Goal: Task Accomplishment & Management: Manage account settings

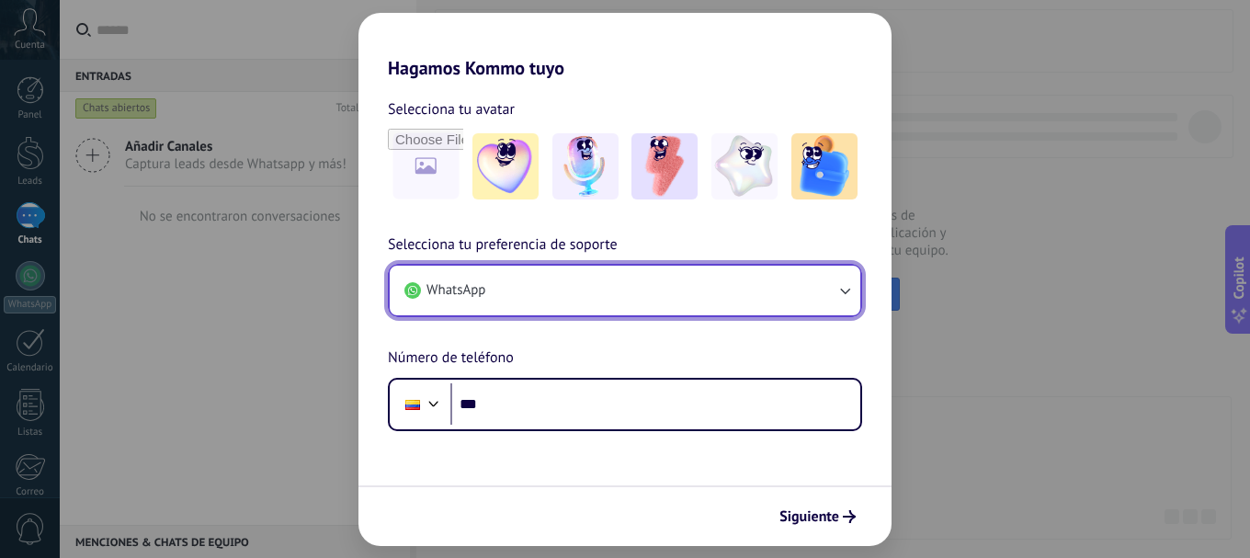
click at [841, 289] on icon "button" at bounding box center [845, 292] width 10 height 6
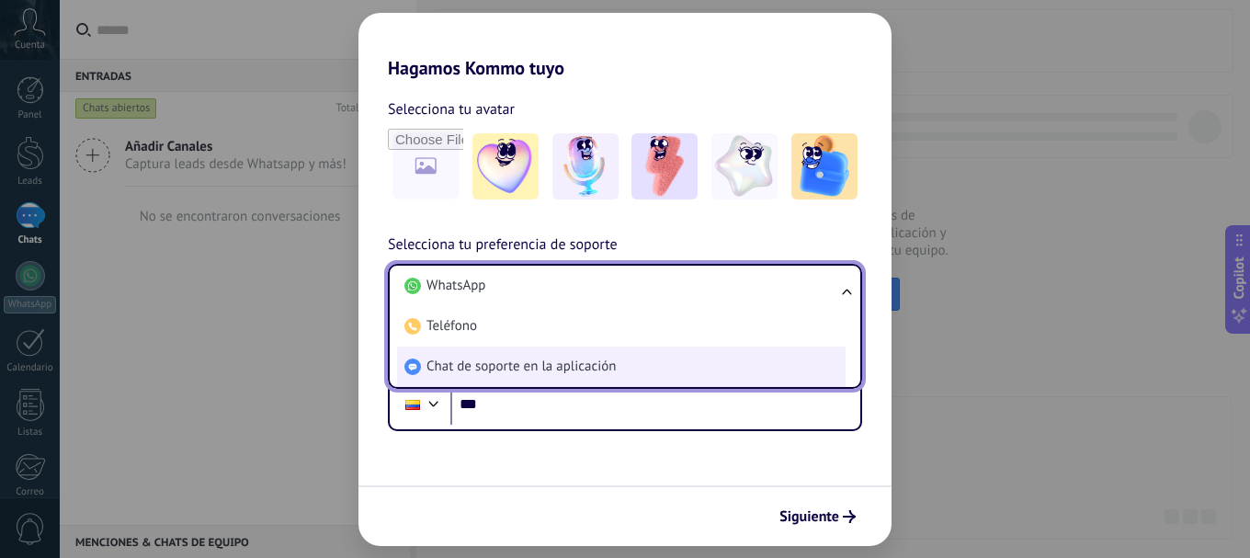
click at [700, 360] on li "Chat de soporte en la aplicación" at bounding box center [621, 366] width 448 height 40
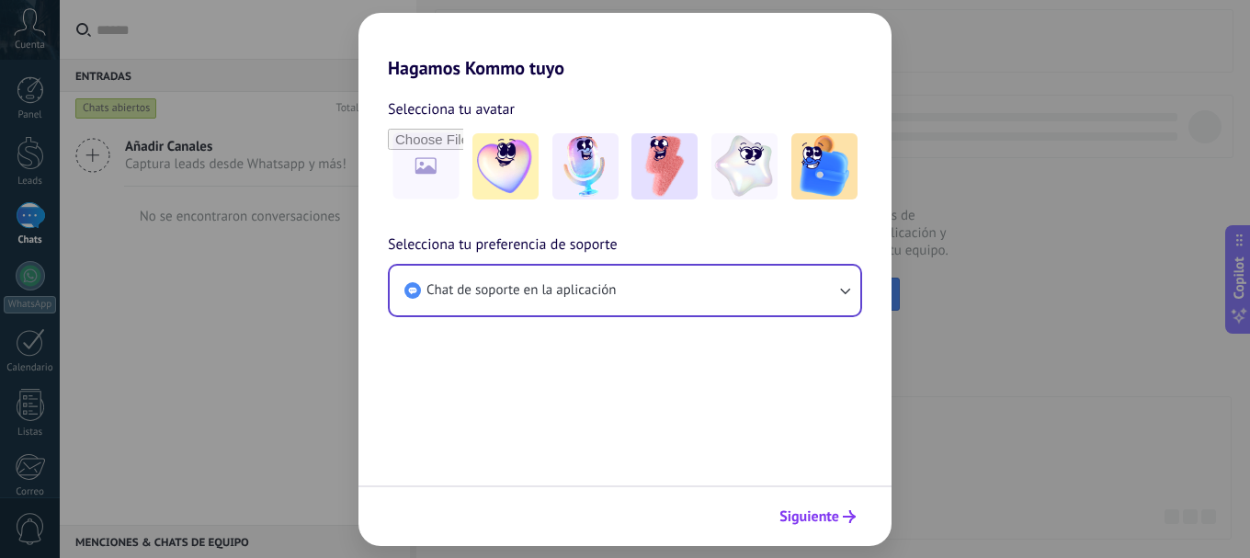
click at [828, 520] on span "Siguiente" at bounding box center [809, 516] width 60 height 13
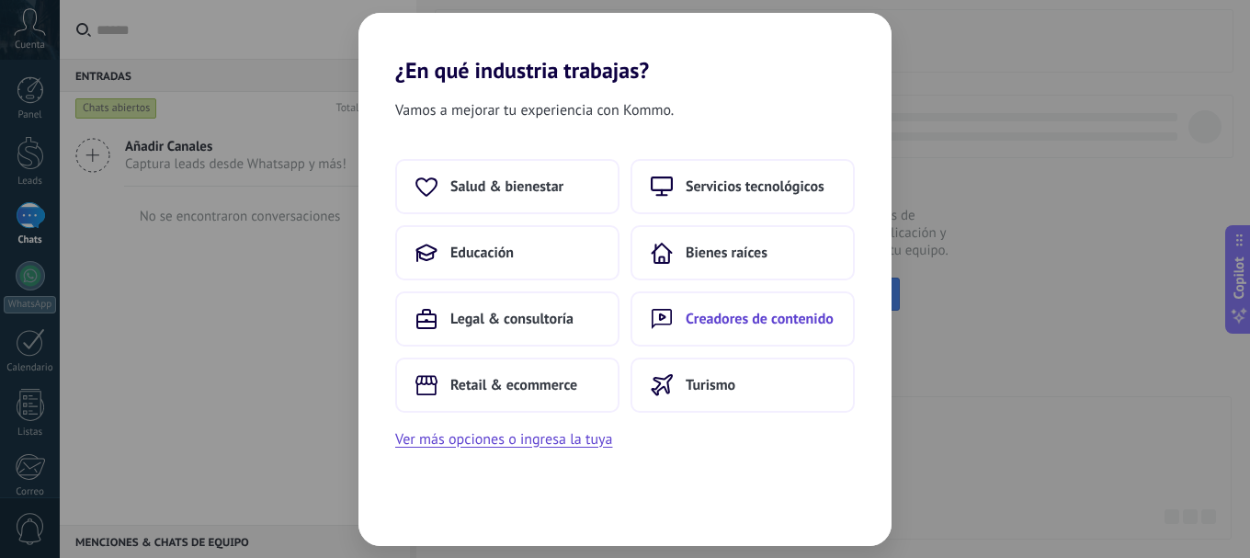
click at [756, 310] on span "Creadores de contenido" at bounding box center [760, 319] width 148 height 18
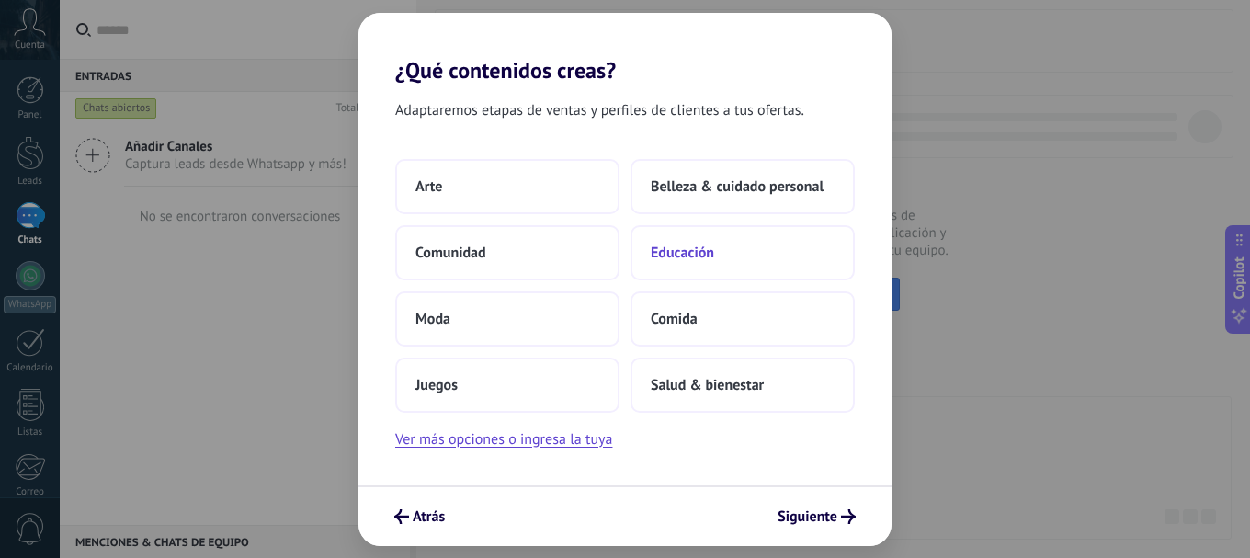
click at [694, 258] on span "Educación" at bounding box center [682, 253] width 63 height 18
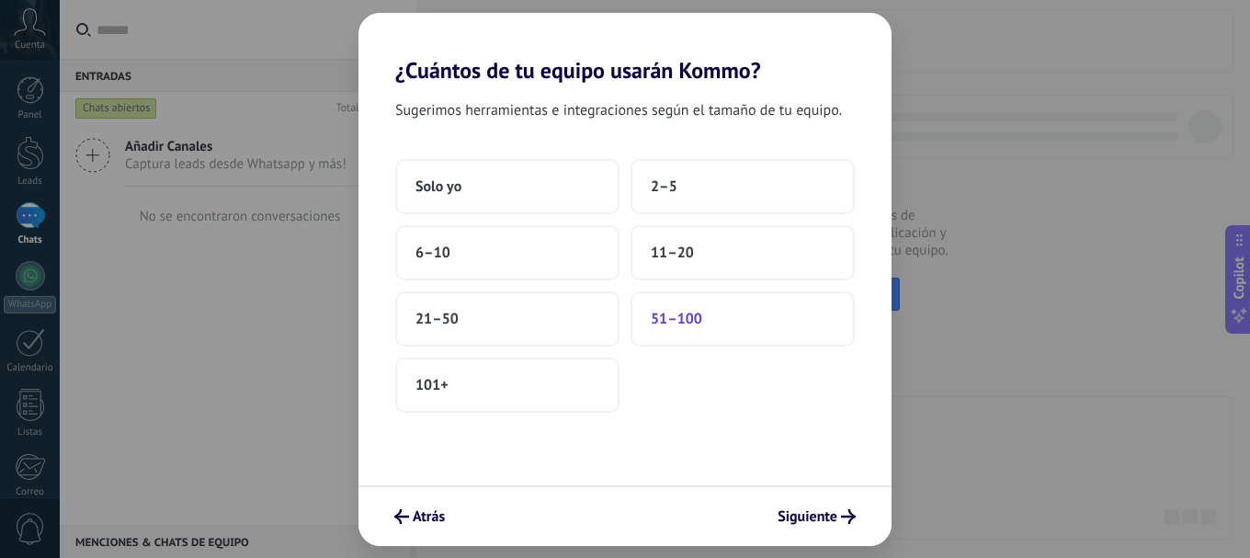
click at [742, 316] on button "51–100" at bounding box center [742, 318] width 224 height 55
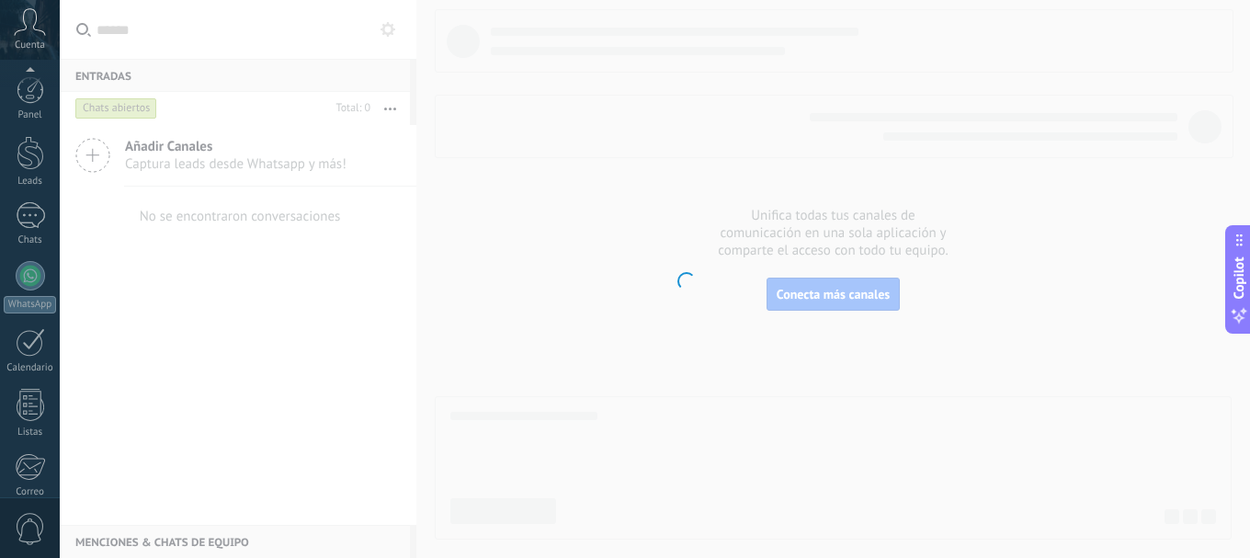
scroll to position [207, 0]
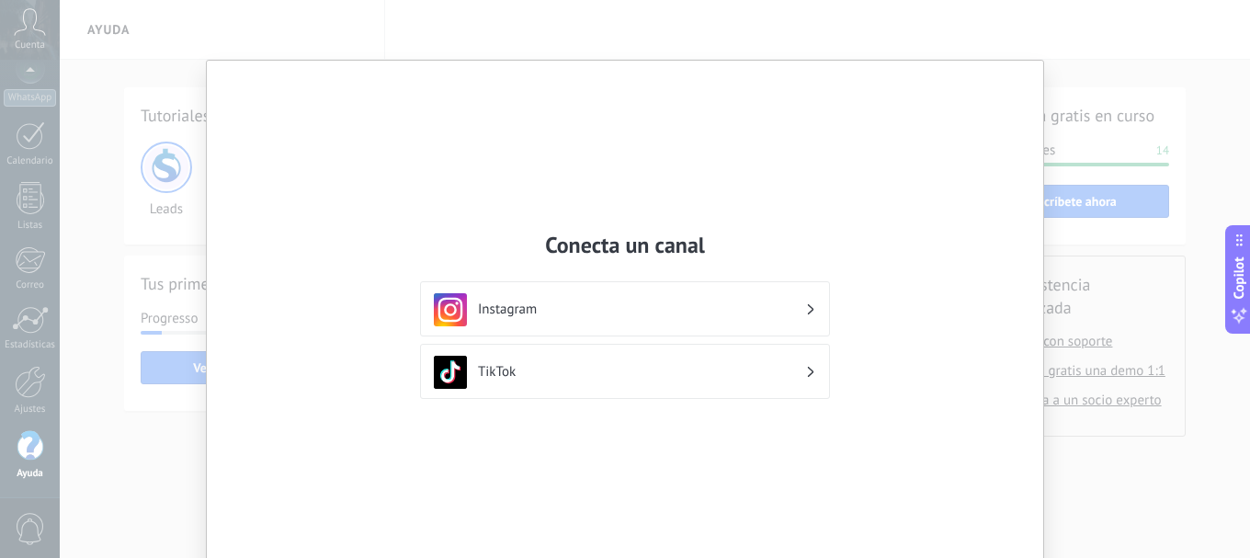
click at [898, 78] on div "Conecta un canal Instagram TikTok" at bounding box center [625, 318] width 836 height 515
click at [719, 17] on div "Conecta un canal Instagram TikTok" at bounding box center [625, 279] width 1250 height 558
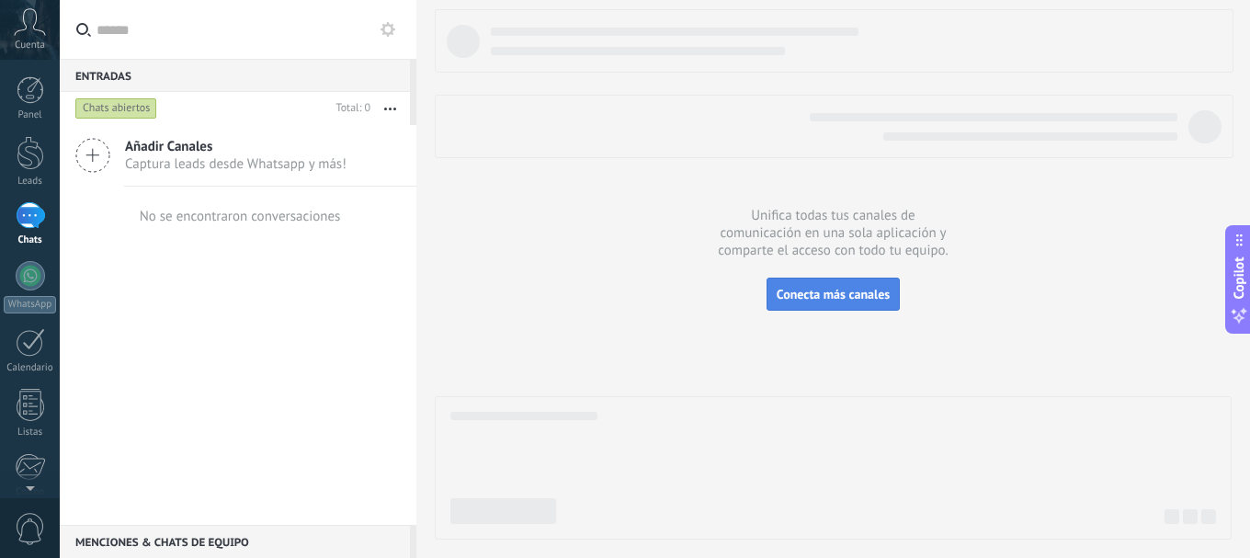
click at [845, 292] on span "Conecta más canales" at bounding box center [833, 294] width 113 height 17
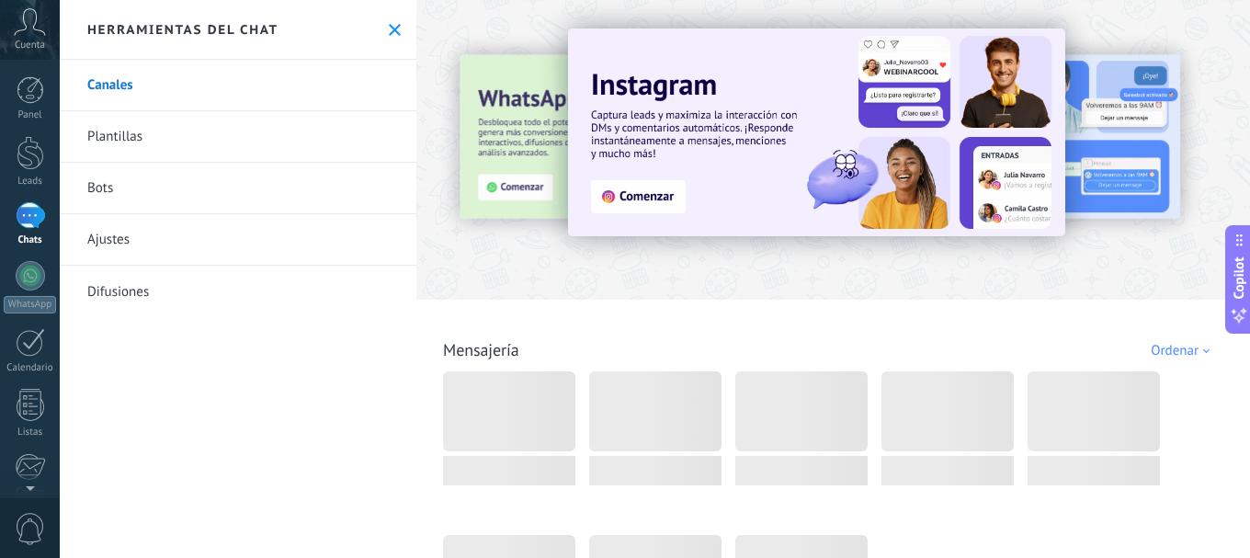
click at [389, 24] on icon at bounding box center [395, 30] width 12 height 12
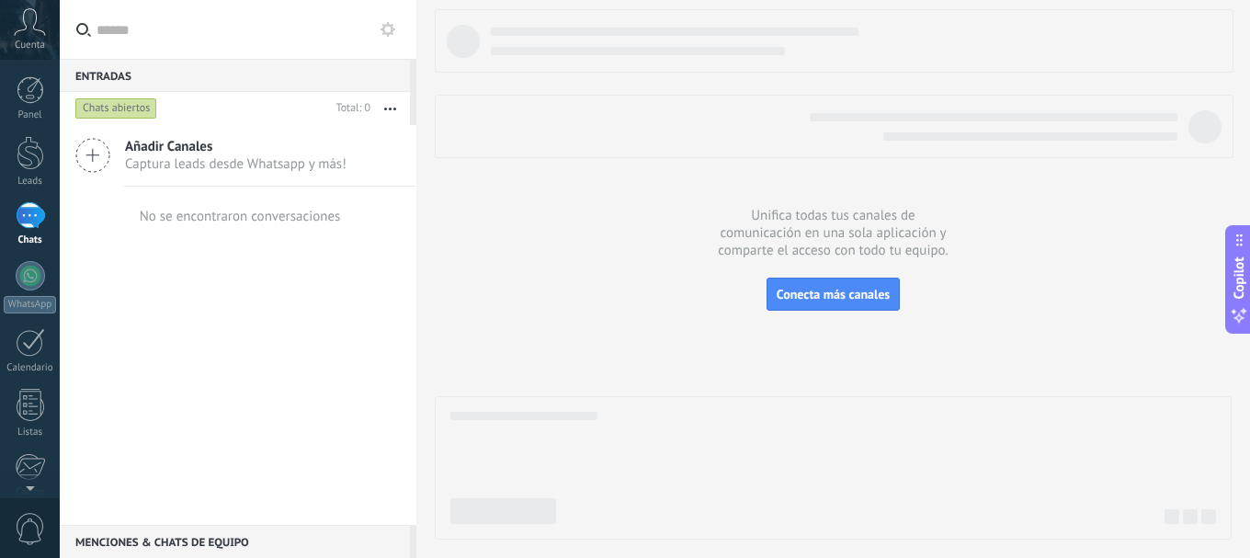
click at [31, 219] on div at bounding box center [30, 215] width 29 height 27
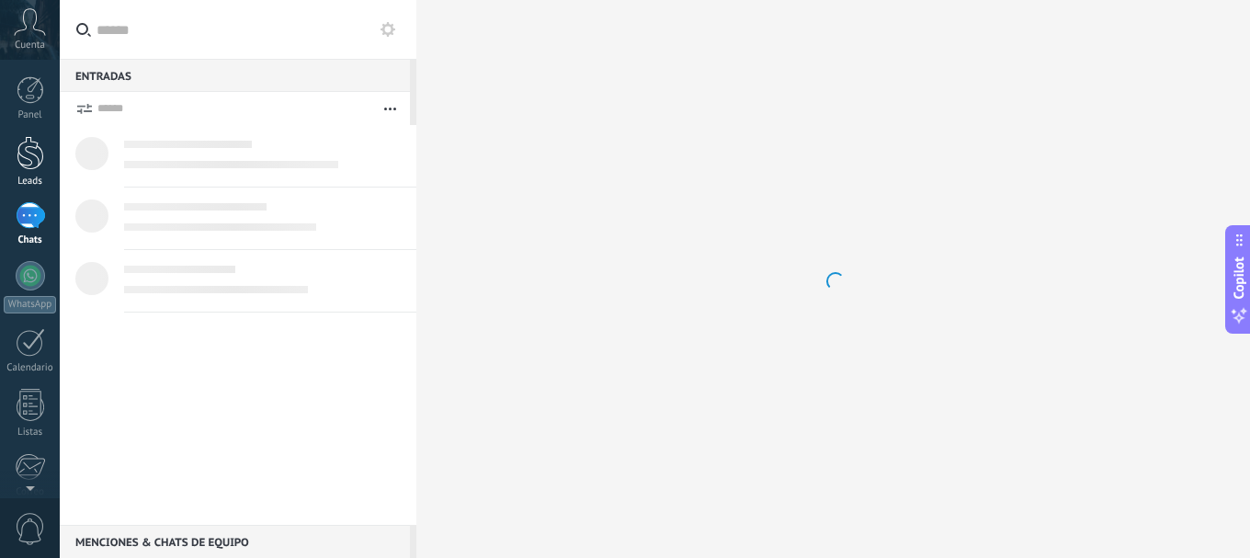
click at [36, 164] on div at bounding box center [31, 153] width 28 height 34
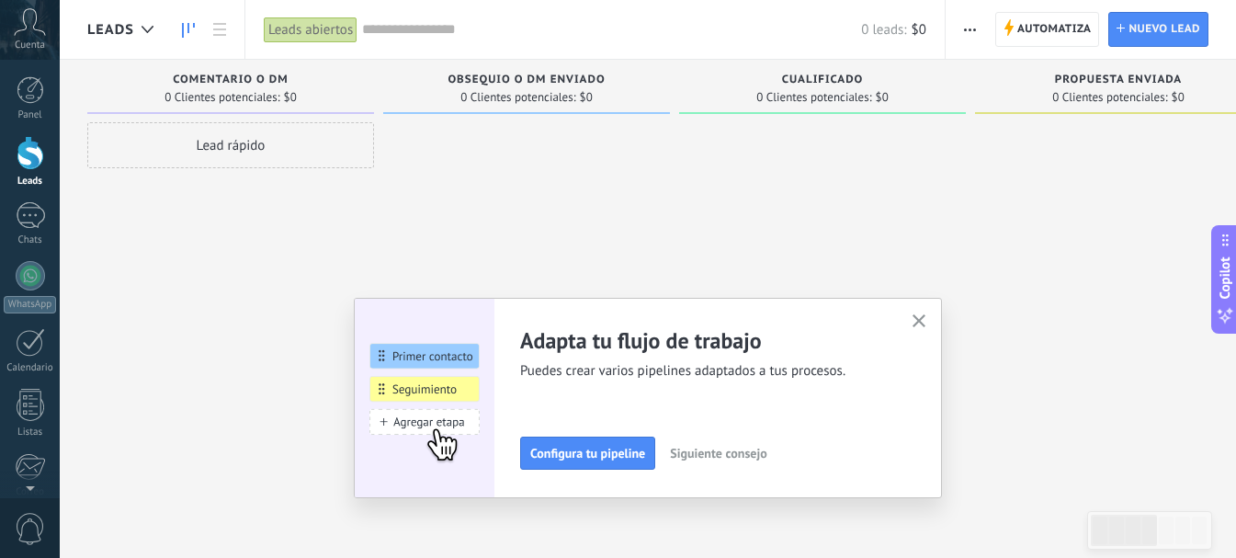
click at [923, 321] on icon "button" at bounding box center [920, 321] width 14 height 14
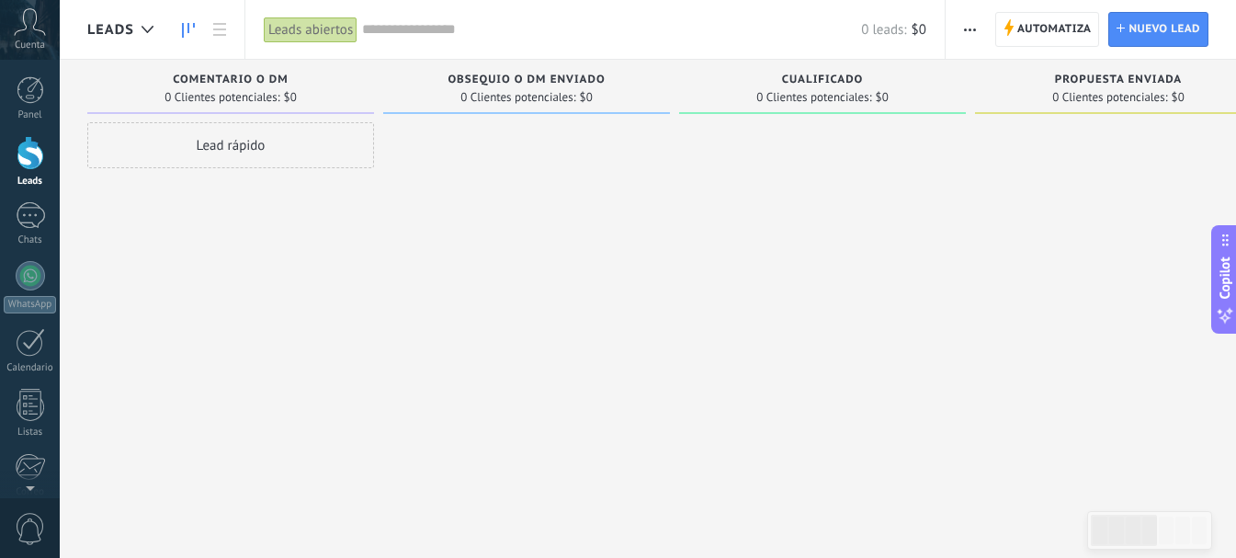
click at [30, 157] on div at bounding box center [31, 153] width 28 height 34
click at [290, 21] on div "Leads abiertos" at bounding box center [311, 30] width 94 height 27
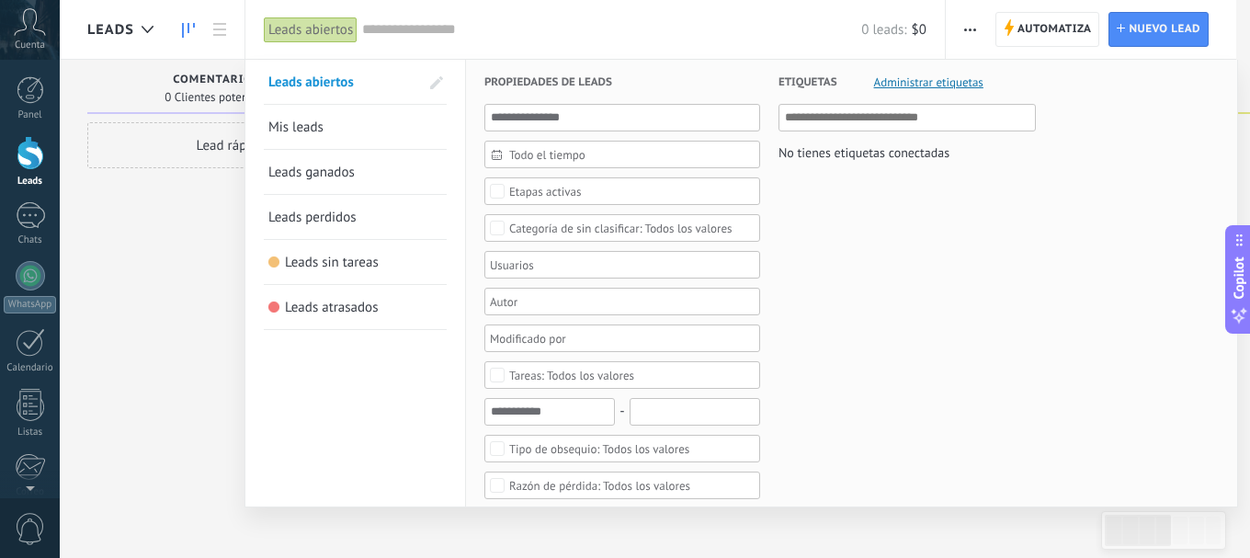
click at [968, 25] on div at bounding box center [625, 279] width 1250 height 558
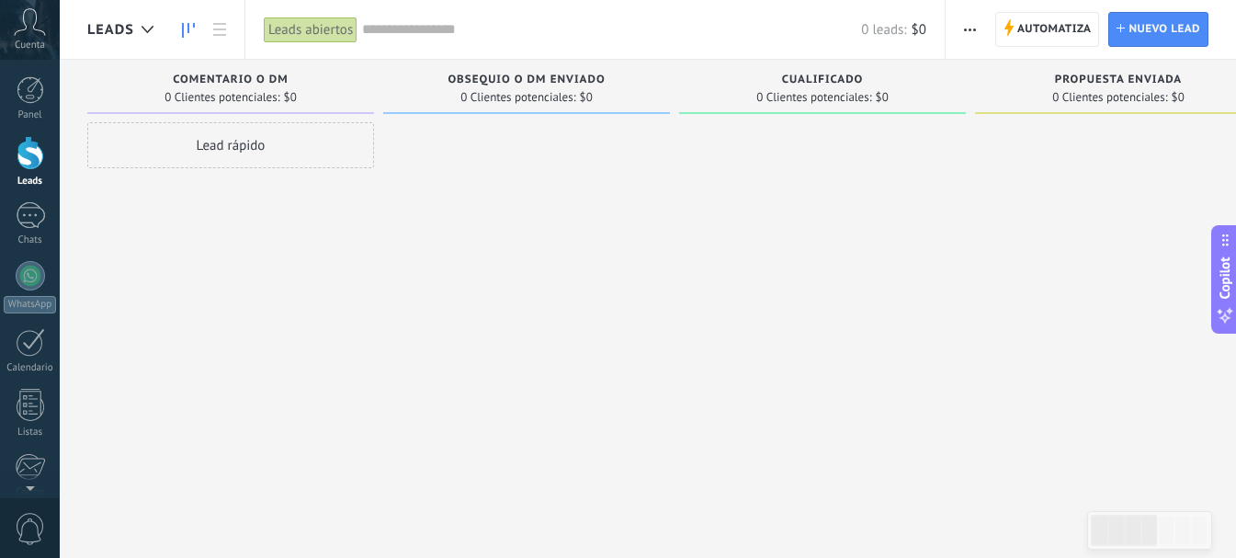
click at [974, 25] on span "button" at bounding box center [970, 29] width 12 height 35
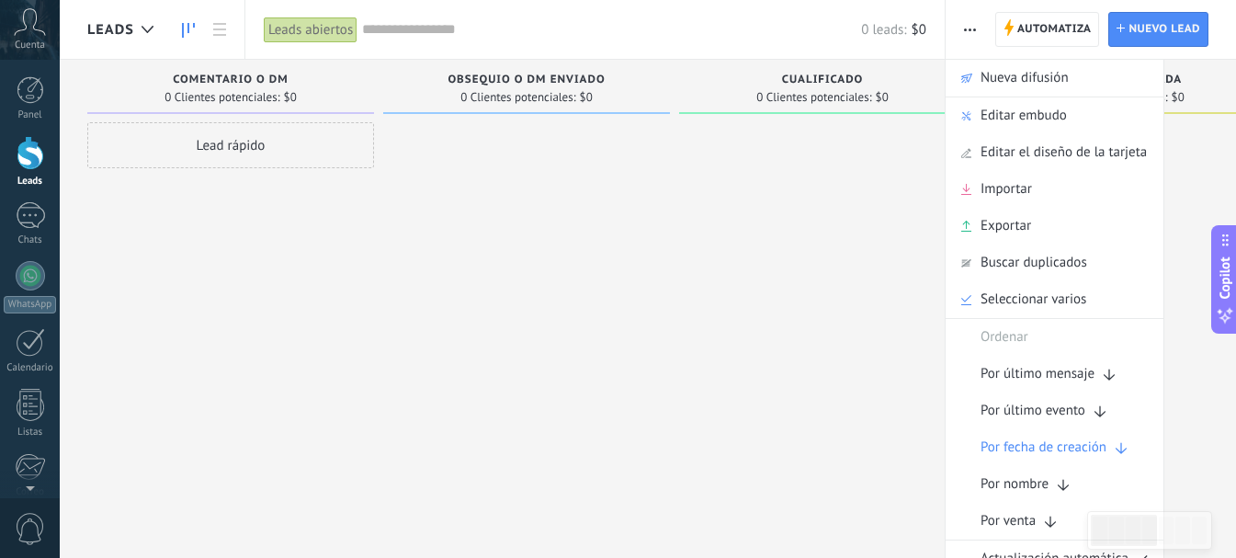
click at [974, 25] on span "button" at bounding box center [970, 29] width 12 height 35
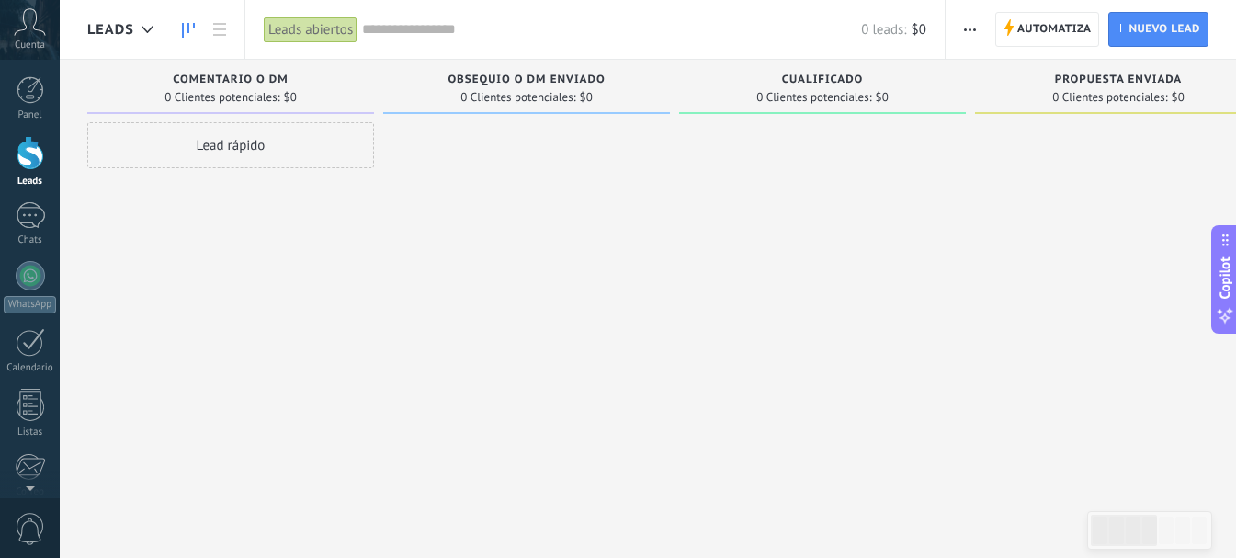
click at [965, 22] on span "button" at bounding box center [970, 29] width 12 height 35
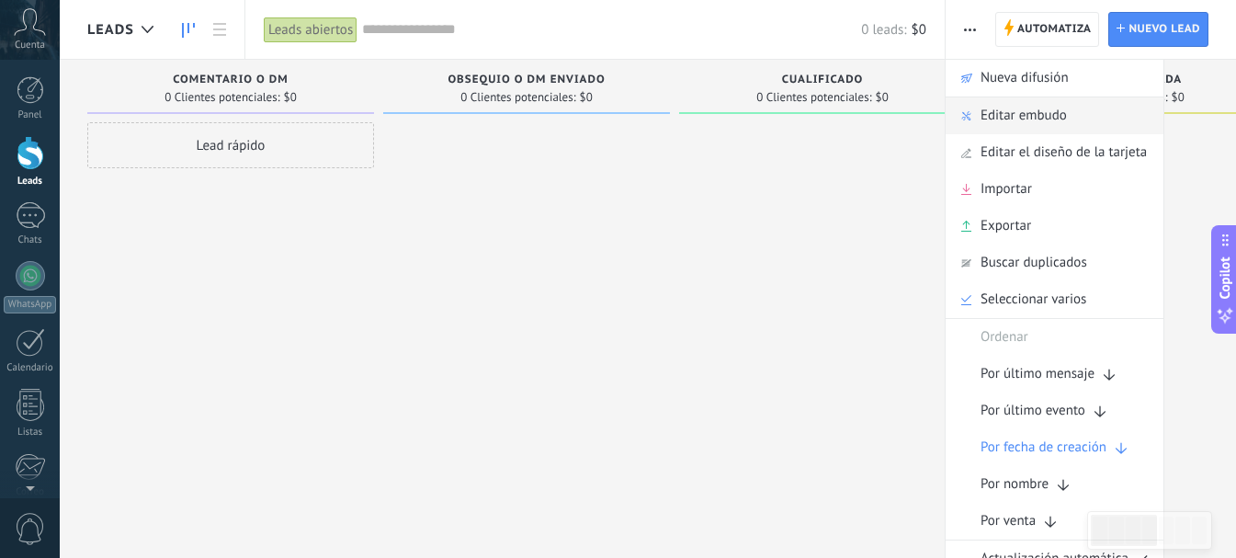
click at [1046, 116] on span "Editar embudo" at bounding box center [1024, 115] width 86 height 37
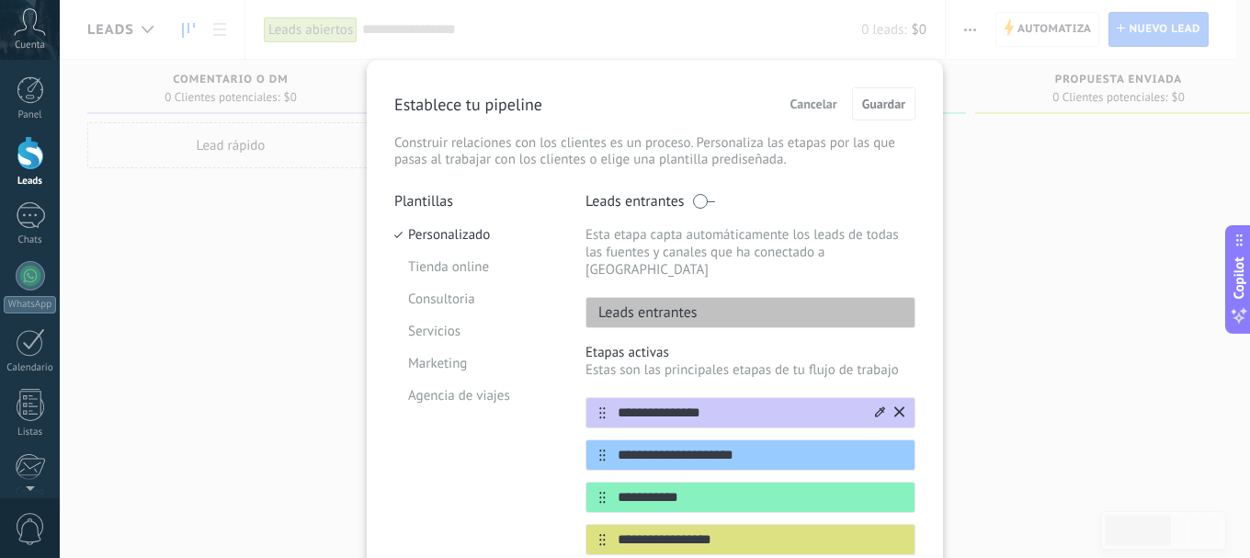
click at [722, 403] on input "**********" at bounding box center [739, 412] width 266 height 19
drag, startPoint x: 719, startPoint y: 391, endPoint x: 557, endPoint y: 360, distance: 164.6
click at [557, 360] on div "**********" at bounding box center [654, 530] width 521 height 677
type input "*"
type input "*****"
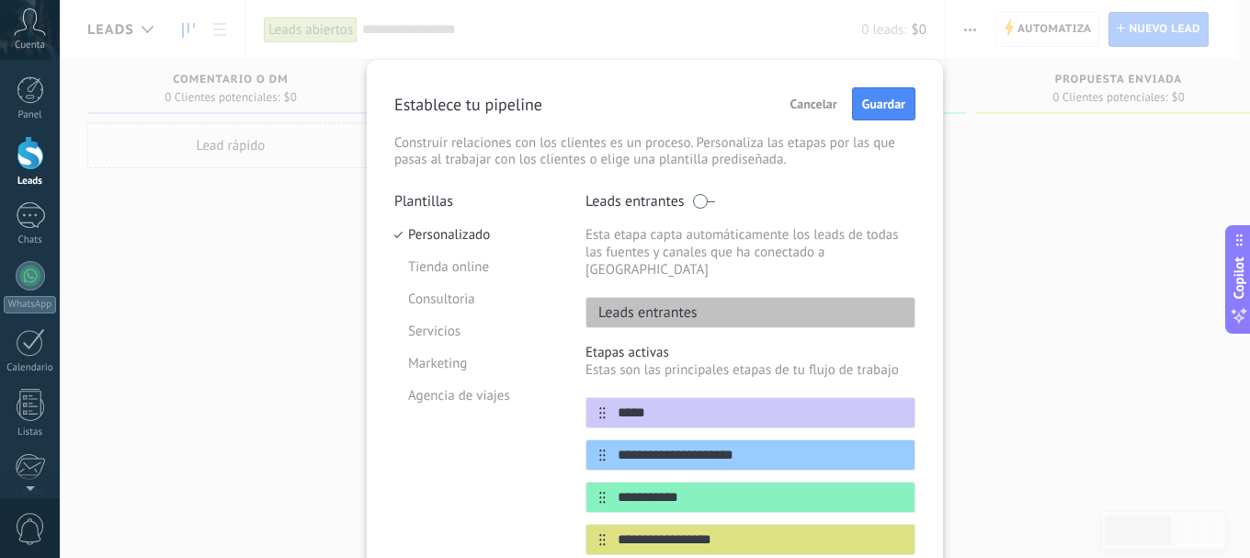
drag, startPoint x: 760, startPoint y: 433, endPoint x: 466, endPoint y: 415, distance: 294.6
click at [472, 415] on div "**********" at bounding box center [654, 530] width 521 height 677
type input "**********"
drag, startPoint x: 685, startPoint y: 481, endPoint x: 597, endPoint y: 481, distance: 87.3
click at [597, 482] on div "**********" at bounding box center [750, 497] width 330 height 31
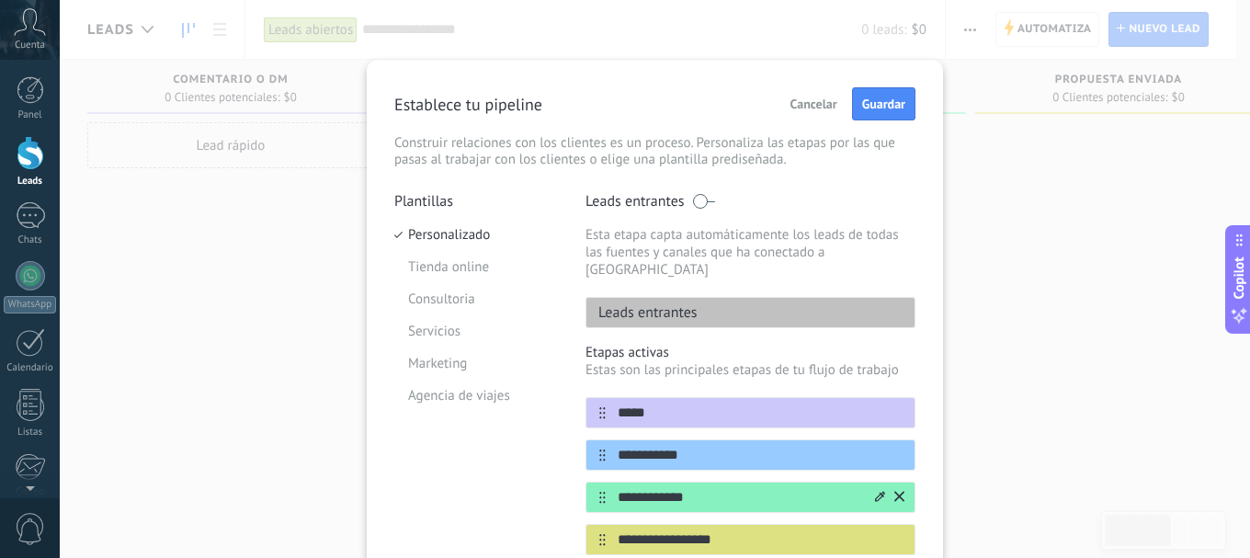
type input "**********"
drag, startPoint x: 655, startPoint y: 485, endPoint x: 1056, endPoint y: 462, distance: 401.3
click at [1056, 462] on div "**********" at bounding box center [655, 279] width 1190 height 558
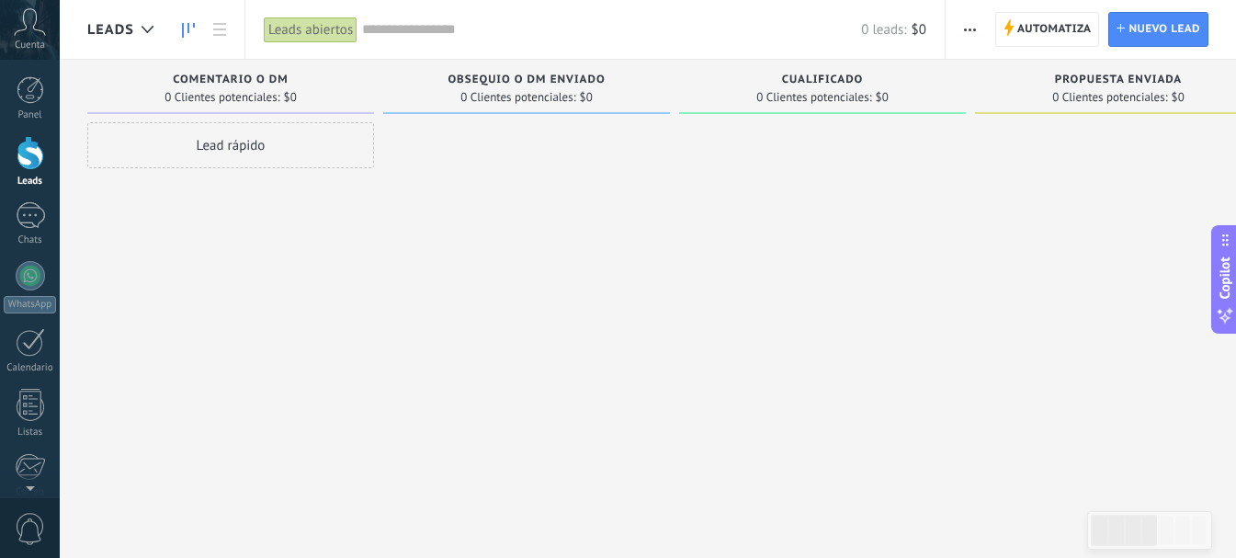
click at [969, 25] on span "button" at bounding box center [970, 29] width 12 height 35
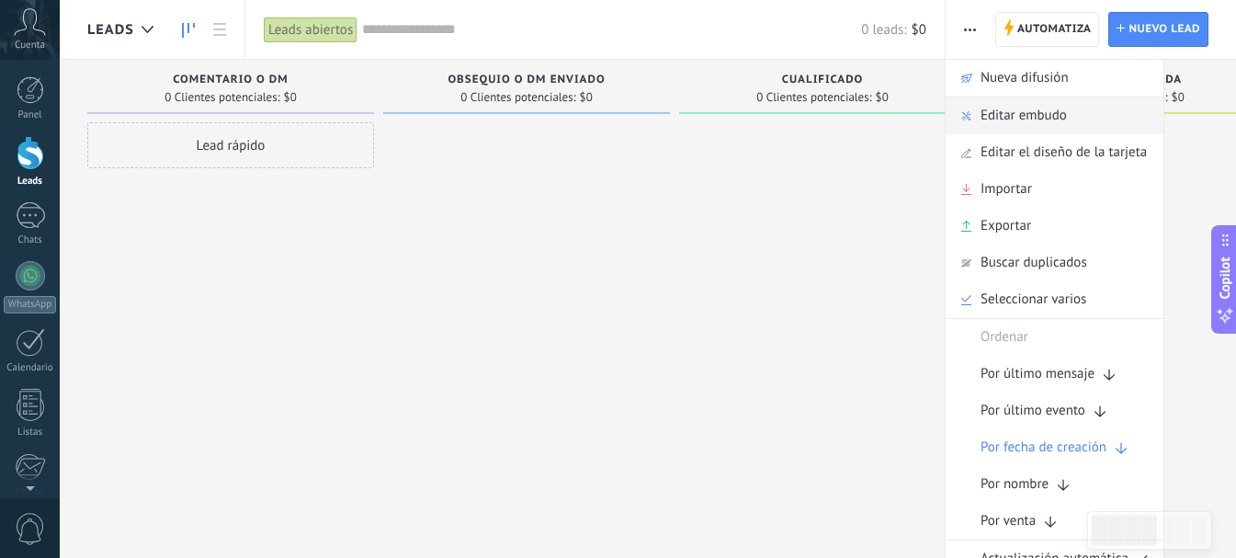
click at [1018, 111] on span "Editar embudo" at bounding box center [1024, 115] width 86 height 37
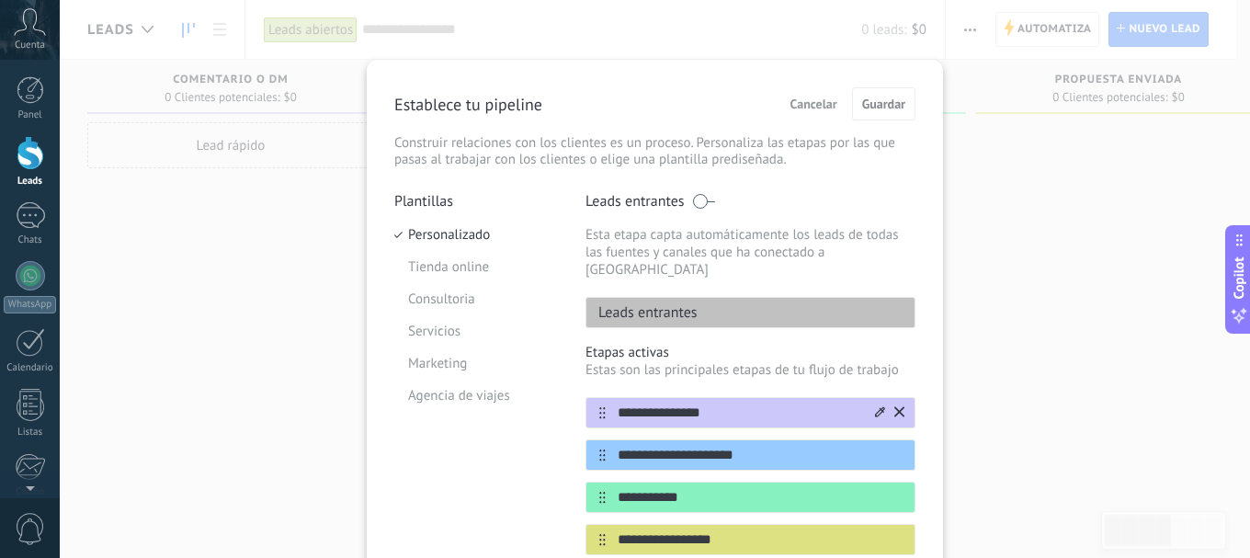
drag, startPoint x: 727, startPoint y: 391, endPoint x: 616, endPoint y: 391, distance: 111.2
click at [616, 403] on input "**********" at bounding box center [739, 412] width 266 height 19
type input "*****"
click at [771, 446] on input "**********" at bounding box center [739, 455] width 266 height 19
type input "*"
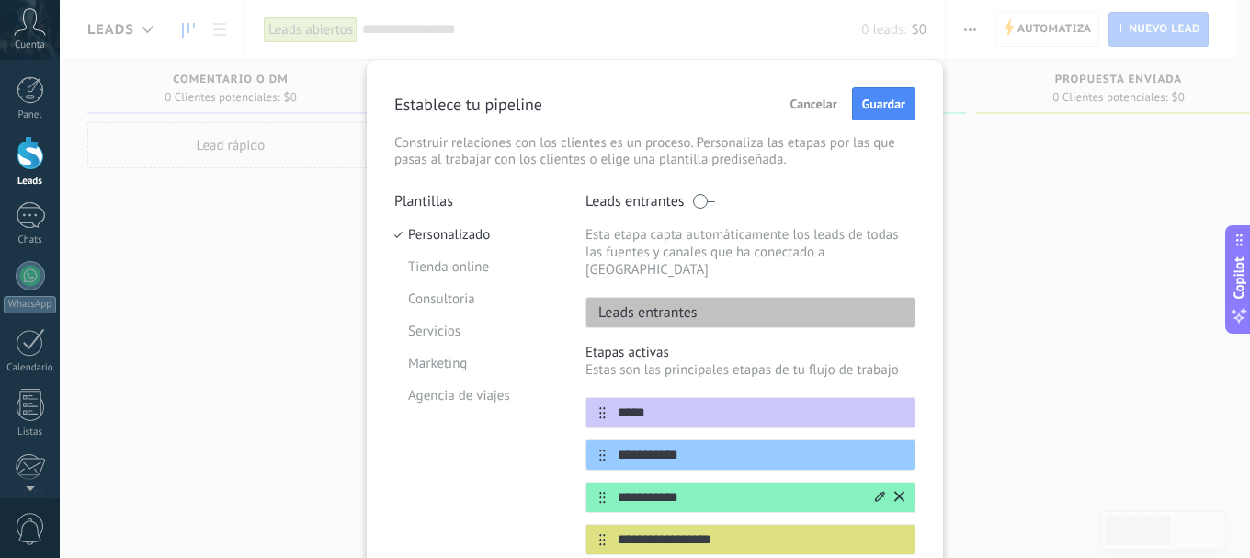
type input "**********"
click at [688, 488] on input "**********" at bounding box center [739, 497] width 266 height 19
type input "*"
click at [675, 488] on input "**********" at bounding box center [739, 497] width 266 height 19
type input "**********"
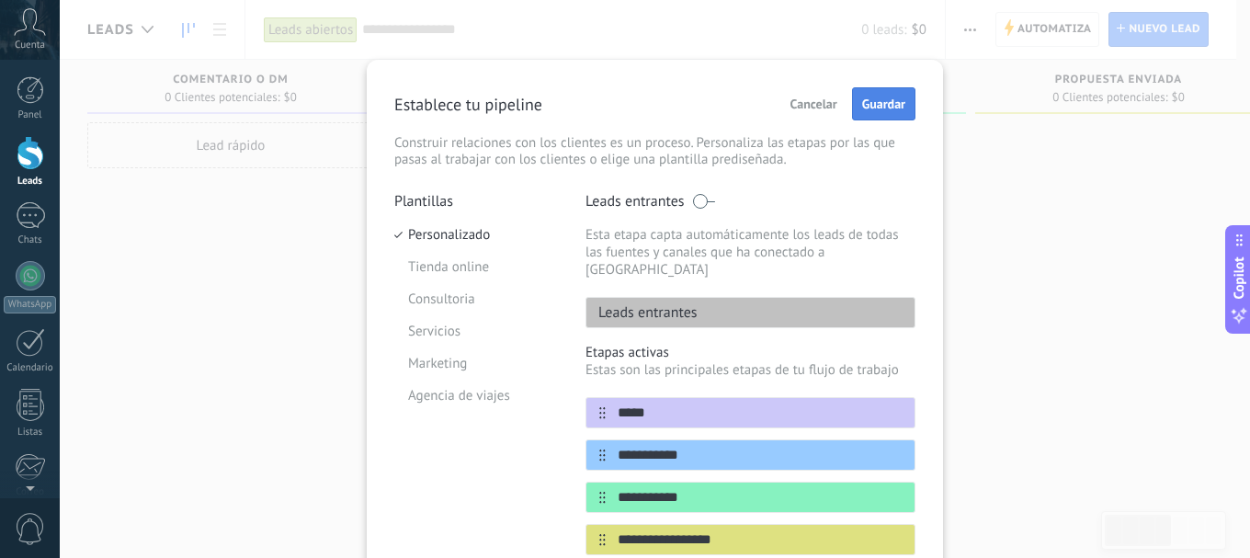
click at [889, 101] on span "Guardar" at bounding box center [883, 103] width 43 height 13
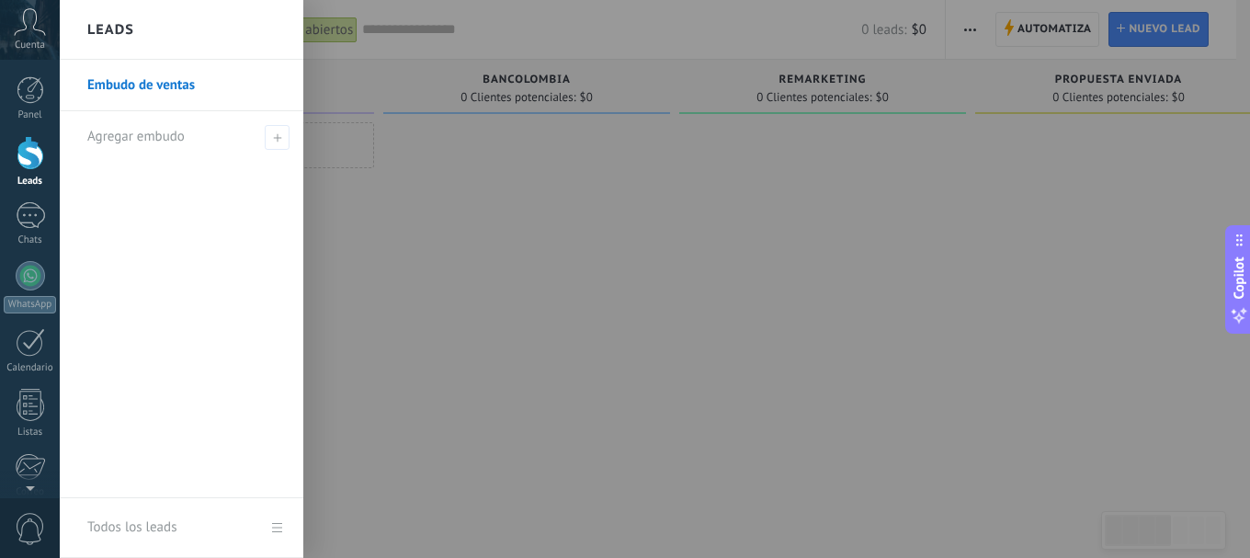
click at [39, 155] on div at bounding box center [31, 153] width 28 height 34
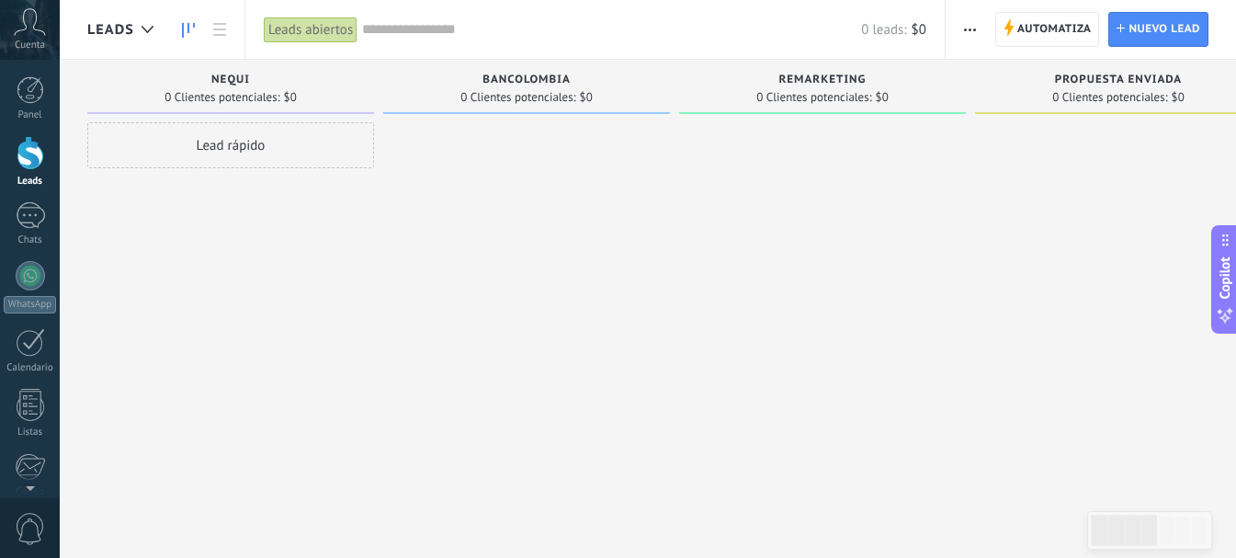
click at [226, 151] on div "Lead rápido" at bounding box center [230, 145] width 287 height 46
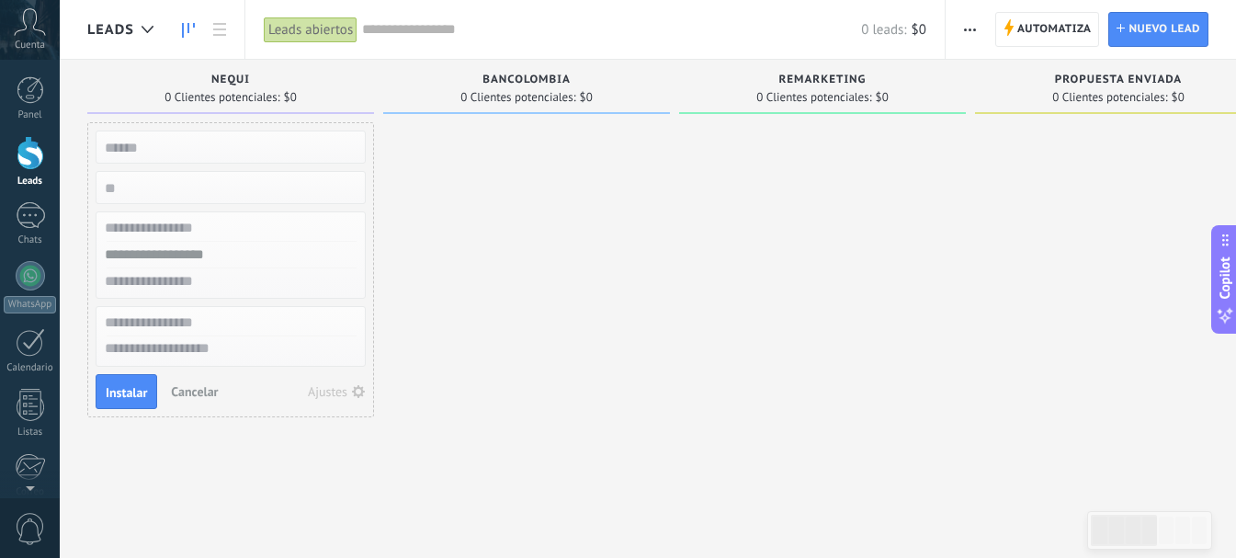
click at [460, 226] on div at bounding box center [526, 281] width 287 height 318
click at [1046, 30] on span "Automatiza" at bounding box center [1054, 29] width 74 height 33
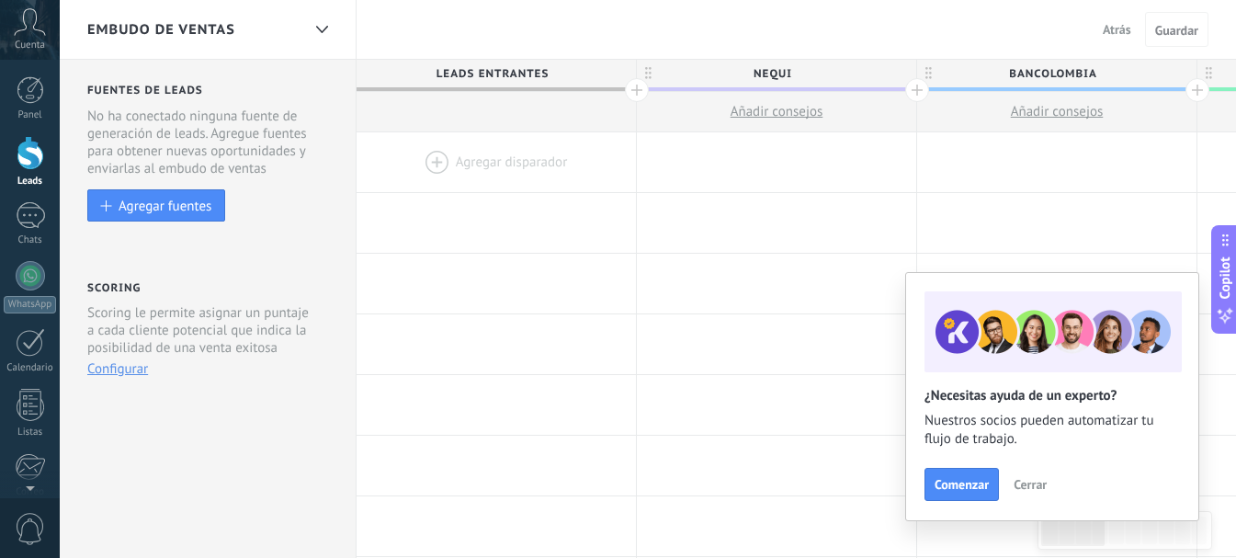
click at [497, 70] on span "Leads Entrantes" at bounding box center [492, 74] width 270 height 28
click at [432, 161] on div at bounding box center [496, 162] width 279 height 60
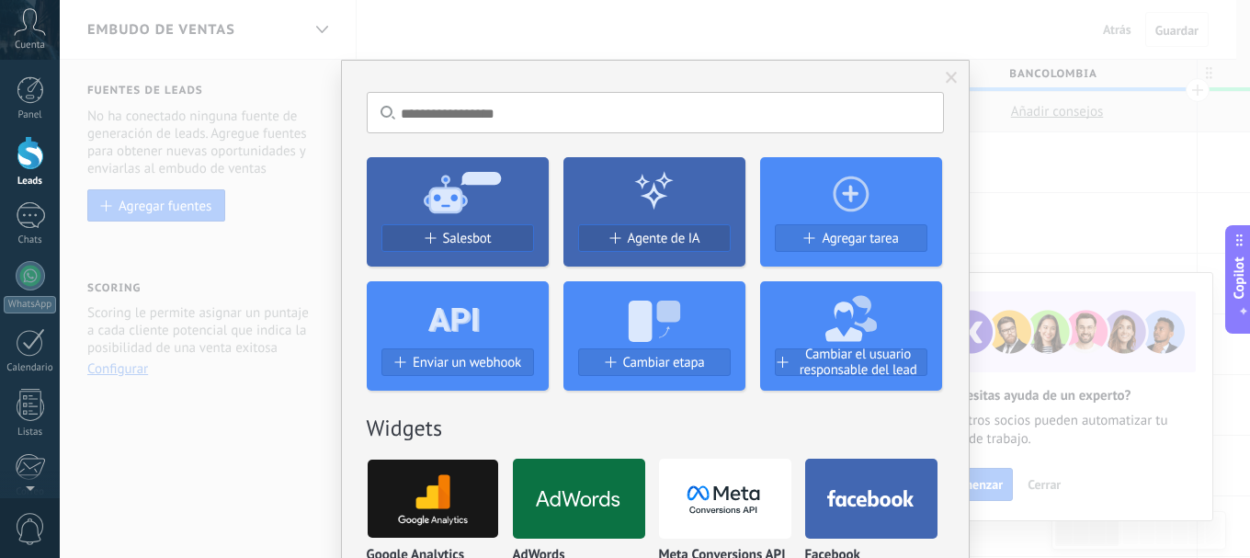
click at [516, 208] on icon at bounding box center [458, 191] width 182 height 66
click at [471, 231] on span "Salesbot" at bounding box center [467, 239] width 49 height 16
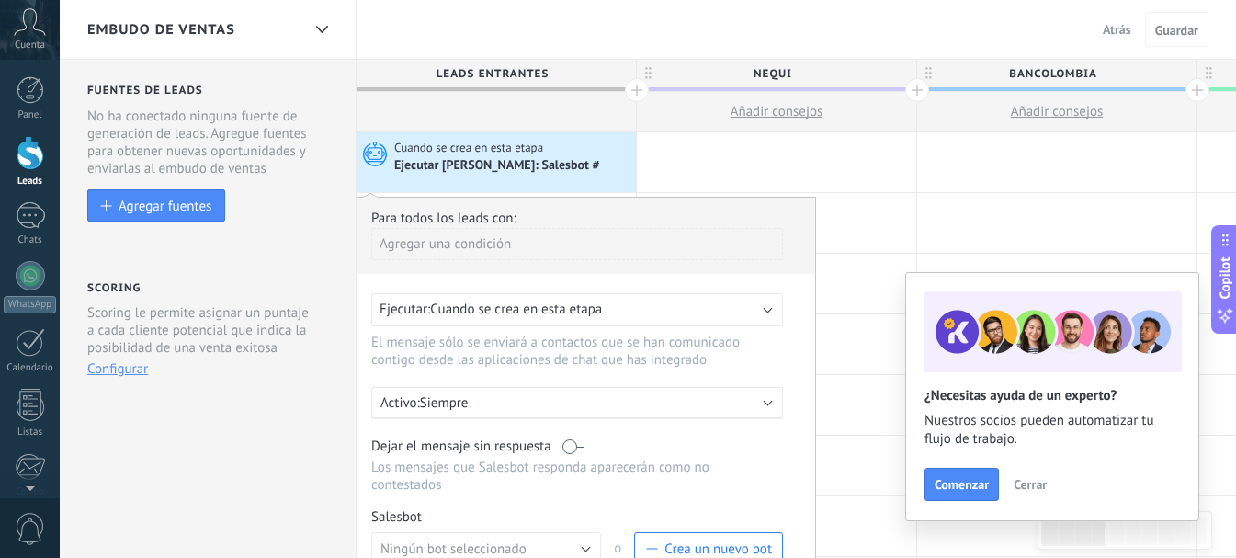
click at [804, 333] on div "Para todos los leads con: [PERSON_NAME] una condición Ejecutar: Cuando se crea …" at bounding box center [586, 445] width 459 height 497
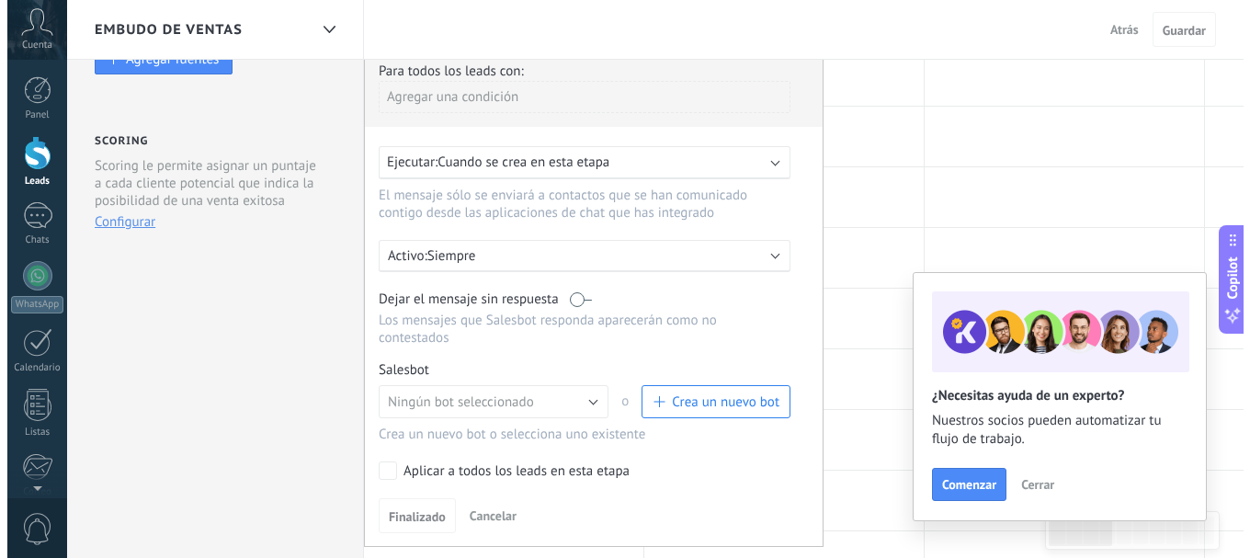
scroll to position [184, 0]
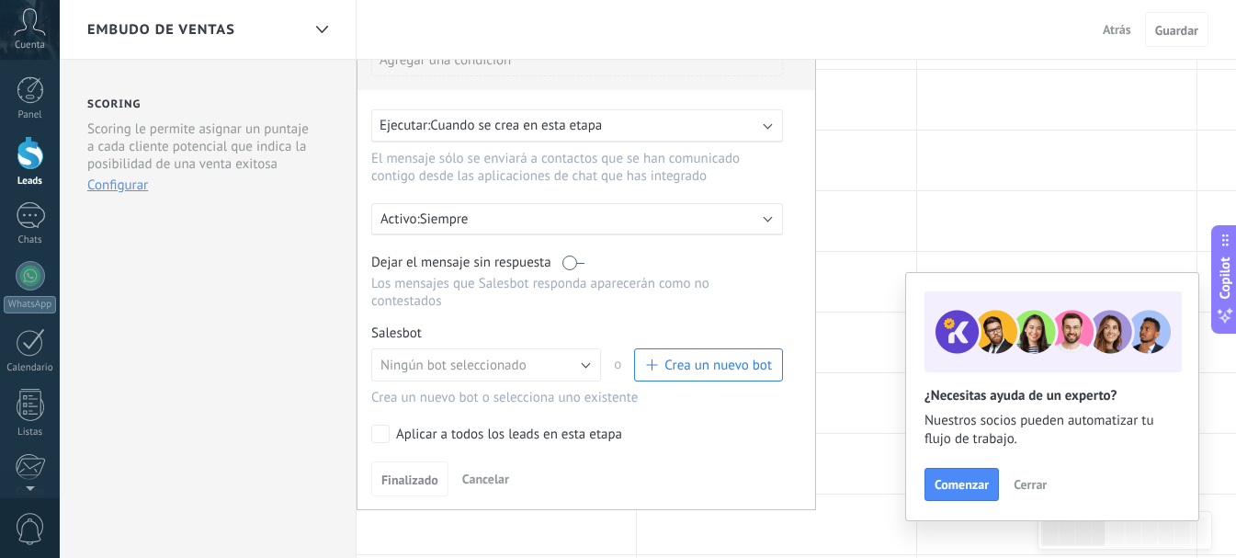
click at [736, 362] on span "Crea un nuevo bot" at bounding box center [718, 365] width 108 height 17
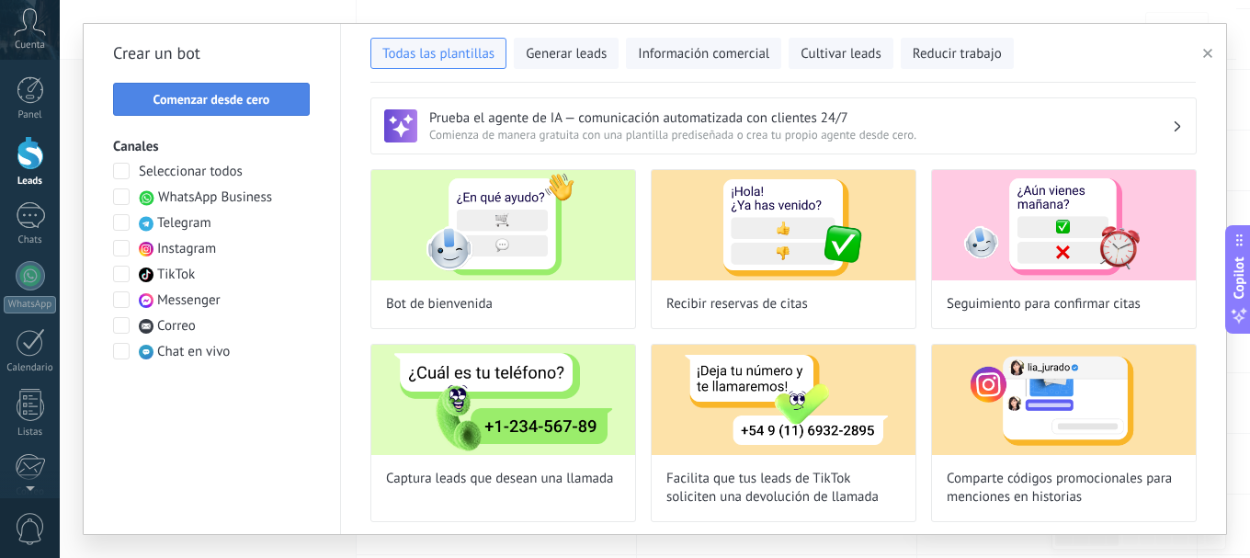
click at [255, 88] on button "Comenzar desde cero" at bounding box center [211, 99] width 197 height 33
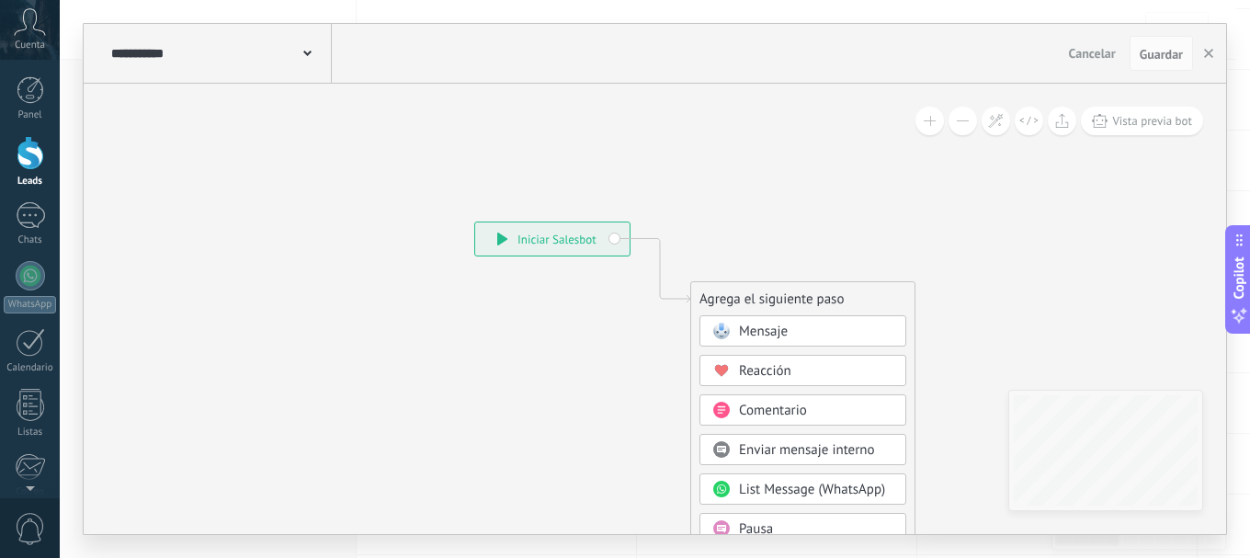
click at [311, 55] on icon at bounding box center [307, 54] width 8 height 6
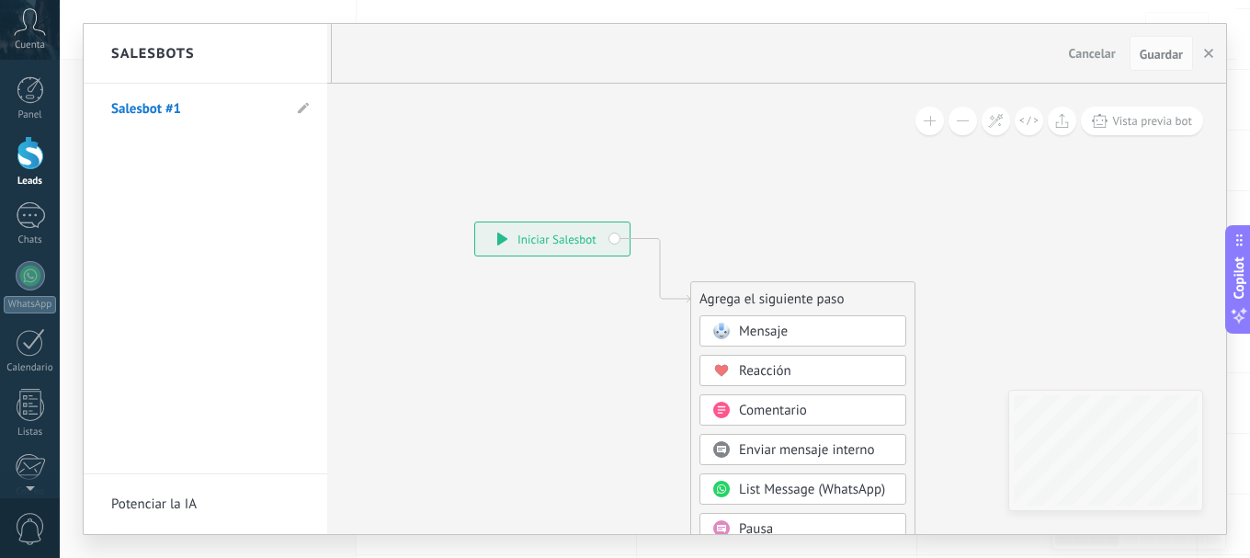
click at [208, 59] on div "Salesbots" at bounding box center [206, 54] width 244 height 60
click at [193, 52] on h2 "Salesbots" at bounding box center [153, 54] width 84 height 58
click at [297, 104] on li "Salesbot #1" at bounding box center [206, 109] width 244 height 51
click at [310, 105] on li "Salesbot #1" at bounding box center [206, 109] width 244 height 51
click at [202, 48] on div "Salesbots" at bounding box center [206, 54] width 244 height 60
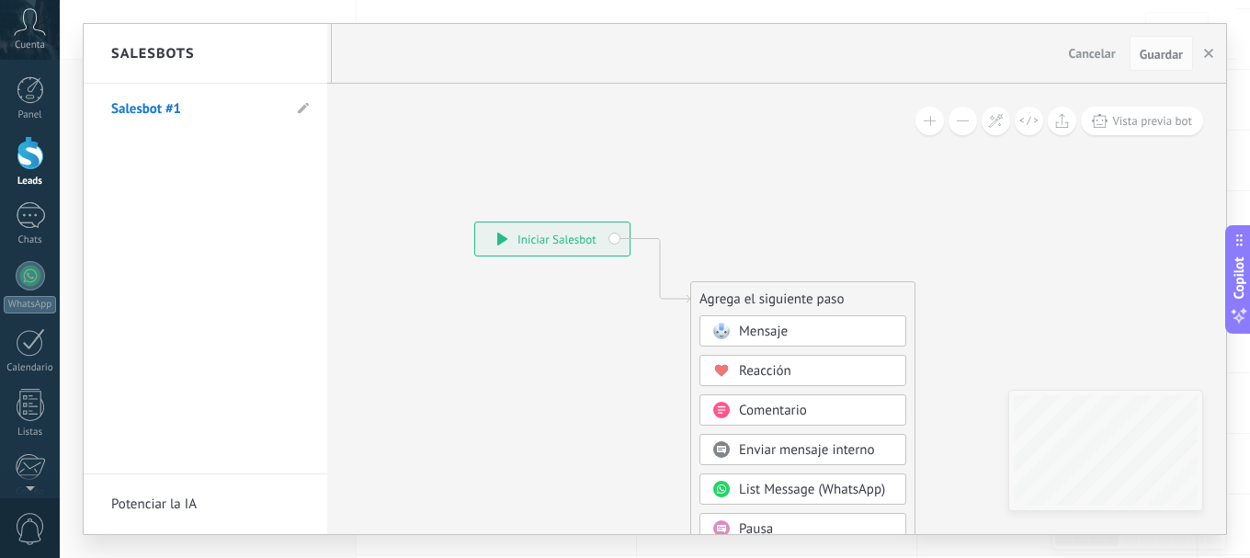
click at [435, 146] on div at bounding box center [655, 279] width 1142 height 510
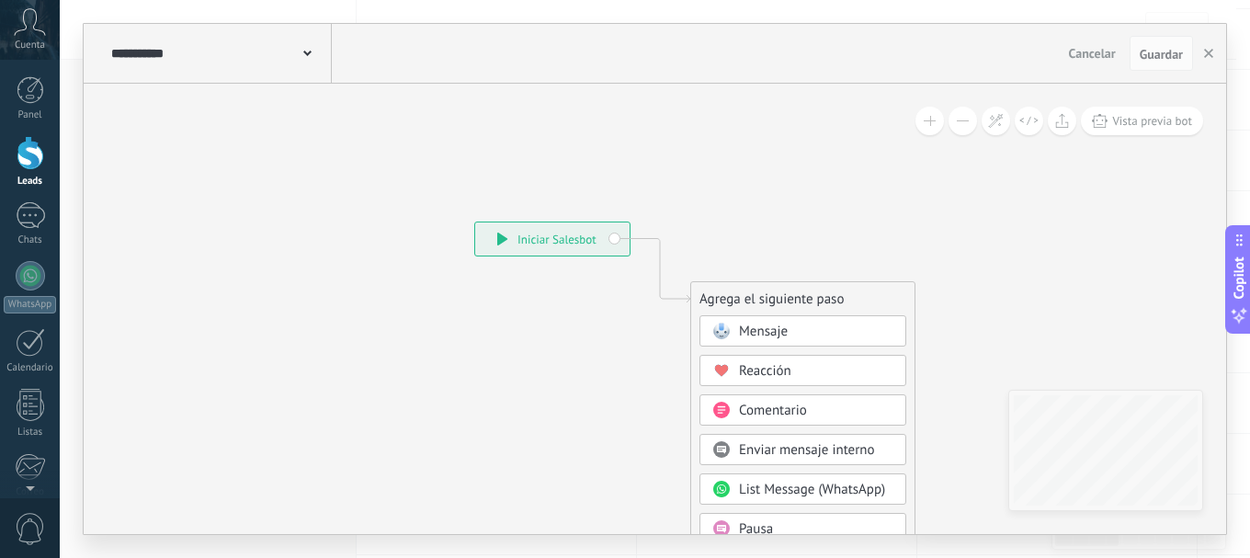
click at [307, 54] on use at bounding box center [307, 54] width 8 height 6
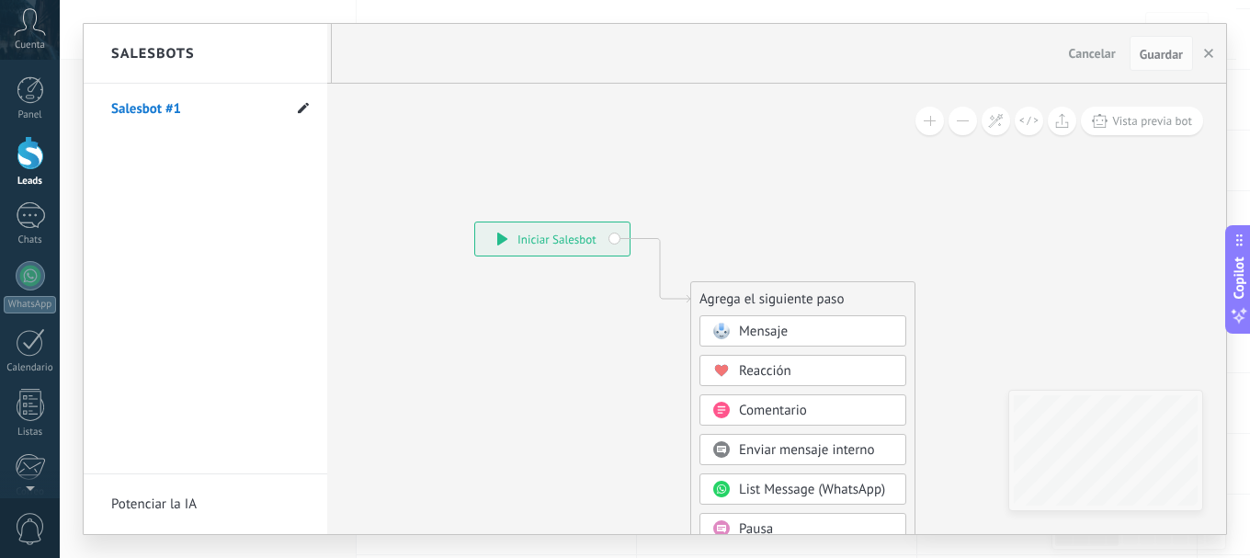
click at [305, 106] on use at bounding box center [303, 107] width 11 height 11
drag, startPoint x: 205, startPoint y: 116, endPoint x: 112, endPoint y: 107, distance: 93.3
click at [112, 107] on input "**********" at bounding box center [176, 109] width 131 height 29
type input "**********"
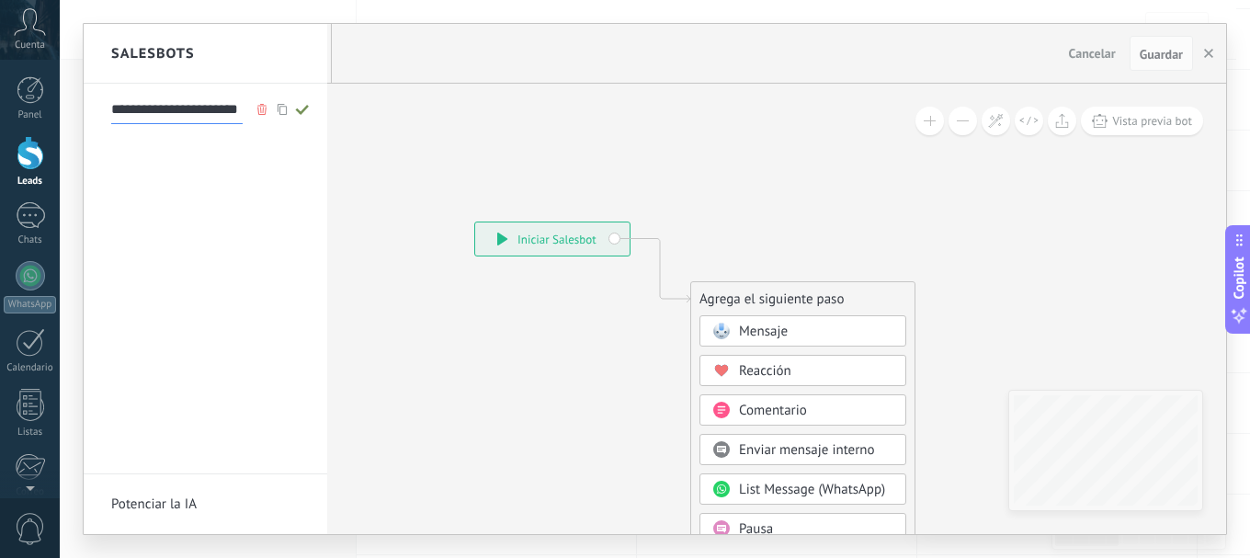
scroll to position [0, 0]
click at [742, 335] on div at bounding box center [655, 279] width 1142 height 510
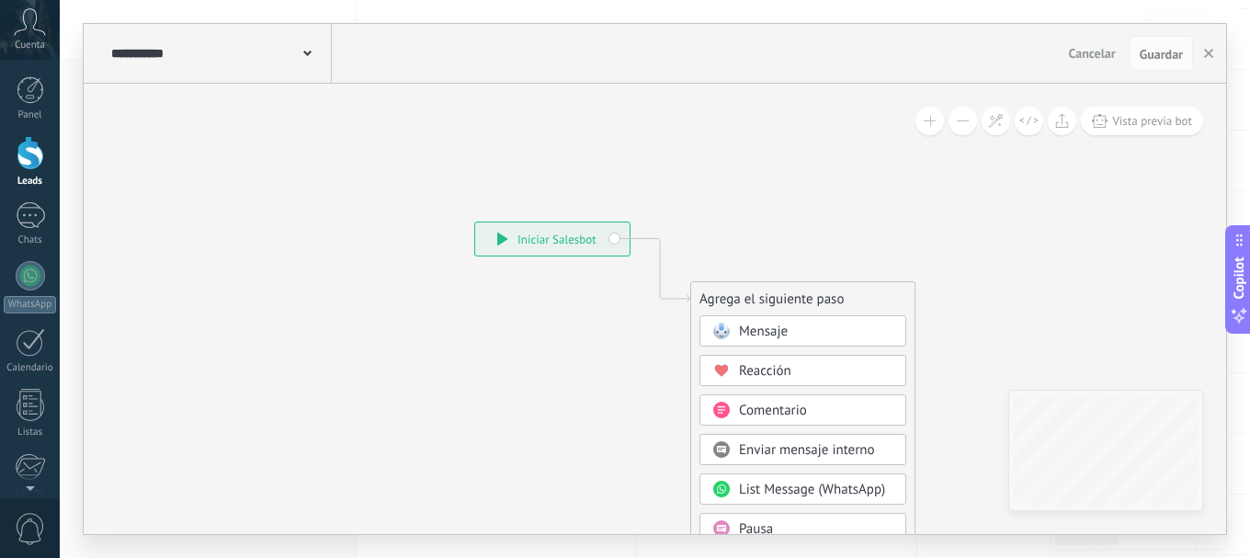
click at [777, 323] on span "Mensaje" at bounding box center [763, 331] width 49 height 17
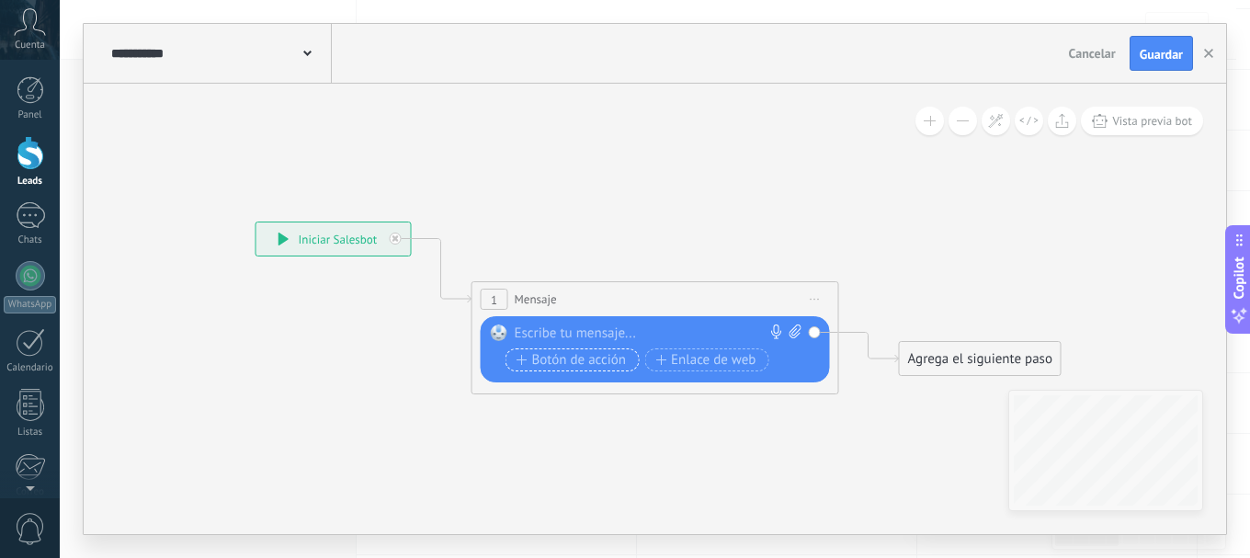
click at [553, 363] on span "Botón de acción" at bounding box center [571, 360] width 110 height 15
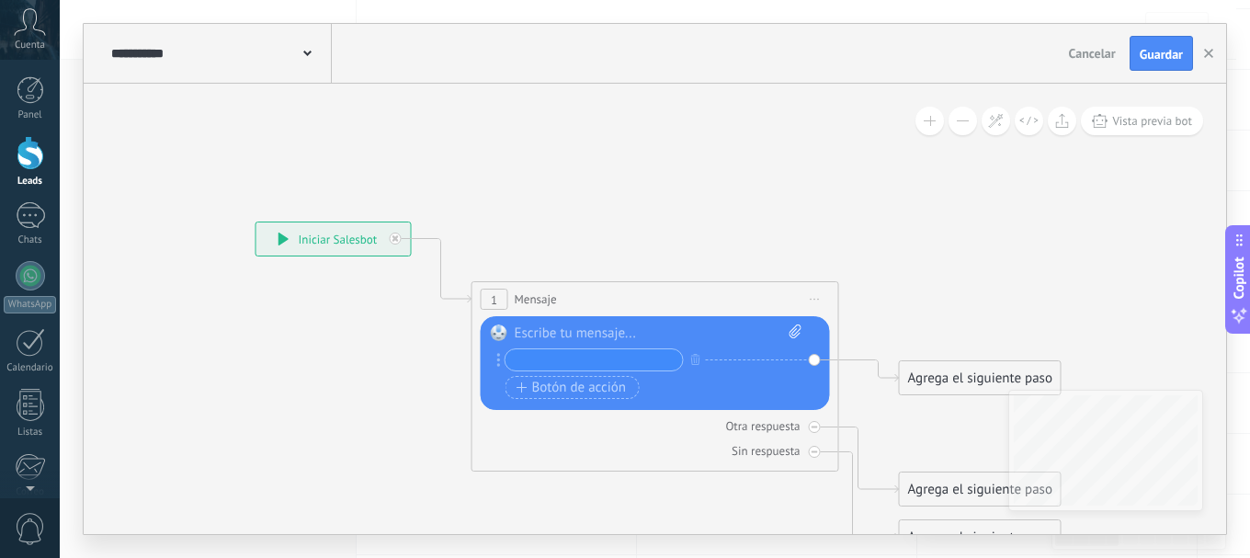
type input "*"
click at [395, 238] on icon at bounding box center [395, 238] width 6 height 6
click at [395, 241] on div "**********" at bounding box center [333, 238] width 154 height 33
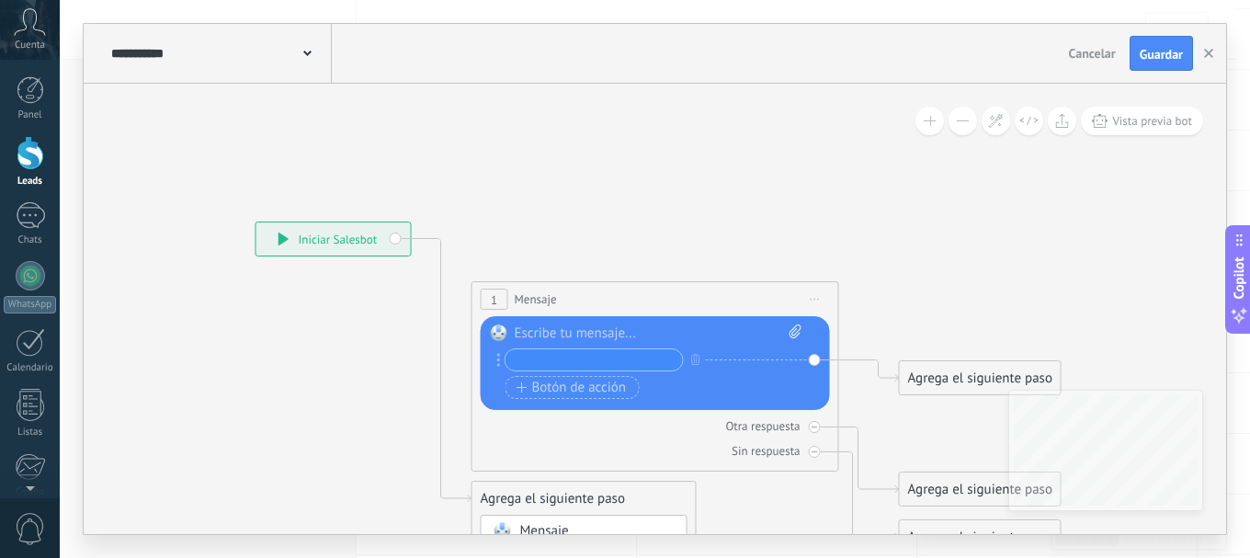
click at [537, 360] on input "text" at bounding box center [593, 359] width 177 height 21
click at [670, 364] on input "**********" at bounding box center [593, 359] width 177 height 21
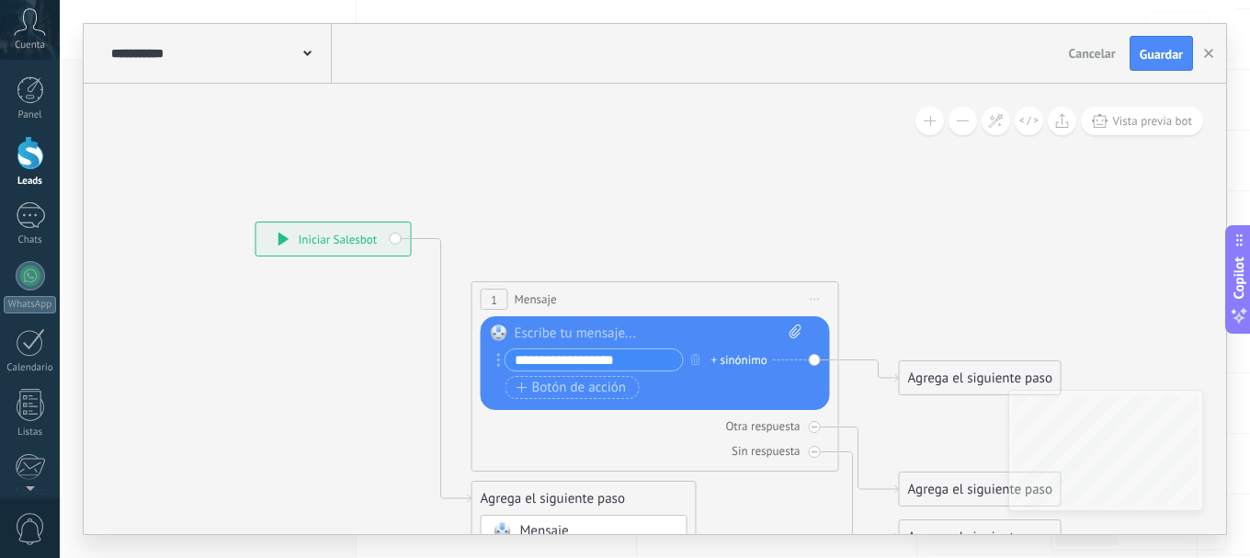
type input "**********"
click at [280, 239] on icon at bounding box center [283, 238] width 10 height 13
click at [307, 45] on span at bounding box center [307, 51] width 8 height 17
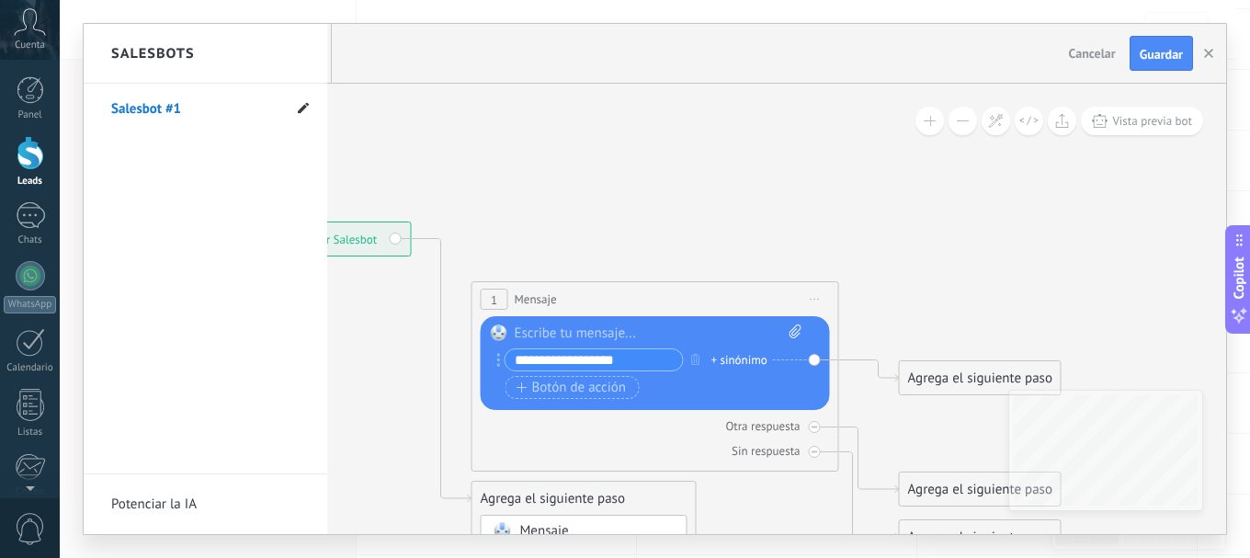
click at [300, 106] on icon at bounding box center [303, 107] width 11 height 11
click at [263, 108] on use at bounding box center [261, 109] width 9 height 11
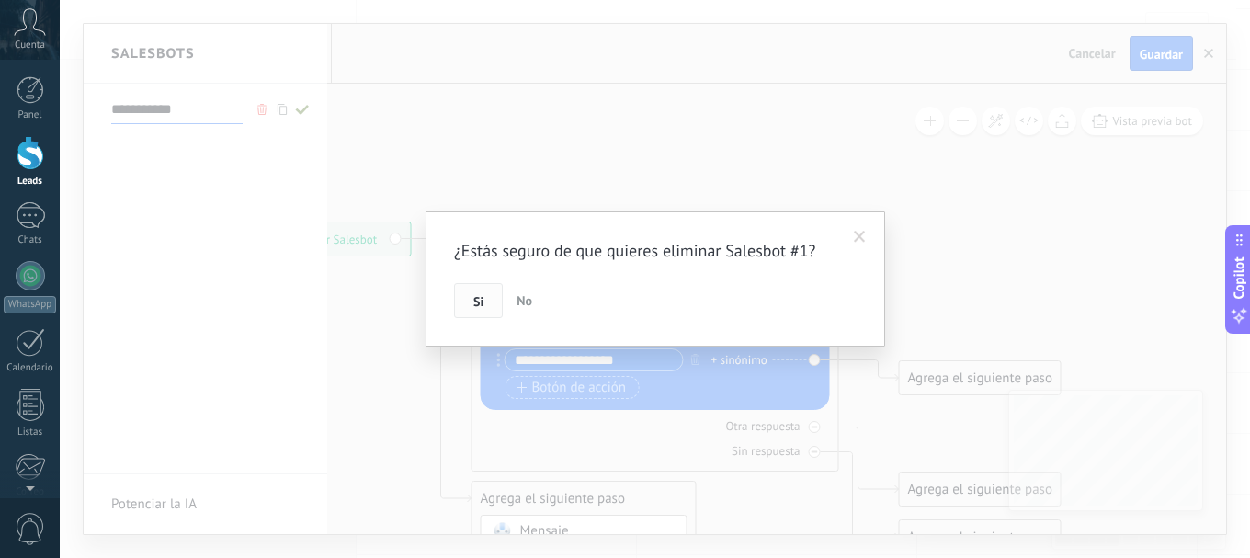
click at [472, 299] on button "Si" at bounding box center [478, 300] width 49 height 35
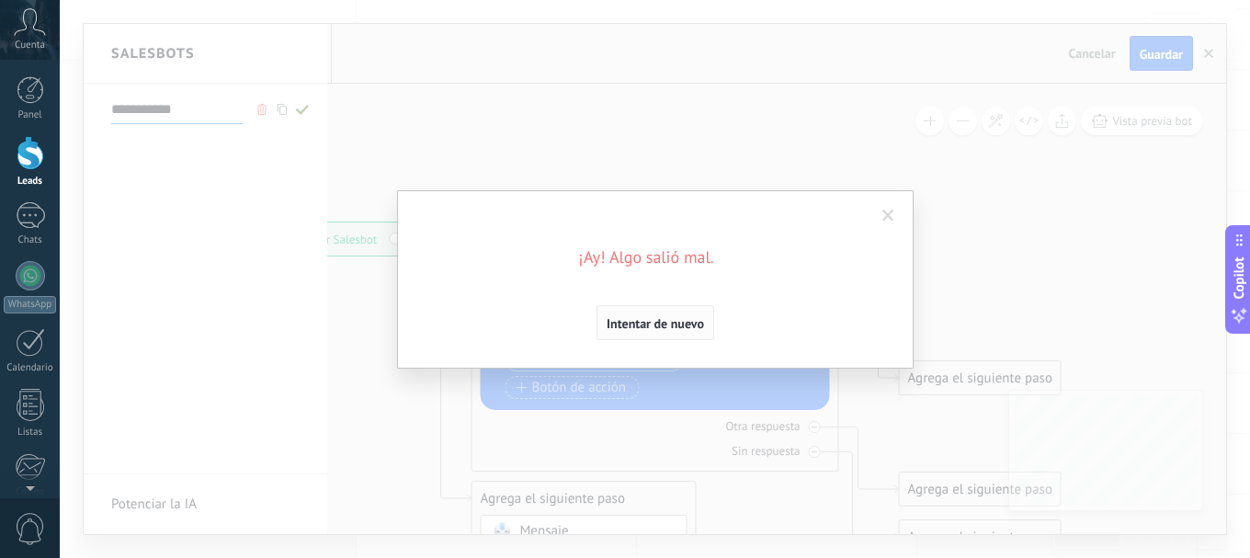
click at [671, 317] on span "Intentar de nuevo" at bounding box center [654, 323] width 97 height 13
click at [684, 323] on span "Intentar de nuevo" at bounding box center [654, 323] width 97 height 13
click at [893, 215] on span at bounding box center [888, 216] width 12 height 13
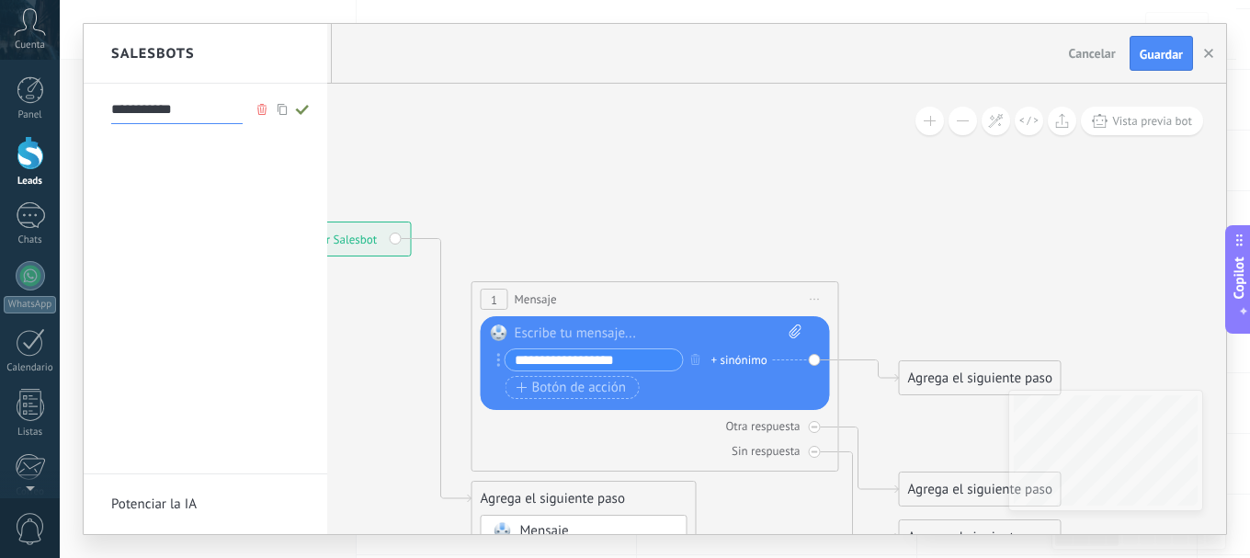
click at [738, 259] on div at bounding box center [655, 279] width 1142 height 510
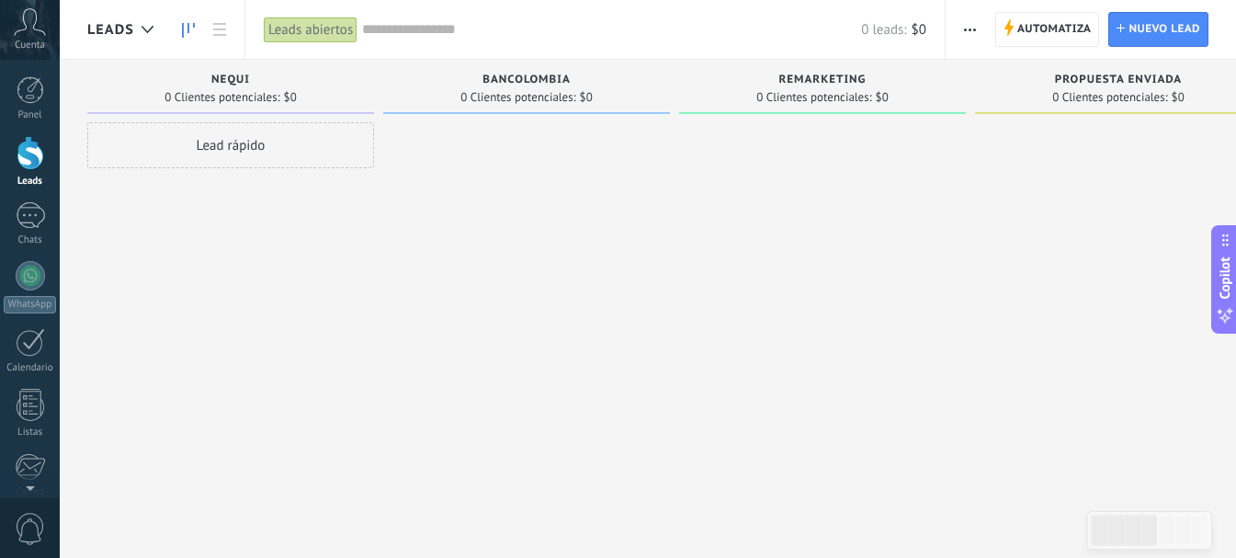
click at [237, 154] on div "Lead rápido" at bounding box center [230, 145] width 287 height 46
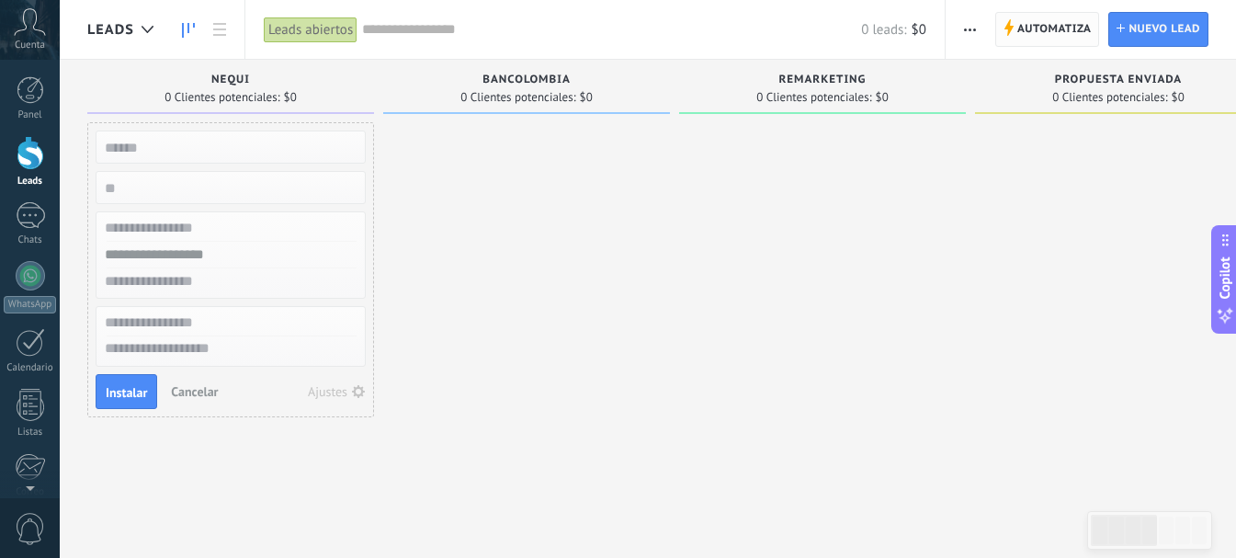
click at [1067, 28] on span "Automatiza" at bounding box center [1054, 29] width 74 height 33
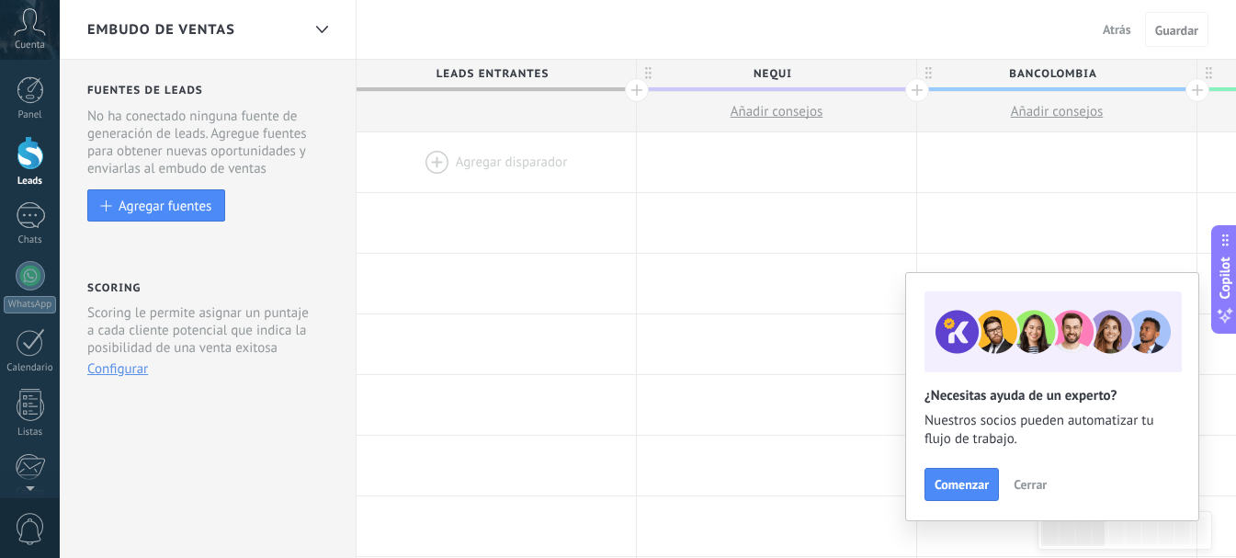
click at [433, 164] on div at bounding box center [496, 162] width 279 height 60
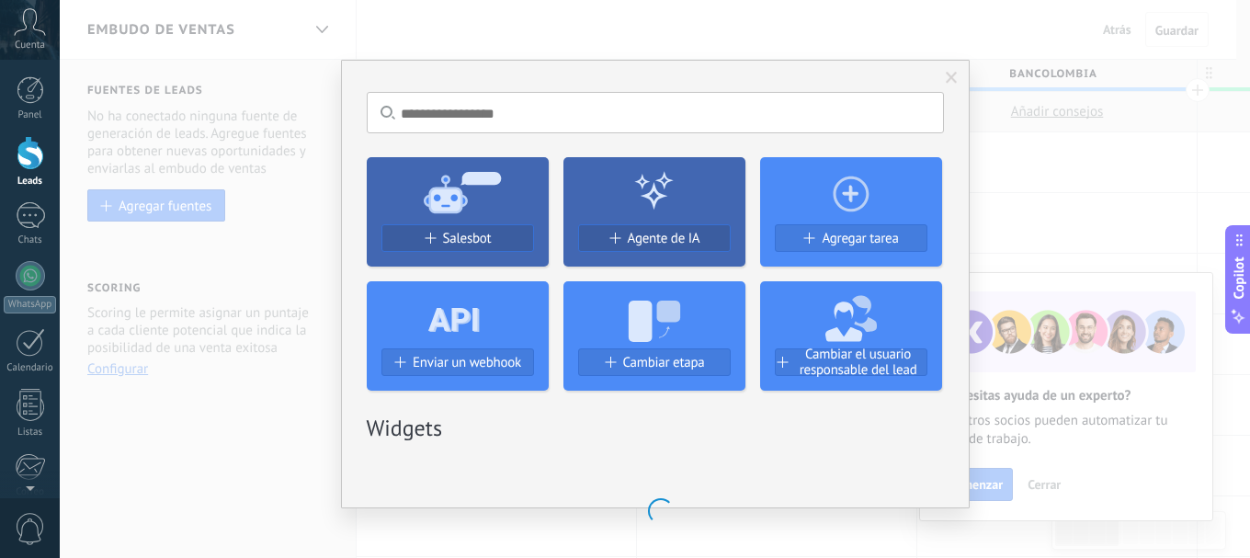
click at [451, 203] on use at bounding box center [462, 191] width 77 height 41
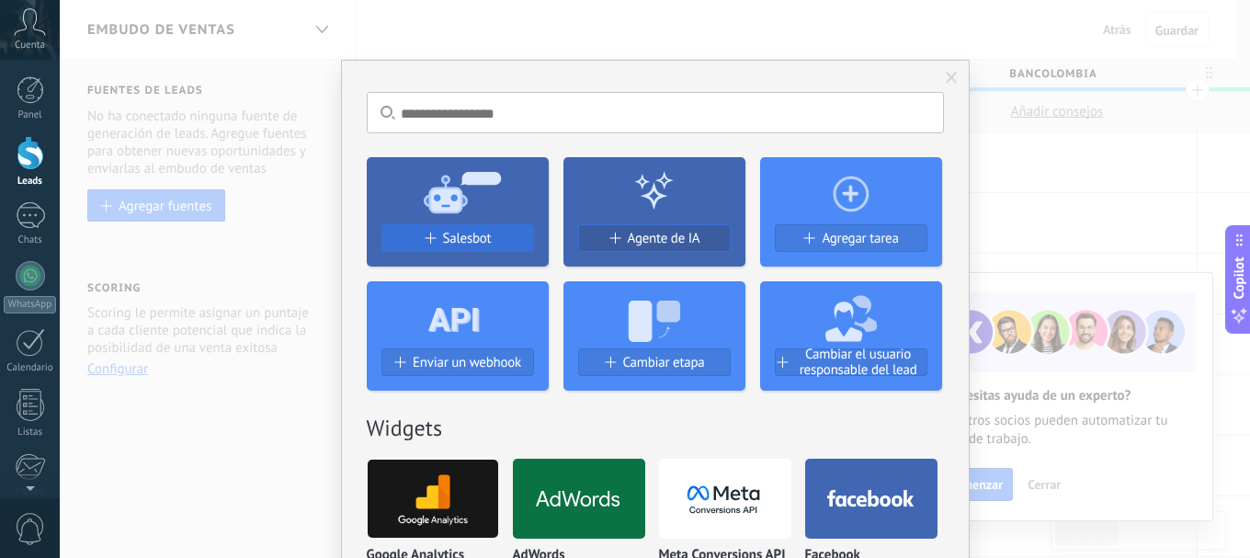
click at [447, 241] on span "Salesbot" at bounding box center [467, 239] width 49 height 16
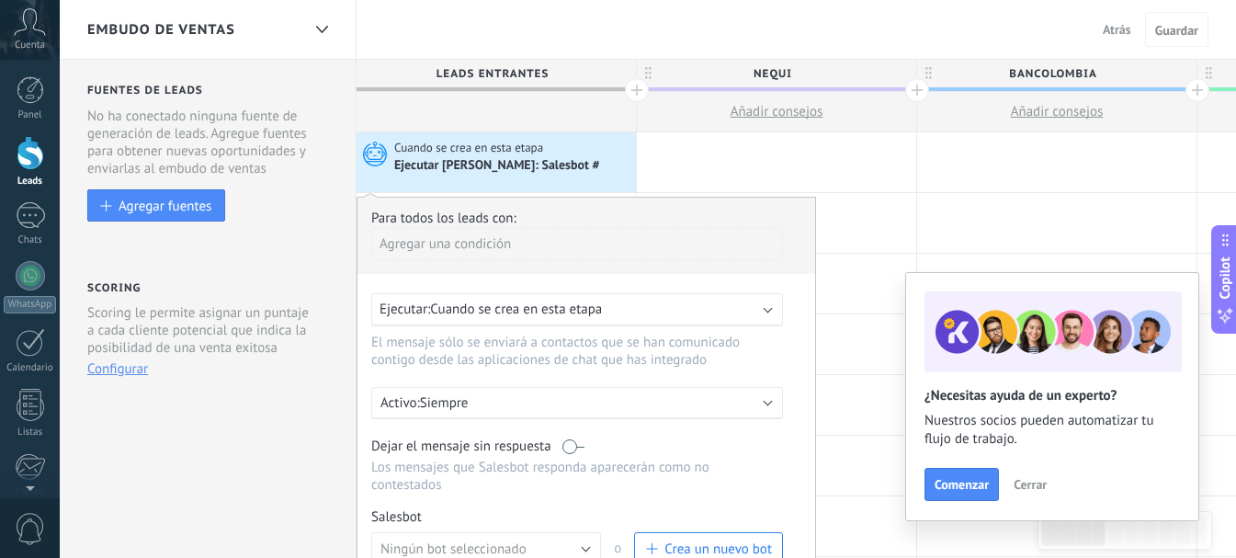
click at [724, 537] on button "Crea un nuevo bot" at bounding box center [708, 548] width 149 height 33
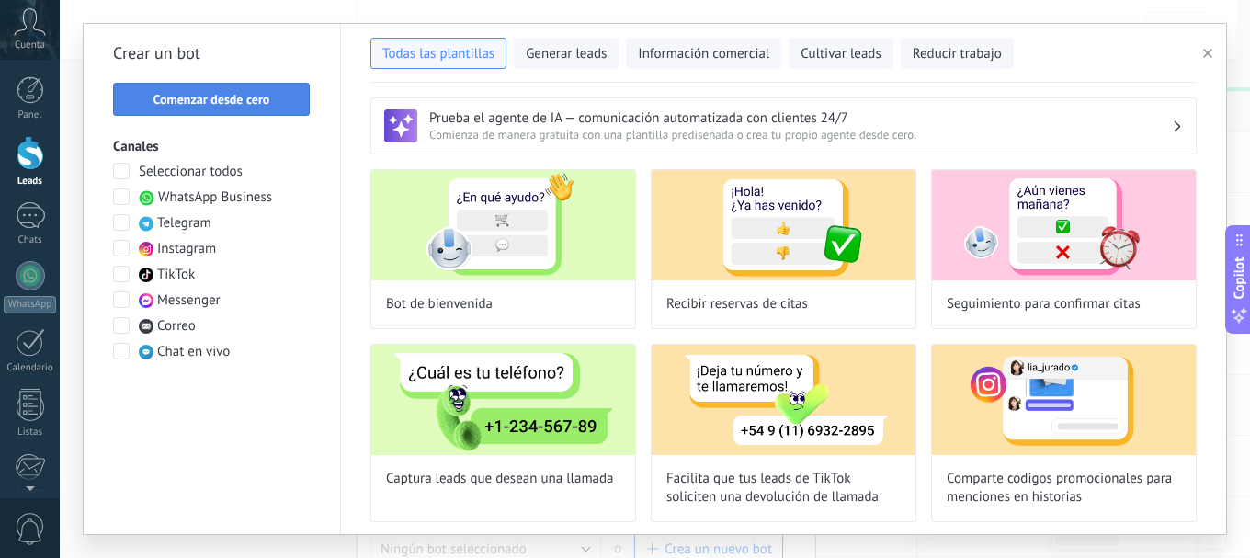
click at [198, 102] on span "Comenzar desde cero" at bounding box center [211, 99] width 117 height 13
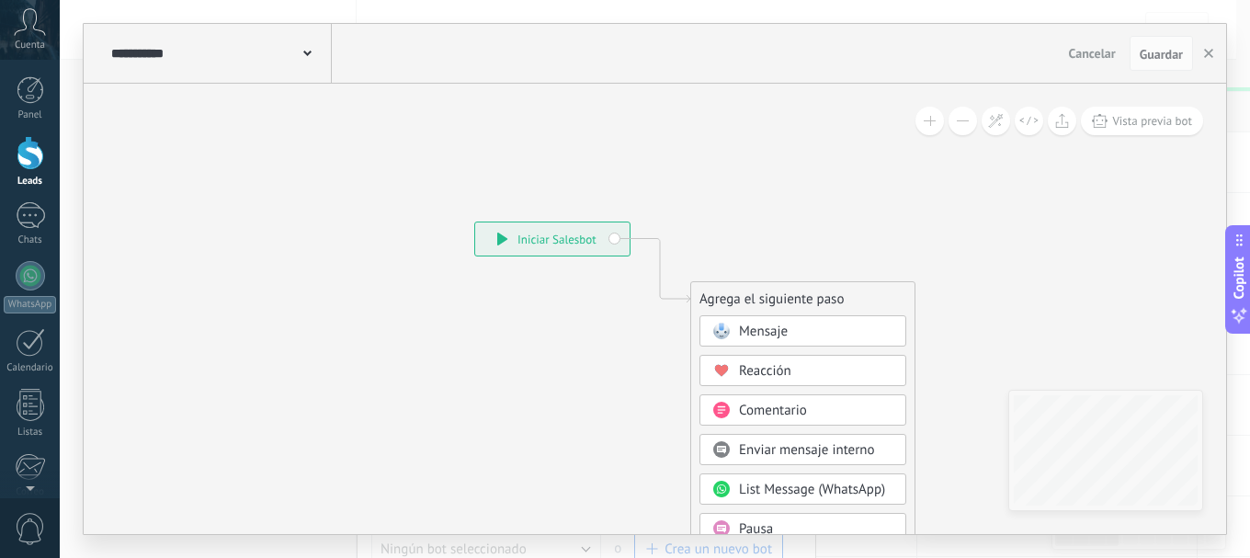
click at [762, 227] on icon at bounding box center [632, 554] width 1235 height 1585
click at [962, 323] on icon at bounding box center [632, 554] width 1235 height 1585
click at [437, 374] on icon at bounding box center [632, 554] width 1235 height 1585
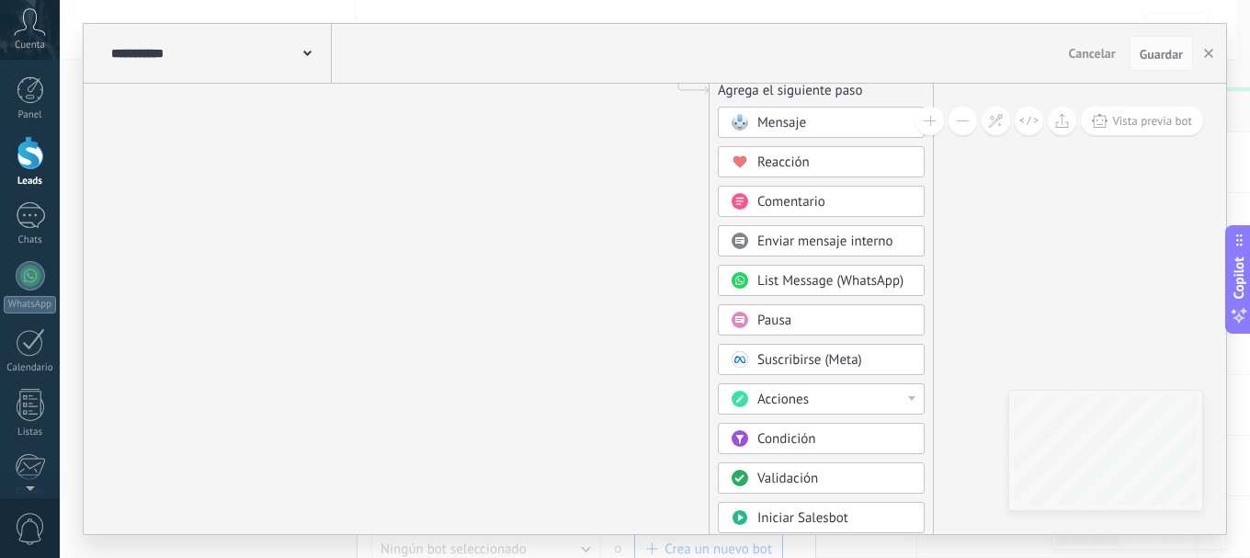
drag, startPoint x: 671, startPoint y: 376, endPoint x: 689, endPoint y: 159, distance: 217.6
click at [691, 152] on icon at bounding box center [650, 345] width 1235 height 1585
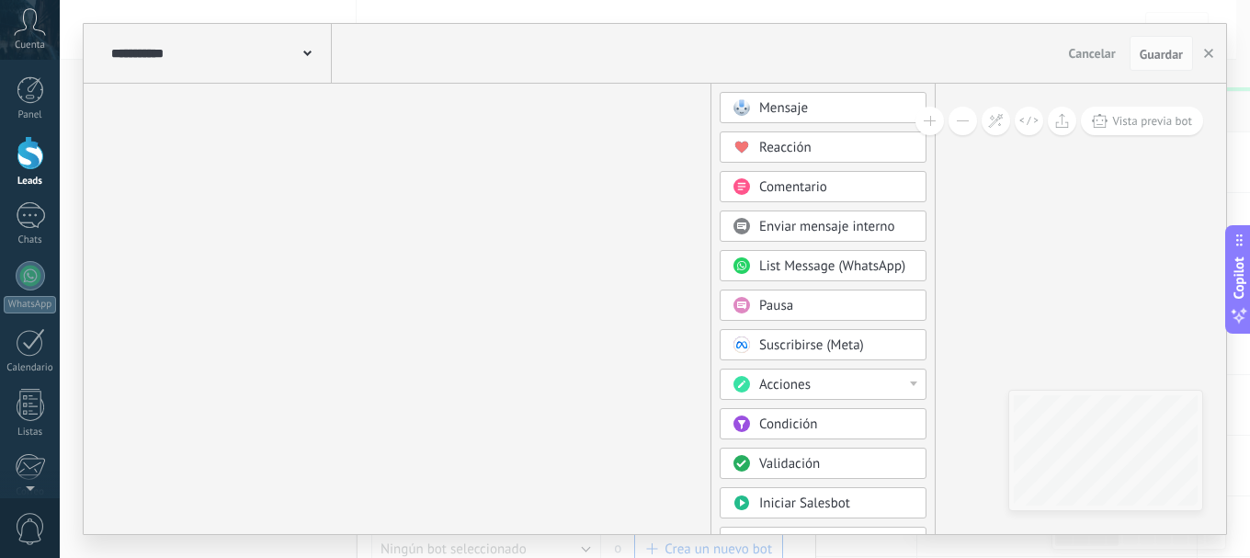
click at [808, 414] on div "Condición" at bounding box center [823, 423] width 207 height 31
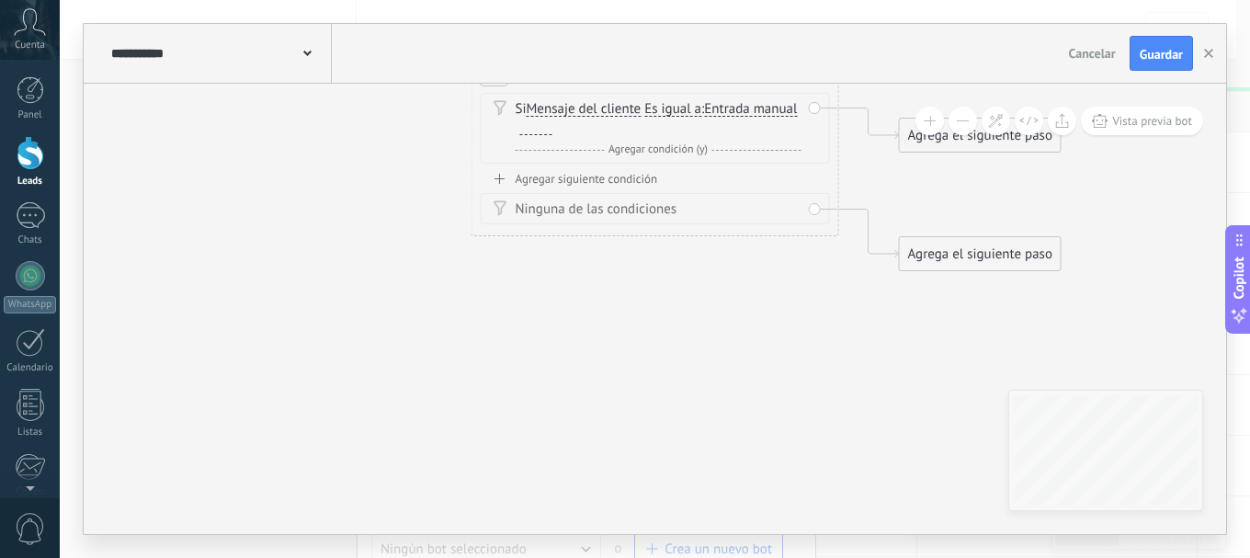
click at [535, 172] on div "Agregar siguiente condición" at bounding box center [655, 179] width 349 height 16
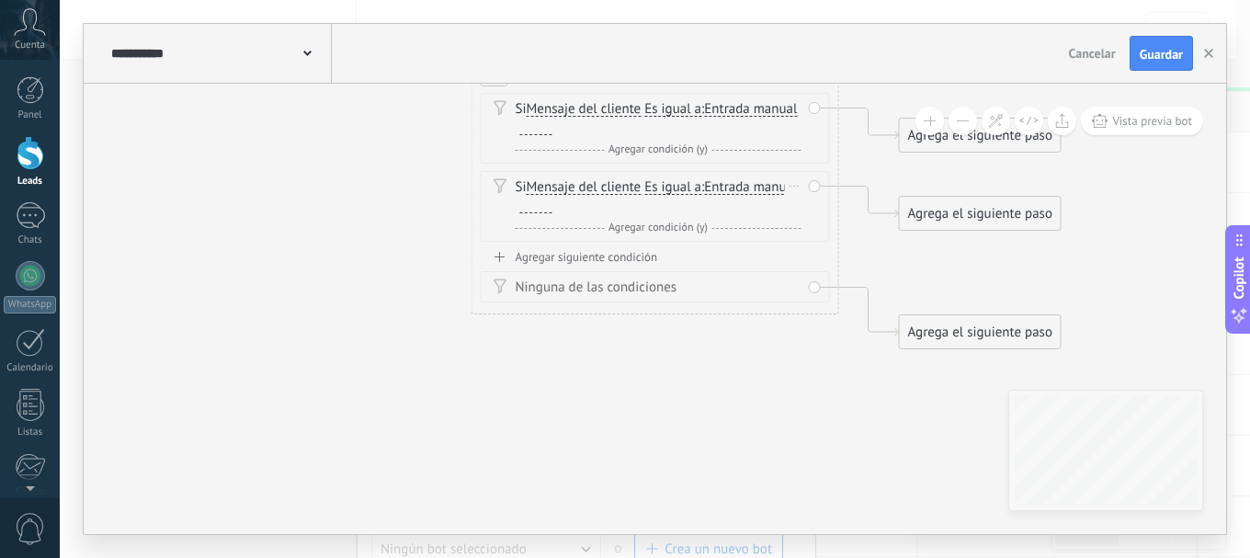
click at [552, 208] on div at bounding box center [536, 205] width 32 height 15
drag, startPoint x: 509, startPoint y: 180, endPoint x: 662, endPoint y: 180, distance: 152.5
click at [662, 180] on div "Si Mensaje del cliente Mensaje del cliente Comentario del cliente El cliente Có…" at bounding box center [655, 206] width 349 height 71
drag, startPoint x: 645, startPoint y: 210, endPoint x: 610, endPoint y: 209, distance: 34.9
click at [570, 209] on div "Si Mensaje del cliente Mensaje del cliente Comentario del cliente El cliente Có…" at bounding box center [659, 196] width 286 height 37
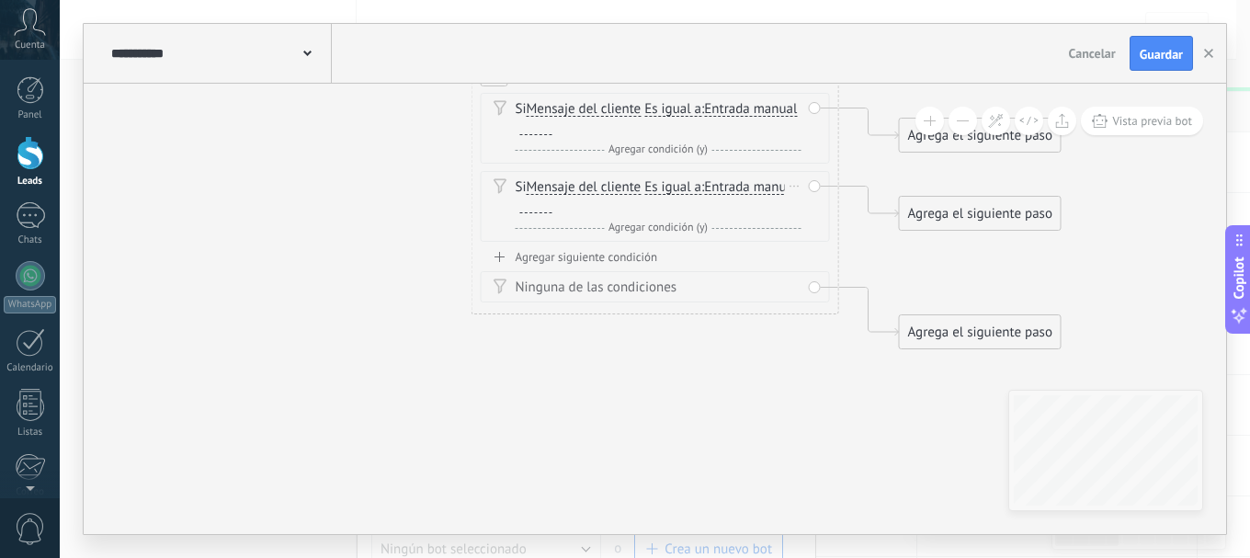
click at [652, 210] on div "Si Mensaje del cliente Mensaje del cliente Comentario del cliente El cliente Có…" at bounding box center [659, 196] width 286 height 37
click at [648, 204] on div "Si Mensaje del cliente Mensaje del cliente Comentario del cliente El cliente Có…" at bounding box center [659, 196] width 286 height 37
click at [552, 203] on div at bounding box center [536, 205] width 32 height 15
drag, startPoint x: 713, startPoint y: 203, endPoint x: 515, endPoint y: 203, distance: 198.5
click at [516, 203] on div "Si Mensaje del cliente Mensaje del cliente Comentario del cliente El cliente Có…" at bounding box center [659, 196] width 286 height 37
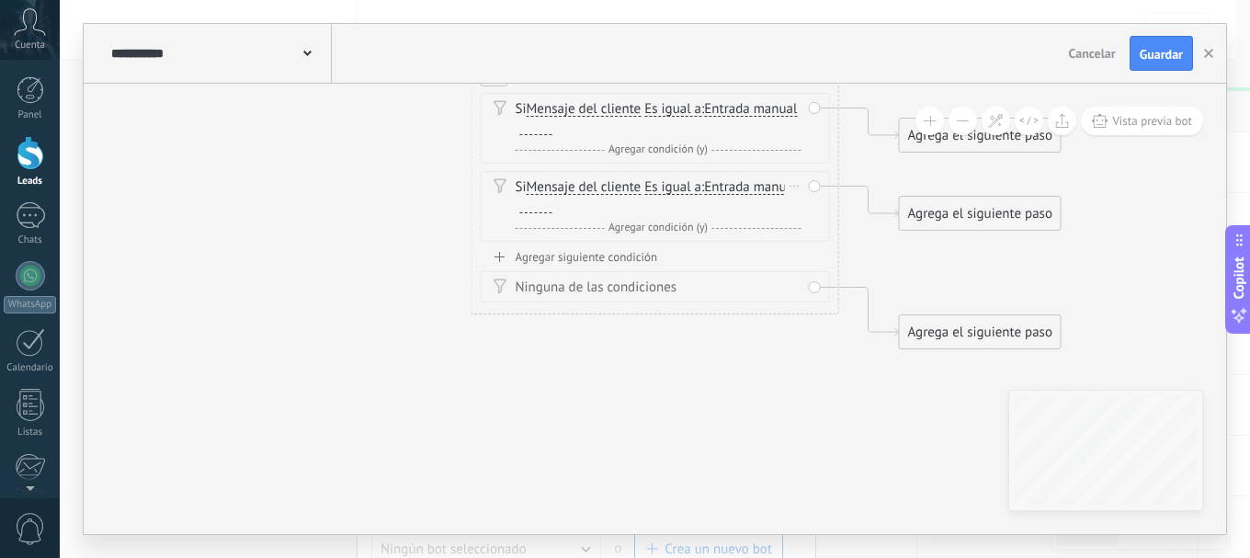
drag, startPoint x: 610, startPoint y: 202, endPoint x: 498, endPoint y: 183, distance: 113.8
click at [498, 183] on div "Si Mensaje del cliente Mensaje del cliente Comentario del cliente El cliente Có…" at bounding box center [655, 206] width 349 height 71
click at [552, 204] on div at bounding box center [536, 205] width 32 height 15
drag, startPoint x: 626, startPoint y: 204, endPoint x: 428, endPoint y: 173, distance: 200.0
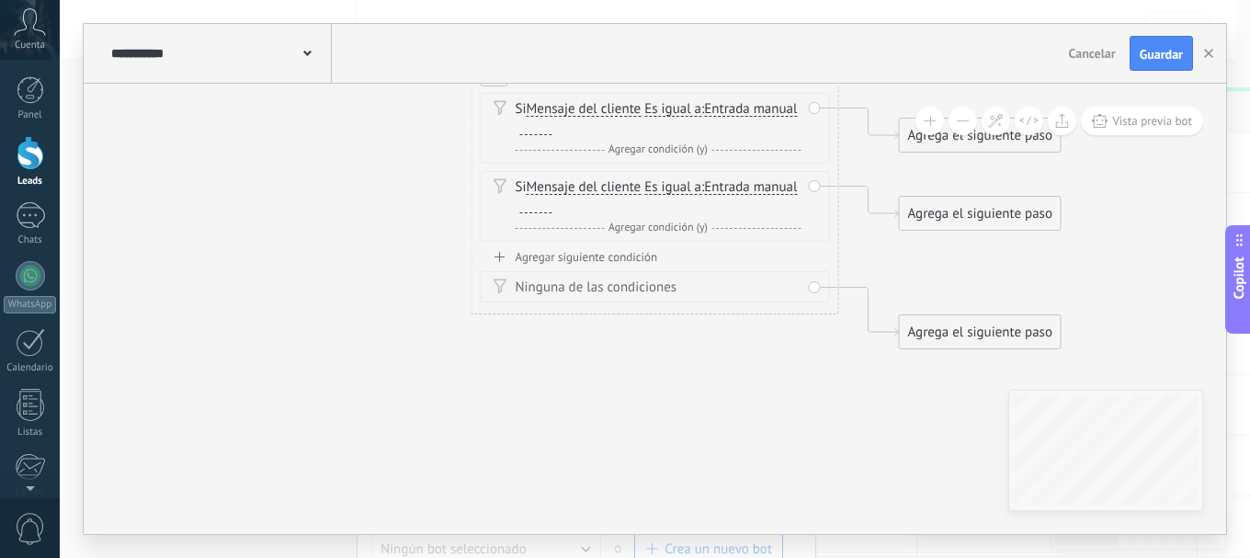
drag, startPoint x: 718, startPoint y: 187, endPoint x: 545, endPoint y: 17, distance: 242.4
click at [716, 186] on div "Si Mensaje del cliente Mensaje del cliente Comentario del cliente El cliente Có…" at bounding box center [659, 196] width 286 height 37
click at [813, 182] on div "Si Mensaje del cliente Mensaje del cliente Comentario del cliente El cliente Có…" at bounding box center [655, 206] width 349 height 71
click at [700, 187] on span "Es igual a" at bounding box center [672, 187] width 57 height 15
click at [700, 187] on button "Es igual a" at bounding box center [750, 187] width 230 height 33
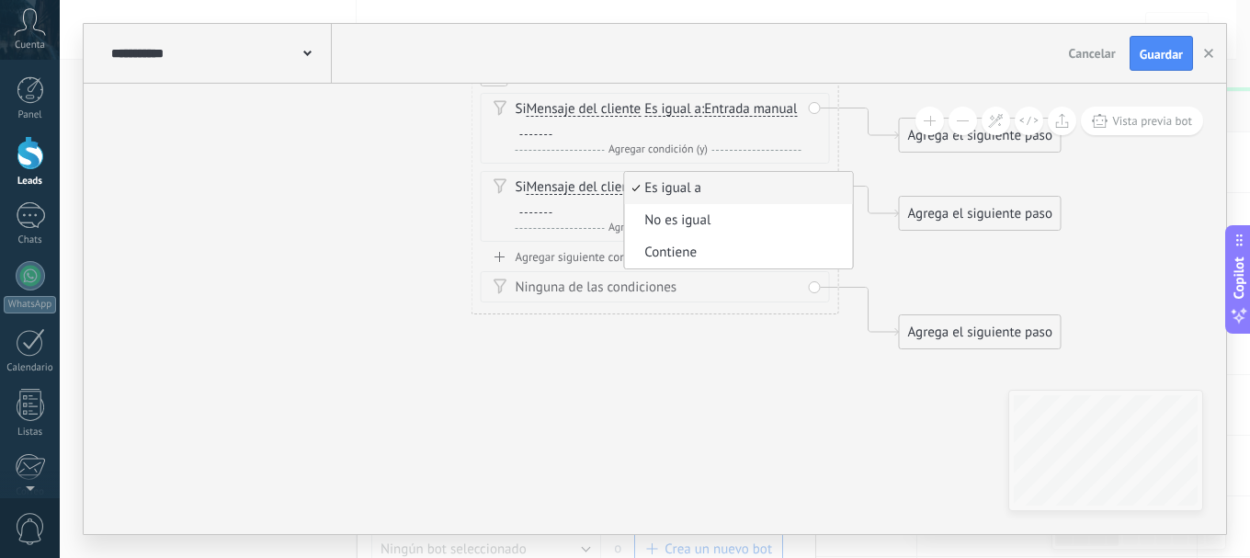
click at [674, 189] on span "Es igual a" at bounding box center [735, 188] width 222 height 18
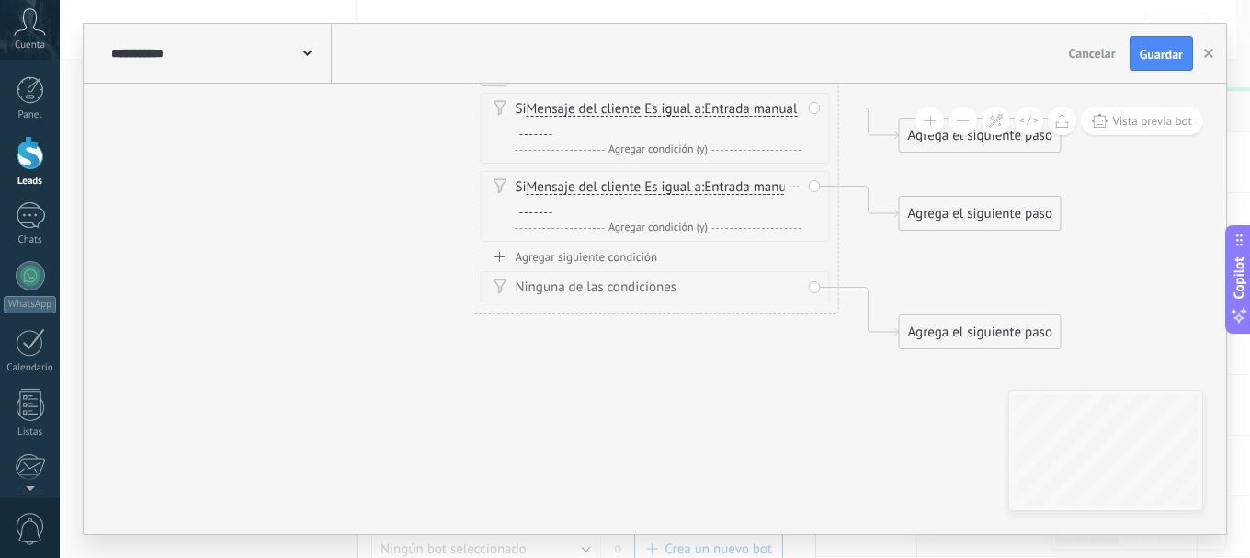
drag, startPoint x: 613, startPoint y: 208, endPoint x: 522, endPoint y: 200, distance: 91.3
click at [522, 200] on div "Si Mensaje del cliente Mensaje del cliente Comentario del cliente El cliente Có…" at bounding box center [659, 196] width 286 height 37
click at [598, 189] on span "Mensaje del cliente" at bounding box center [584, 187] width 115 height 15
click at [598, 189] on button "Mensaje del cliente" at bounding box center [632, 187] width 230 height 33
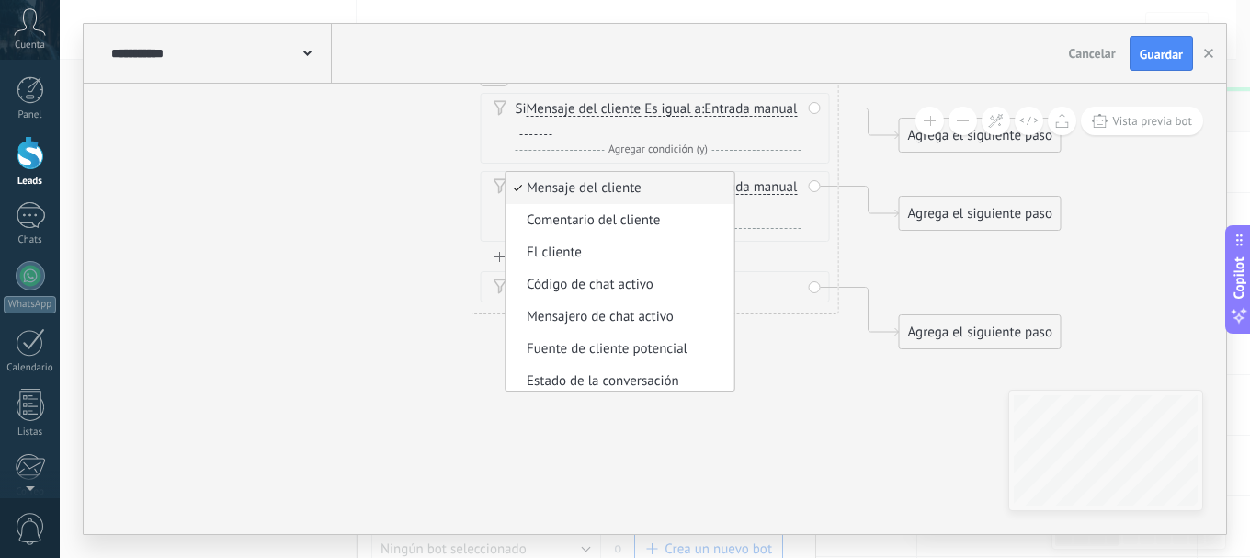
click at [406, 232] on icon at bounding box center [627, 174] width 1662 height 1270
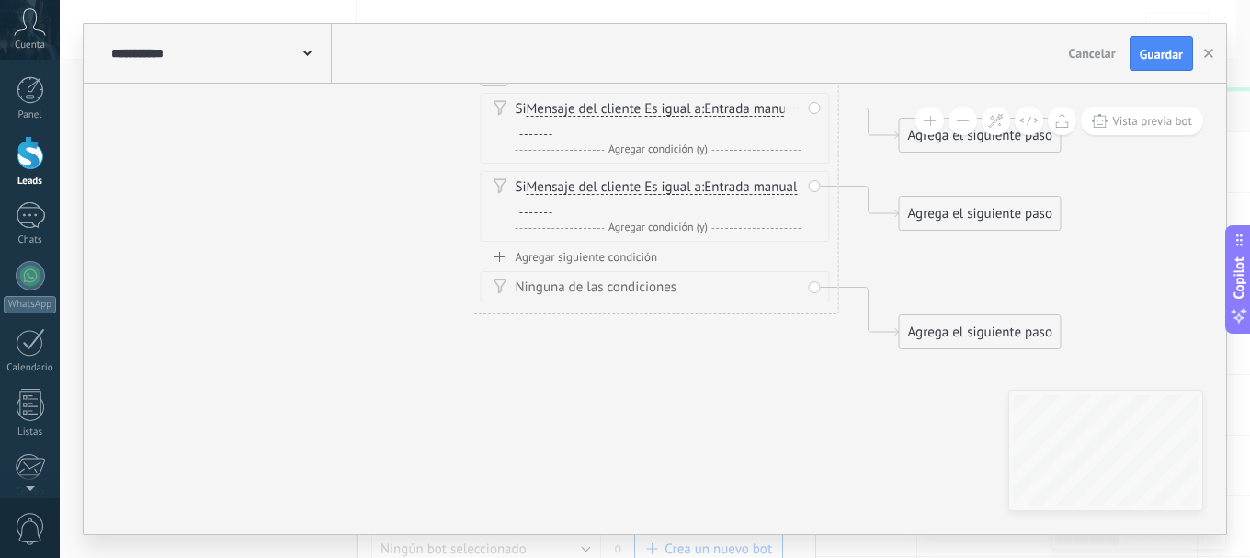
click at [688, 111] on span "Es igual a" at bounding box center [672, 109] width 57 height 15
click at [688, 111] on button "Es igual a" at bounding box center [750, 109] width 230 height 33
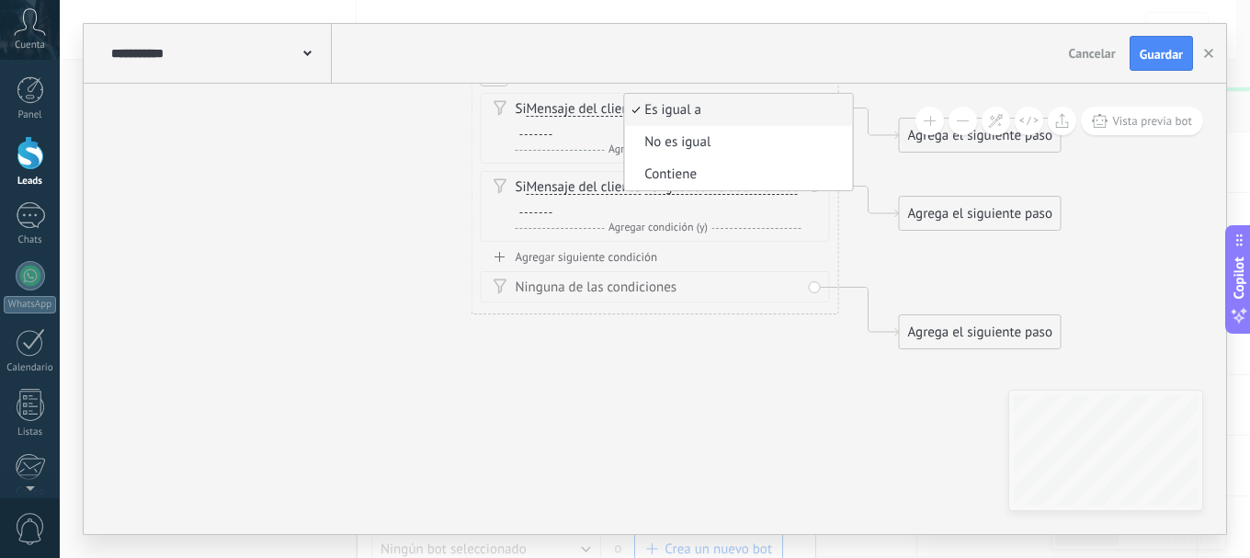
click at [674, 334] on icon at bounding box center [627, 174] width 1662 height 1270
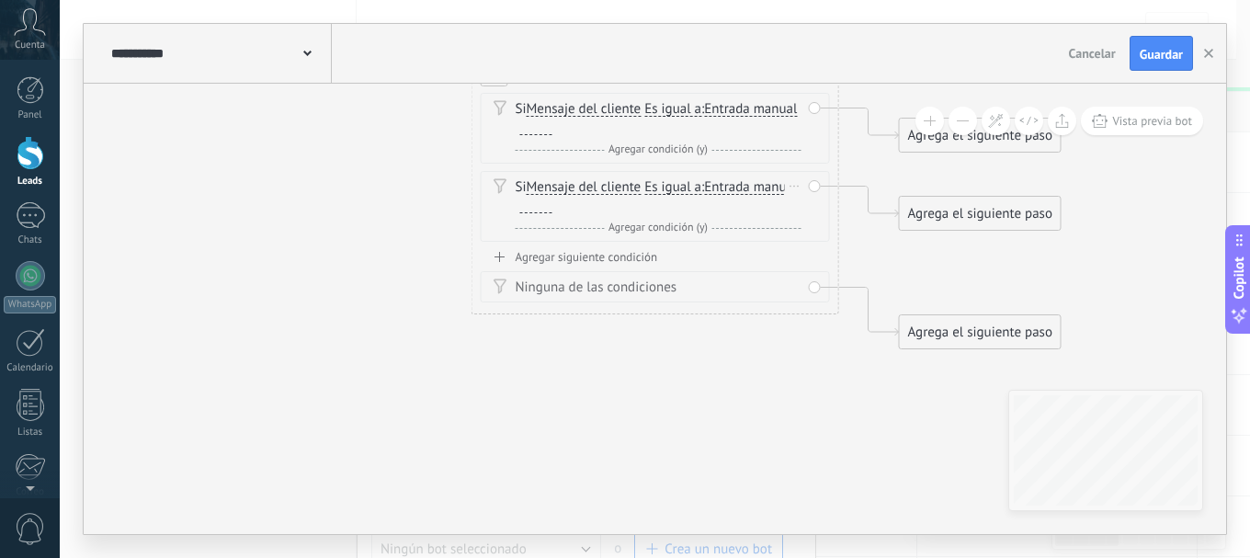
click at [552, 206] on div at bounding box center [534, 206] width 37 height 17
drag, startPoint x: 513, startPoint y: 179, endPoint x: 638, endPoint y: 187, distance: 125.2
click at [638, 187] on div "Si Mensaje del cliente Mensaje del cliente Comentario del cliente El cliente Có…" at bounding box center [655, 206] width 349 height 71
drag, startPoint x: 638, startPoint y: 187, endPoint x: 605, endPoint y: 198, distance: 34.9
click at [704, 195] on span "Entrada manual" at bounding box center [750, 187] width 93 height 15
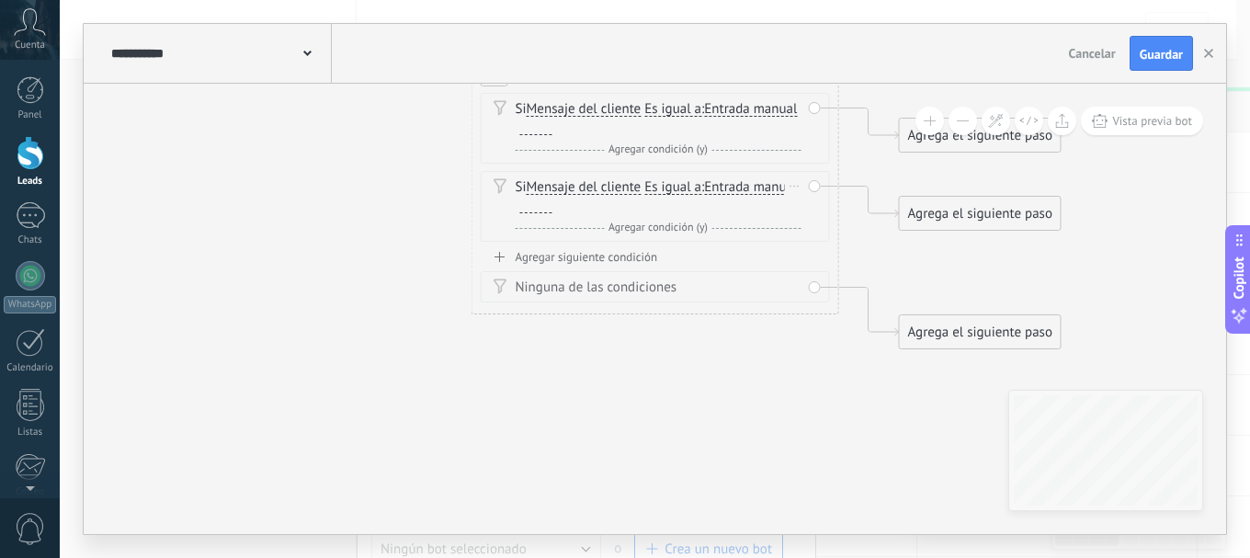
click at [695, 204] on button "Entrada manual" at bounding box center [810, 187] width 230 height 33
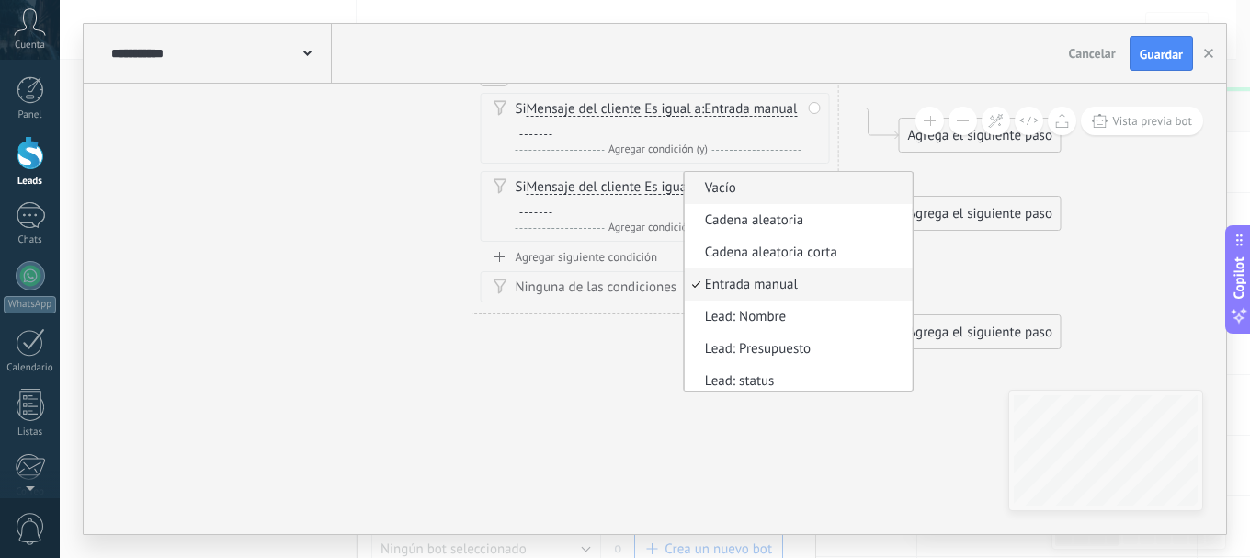
scroll to position [6, 0]
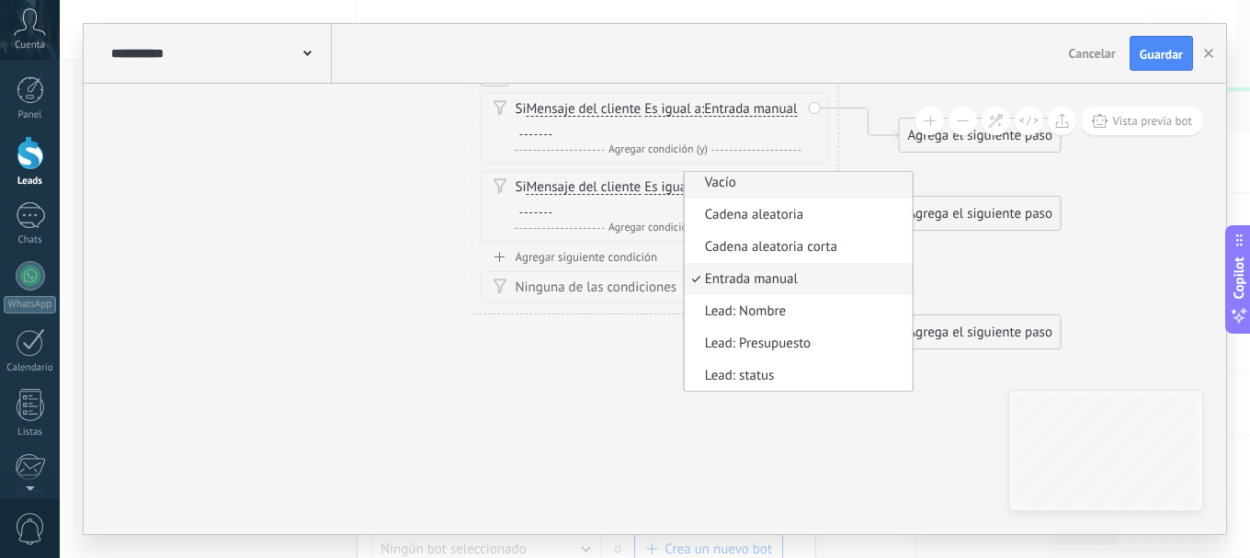
click at [684, 192] on span "Vacío" at bounding box center [795, 183] width 222 height 18
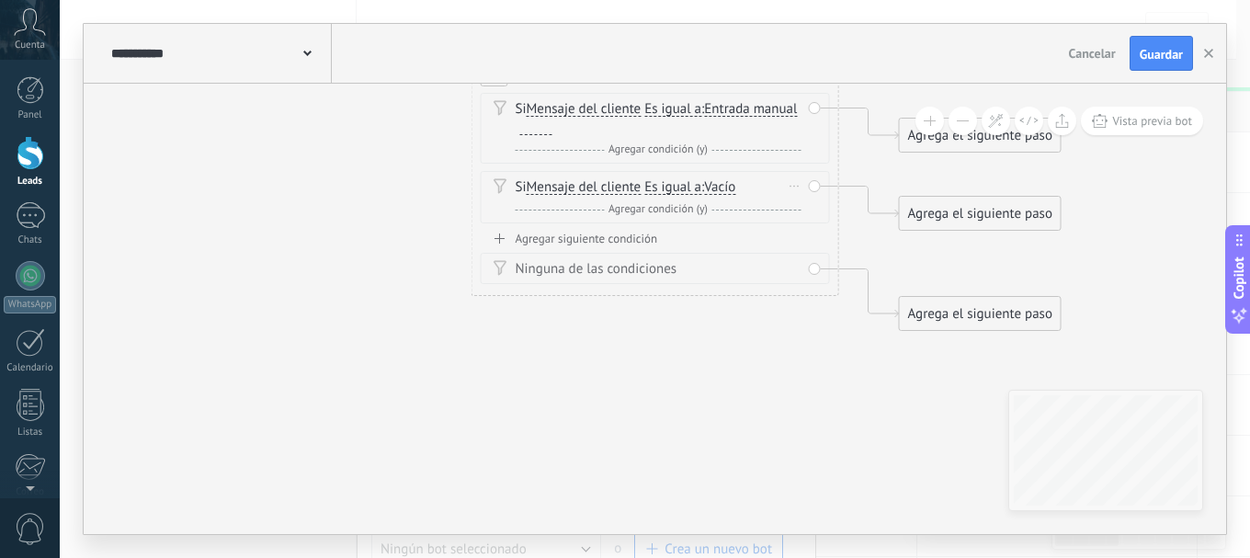
click at [735, 188] on span "Vacío" at bounding box center [719, 187] width 31 height 15
click at [740, 188] on button "Vacío" at bounding box center [810, 187] width 230 height 33
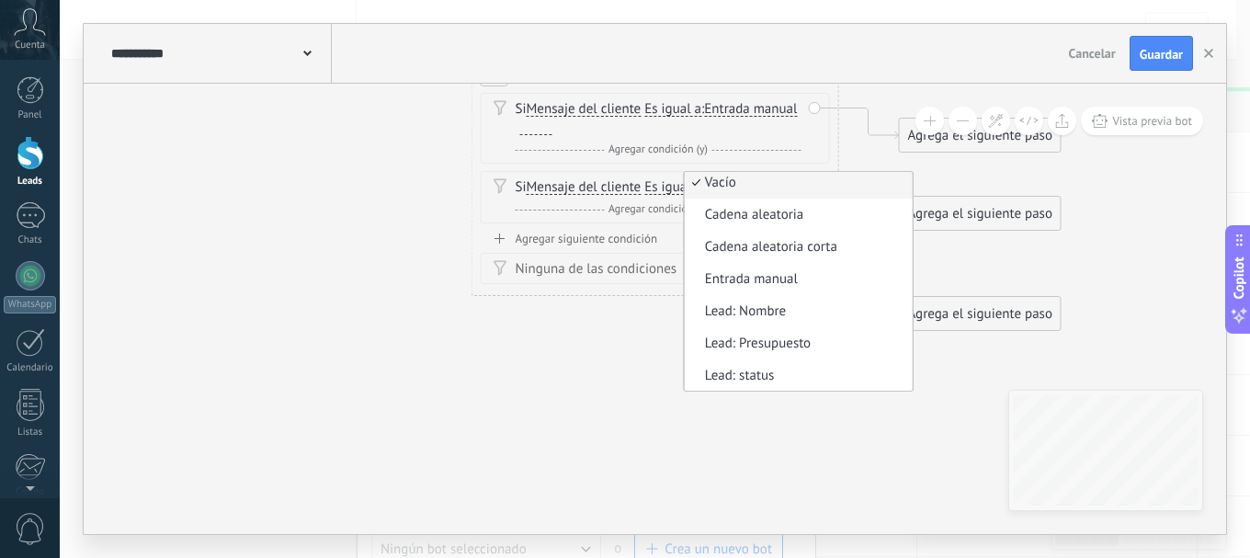
scroll to position [0, 0]
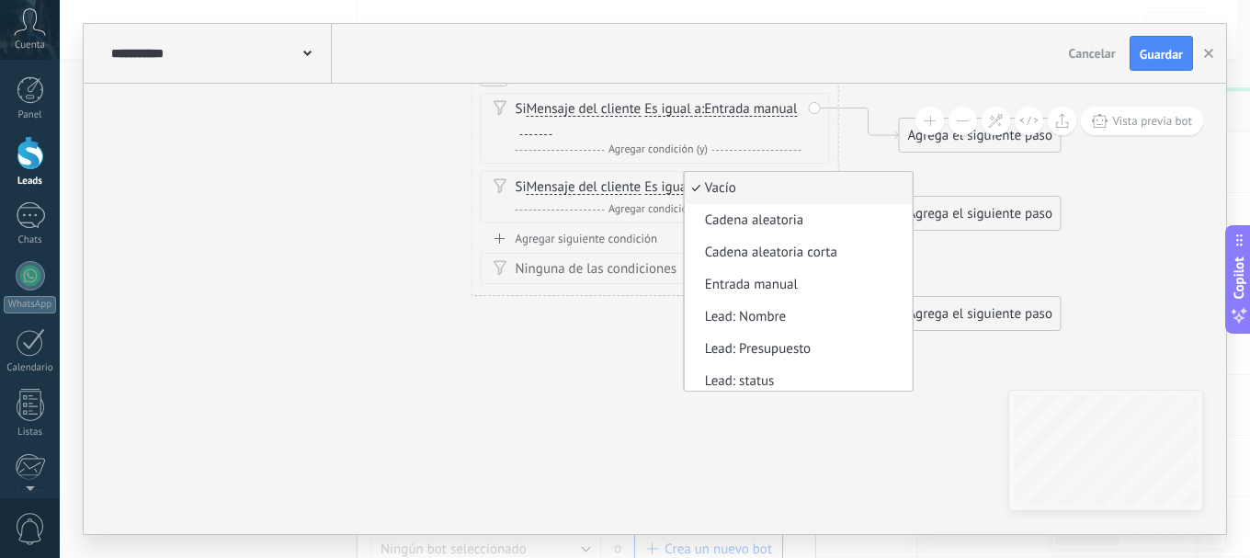
click at [440, 283] on icon at bounding box center [627, 174] width 1662 height 1270
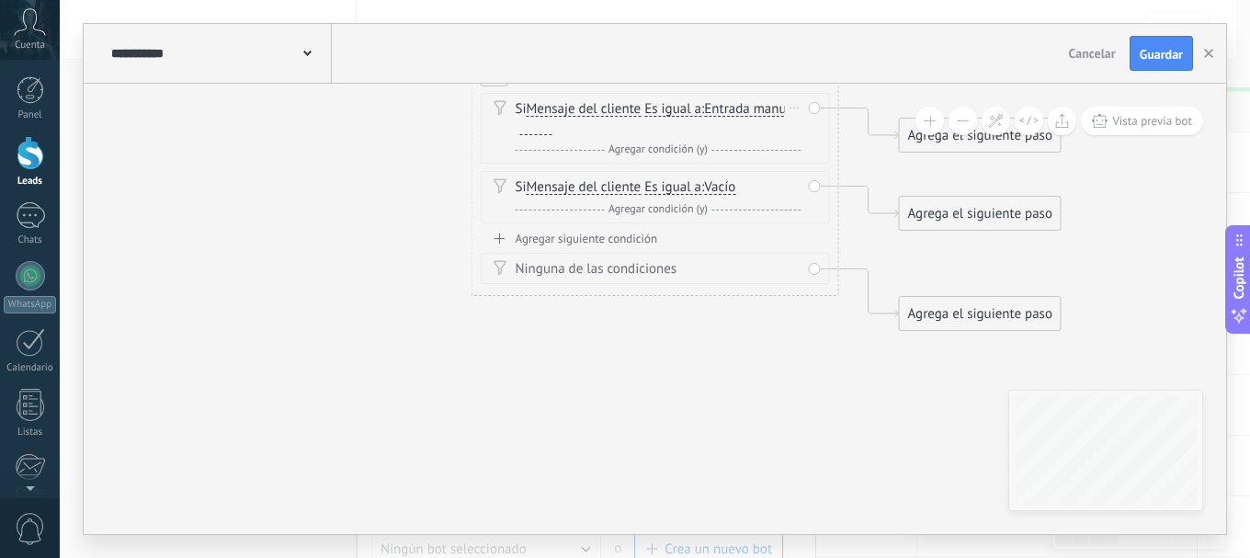
click at [687, 108] on span "Es igual a" at bounding box center [672, 109] width 57 height 15
click at [687, 108] on button "Es igual a" at bounding box center [750, 109] width 230 height 33
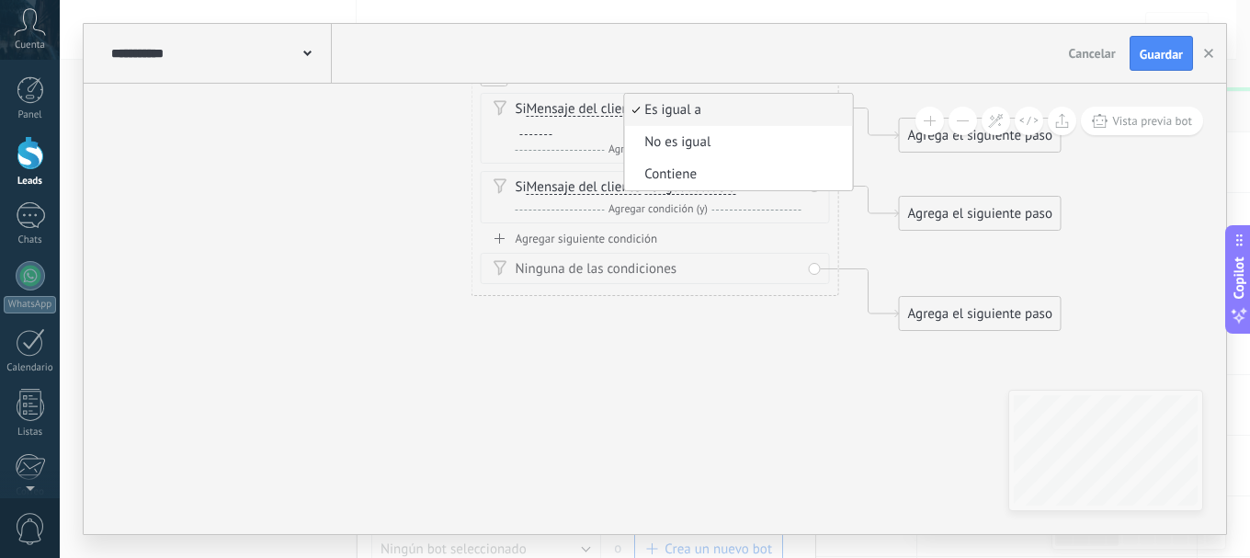
click at [599, 108] on span "Mensaje del cliente" at bounding box center [584, 109] width 115 height 15
click at [599, 108] on button "Mensaje del cliente" at bounding box center [632, 109] width 230 height 33
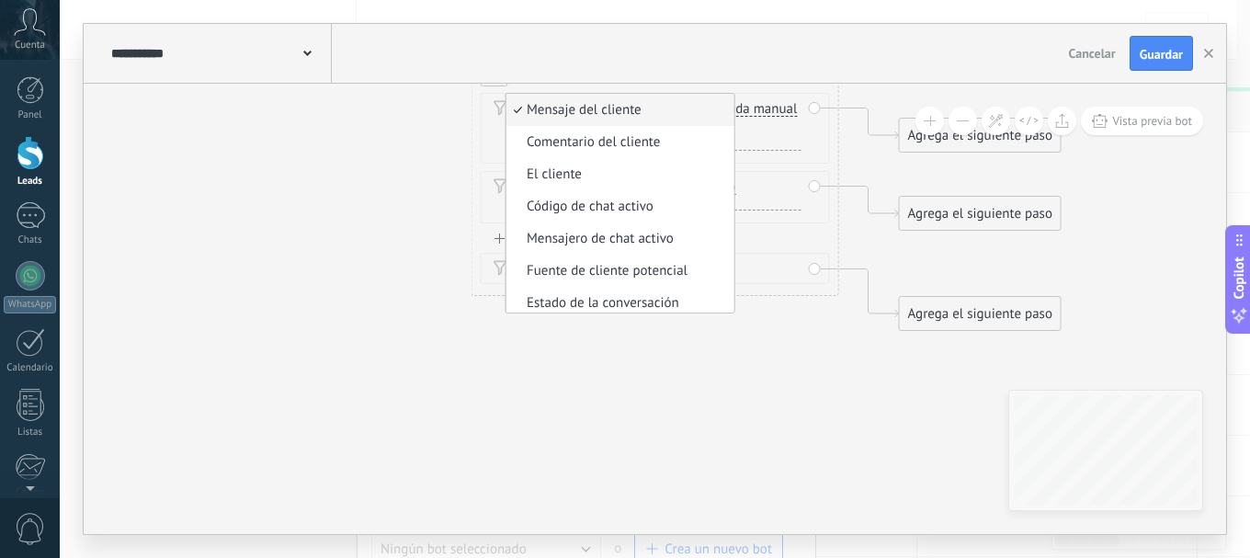
click at [411, 134] on icon at bounding box center [627, 174] width 1662 height 1270
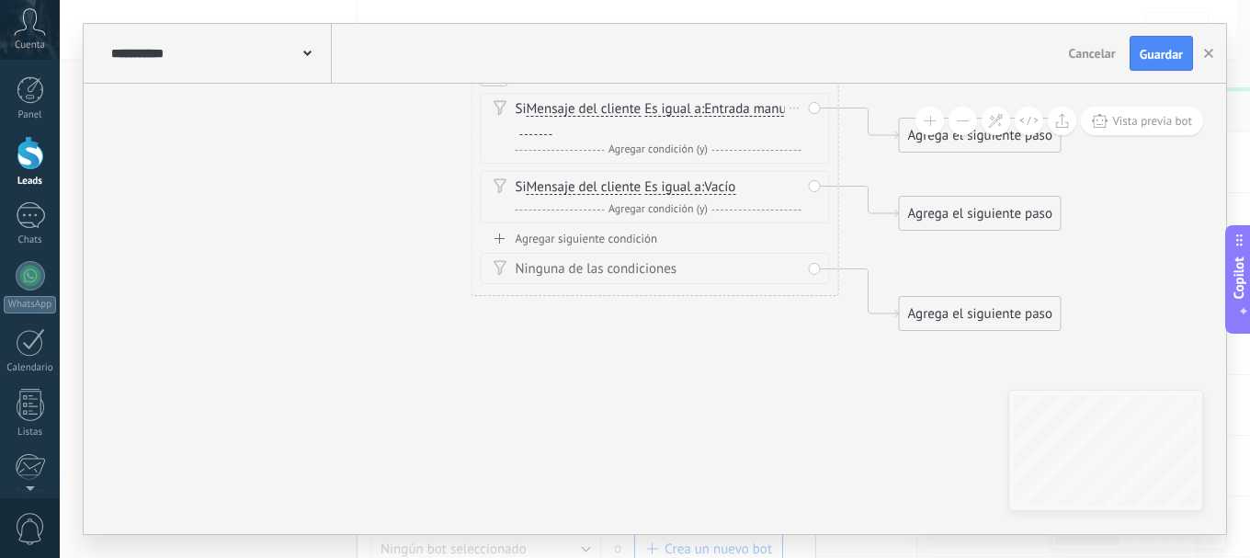
click at [678, 109] on span "Es igual a" at bounding box center [672, 109] width 57 height 15
click at [678, 109] on button "Es igual a" at bounding box center [750, 109] width 230 height 33
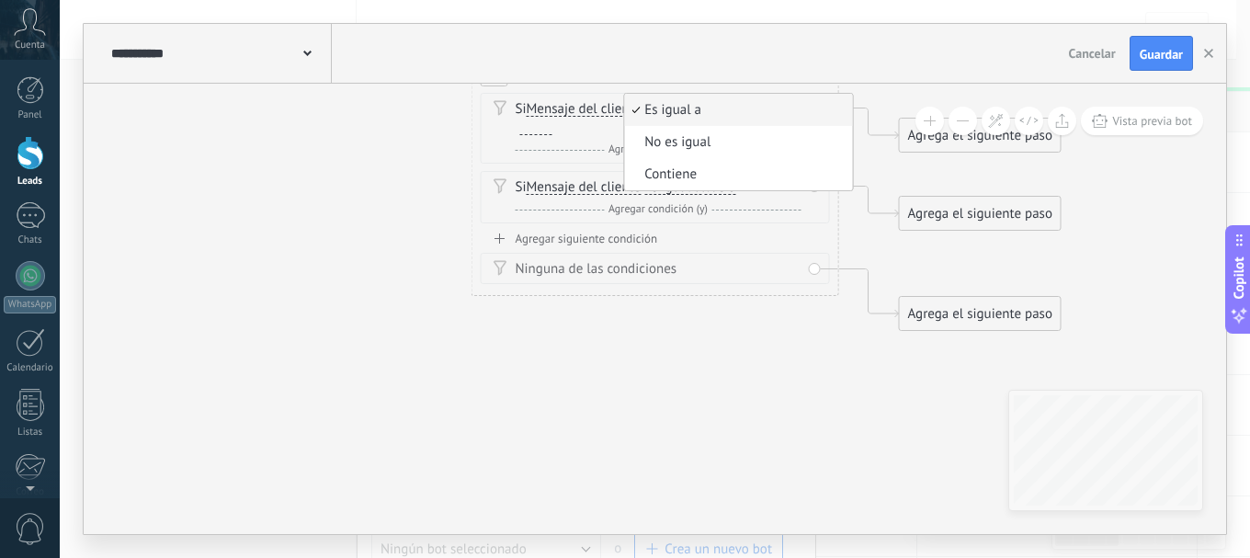
drag, startPoint x: 677, startPoint y: 107, endPoint x: 598, endPoint y: 107, distance: 79.0
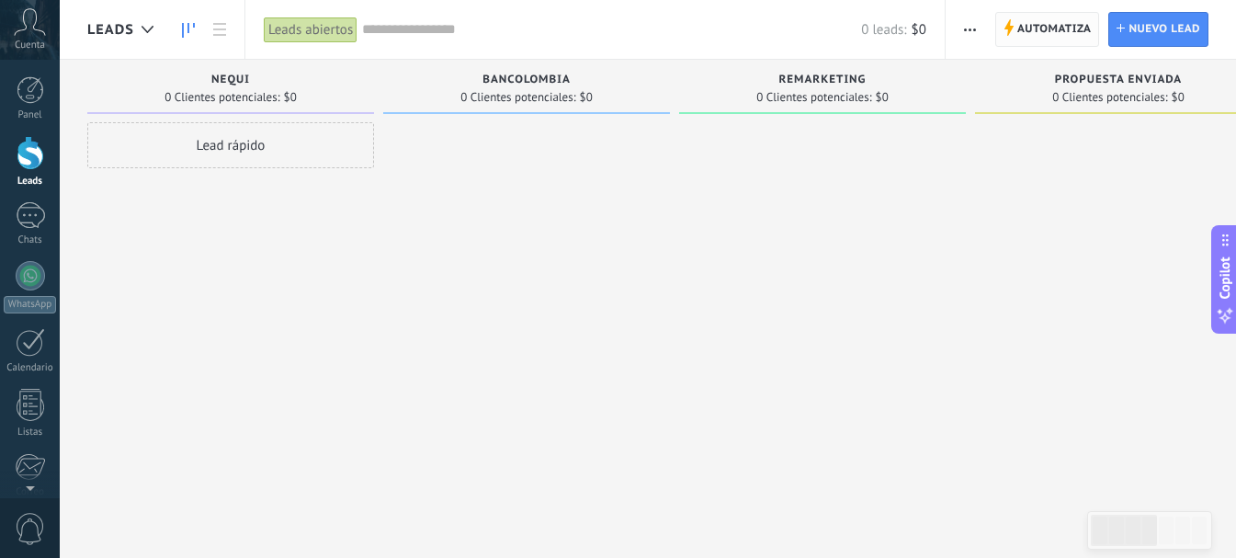
click at [1015, 20] on span "Automatiza Automatiza" at bounding box center [1047, 29] width 105 height 35
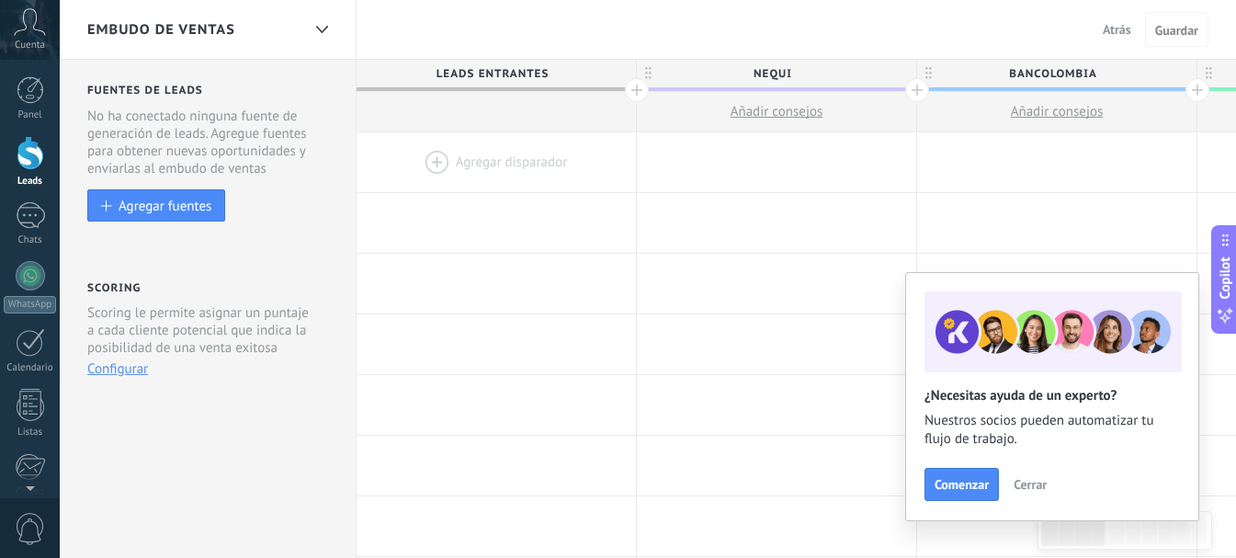
click at [432, 161] on div at bounding box center [496, 162] width 279 height 60
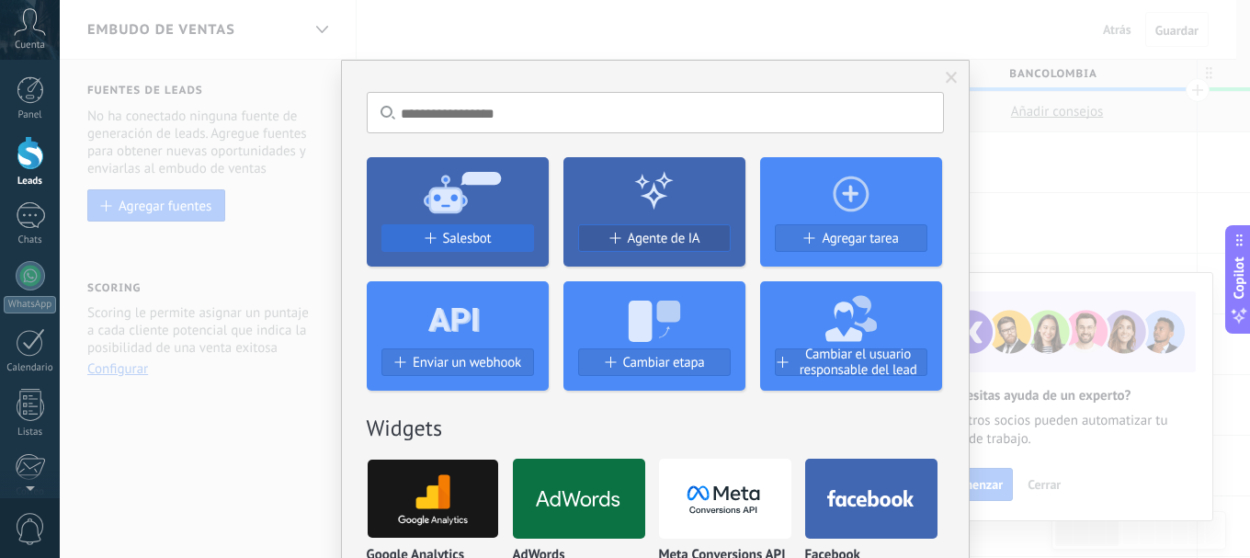
click at [457, 237] on span "Salesbot" at bounding box center [467, 239] width 49 height 16
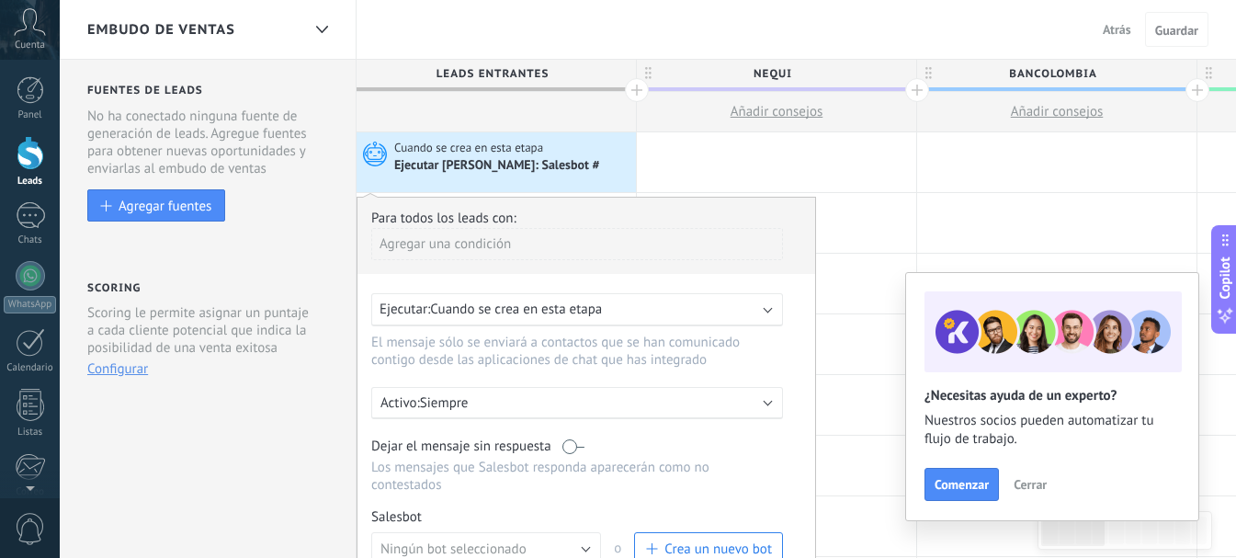
click at [711, 543] on span "Crea un nuevo bot" at bounding box center [718, 548] width 108 height 17
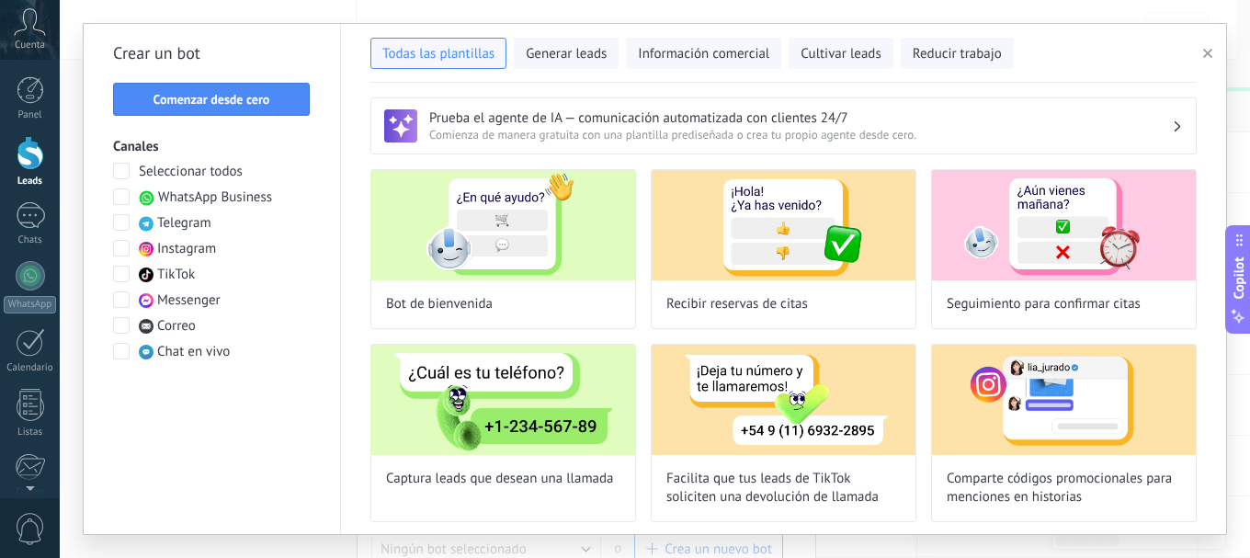
type input "**********"
click at [244, 81] on div "Crear un bot Comenzar desde cero Canales Seleccionar todos WhatsApp Business Te…" at bounding box center [212, 279] width 257 height 510
click at [236, 94] on span "Comenzar desde cero" at bounding box center [211, 99] width 117 height 13
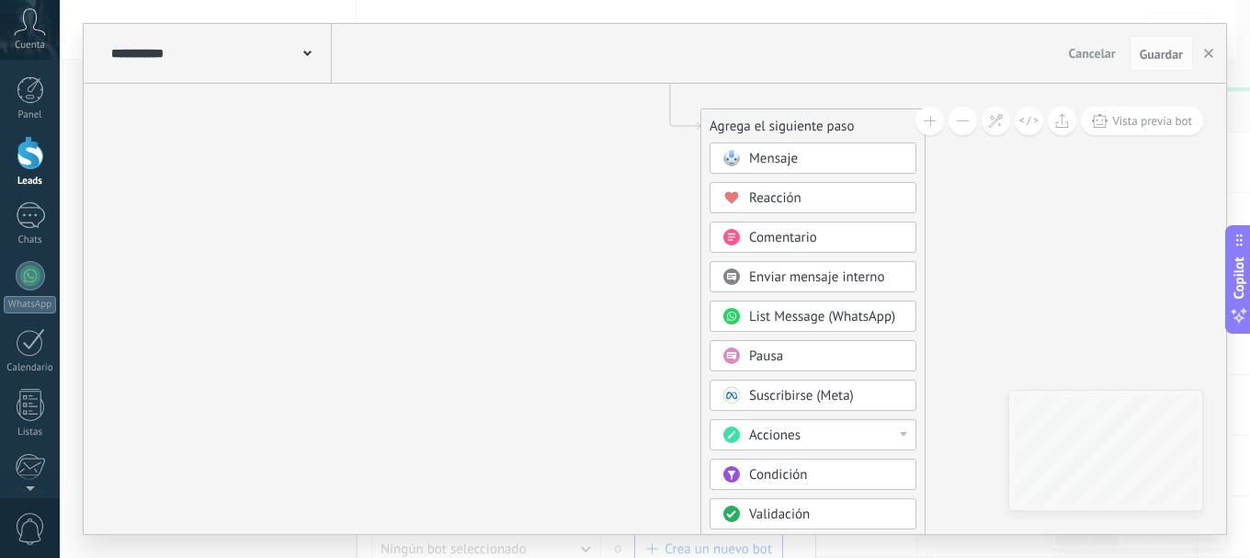
drag, startPoint x: 932, startPoint y: 326, endPoint x: 942, endPoint y: 153, distance: 173.1
click at [942, 153] on icon at bounding box center [642, 381] width 1235 height 1585
click at [864, 473] on div "Condición" at bounding box center [826, 475] width 154 height 18
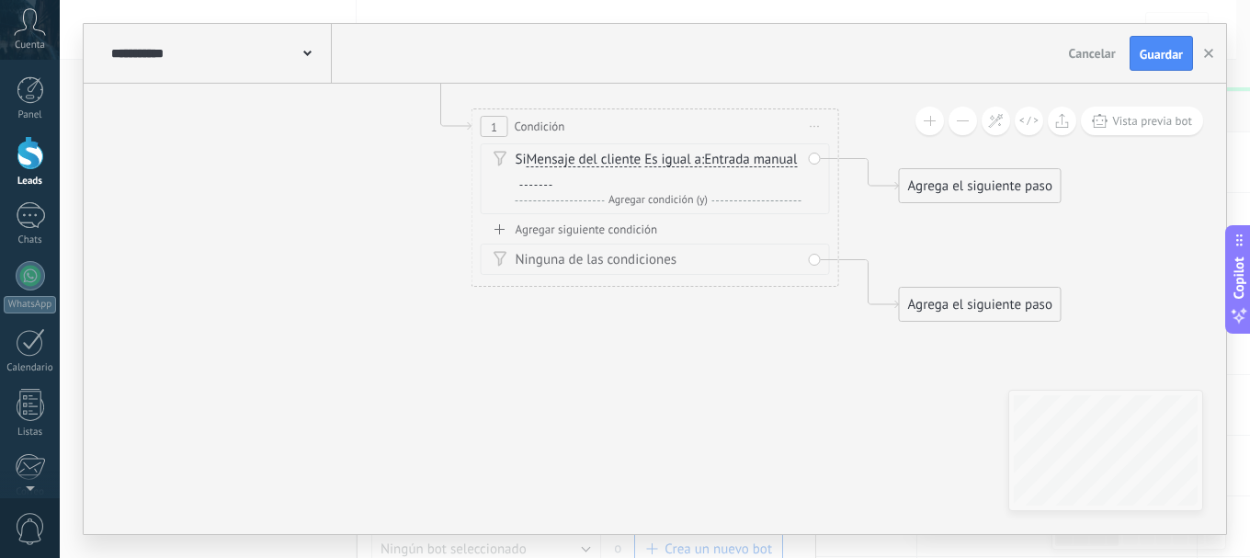
click at [725, 176] on div "Si Mensaje del cliente Mensaje del cliente Comentario del cliente El cliente Có…" at bounding box center [659, 169] width 286 height 37
click at [704, 167] on span "Entrada manual" at bounding box center [750, 160] width 93 height 15
click at [695, 176] on button "Entrada manual" at bounding box center [810, 159] width 230 height 33
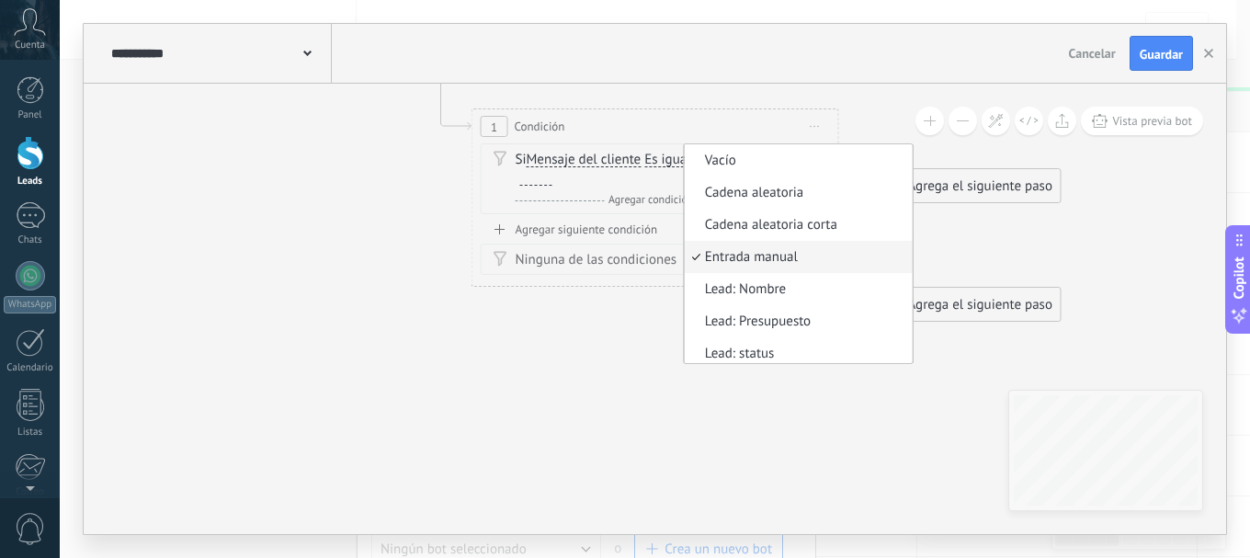
scroll to position [6, 0]
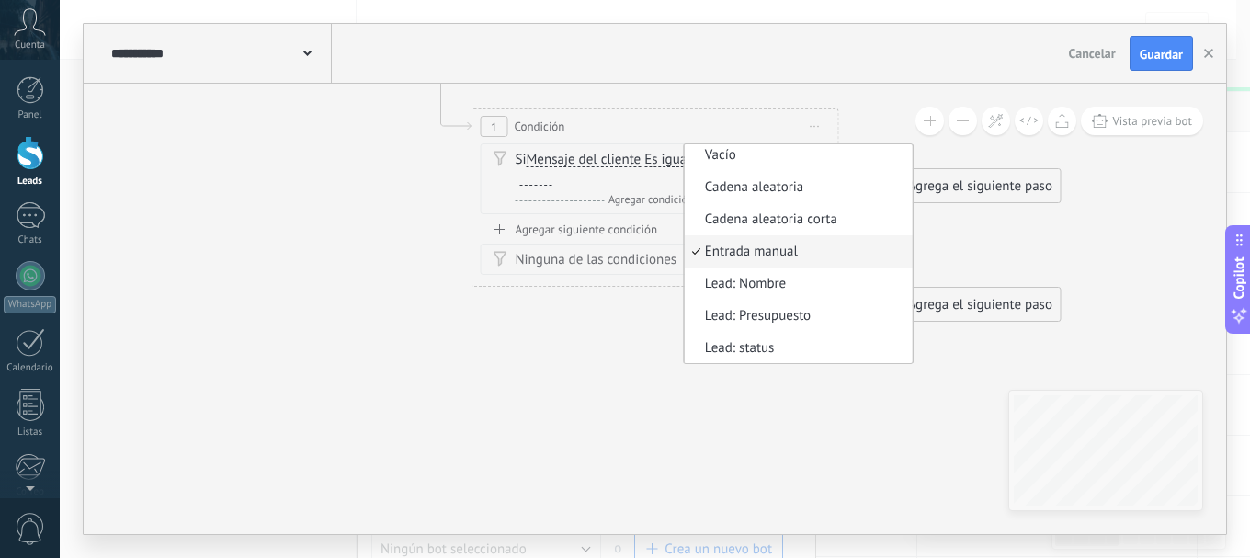
click at [706, 106] on icon at bounding box center [627, 185] width 1662 height 1192
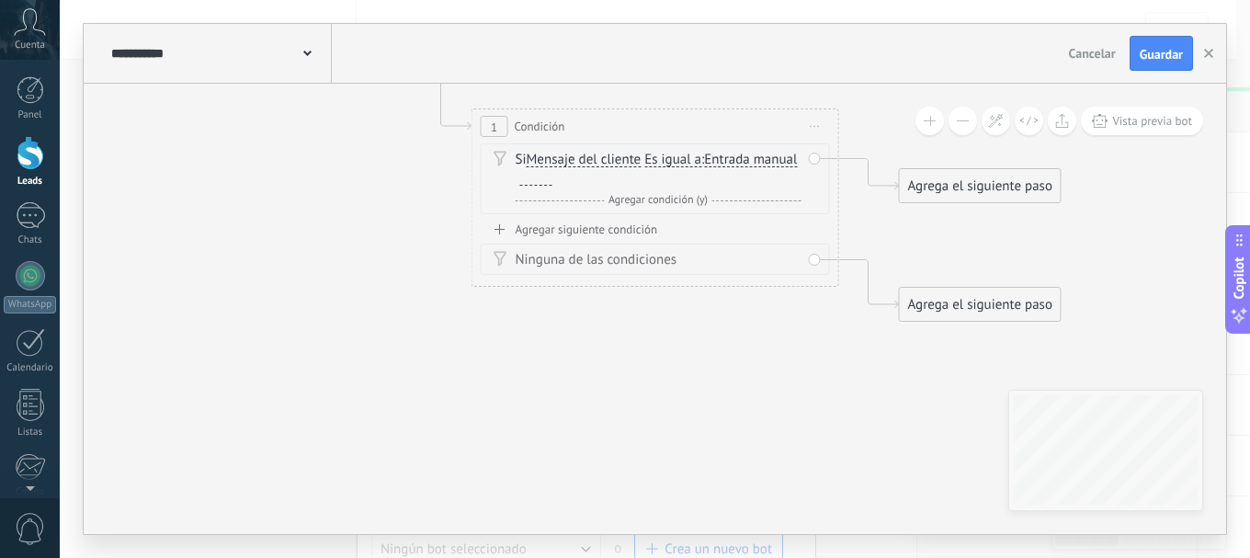
click at [656, 230] on div "Agregar siguiente condición" at bounding box center [655, 229] width 349 height 16
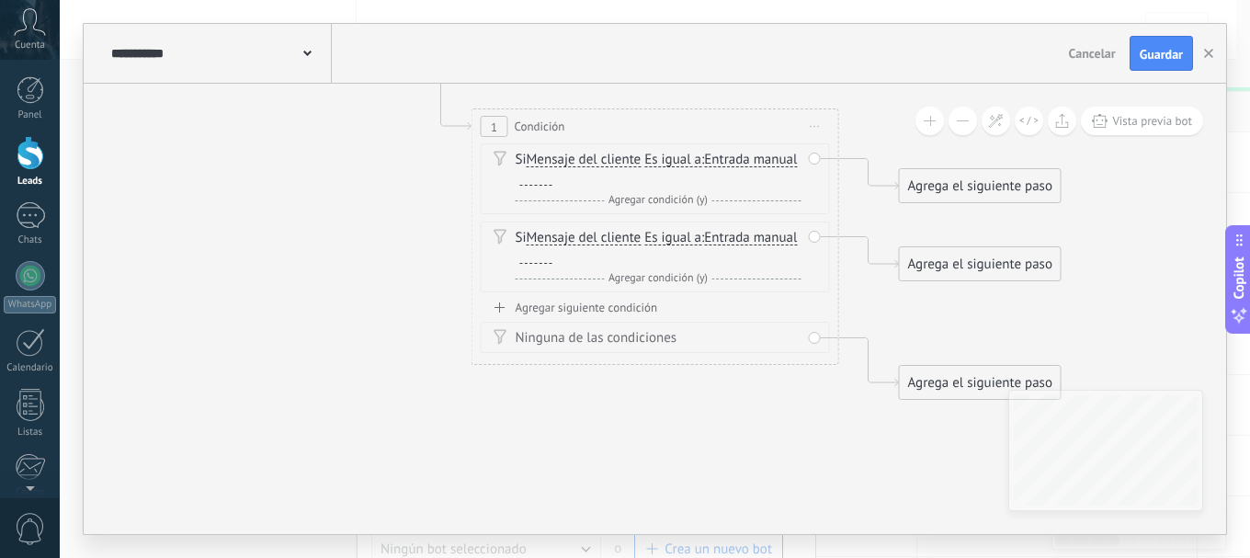
click at [495, 123] on span "1" at bounding box center [494, 127] width 6 height 16
click at [794, 155] on div "Borrar" at bounding box center [795, 158] width 20 height 27
click at [812, 181] on div "Borrar" at bounding box center [824, 184] width 82 height 31
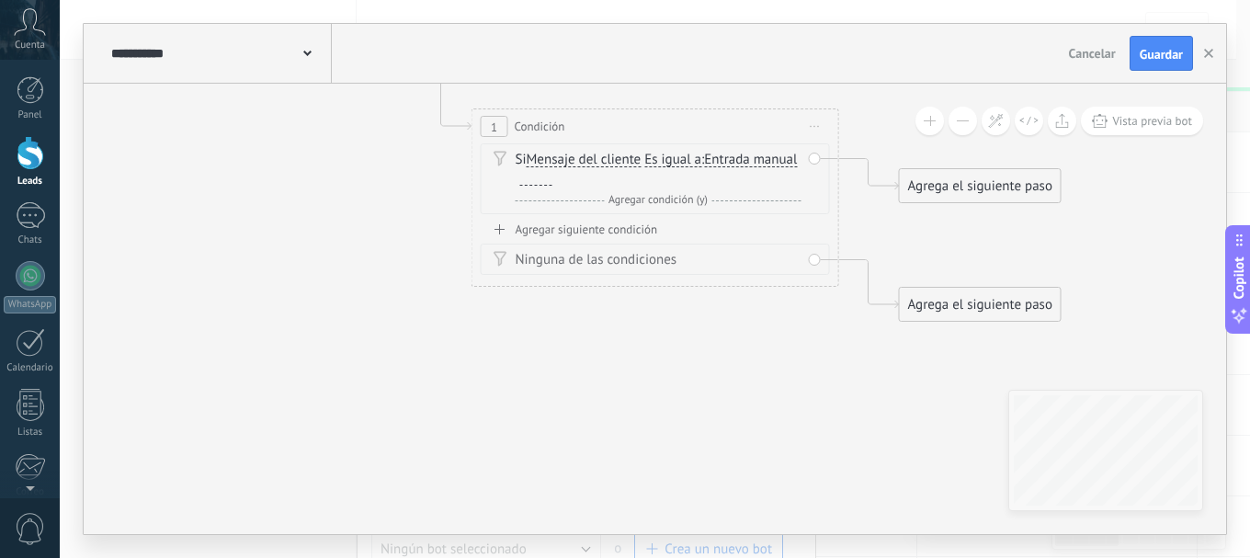
click at [694, 193] on span "Agregar condición (y)" at bounding box center [658, 200] width 108 height 14
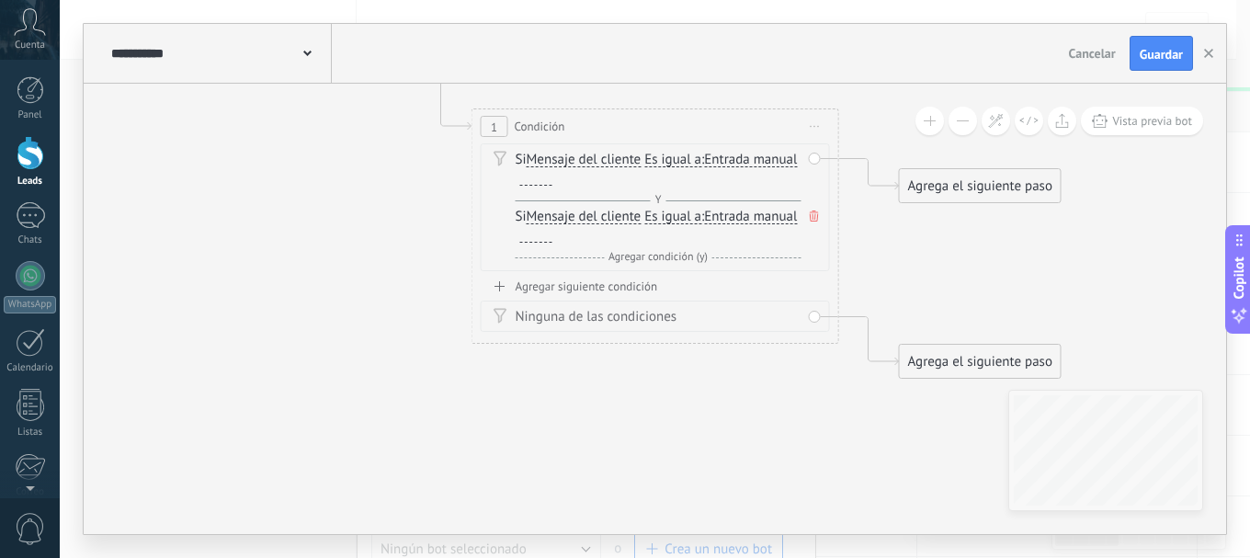
click at [819, 212] on span at bounding box center [814, 216] width 18 height 20
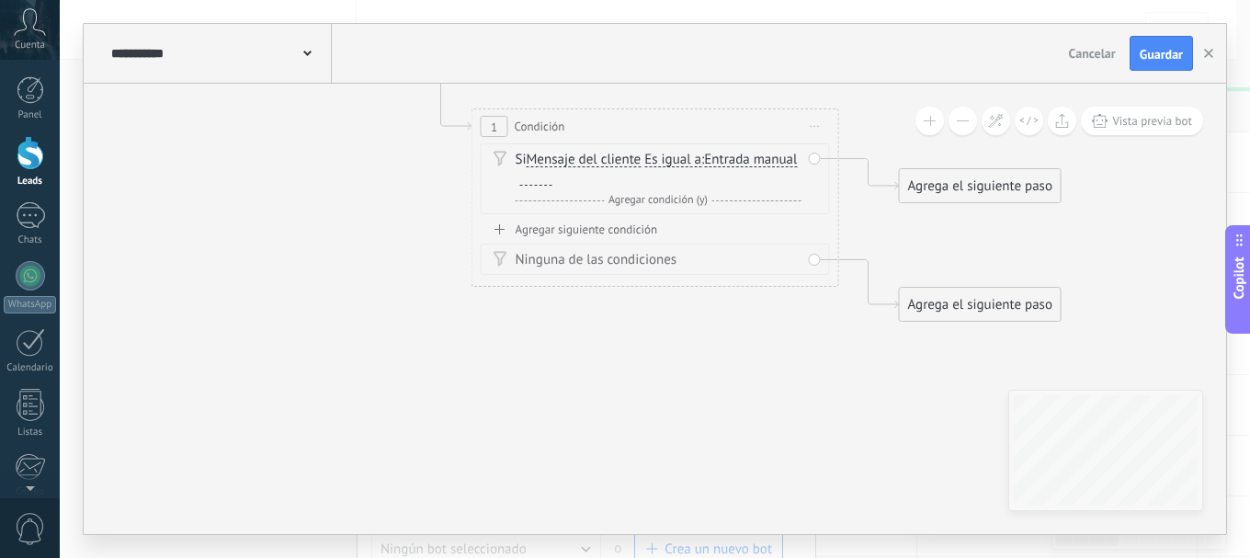
click at [623, 228] on div "Agregar siguiente condición" at bounding box center [655, 229] width 349 height 16
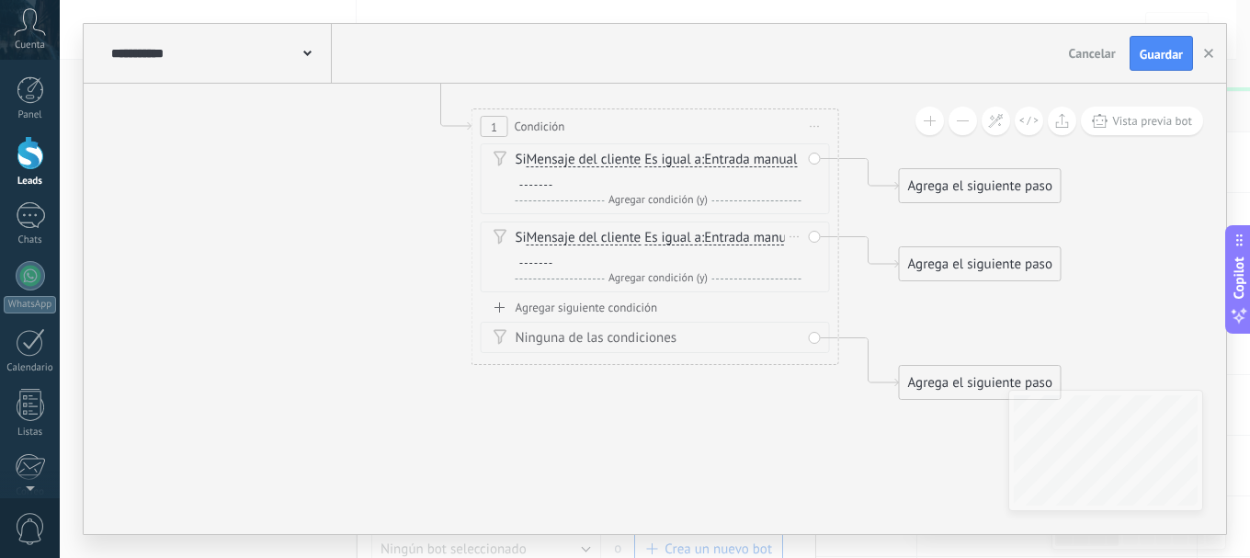
drag, startPoint x: 634, startPoint y: 256, endPoint x: 499, endPoint y: 244, distance: 135.6
click at [522, 253] on div "Si Mensaje del cliente Mensaje del cliente Comentario del cliente El cliente Có…" at bounding box center [659, 247] width 286 height 37
drag, startPoint x: 501, startPoint y: 228, endPoint x: 595, endPoint y: 229, distance: 94.7
click at [595, 229] on div "Si Mensaje del cliente Mensaje del cliente Comentario del cliente El cliente Có…" at bounding box center [655, 256] width 349 height 71
click at [552, 256] on div at bounding box center [536, 256] width 32 height 15
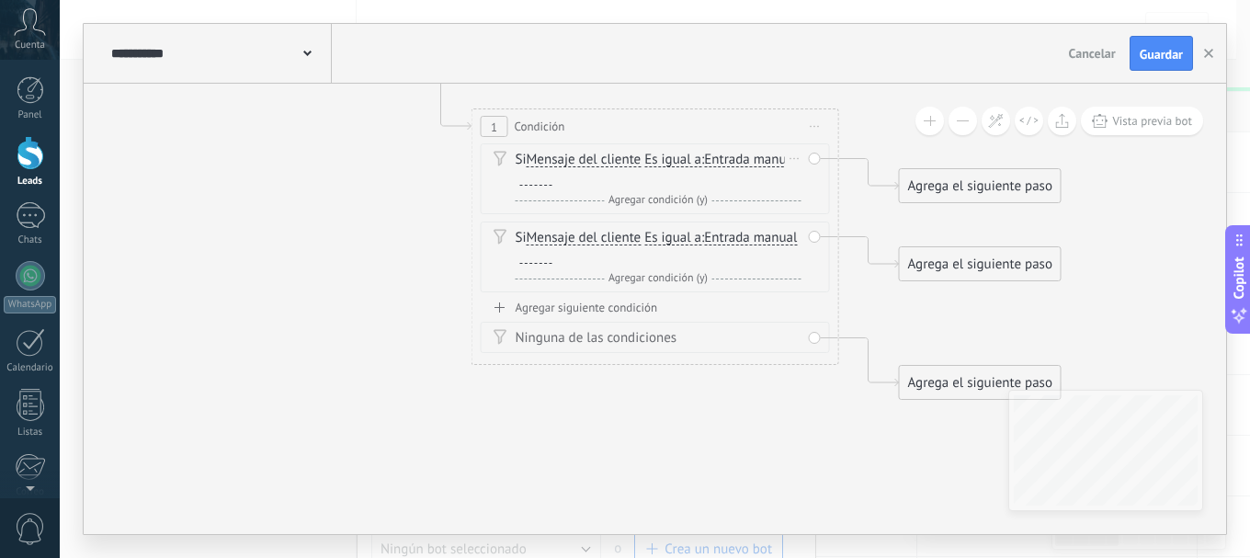
click at [538, 193] on div "Y Agregar condición (y)" at bounding box center [659, 200] width 286 height 18
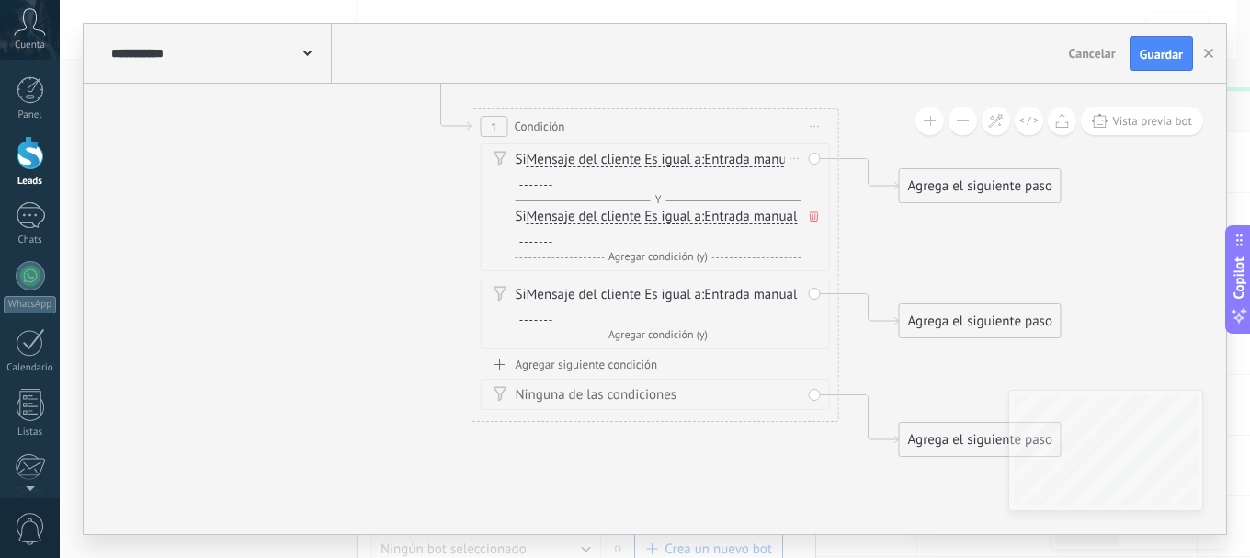
click at [812, 215] on icon at bounding box center [814, 215] width 9 height 11
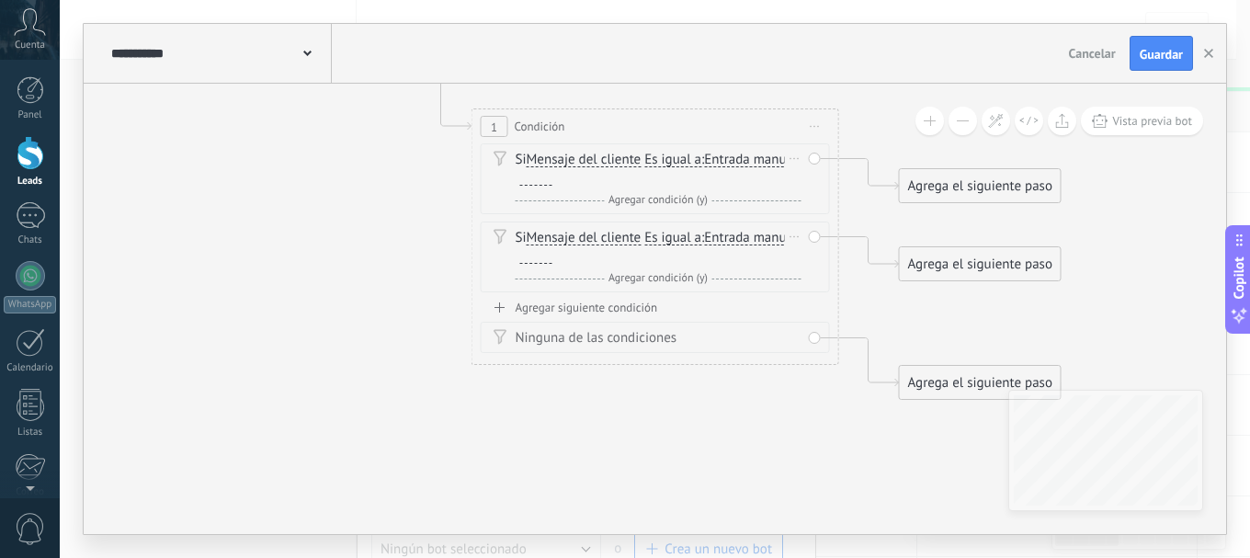
click at [745, 241] on div "Si Mensaje del cliente Mensaje del cliente Comentario del cliente El cliente Có…" at bounding box center [659, 247] width 286 height 37
click at [538, 237] on span "Mensaje del cliente" at bounding box center [584, 238] width 115 height 15
click at [538, 237] on button "Mensaje del cliente" at bounding box center [632, 237] width 230 height 33
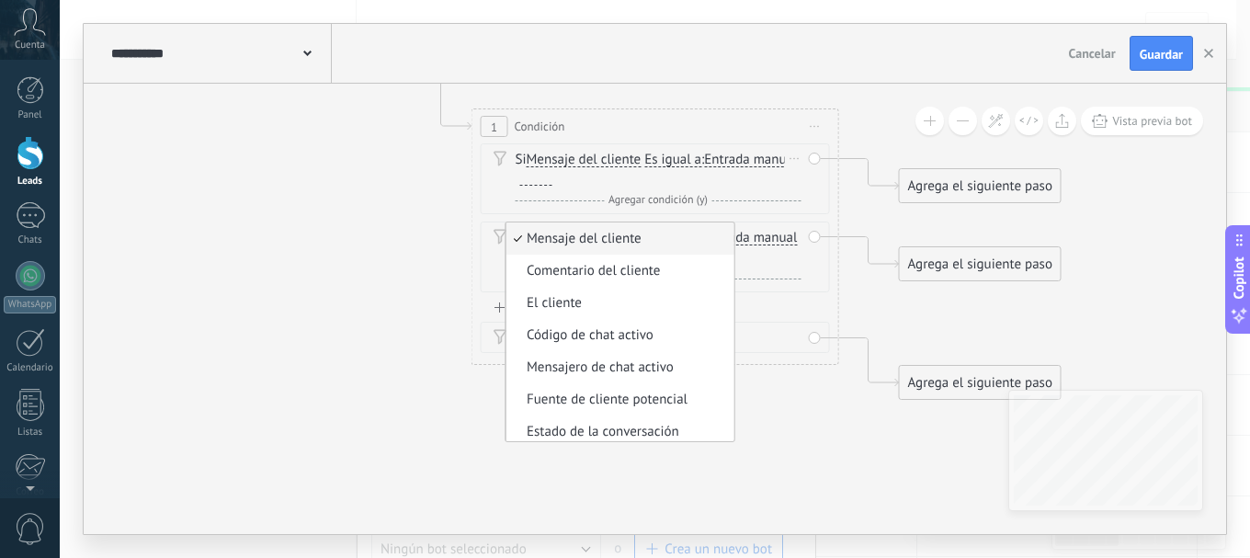
click at [776, 337] on div "Ninguna de las condiciones" at bounding box center [659, 338] width 286 height 18
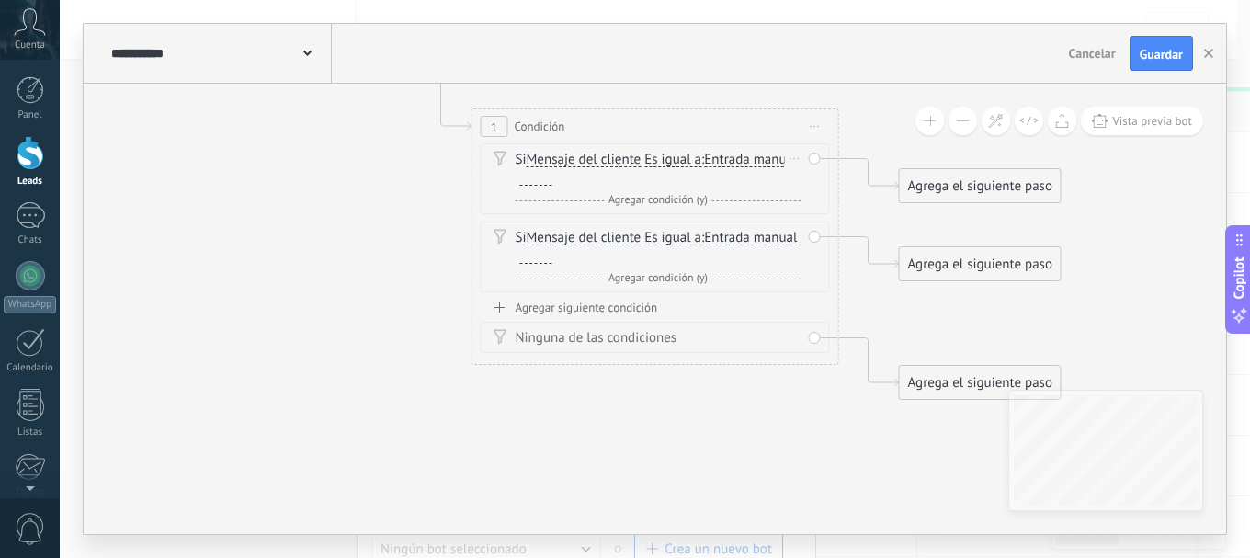
click at [569, 195] on div "Y Agregar condición (y)" at bounding box center [659, 200] width 286 height 18
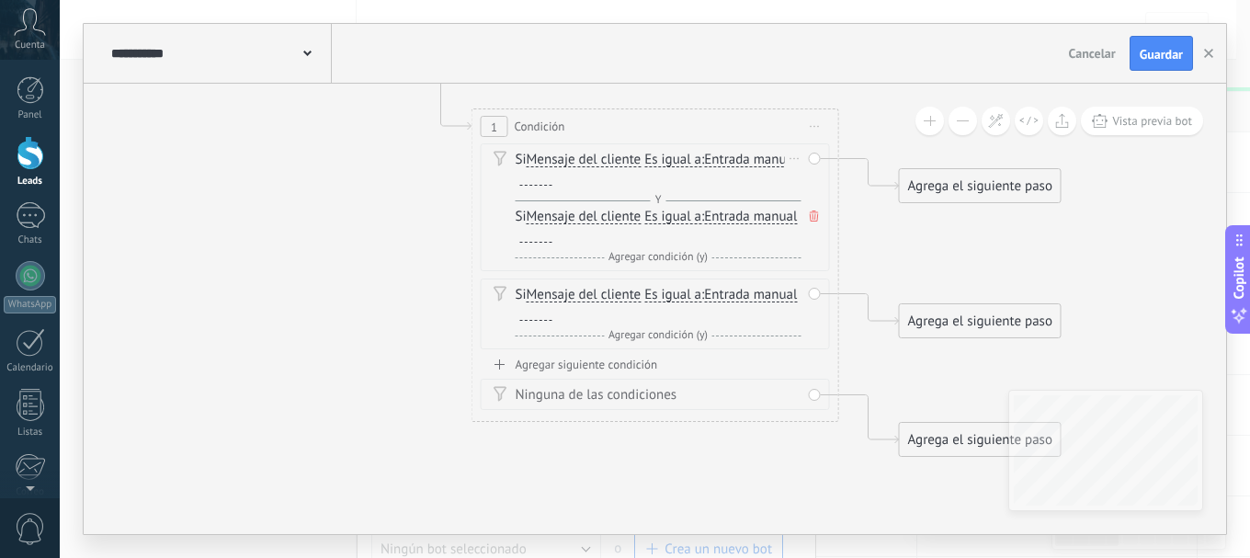
click at [812, 219] on icon at bounding box center [814, 215] width 9 height 11
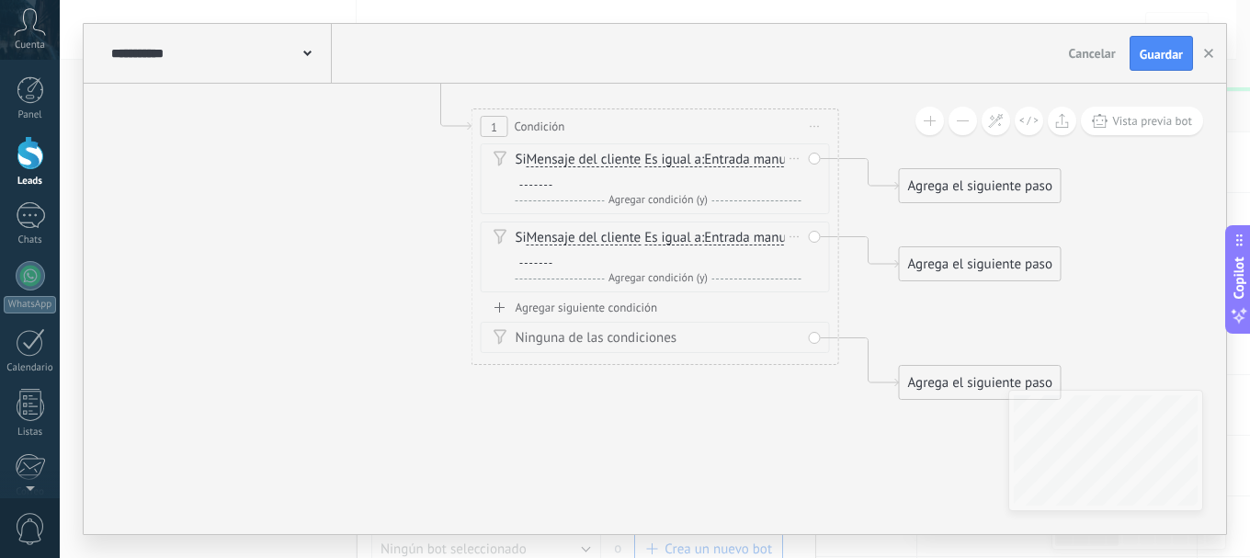
click at [720, 242] on div "Si Mensaje del cliente Mensaje del cliente Comentario del cliente El cliente Có…" at bounding box center [659, 247] width 286 height 37
click at [647, 242] on div "Si Mensaje del cliente Mensaje del cliente Comentario del cliente El cliente Có…" at bounding box center [659, 247] width 286 height 37
click at [595, 242] on span "Mensaje del cliente" at bounding box center [584, 238] width 115 height 15
click at [595, 242] on button "Mensaje del cliente" at bounding box center [632, 237] width 230 height 33
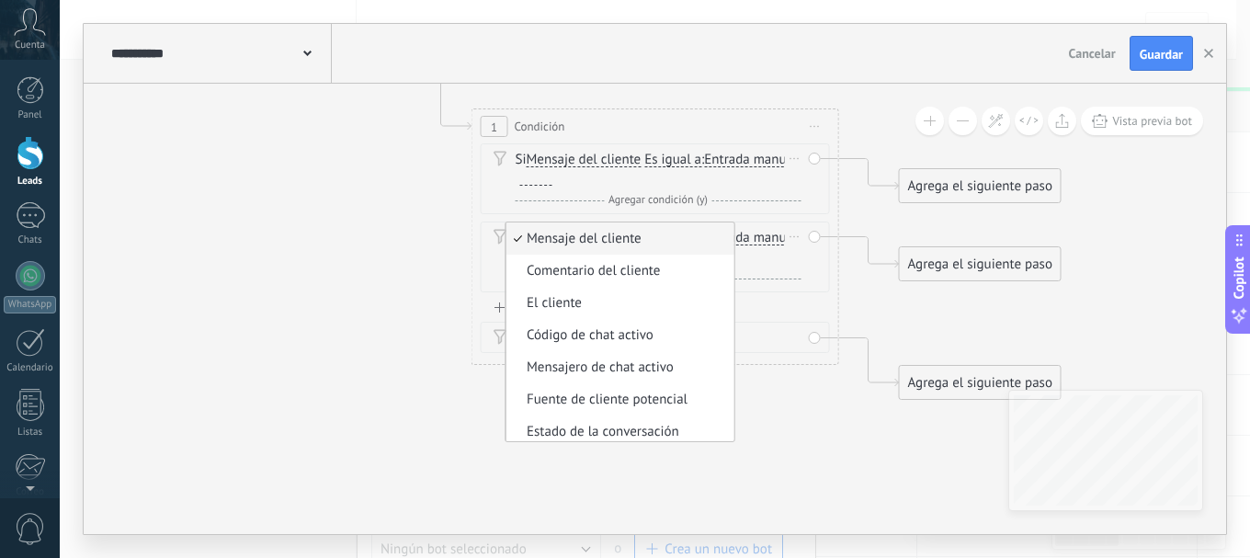
click at [595, 241] on span "Mensaje del cliente" at bounding box center [617, 239] width 222 height 18
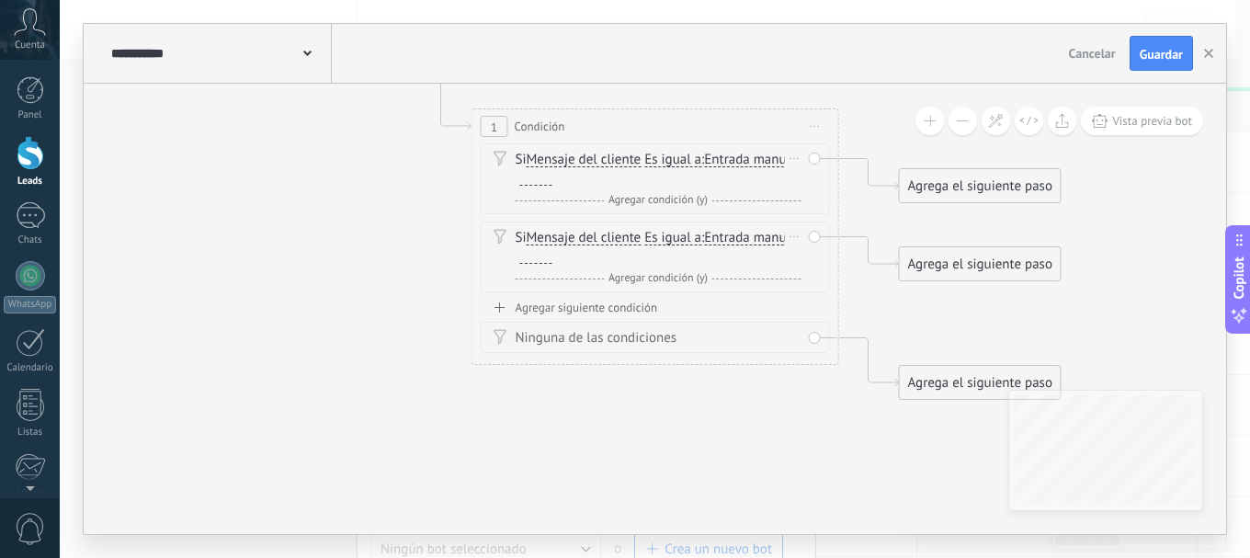
click at [577, 237] on span "Mensaje del cliente" at bounding box center [584, 238] width 115 height 15
click at [577, 237] on button "Mensaje del cliente" at bounding box center [632, 237] width 230 height 33
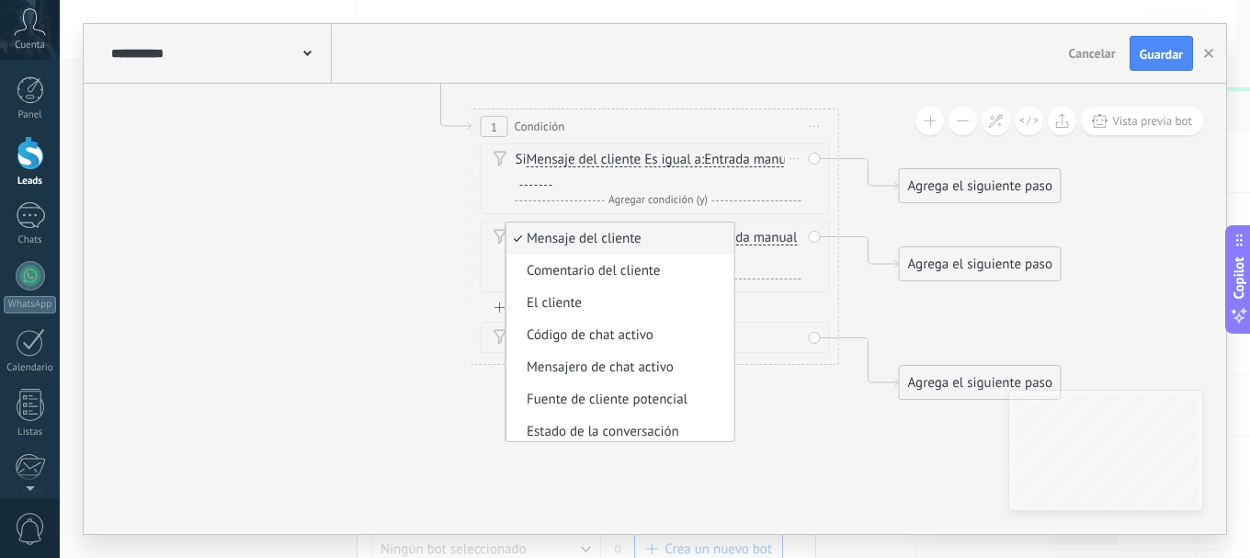
click at [359, 241] on icon at bounding box center [627, 224] width 1662 height 1270
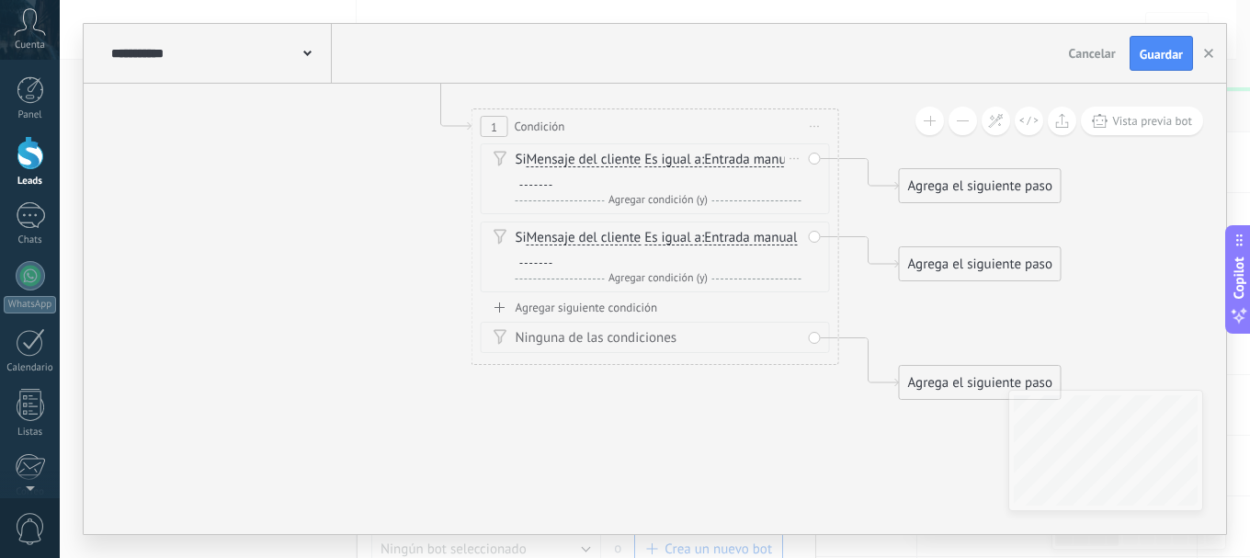
click at [522, 197] on div "Y Agregar condición (y)" at bounding box center [659, 200] width 286 height 18
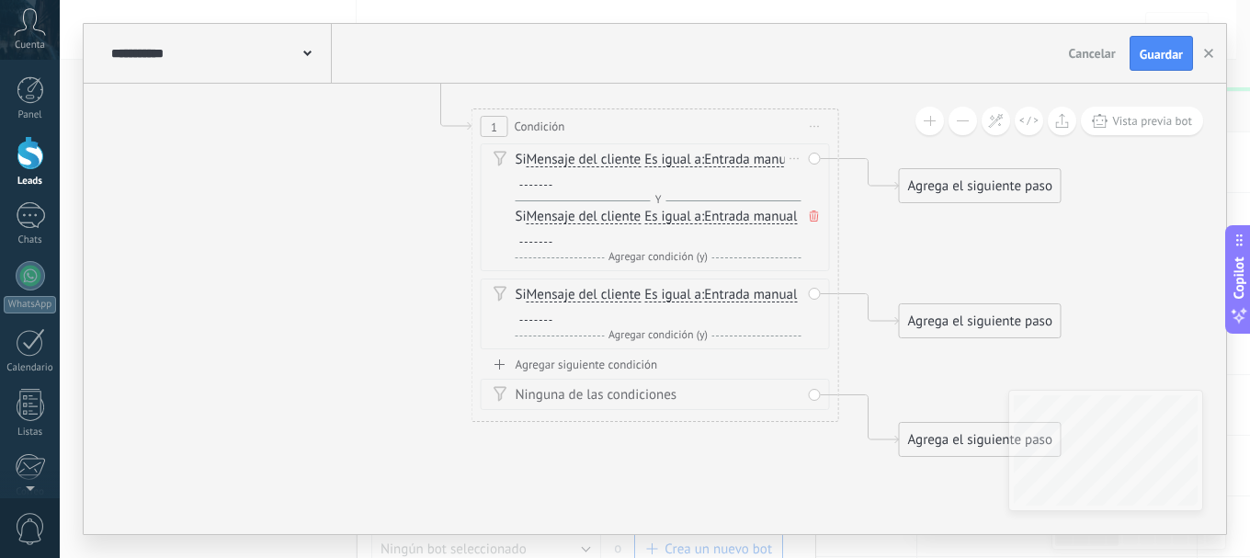
click at [701, 160] on span "Es igual a" at bounding box center [672, 160] width 57 height 15
click at [703, 160] on button "Es igual a" at bounding box center [750, 159] width 230 height 33
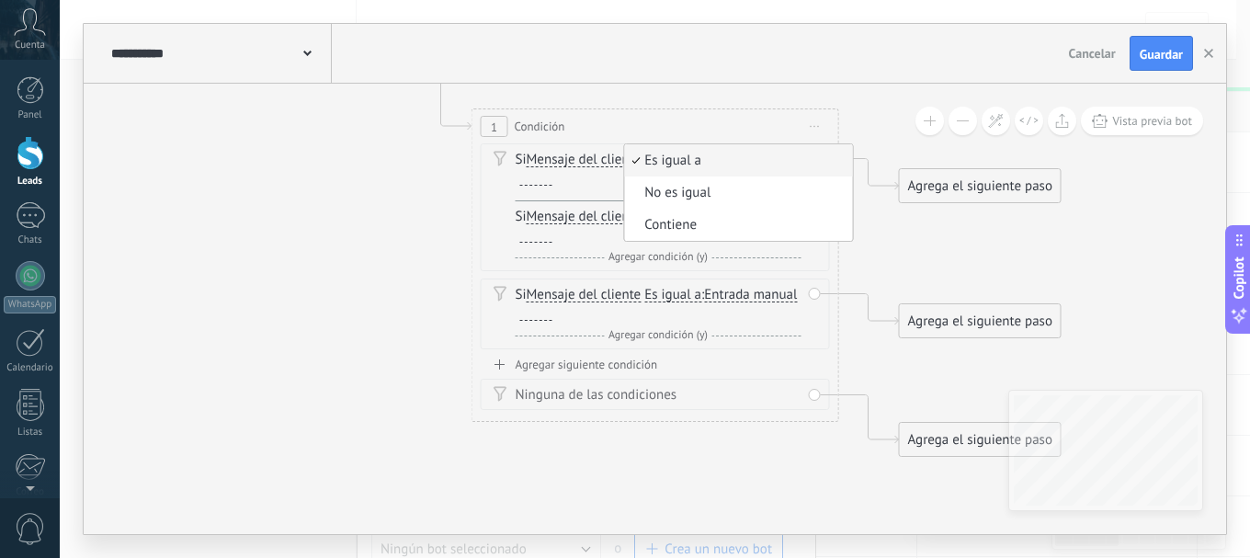
click at [680, 153] on span "Es igual a" at bounding box center [735, 161] width 222 height 18
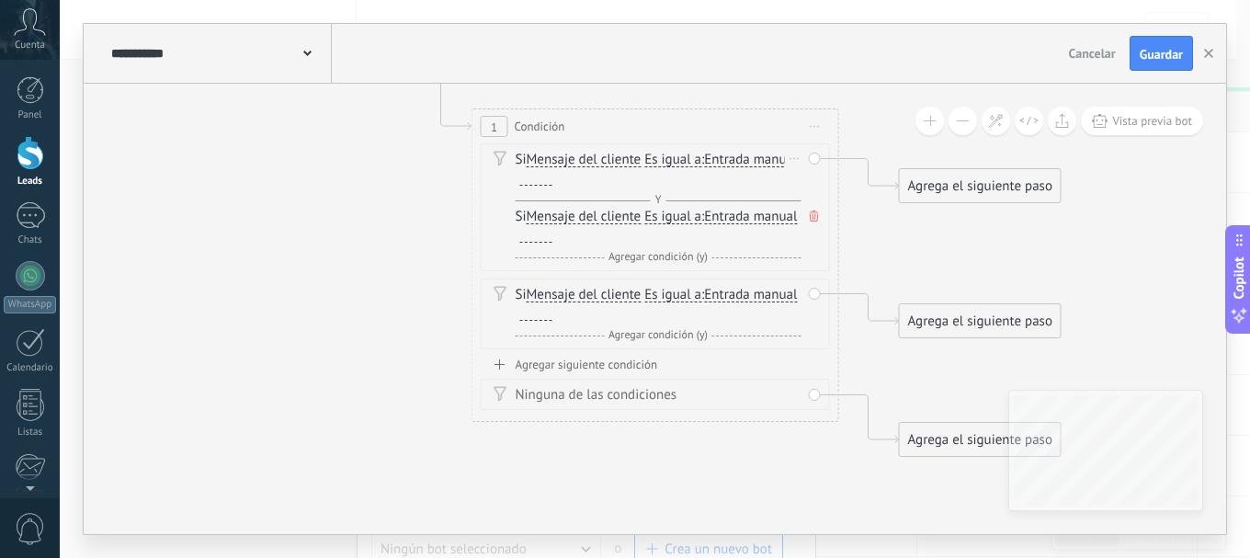
click at [552, 179] on div at bounding box center [536, 178] width 32 height 15
click at [552, 184] on div at bounding box center [536, 178] width 32 height 15
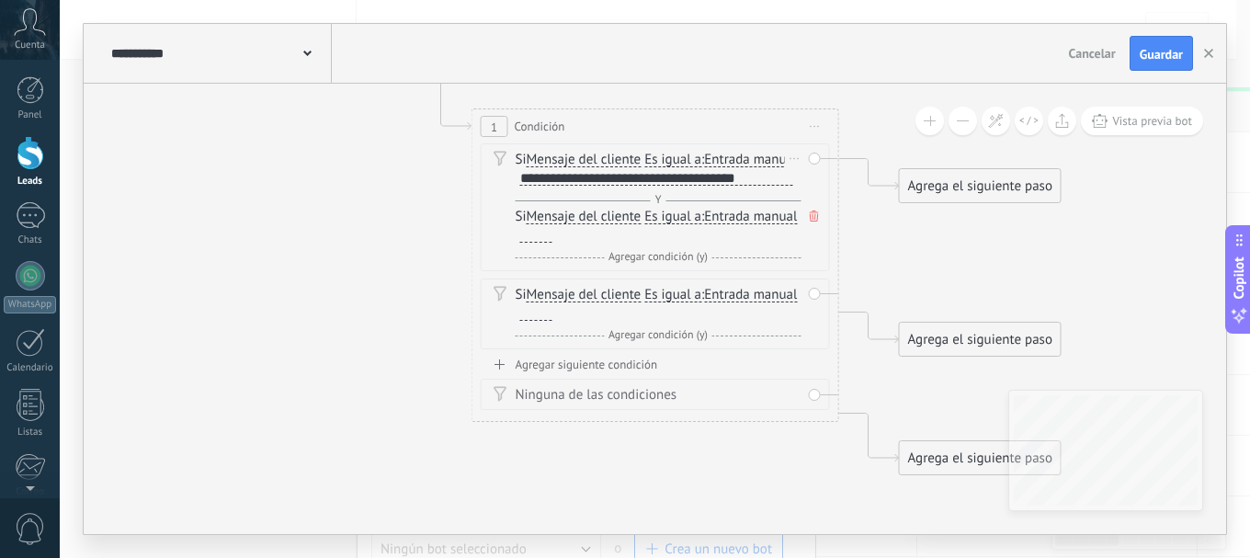
scroll to position [2, 0]
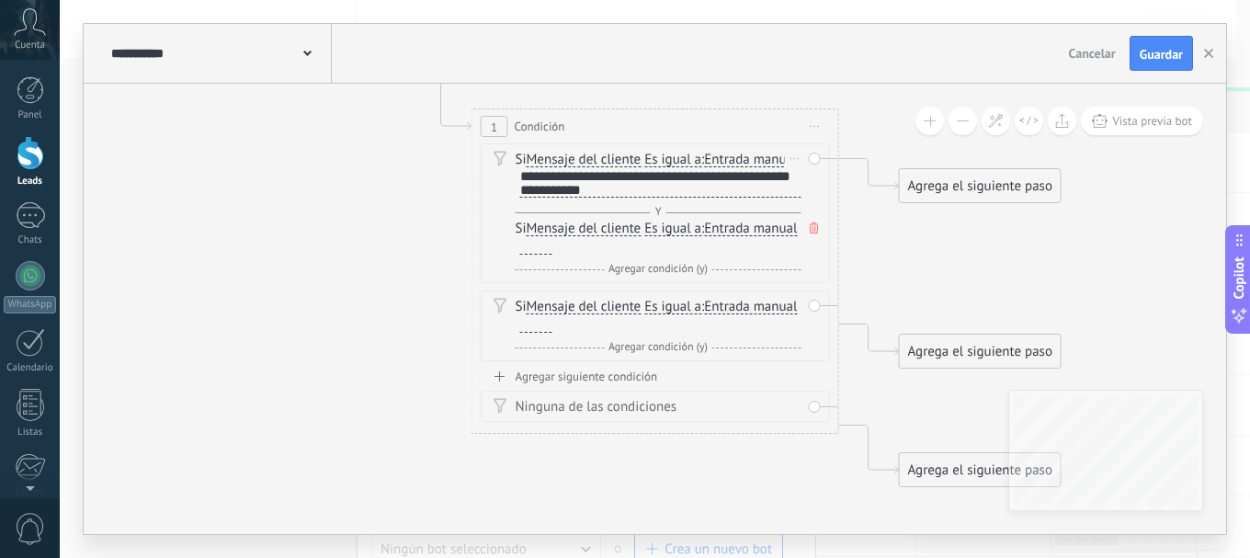
click at [819, 238] on span at bounding box center [814, 228] width 18 height 20
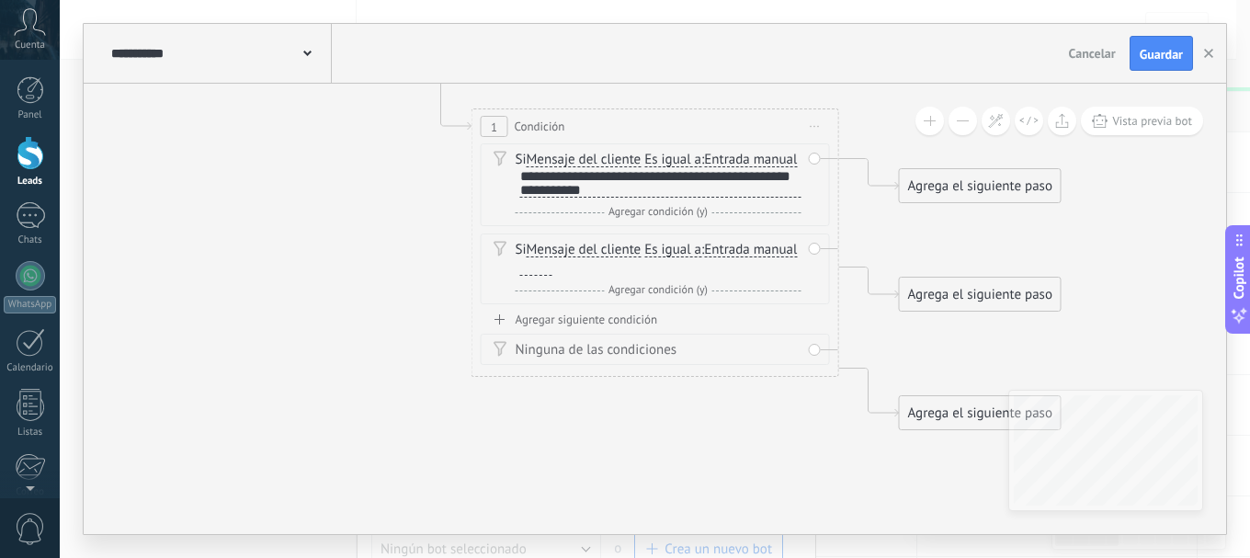
drag, startPoint x: 514, startPoint y: 187, endPoint x: 672, endPoint y: 196, distance: 158.3
click at [670, 192] on div "Si Mensaje del cliente Mensaje del cliente Comentario del cliente El cliente Có…" at bounding box center [655, 184] width 349 height 83
click at [526, 194] on div "Si Mensaje del cliente Mensaje del cliente Comentario del cliente El cliente Có…" at bounding box center [655, 184] width 349 height 83
drag, startPoint x: 513, startPoint y: 192, endPoint x: 585, endPoint y: 187, distance: 72.7
click at [585, 187] on div "Si Mensaje del cliente Mensaje del cliente Comentario del cliente El cliente Có…" at bounding box center [655, 184] width 349 height 83
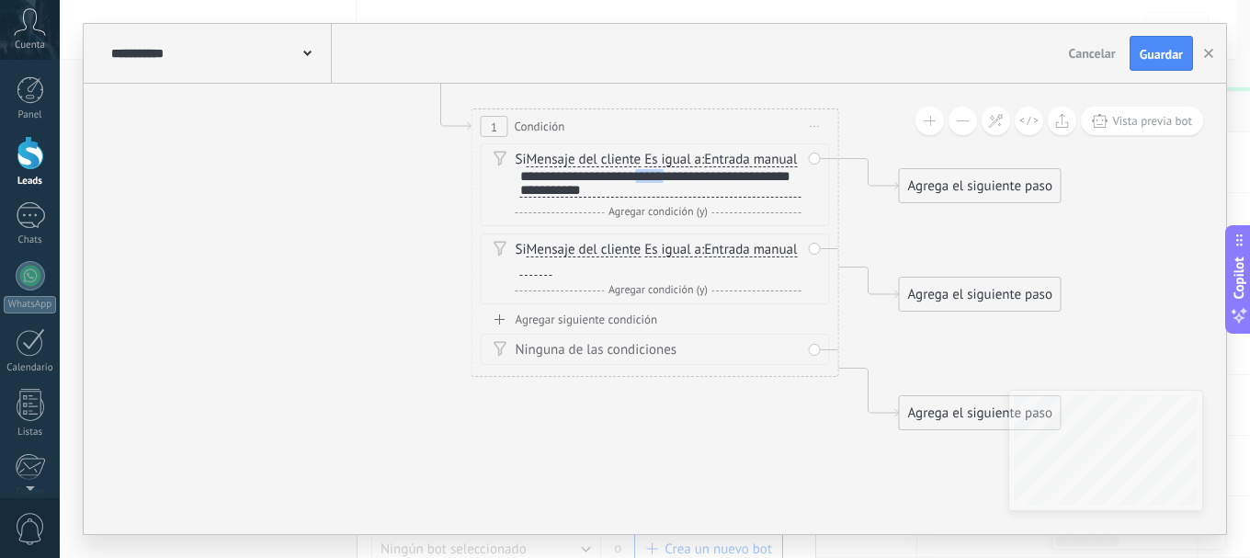
scroll to position [0, 0]
drag, startPoint x: 690, startPoint y: 200, endPoint x: 504, endPoint y: 194, distance: 186.7
click at [506, 195] on div "Si Mensaje del cliente Mensaje del cliente Comentario del cliente El cliente Có…" at bounding box center [655, 184] width 349 height 83
drag, startPoint x: 650, startPoint y: 194, endPoint x: 430, endPoint y: 234, distance: 223.3
click at [430, 234] on icon at bounding box center [627, 224] width 1662 height 1270
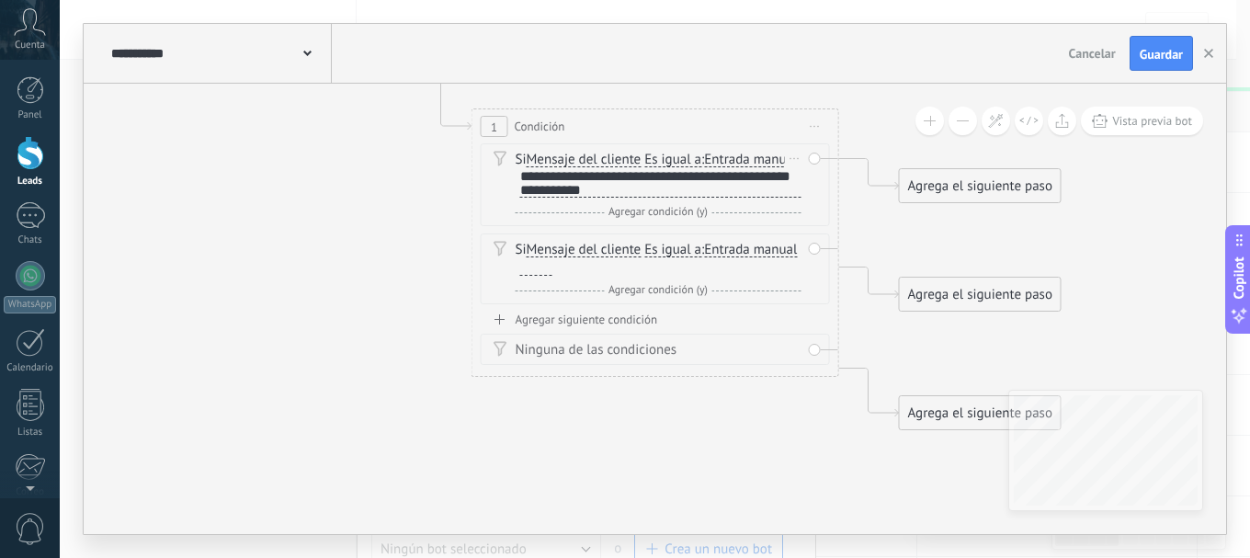
click at [701, 198] on div "**********" at bounding box center [660, 183] width 281 height 28
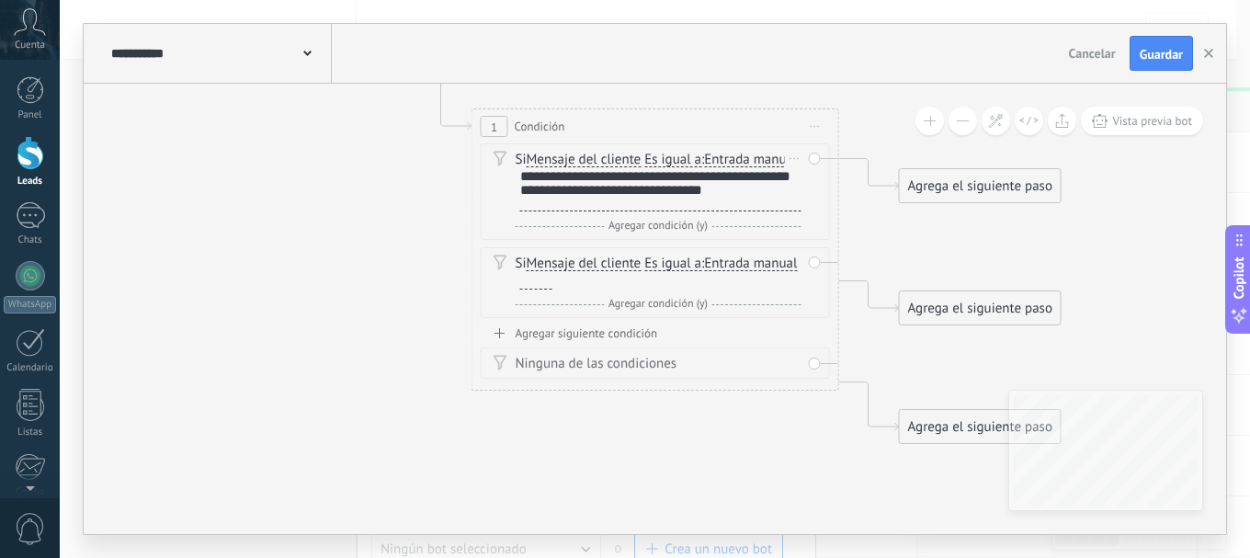
click at [765, 189] on div "**********" at bounding box center [660, 190] width 281 height 42
drag, startPoint x: 645, startPoint y: 193, endPoint x: 524, endPoint y: 195, distance: 121.3
click at [524, 195] on div "**********" at bounding box center [660, 190] width 281 height 42
drag, startPoint x: 749, startPoint y: 191, endPoint x: 618, endPoint y: 188, distance: 131.4
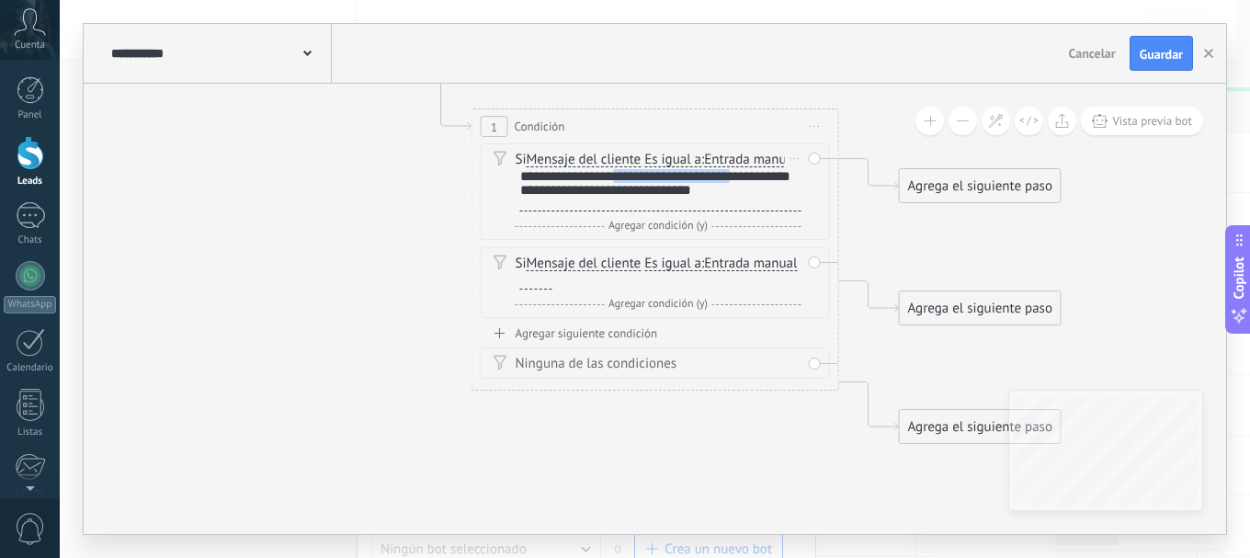
click at [618, 188] on div "**********" at bounding box center [660, 190] width 281 height 42
drag, startPoint x: 620, startPoint y: 195, endPoint x: 772, endPoint y: 194, distance: 151.6
click at [772, 194] on div "**********" at bounding box center [660, 190] width 281 height 42
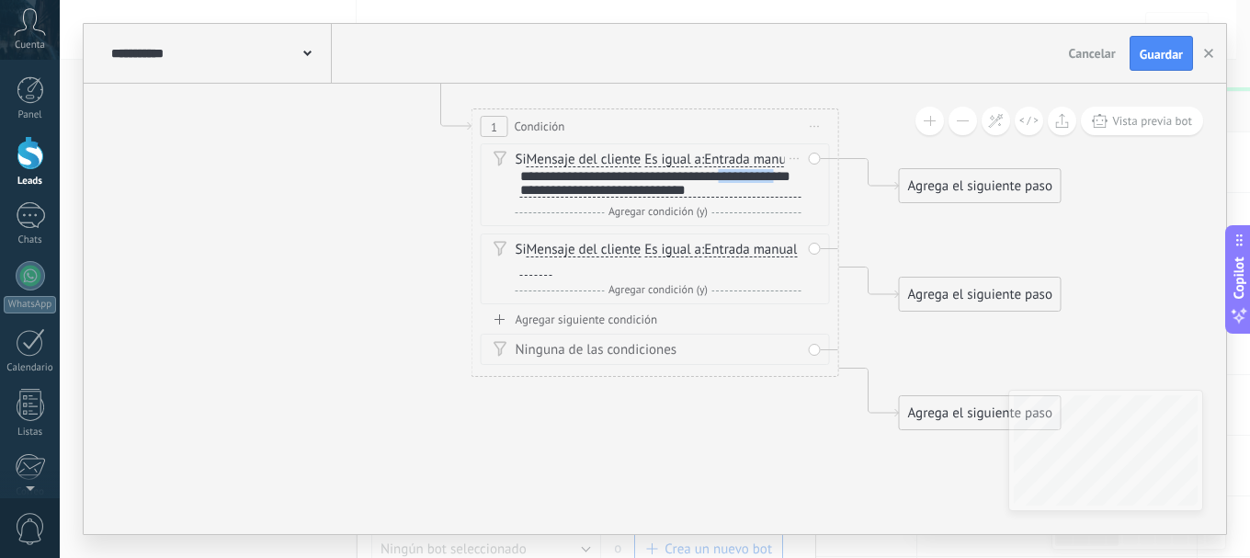
drag, startPoint x: 798, startPoint y: 193, endPoint x: 729, endPoint y: 194, distance: 68.9
click at [729, 194] on div "**********" at bounding box center [660, 183] width 281 height 28
click at [731, 193] on div "**********" at bounding box center [660, 183] width 281 height 28
click at [734, 194] on div "**********" at bounding box center [660, 183] width 281 height 28
click at [753, 195] on div "**********" at bounding box center [660, 183] width 281 height 28
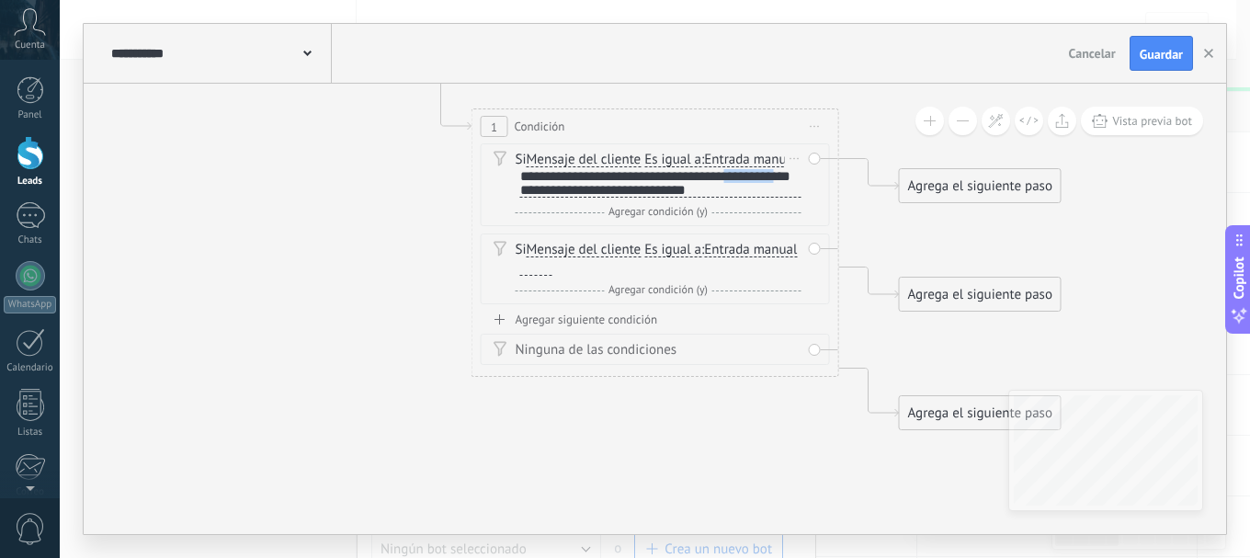
drag, startPoint x: 736, startPoint y: 196, endPoint x: 817, endPoint y: 199, distance: 80.9
click at [817, 199] on div "Si Mensaje del cliente Mensaje del cliente Comentario del cliente El cliente Có…" at bounding box center [655, 184] width 349 height 83
drag, startPoint x: 609, startPoint y: 208, endPoint x: 506, endPoint y: 208, distance: 102.9
click at [506, 208] on div "Si Mensaje del cliente Mensaje del cliente Comentario del cliente El cliente Có…" at bounding box center [655, 184] width 349 height 83
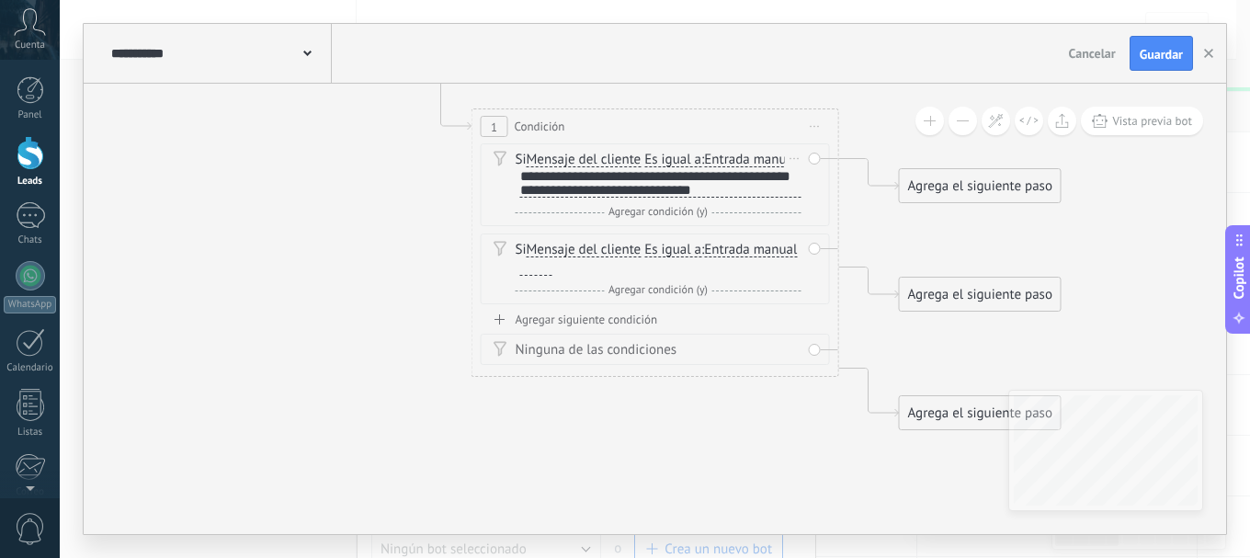
click at [597, 198] on div "**********" at bounding box center [660, 183] width 281 height 28
drag, startPoint x: 687, startPoint y: 271, endPoint x: 642, endPoint y: 269, distance: 45.1
click at [641, 257] on span "Mensaje del cliente" at bounding box center [584, 250] width 115 height 15
click at [642, 266] on button "Mensaje del cliente" at bounding box center [632, 249] width 230 height 33
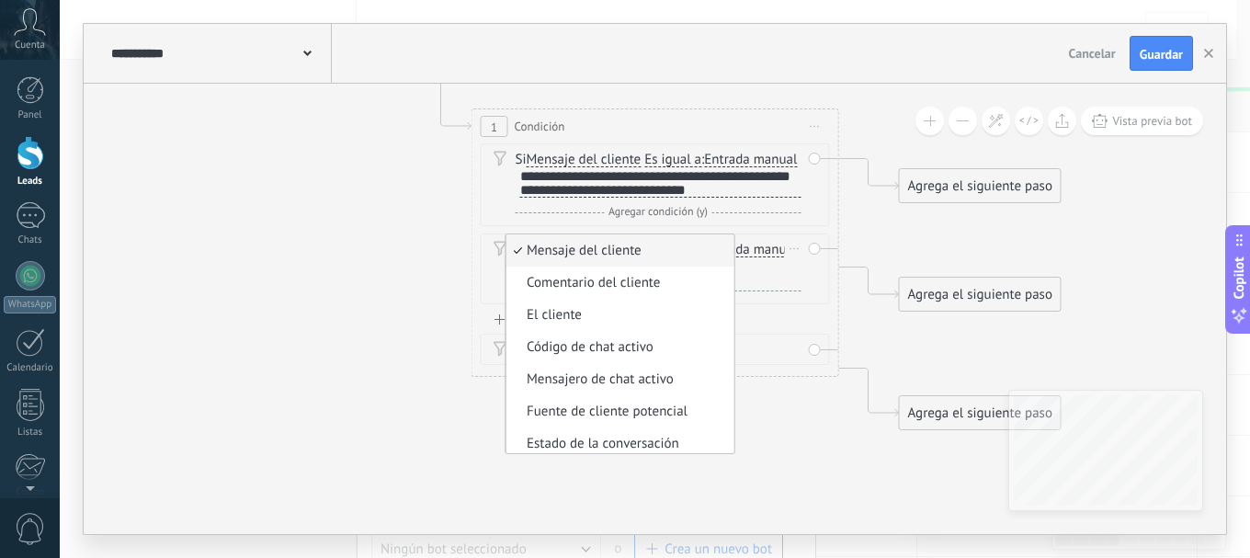
click at [642, 260] on span "Mensaje del cliente" at bounding box center [617, 251] width 222 height 18
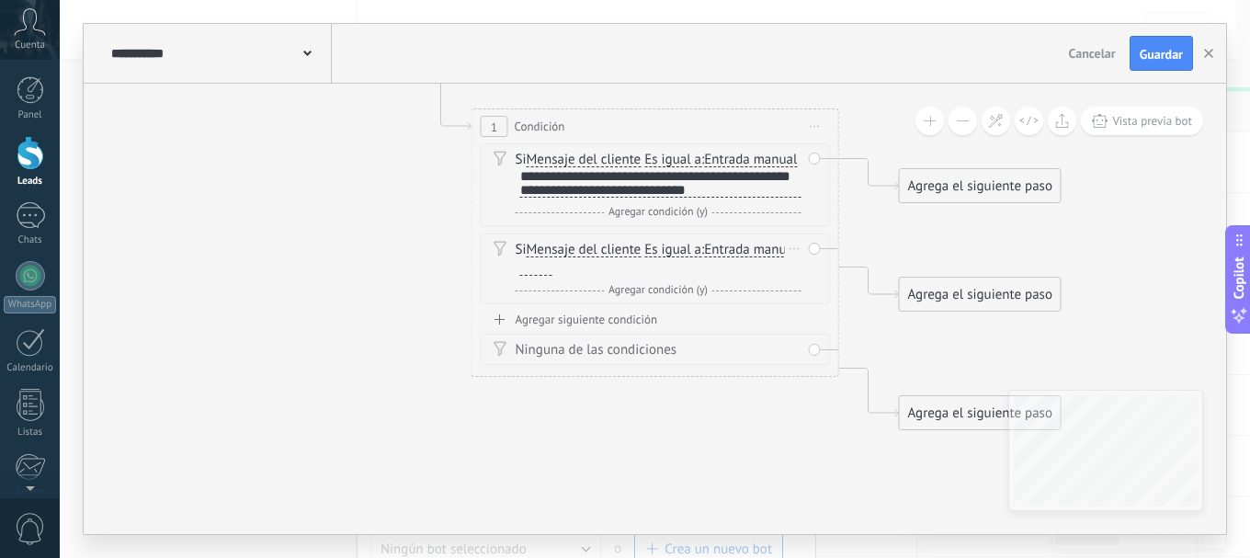
click at [568, 257] on span "Mensaje del cliente" at bounding box center [584, 250] width 115 height 15
click at [568, 266] on button "Mensaje del cliente" at bounding box center [632, 249] width 230 height 33
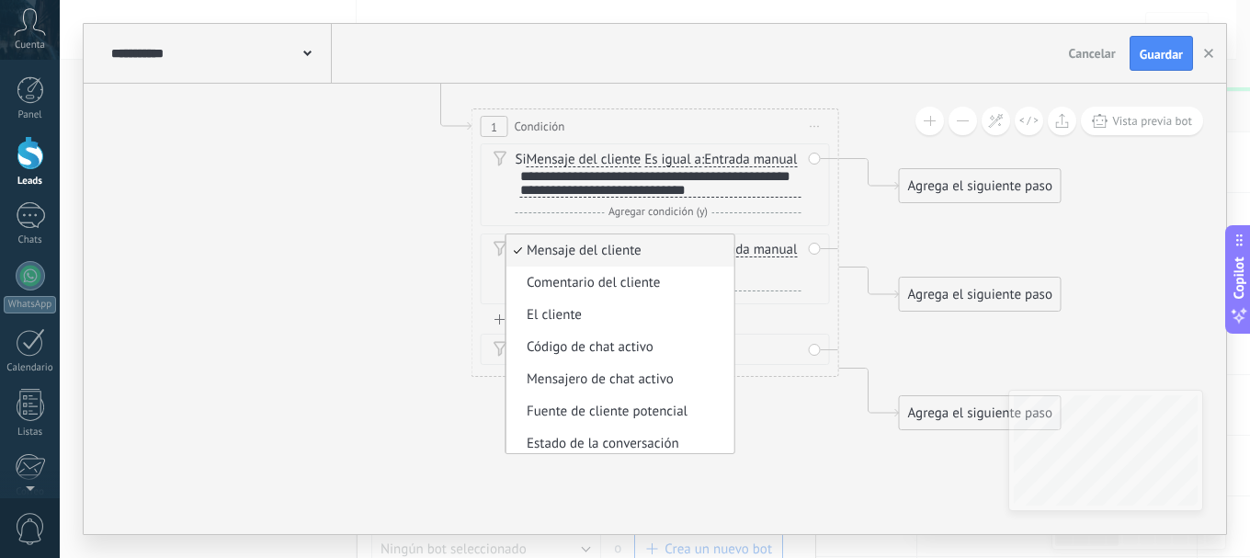
click at [325, 243] on icon at bounding box center [627, 224] width 1662 height 1270
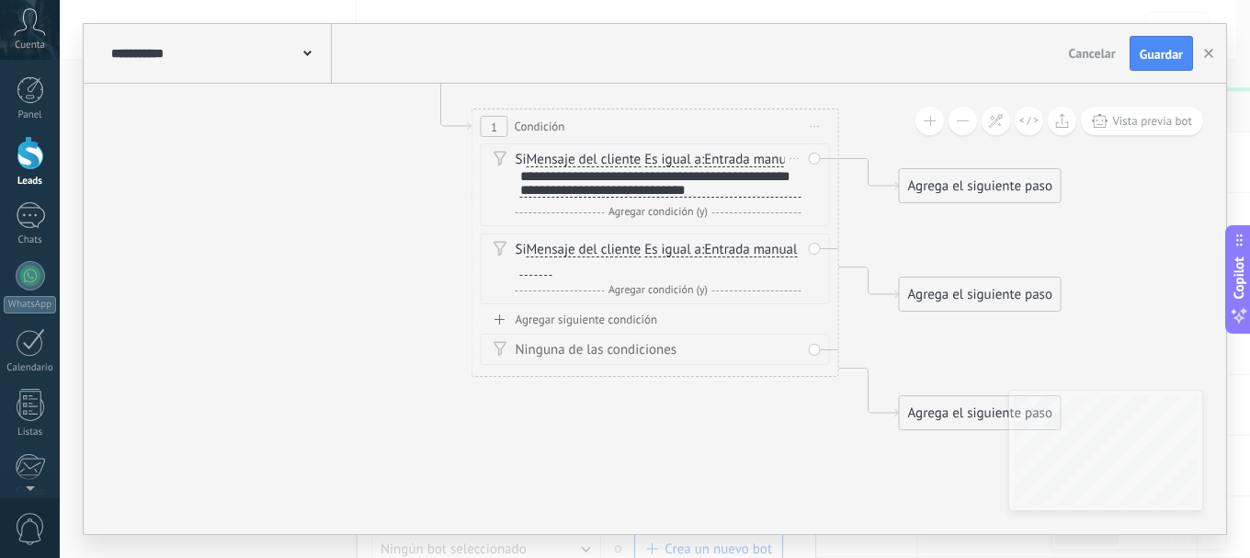
click at [592, 198] on div "**********" at bounding box center [660, 183] width 281 height 28
click at [738, 198] on div "**********" at bounding box center [660, 183] width 281 height 28
click at [591, 198] on div "**********" at bounding box center [660, 183] width 281 height 28
click at [587, 198] on div "**********" at bounding box center [660, 183] width 281 height 28
click at [965, 192] on div "Agrega el siguiente paso" at bounding box center [980, 186] width 161 height 30
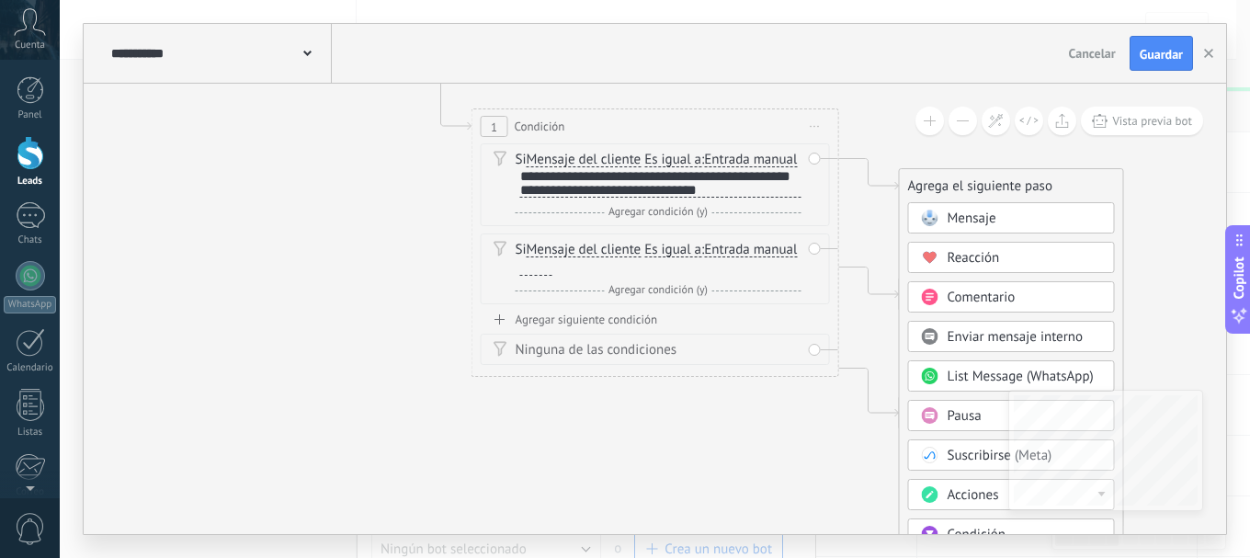
click at [961, 213] on span "Mensaje" at bounding box center [971, 218] width 49 height 17
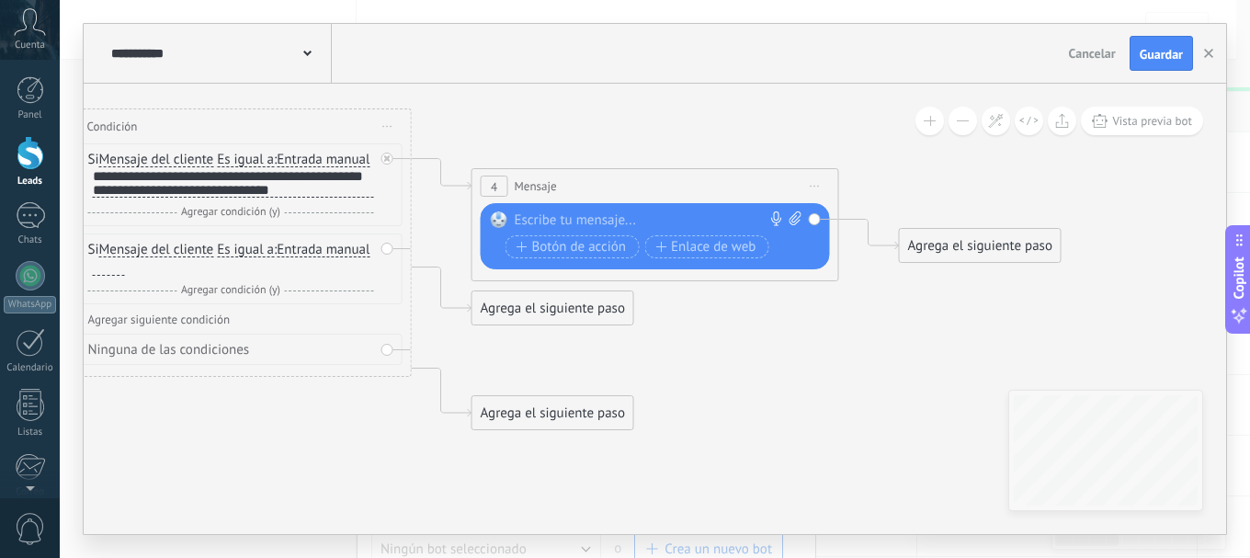
paste div
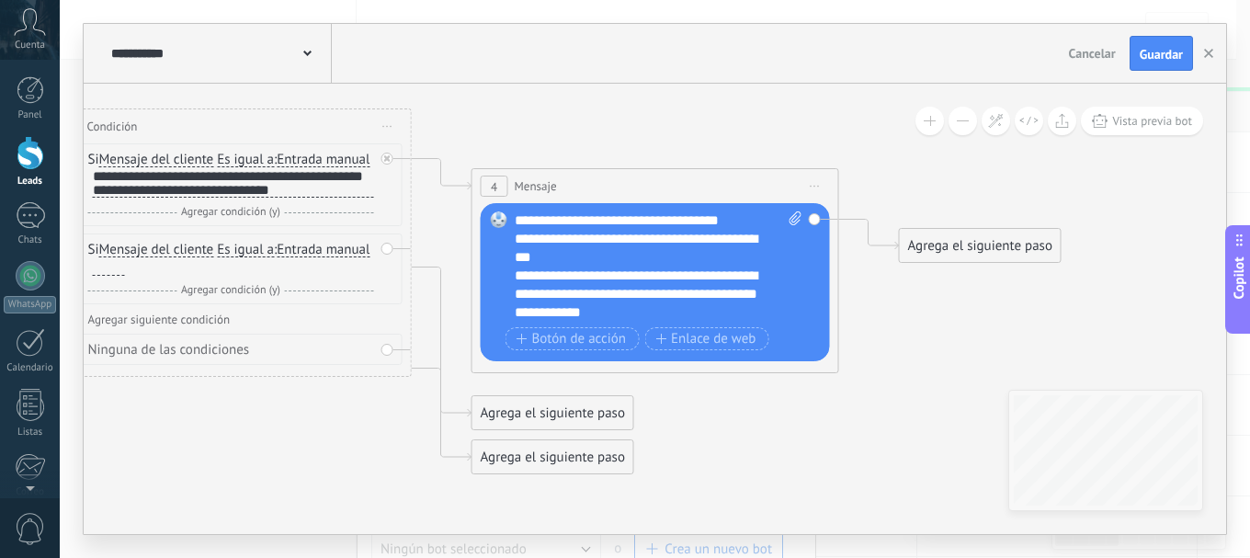
click at [976, 250] on div "Agrega el siguiente paso" at bounding box center [980, 246] width 161 height 30
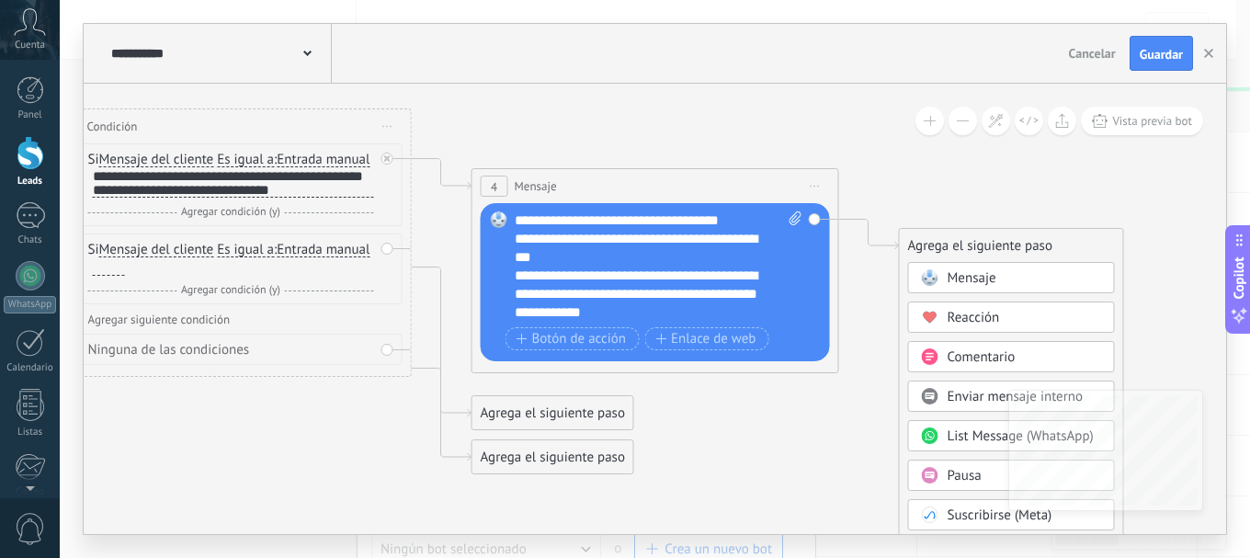
click at [960, 470] on span "Pausa" at bounding box center [964, 475] width 34 height 17
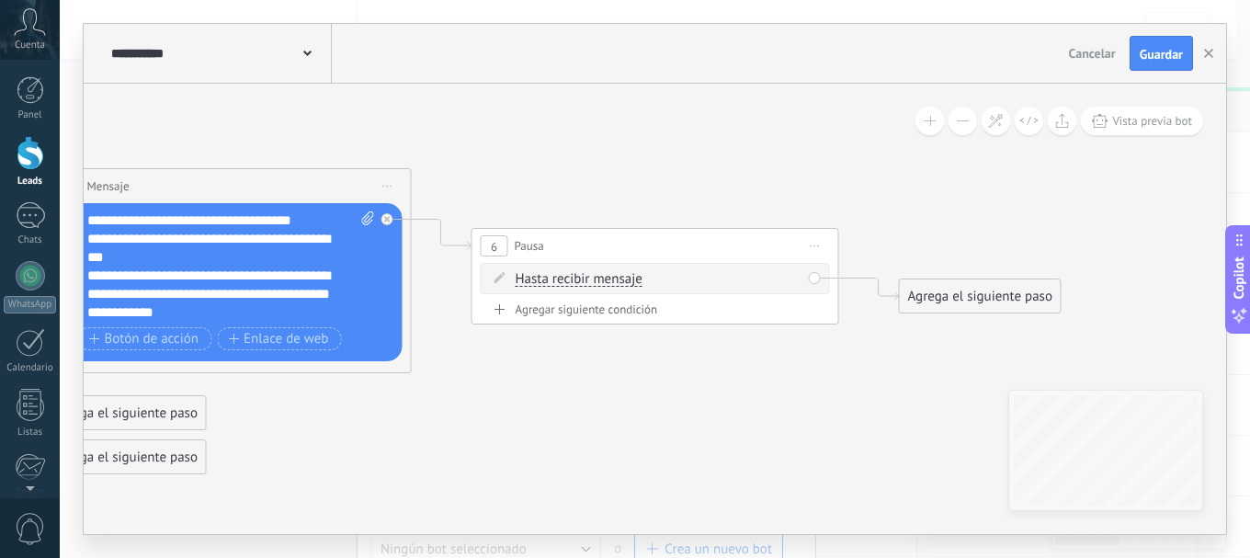
click at [606, 273] on span "Hasta recibir mensaje" at bounding box center [579, 279] width 127 height 15
click at [606, 273] on button "Hasta recibir mensaje" at bounding box center [621, 279] width 230 height 33
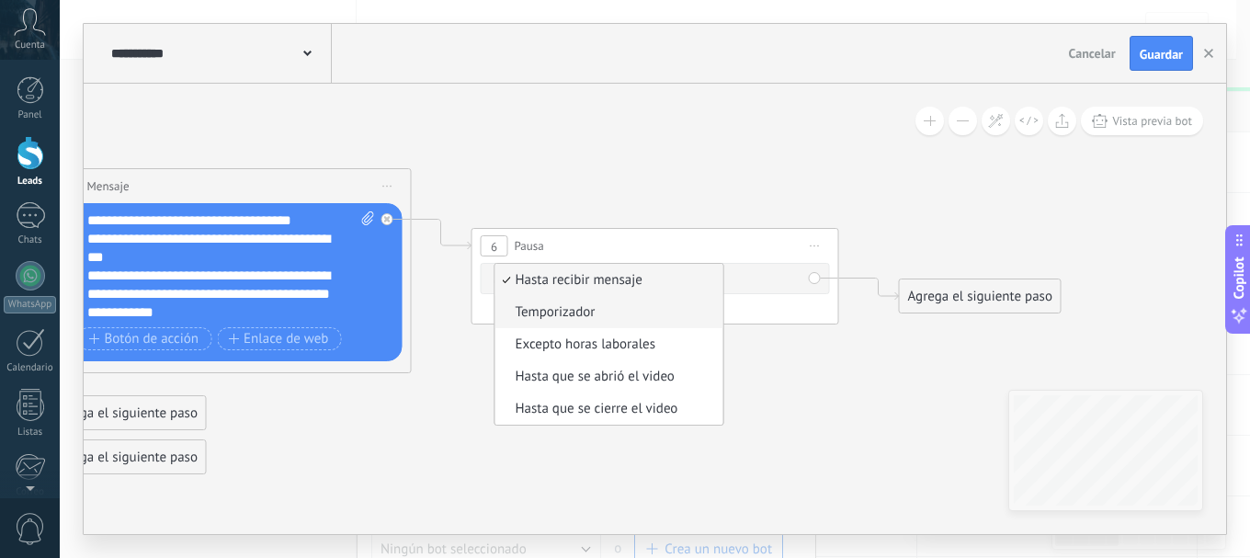
click at [600, 306] on span "Temporizador" at bounding box center [606, 312] width 222 height 18
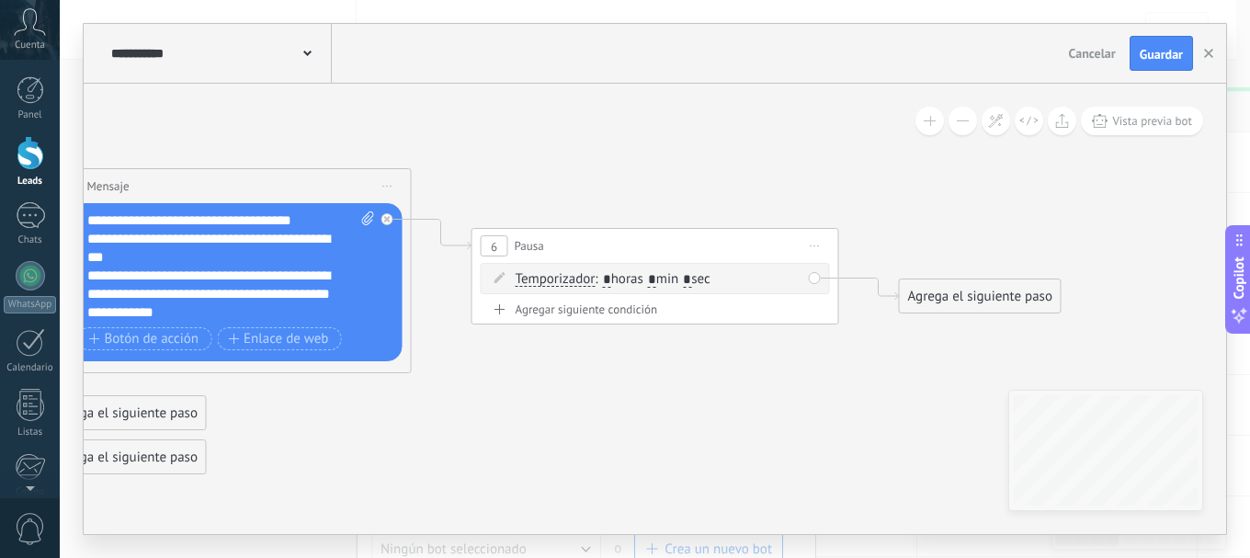
click at [656, 273] on input "*" at bounding box center [652, 280] width 8 height 15
type input "*"
click at [709, 273] on span ": * horas * min * sec" at bounding box center [652, 278] width 115 height 17
click at [691, 282] on input "*" at bounding box center [687, 280] width 8 height 15
type input "**"
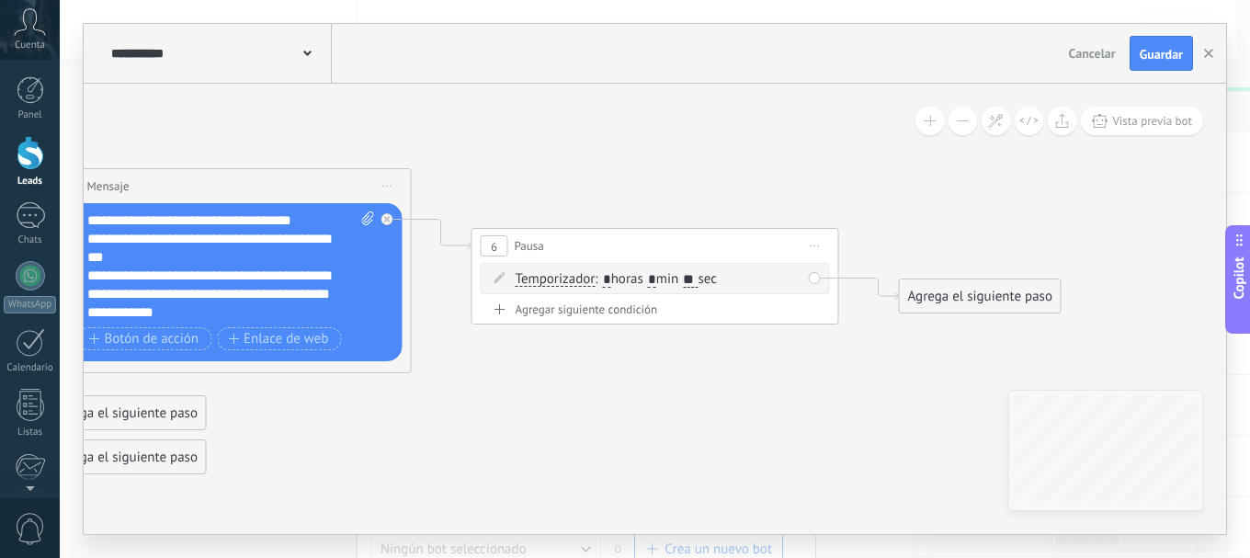
click at [1026, 305] on div "Agrega el siguiente paso" at bounding box center [980, 296] width 161 height 30
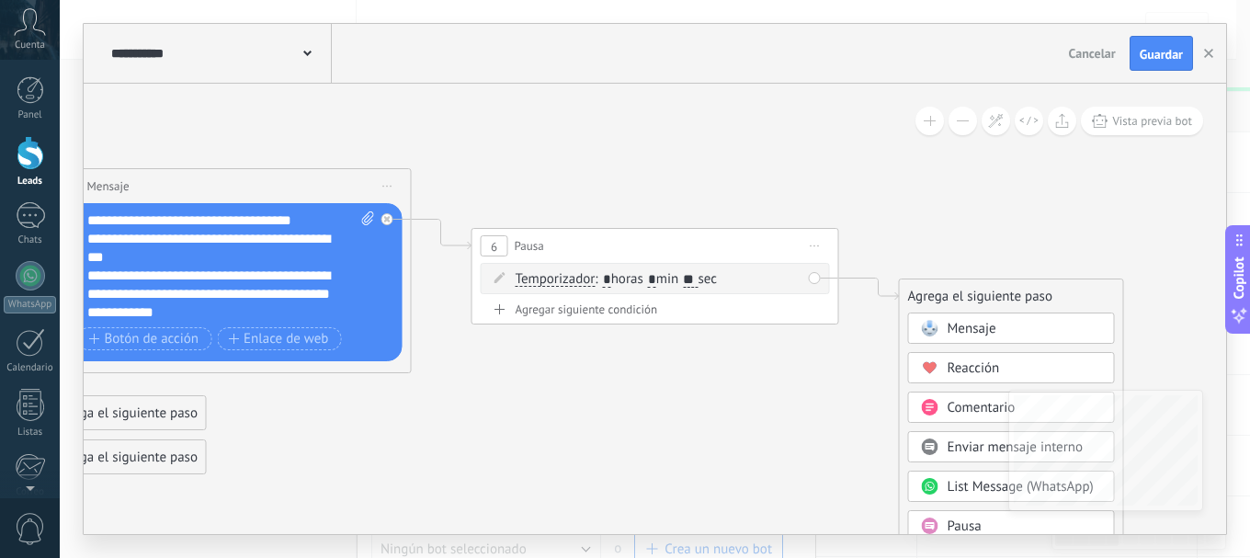
click at [960, 321] on span "Mensaje" at bounding box center [971, 328] width 49 height 17
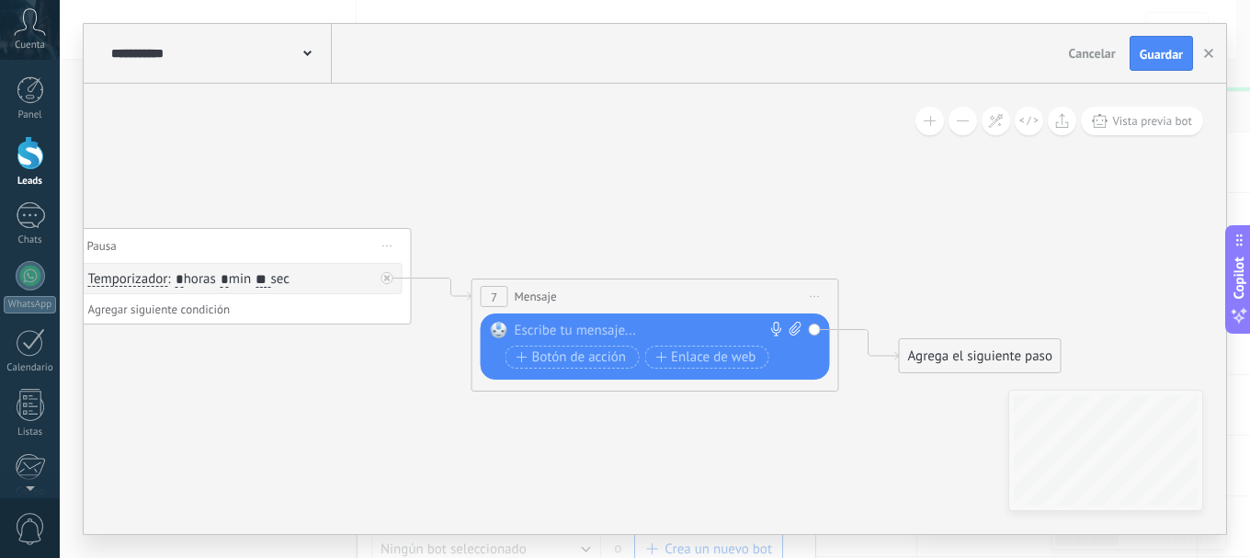
paste div
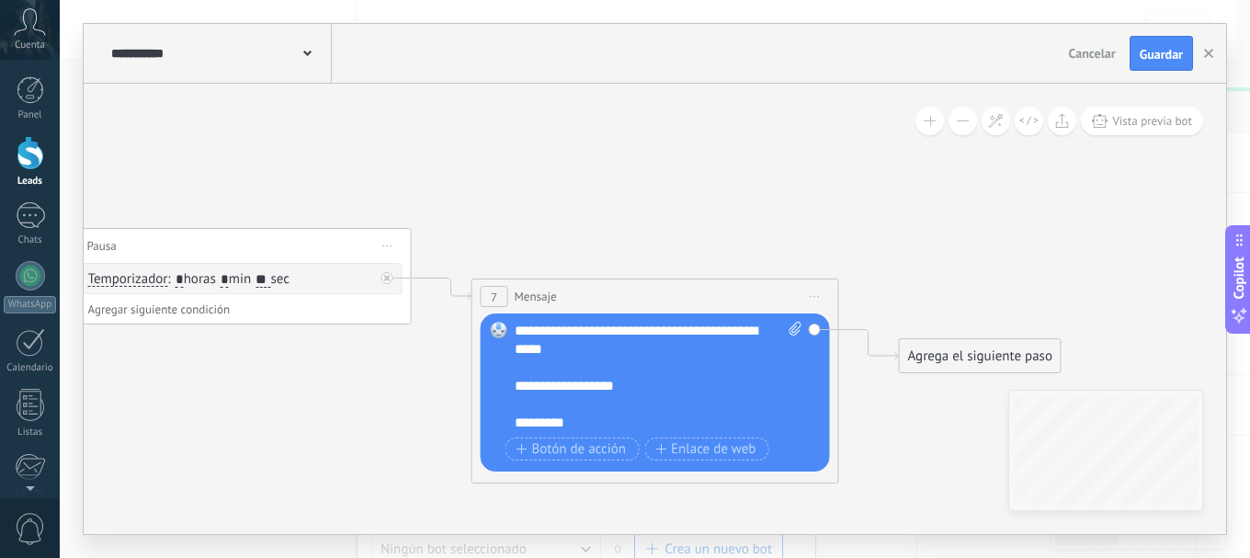
click at [935, 357] on div "Agrega el siguiente paso" at bounding box center [980, 356] width 161 height 30
click at [990, 354] on div "Agrega el siguiente paso" at bounding box center [980, 356] width 161 height 30
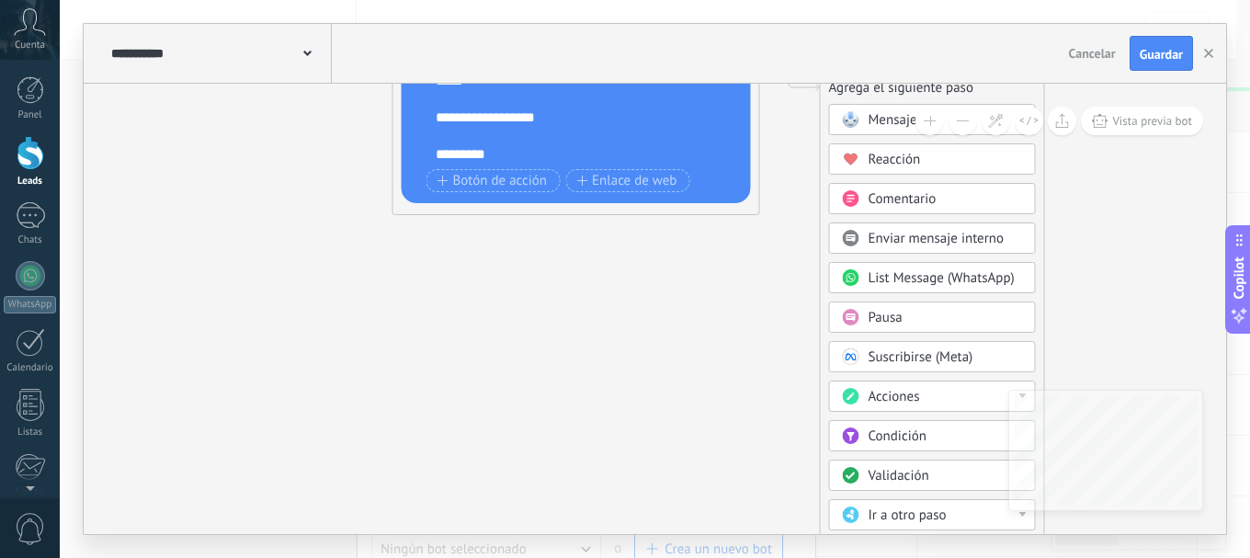
drag, startPoint x: 1051, startPoint y: 288, endPoint x: 972, endPoint y: 19, distance: 279.7
click at [972, 19] on div "**********" at bounding box center [655, 279] width 1190 height 558
click at [917, 316] on div "Pausa" at bounding box center [945, 318] width 154 height 18
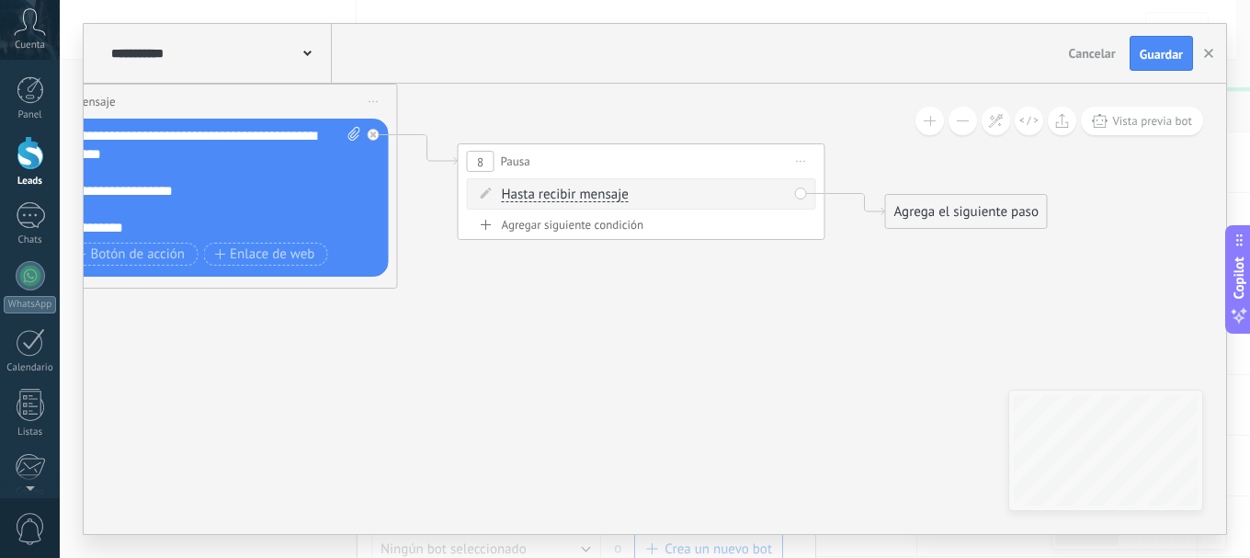
drag, startPoint x: 773, startPoint y: 249, endPoint x: 759, endPoint y: 323, distance: 74.8
click at [676, 150] on div "8 Pausa ***** Iniciar vista previa aquí Cambiar nombre Duplicar [GEOGRAPHIC_DAT…" at bounding box center [642, 161] width 366 height 34
click at [563, 194] on span "Hasta recibir mensaje" at bounding box center [565, 194] width 127 height 15
click at [563, 194] on button "Hasta recibir mensaje" at bounding box center [608, 194] width 230 height 33
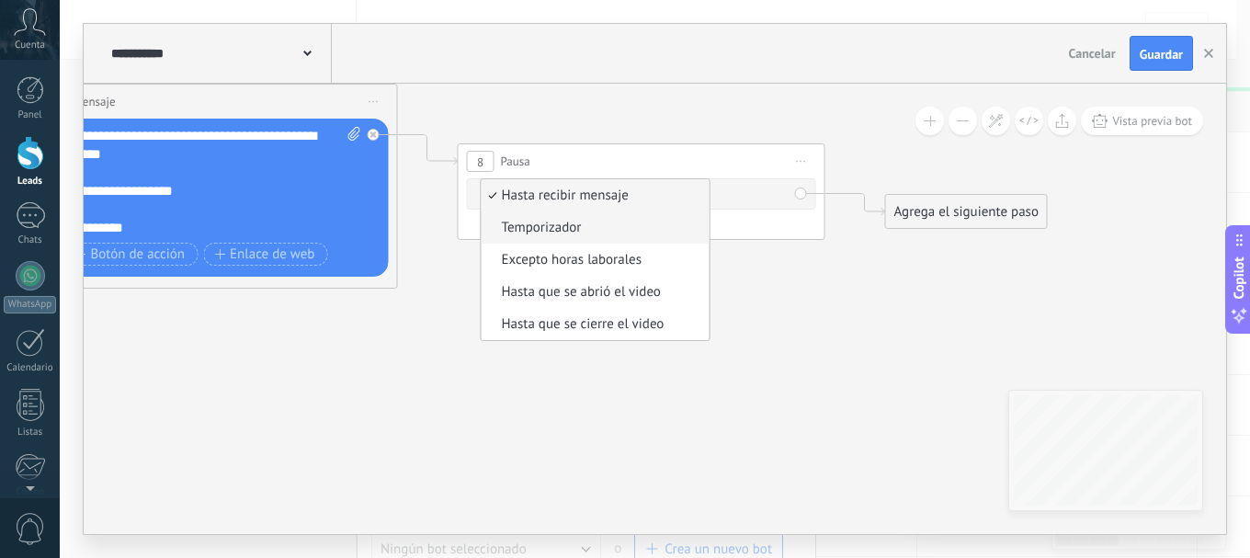
click at [570, 223] on span "Temporizador" at bounding box center [593, 228] width 222 height 18
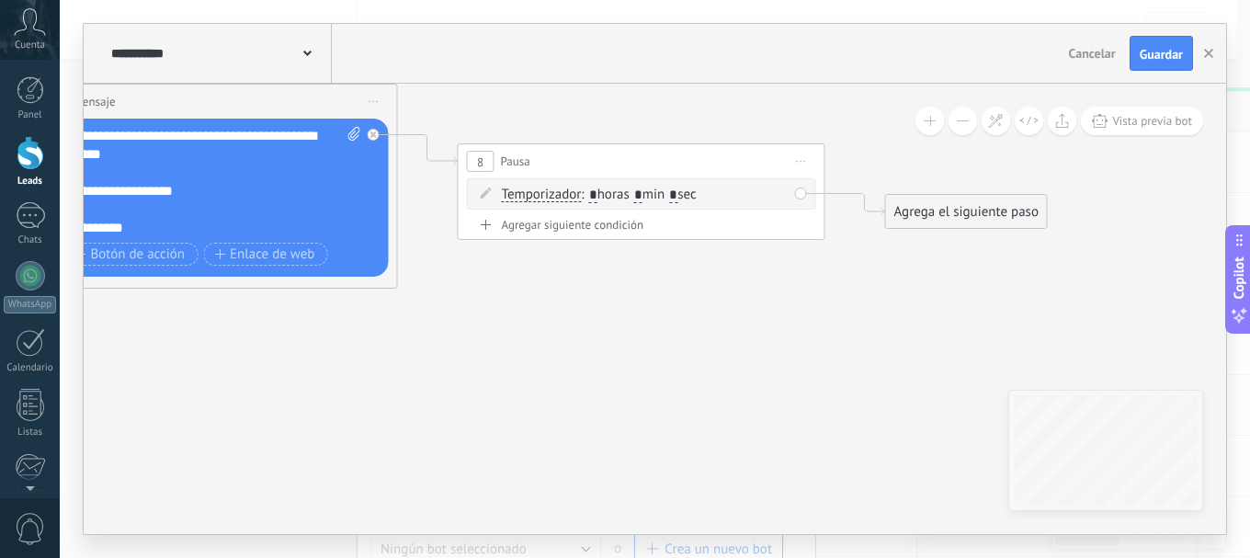
click at [696, 192] on span ": * horas * min * sec" at bounding box center [638, 194] width 115 height 17
click at [677, 193] on input "*" at bounding box center [673, 195] width 8 height 15
type input "*"
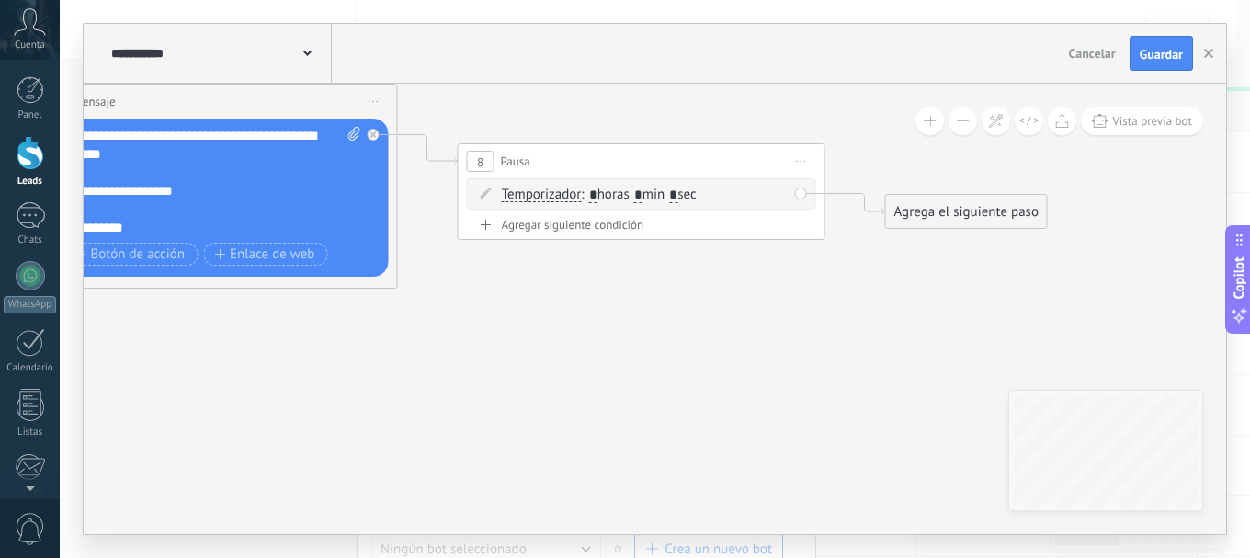
click at [900, 218] on div "Agrega el siguiente paso" at bounding box center [966, 212] width 161 height 30
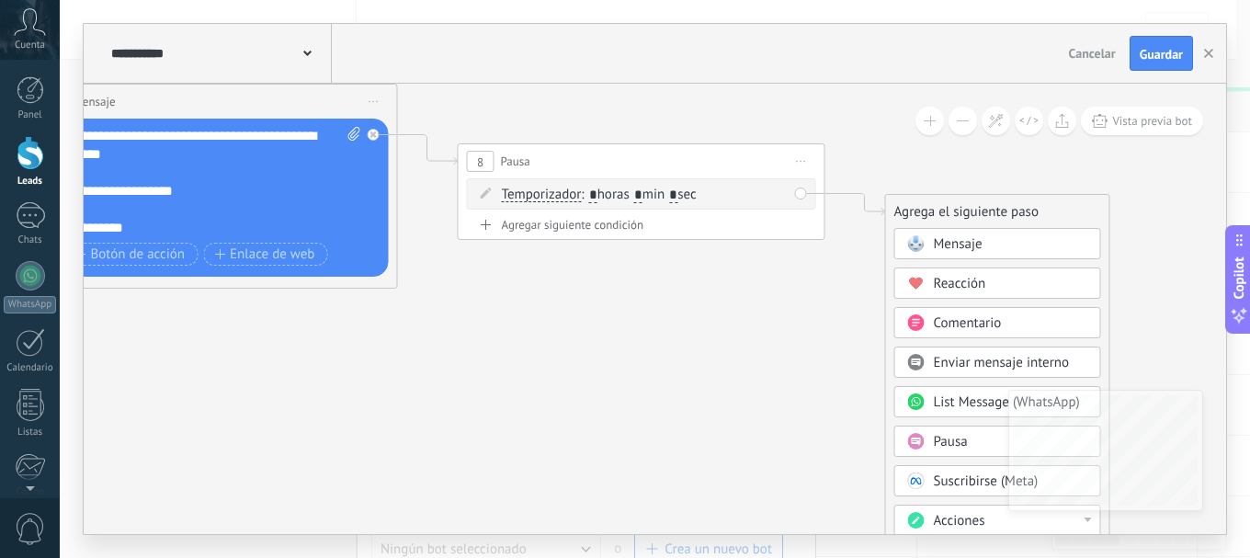
click at [909, 234] on div "Mensaje" at bounding box center [997, 243] width 207 height 31
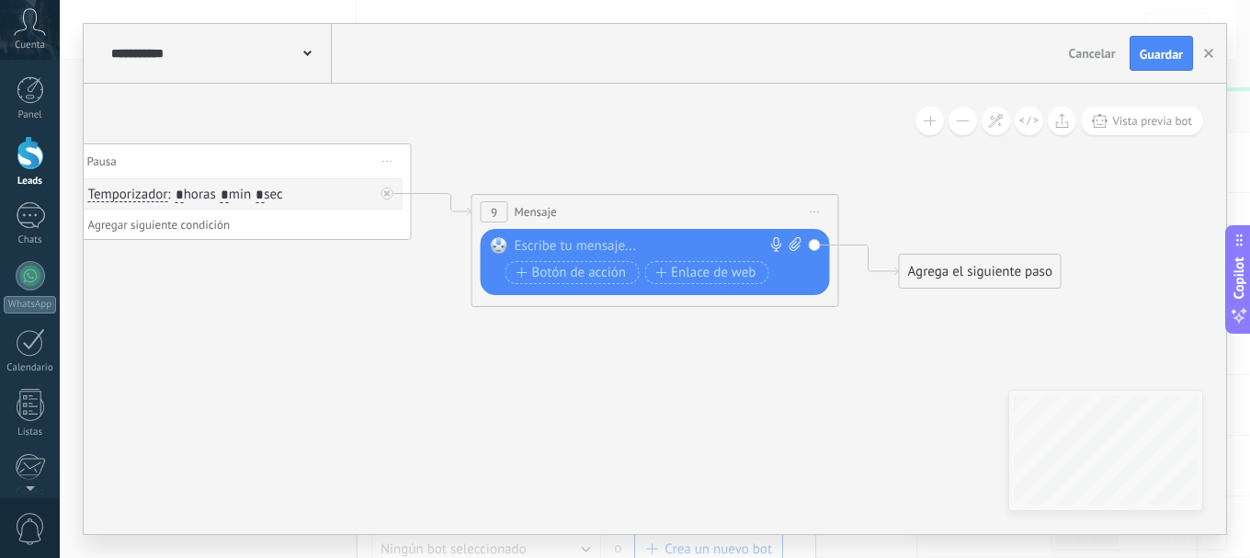
drag, startPoint x: 523, startPoint y: 211, endPoint x: 400, endPoint y: 258, distance: 131.8
click at [538, 201] on div "9 Mensaje ******* (a): Todos los contactos - canales seleccionados Todos los co…" at bounding box center [655, 212] width 366 height 34
click at [539, 210] on span "Mensaje" at bounding box center [536, 211] width 42 height 17
drag, startPoint x: 546, startPoint y: 210, endPoint x: 523, endPoint y: 251, distance: 47.3
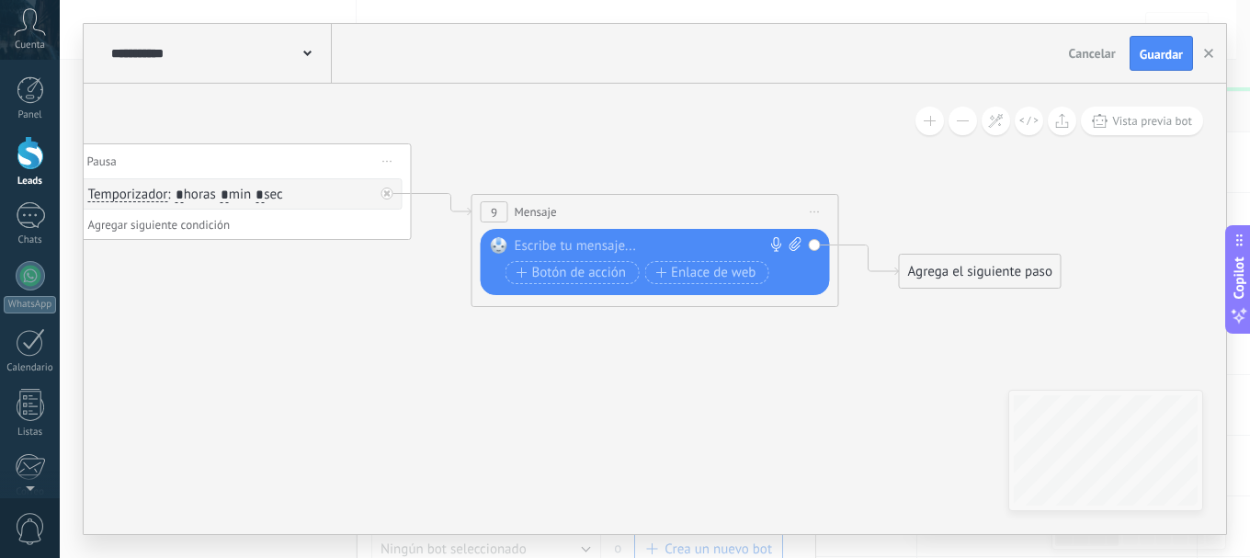
click at [523, 251] on div at bounding box center [651, 246] width 273 height 18
paste div
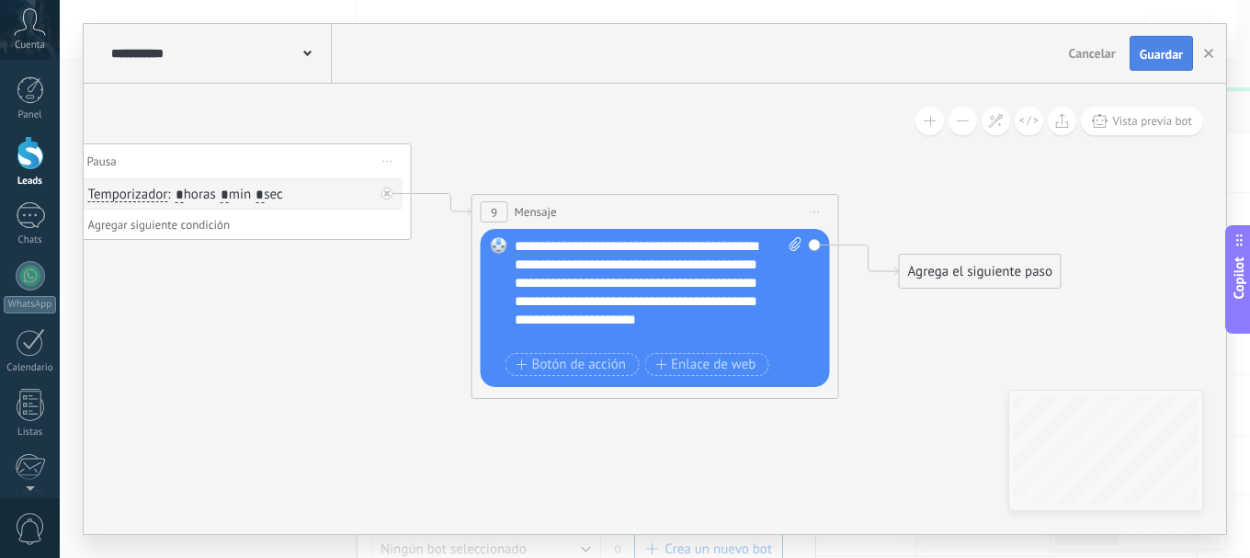
click at [1152, 46] on button "Guardar" at bounding box center [1160, 53] width 63 height 35
click at [960, 268] on div "Agrega el siguiente paso" at bounding box center [980, 271] width 161 height 30
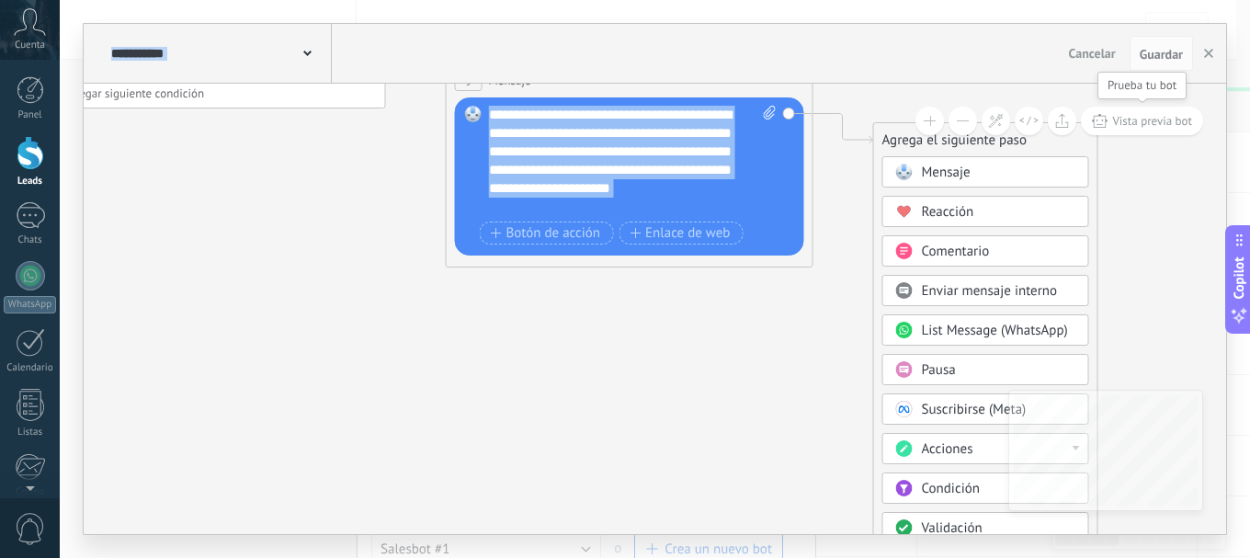
drag, startPoint x: 1131, startPoint y: 257, endPoint x: 1101, endPoint y: 115, distance: 145.6
click at [1101, 115] on div "**********" at bounding box center [655, 309] width 1142 height 450
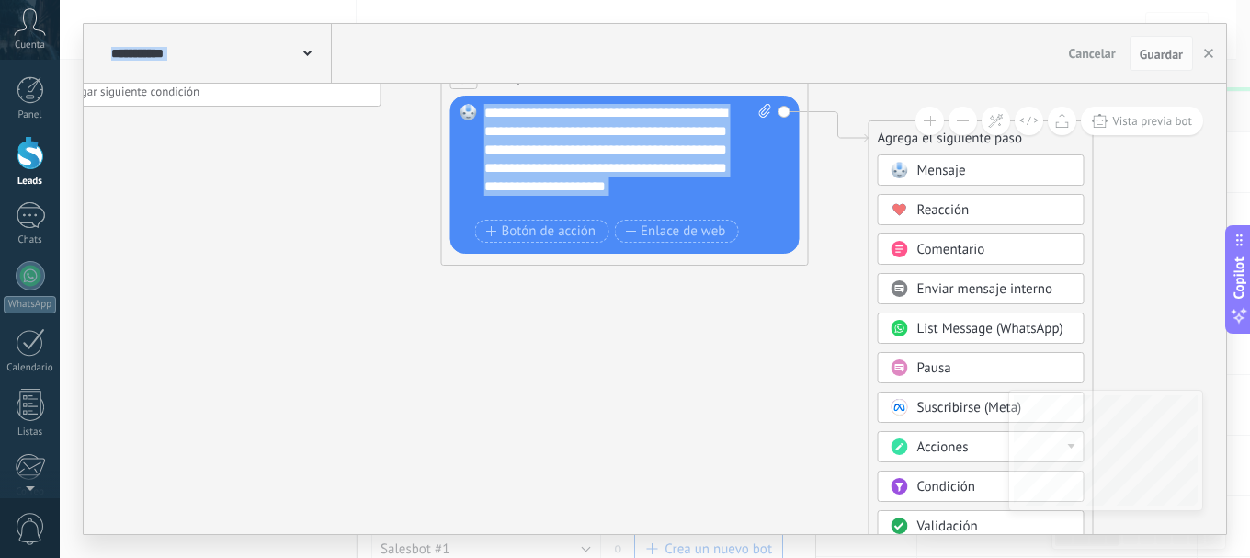
click at [940, 369] on span "Pausa" at bounding box center [934, 367] width 34 height 17
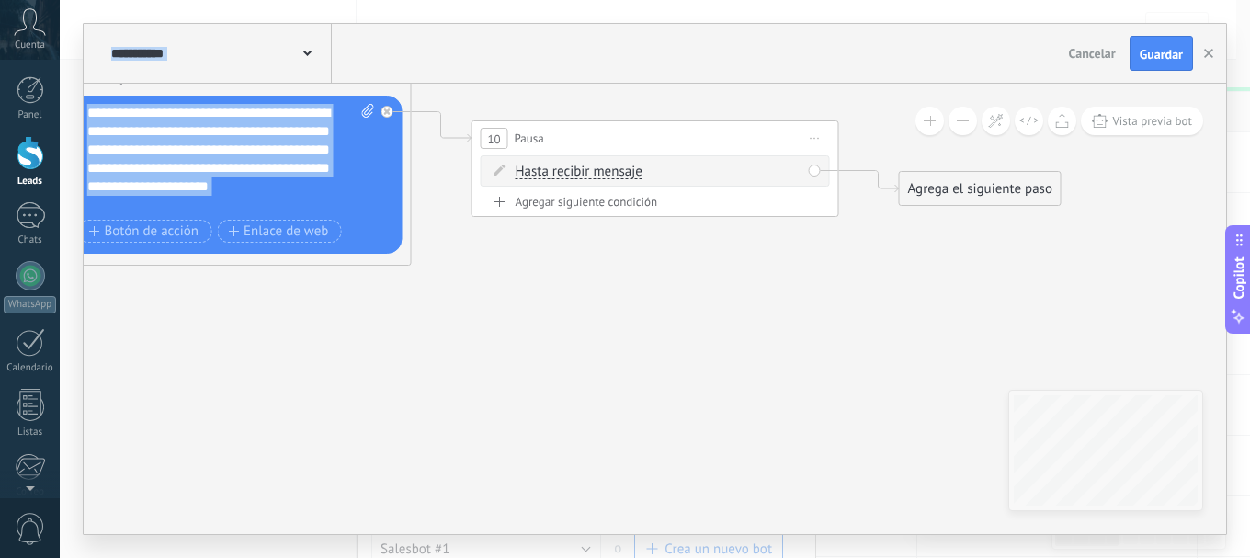
click at [595, 164] on span "Hasta recibir mensaje" at bounding box center [579, 171] width 127 height 15
click at [595, 164] on button "Hasta recibir mensaje" at bounding box center [621, 171] width 230 height 33
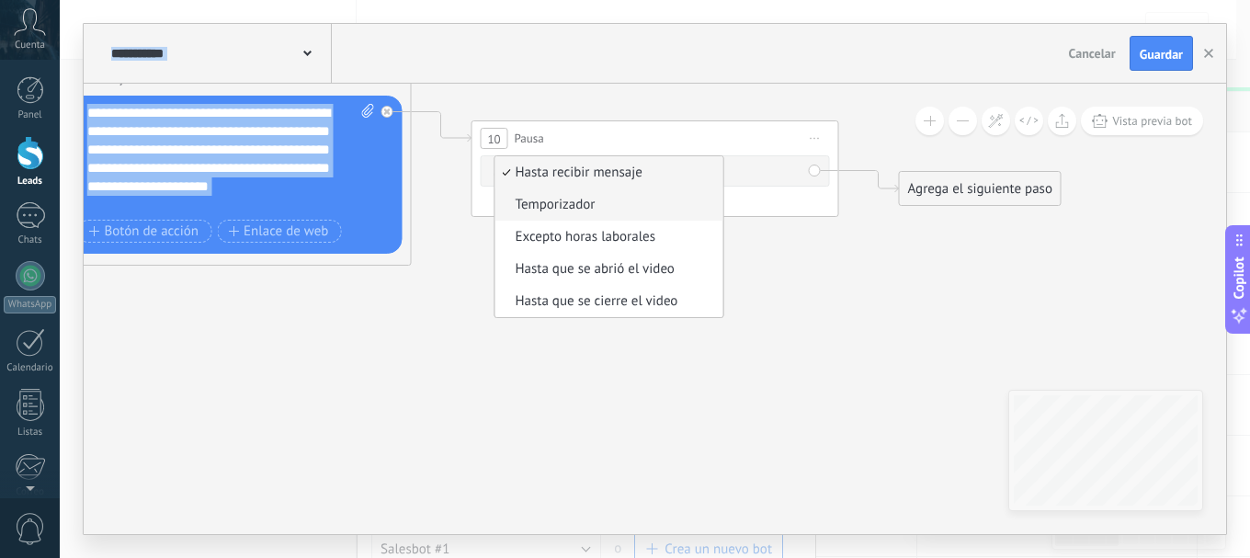
click at [601, 202] on span "Temporizador" at bounding box center [606, 205] width 222 height 18
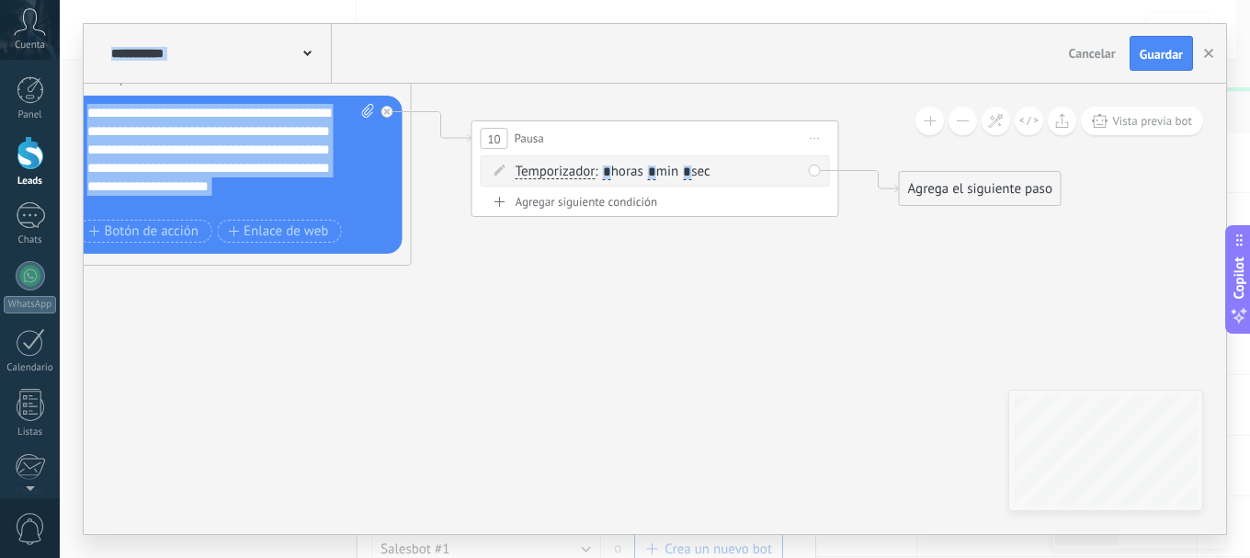
click at [656, 167] on input "*" at bounding box center [652, 172] width 8 height 15
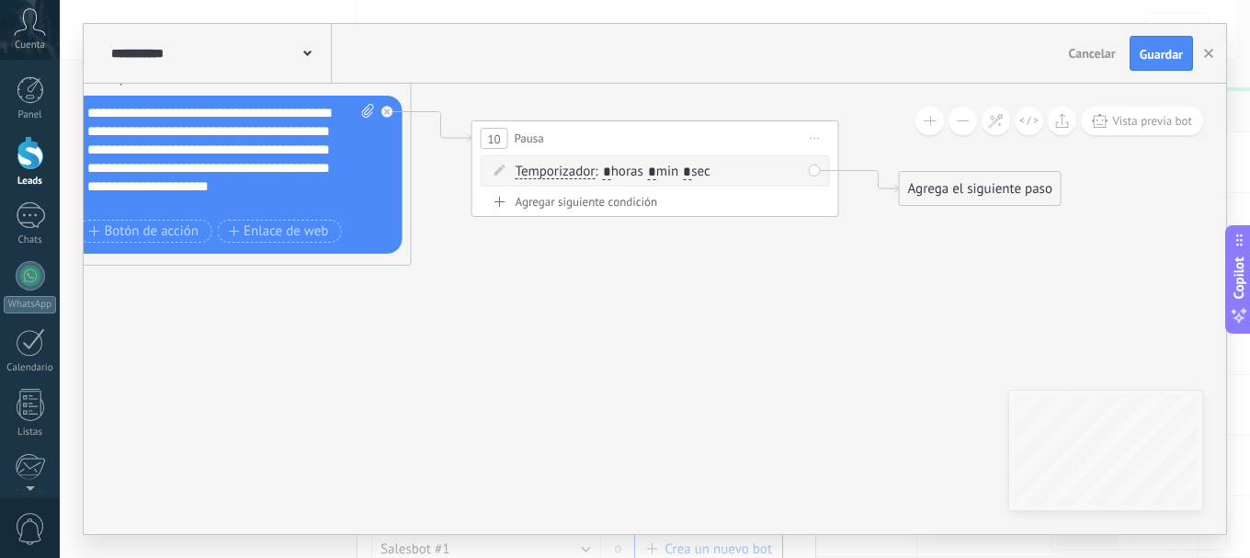
type input "*"
click at [691, 170] on input "*" at bounding box center [687, 172] width 8 height 15
type input "*"
click at [980, 197] on div "Agrega el siguiente paso" at bounding box center [980, 189] width 161 height 30
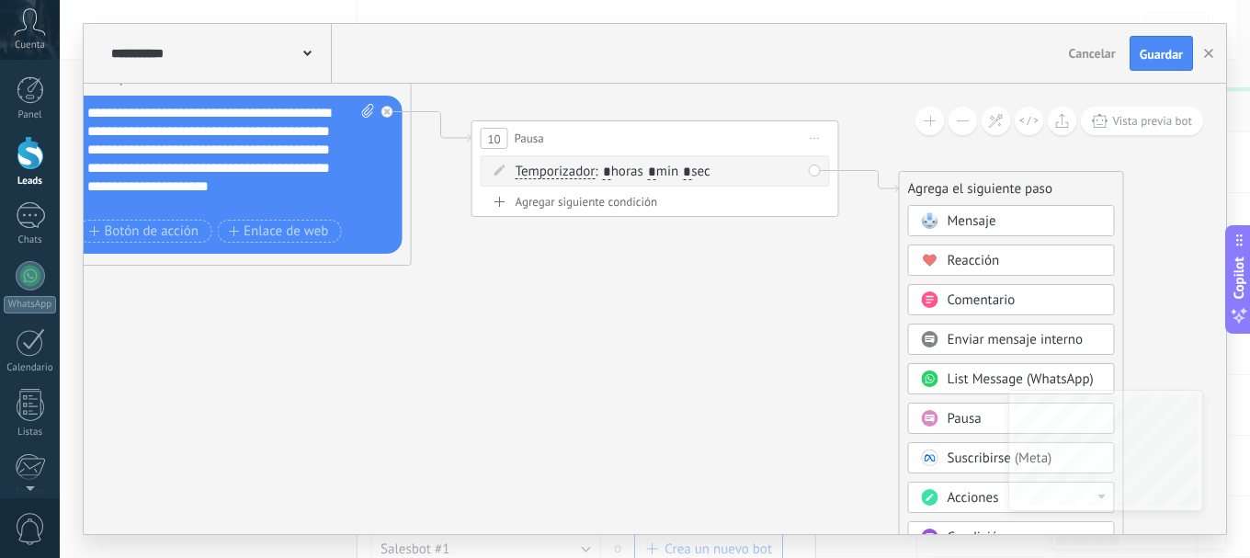
click at [959, 221] on span "Mensaje" at bounding box center [971, 220] width 49 height 17
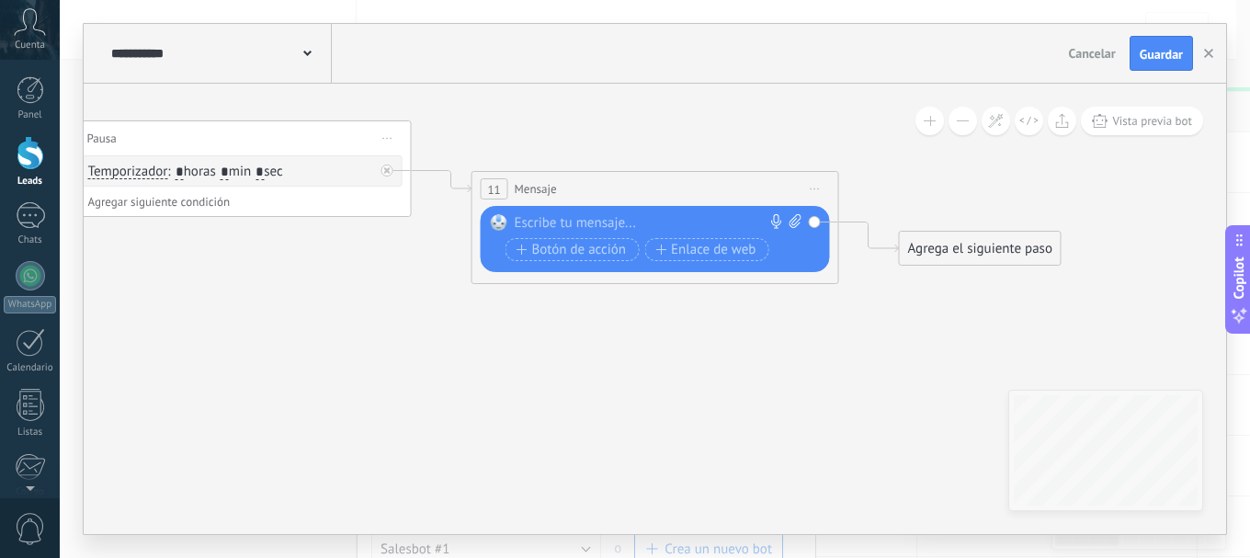
drag, startPoint x: 538, startPoint y: 181, endPoint x: 508, endPoint y: 184, distance: 30.4
drag, startPoint x: 508, startPoint y: 184, endPoint x: 368, endPoint y: 285, distance: 172.4
click at [561, 198] on div "11 Mensaje ******* (a): Todos los contactos - canales seleccionados Todos los c…" at bounding box center [655, 189] width 366 height 34
click at [538, 223] on div at bounding box center [651, 223] width 273 height 18
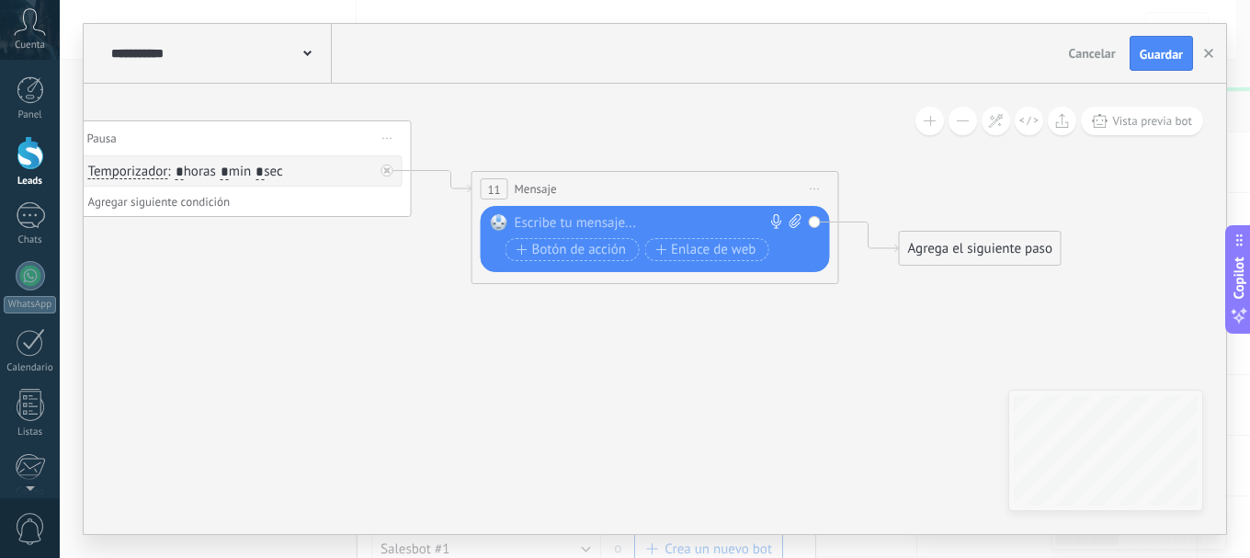
paste div
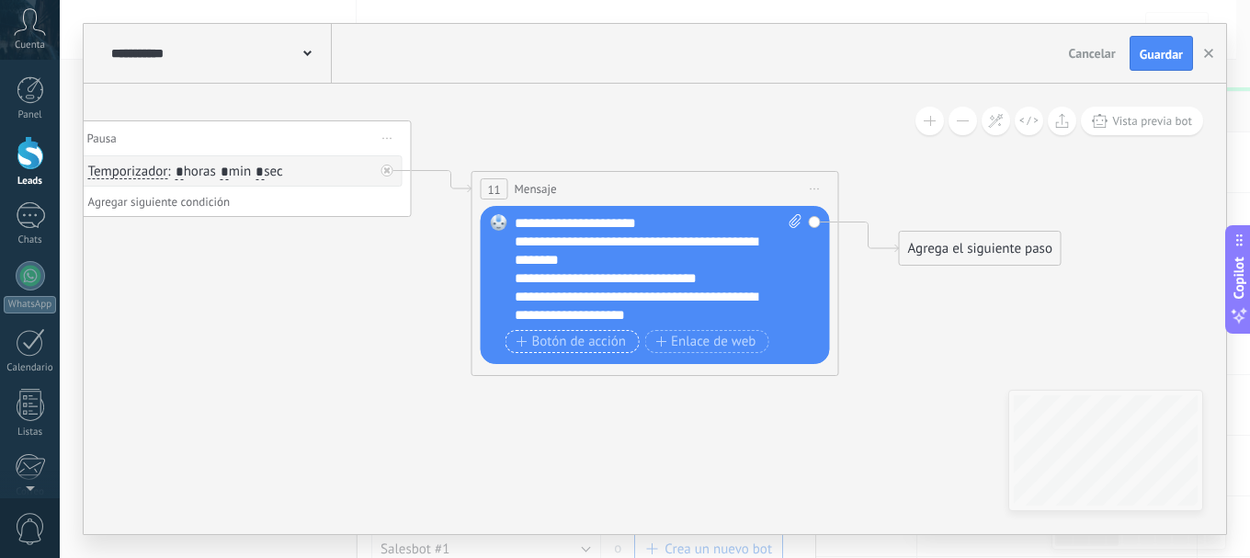
click at [559, 332] on button "Botón de acción" at bounding box center [572, 341] width 134 height 23
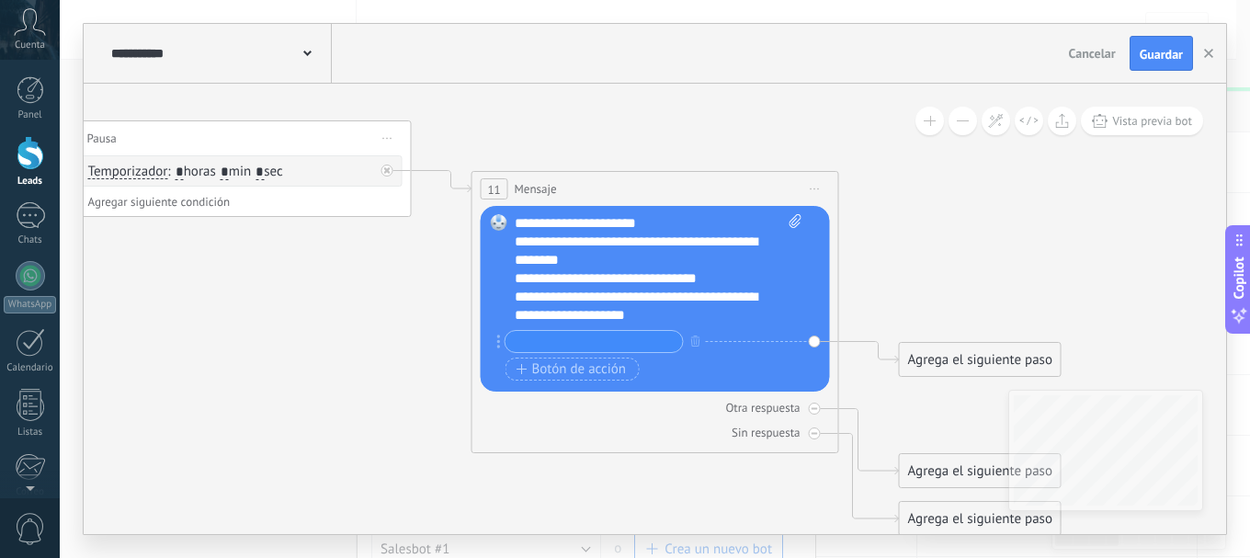
click at [552, 339] on input "text" at bounding box center [593, 341] width 177 height 21
type input "*"
type input "*****"
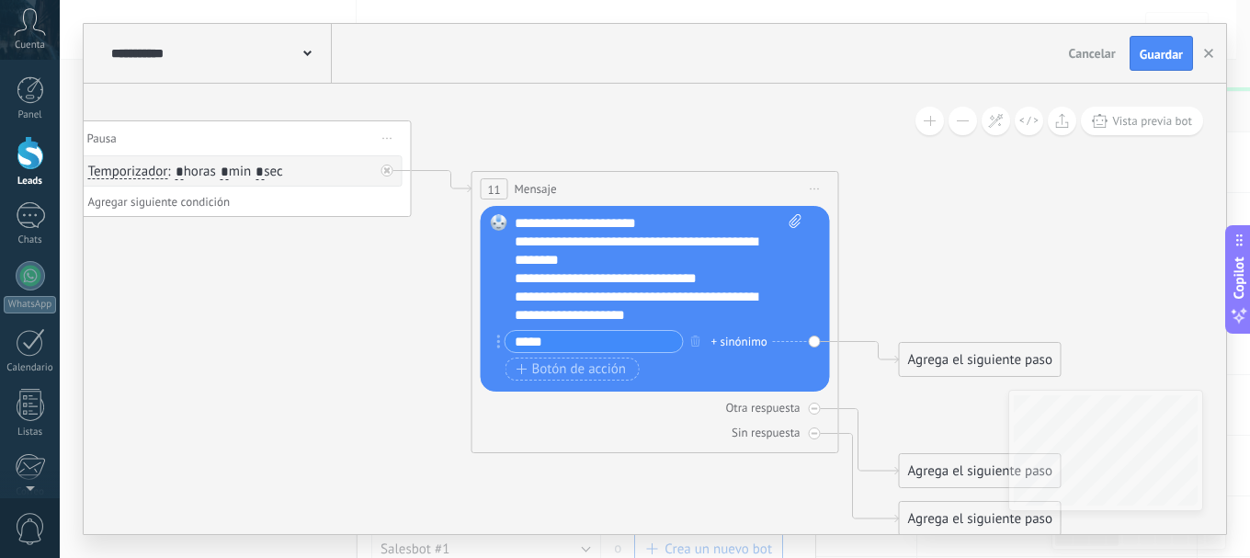
click at [732, 338] on div "+ sinónimo" at bounding box center [739, 342] width 56 height 18
click at [759, 346] on input "text" at bounding box center [763, 341] width 92 height 12
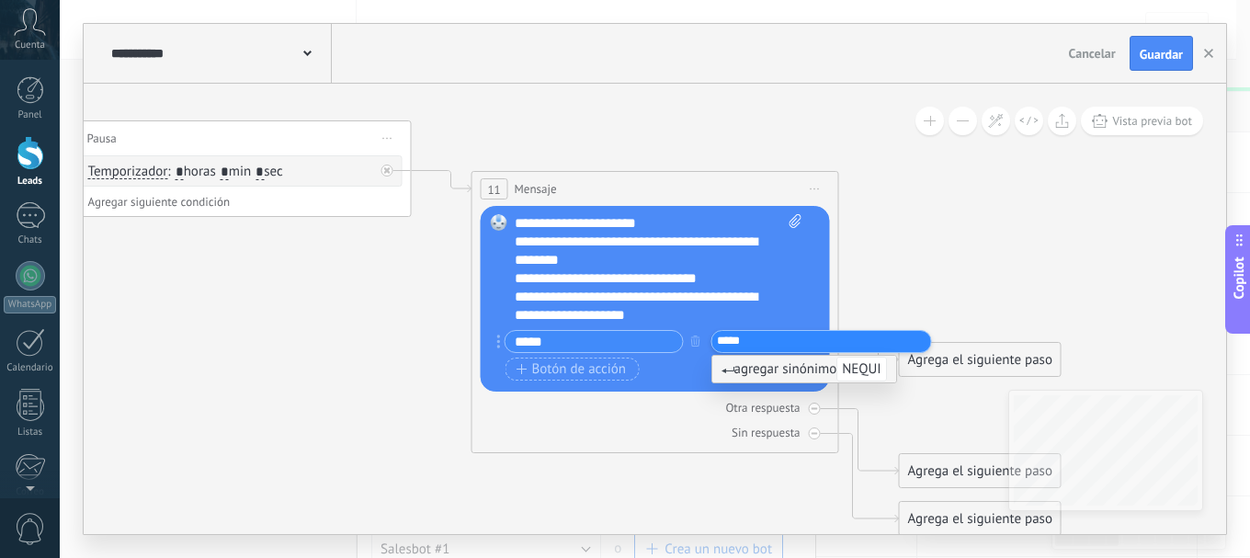
type input "*****"
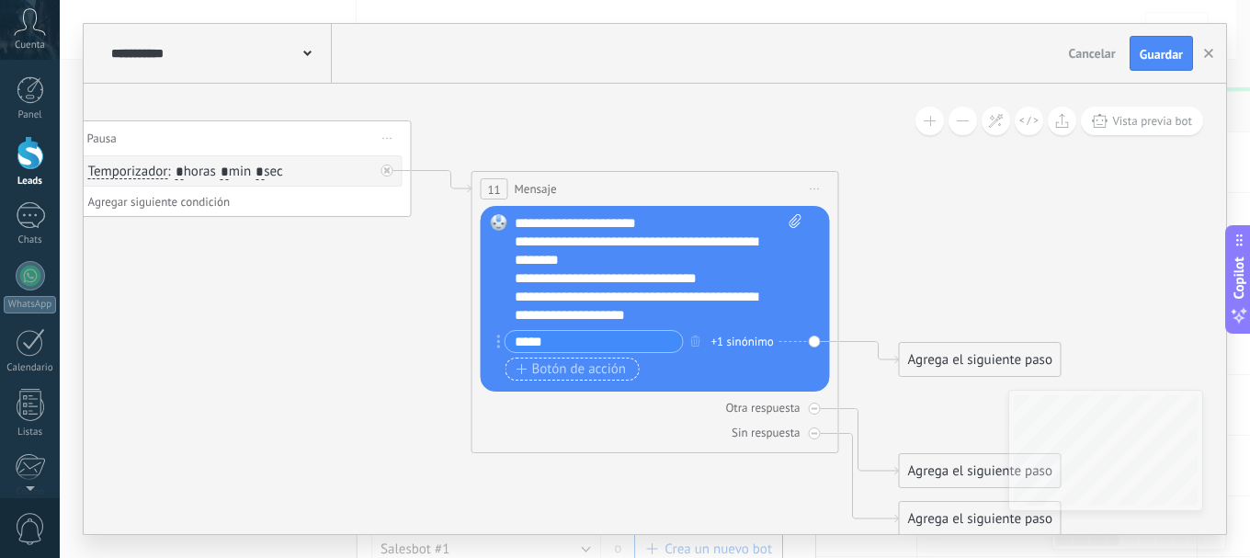
click at [572, 364] on span "Botón de acción" at bounding box center [571, 369] width 110 height 15
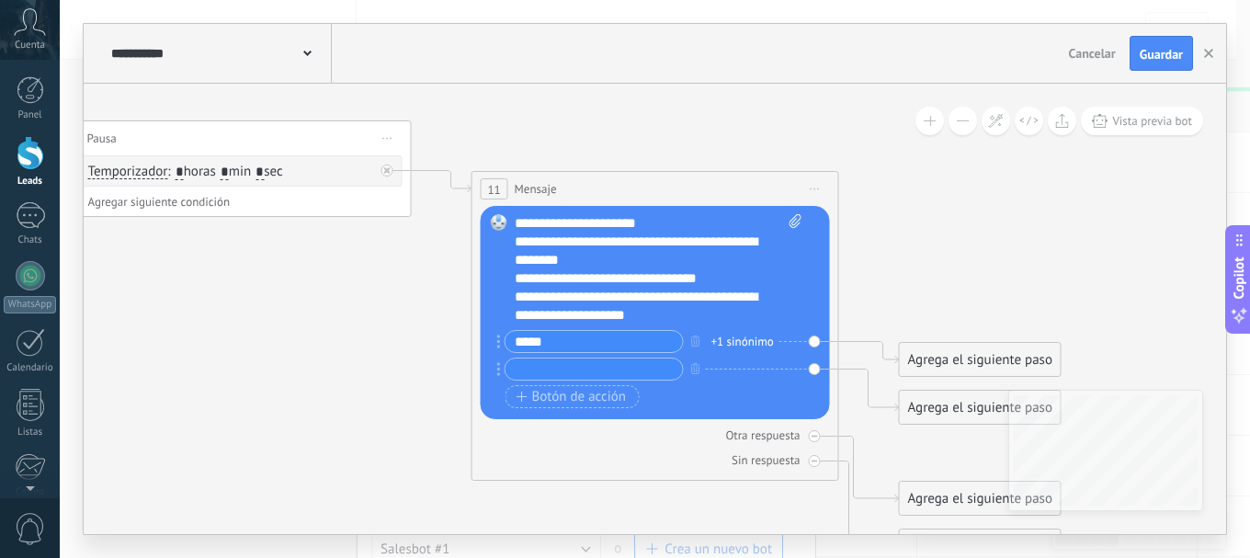
click at [527, 369] on input "text" at bounding box center [593, 368] width 177 height 21
click at [669, 244] on div "**********" at bounding box center [642, 250] width 255 height 37
click at [654, 243] on div "**********" at bounding box center [642, 250] width 255 height 37
click at [542, 369] on input "text" at bounding box center [593, 368] width 177 height 21
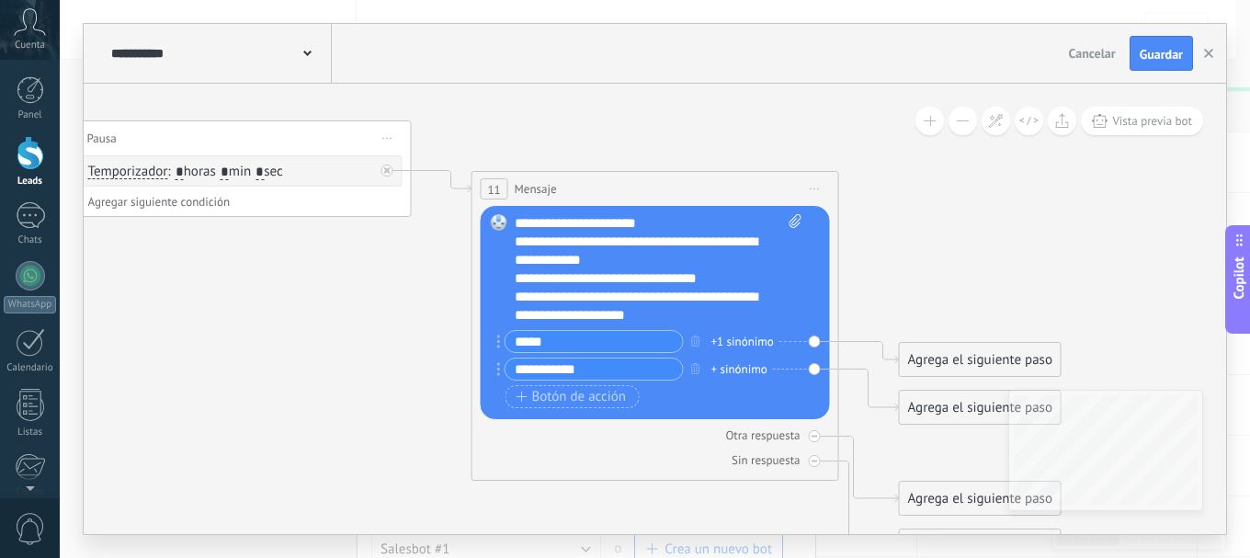
type input "**********"
click at [754, 367] on div "+ sinónimo" at bounding box center [739, 369] width 56 height 18
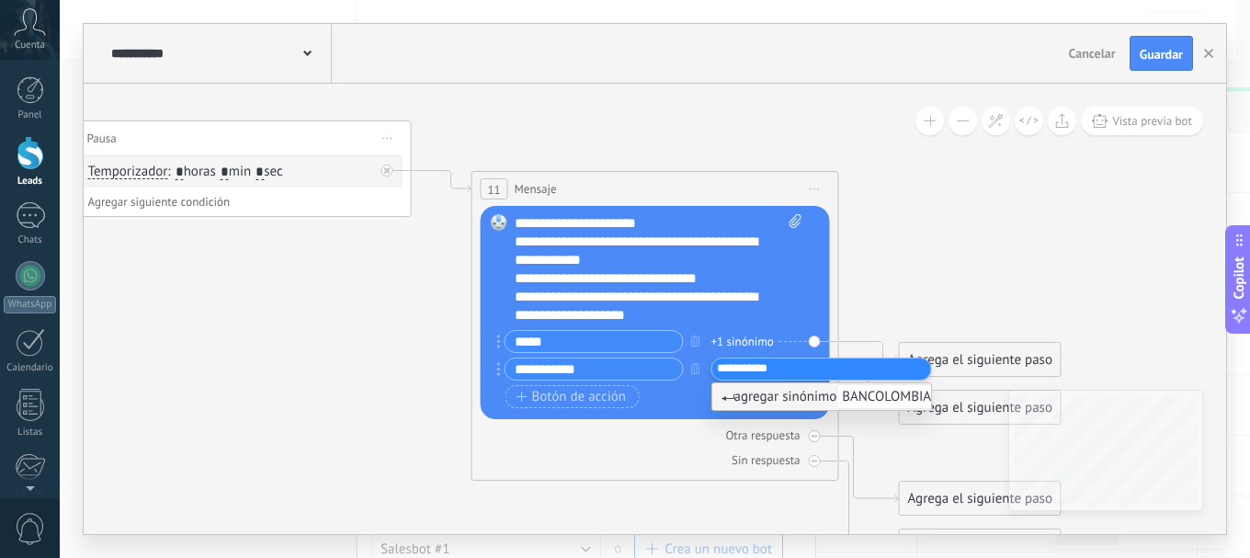
type input "**********"
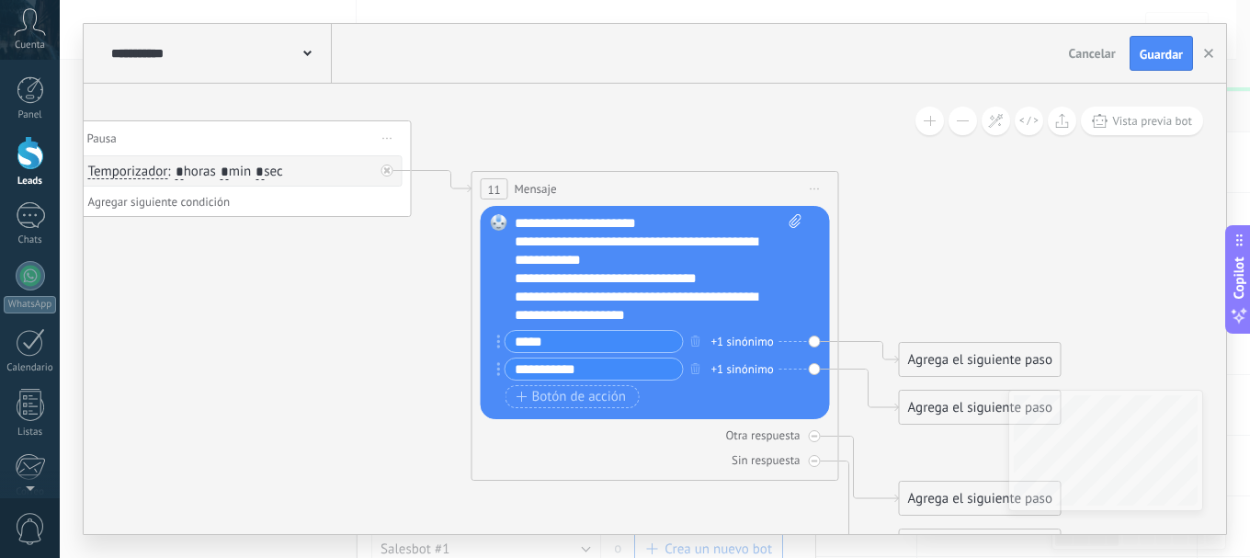
click at [993, 350] on div "Agrega el siguiente paso" at bounding box center [980, 360] width 161 height 30
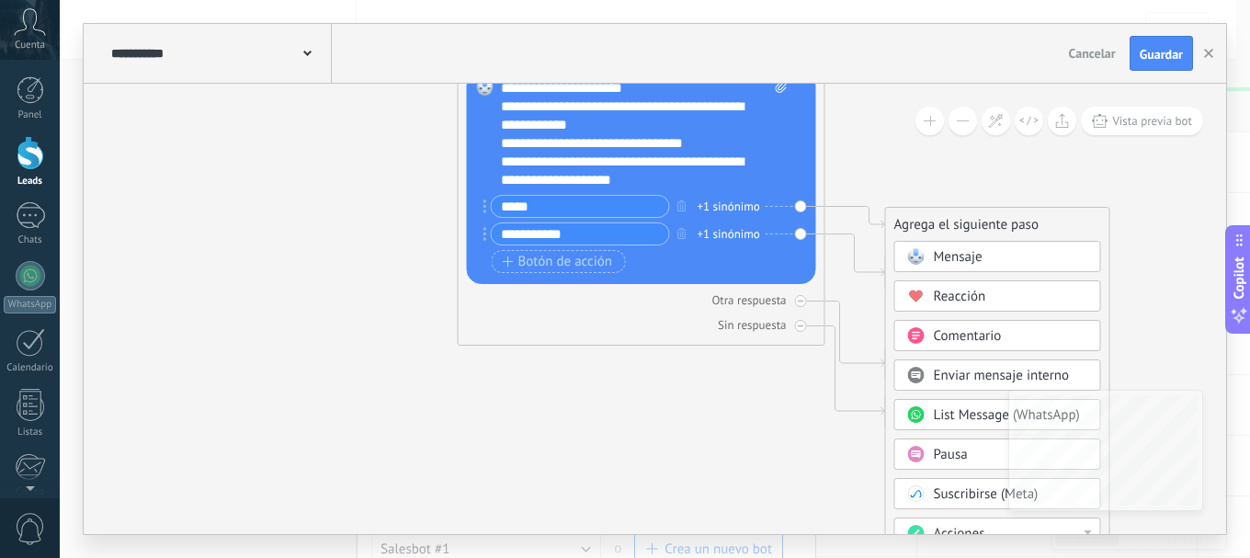
drag, startPoint x: 1124, startPoint y: 361, endPoint x: 1106, endPoint y: 221, distance: 140.8
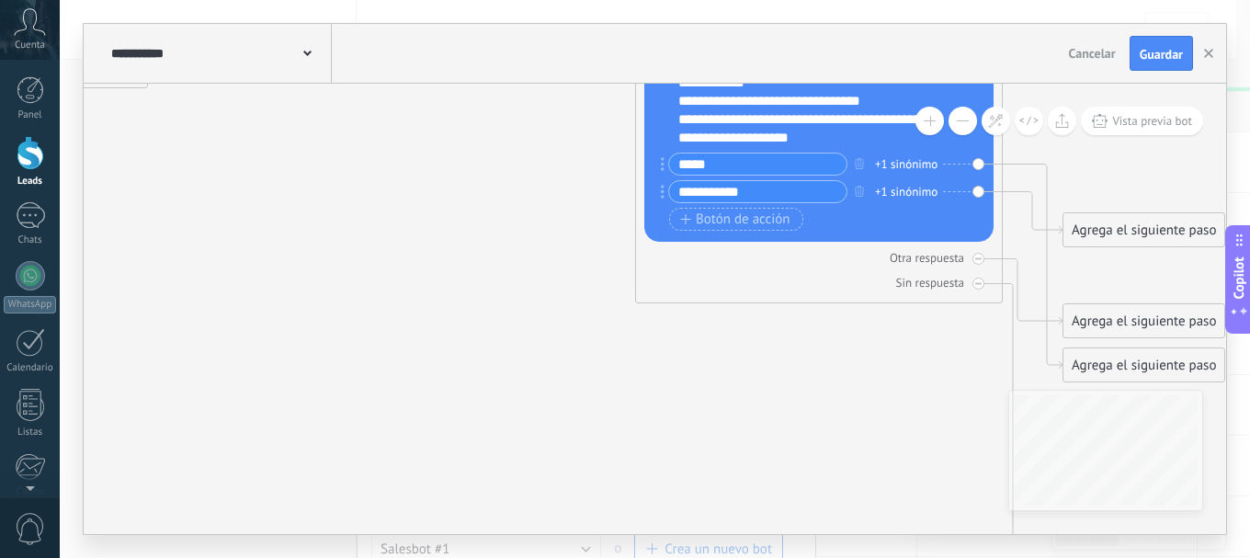
drag, startPoint x: 833, startPoint y: 361, endPoint x: 833, endPoint y: 431, distance: 69.8
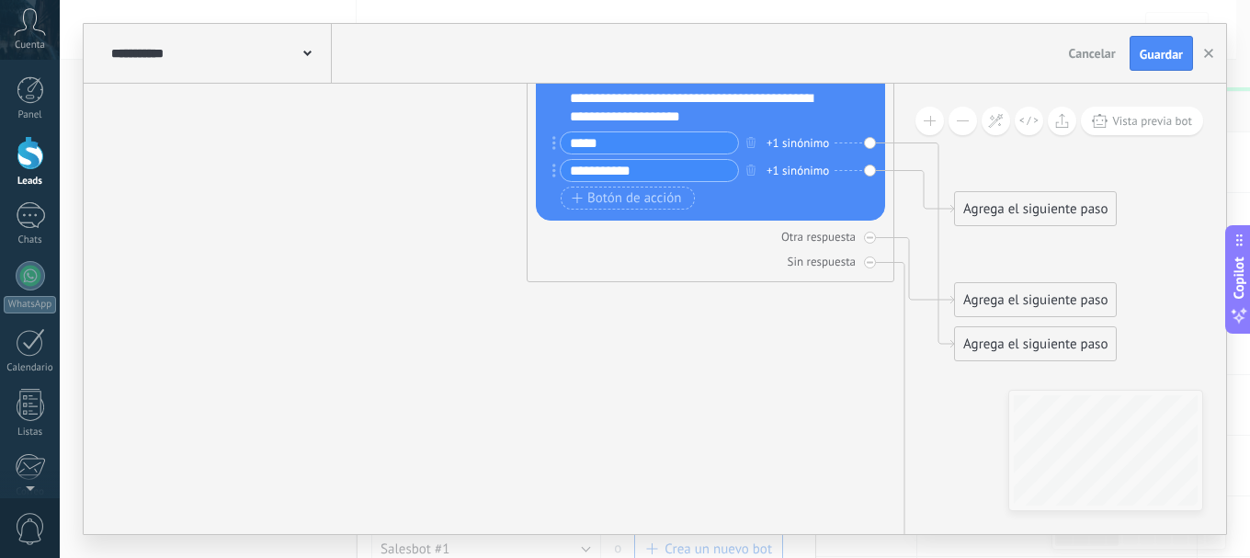
drag, startPoint x: 904, startPoint y: 431, endPoint x: 795, endPoint y: 382, distance: 119.7
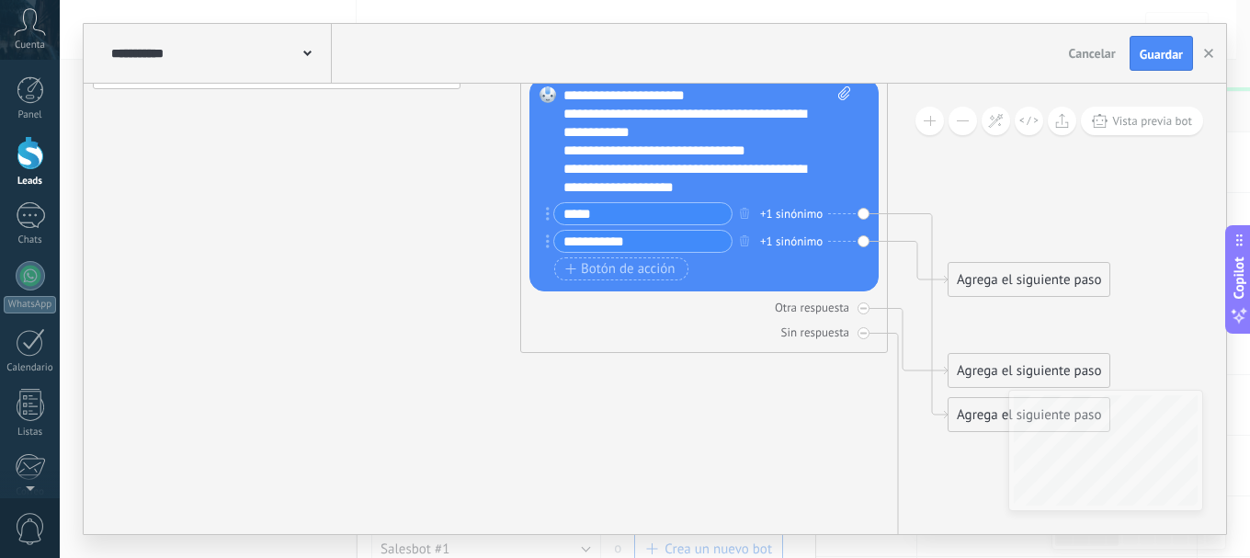
drag, startPoint x: 809, startPoint y: 350, endPoint x: 804, endPoint y: 425, distance: 74.6
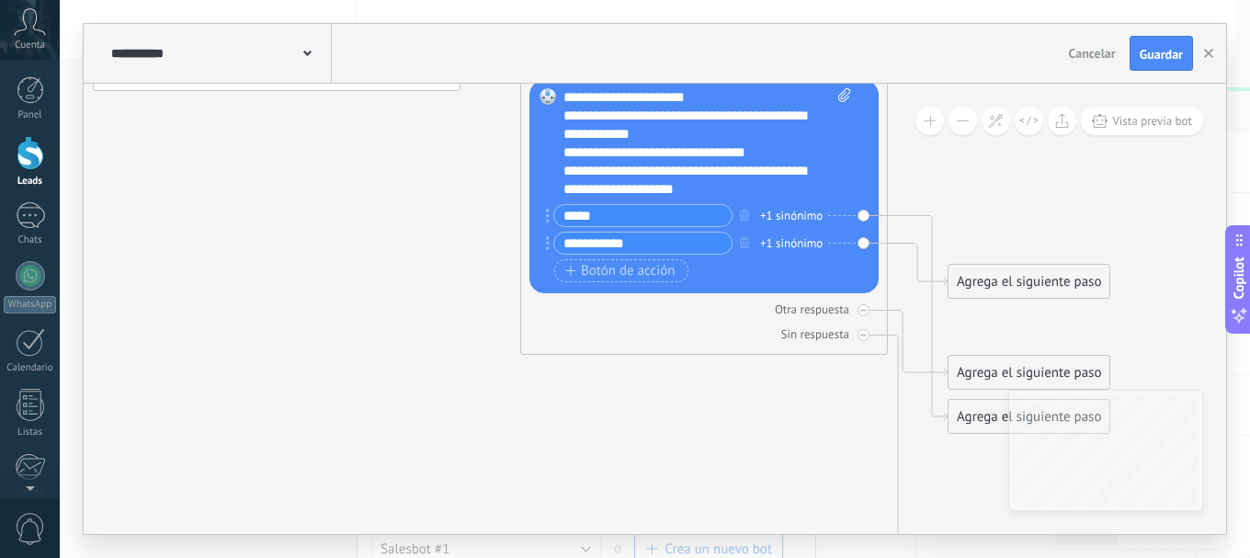
click at [1014, 287] on div "Agrega el siguiente paso" at bounding box center [1028, 281] width 161 height 30
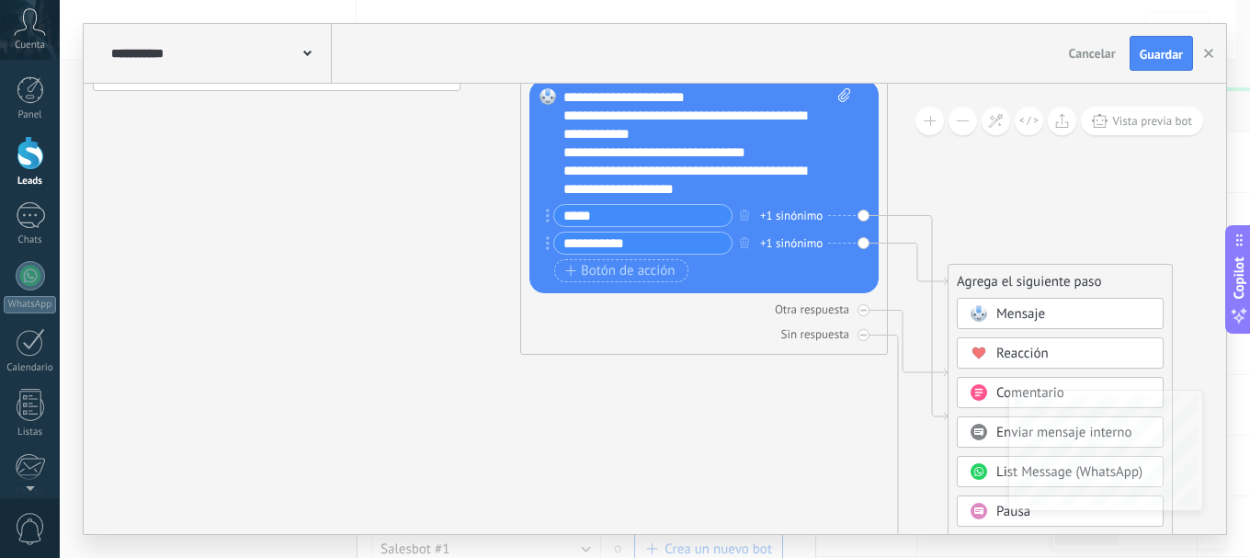
drag, startPoint x: 1128, startPoint y: 367, endPoint x: 1124, endPoint y: 253, distance: 114.0
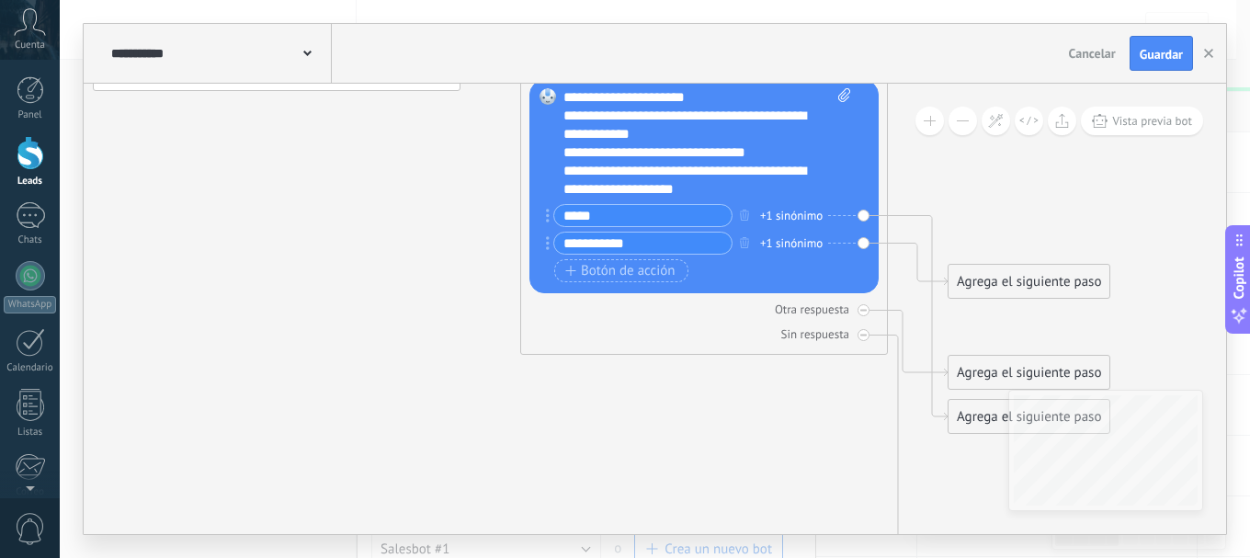
click at [1071, 277] on div "Agrega el siguiente paso" at bounding box center [1028, 281] width 161 height 30
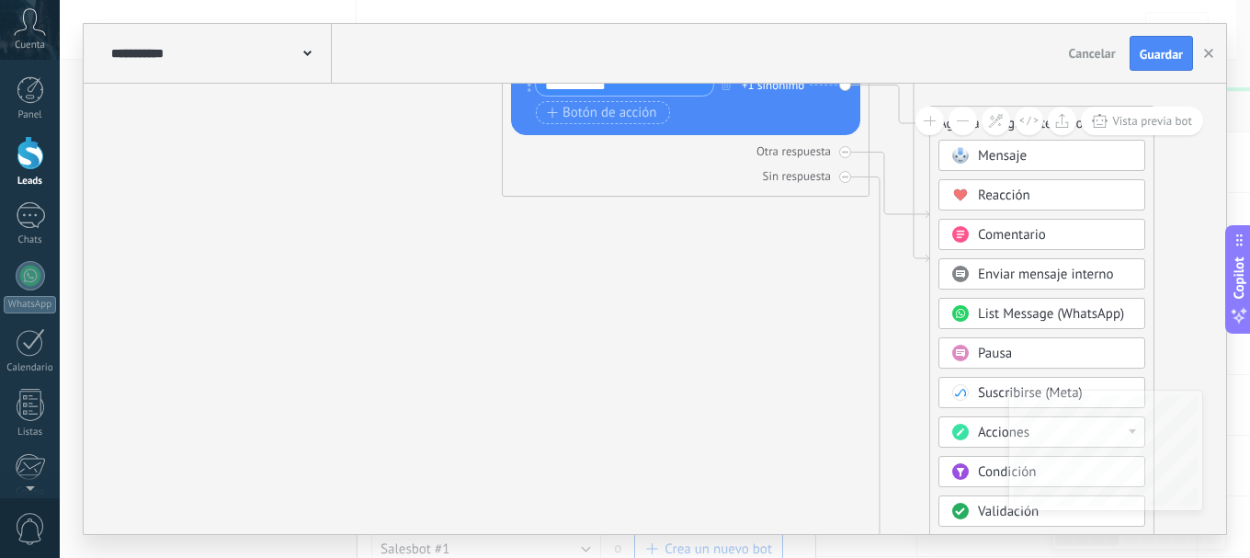
drag, startPoint x: 806, startPoint y: 368, endPoint x: 788, endPoint y: 210, distance: 159.1
click at [981, 427] on span "Acciones" at bounding box center [1003, 432] width 51 height 17
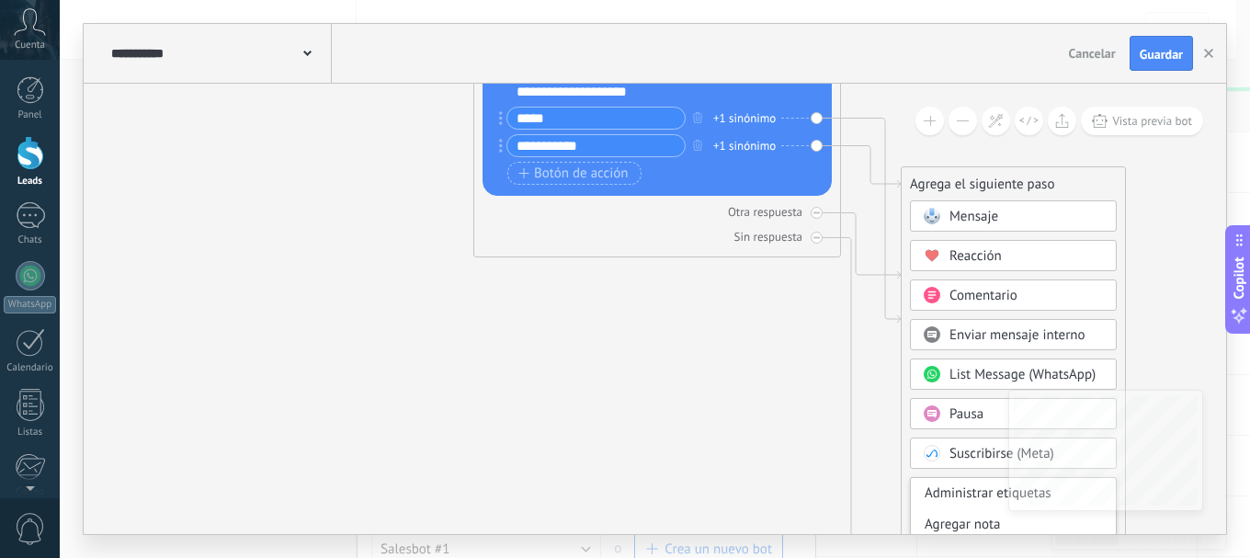
drag, startPoint x: 800, startPoint y: 411, endPoint x: 772, endPoint y: 471, distance: 67.0
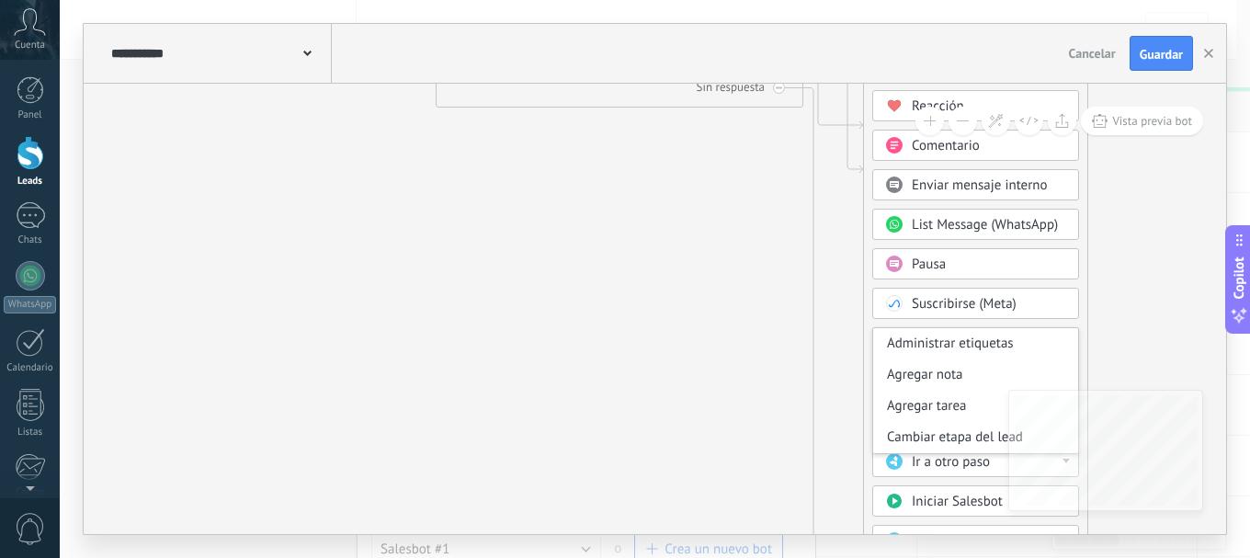
drag, startPoint x: 675, startPoint y: 312, endPoint x: 722, endPoint y: 297, distance: 49.4
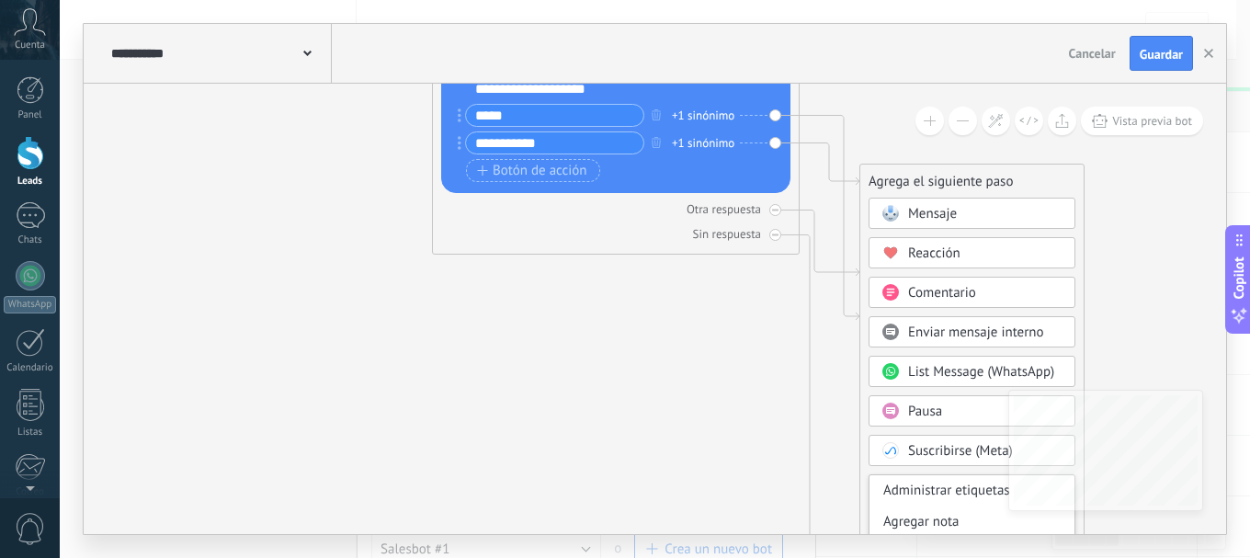
drag, startPoint x: 726, startPoint y: 233, endPoint x: 722, endPoint y: 380, distance: 146.2
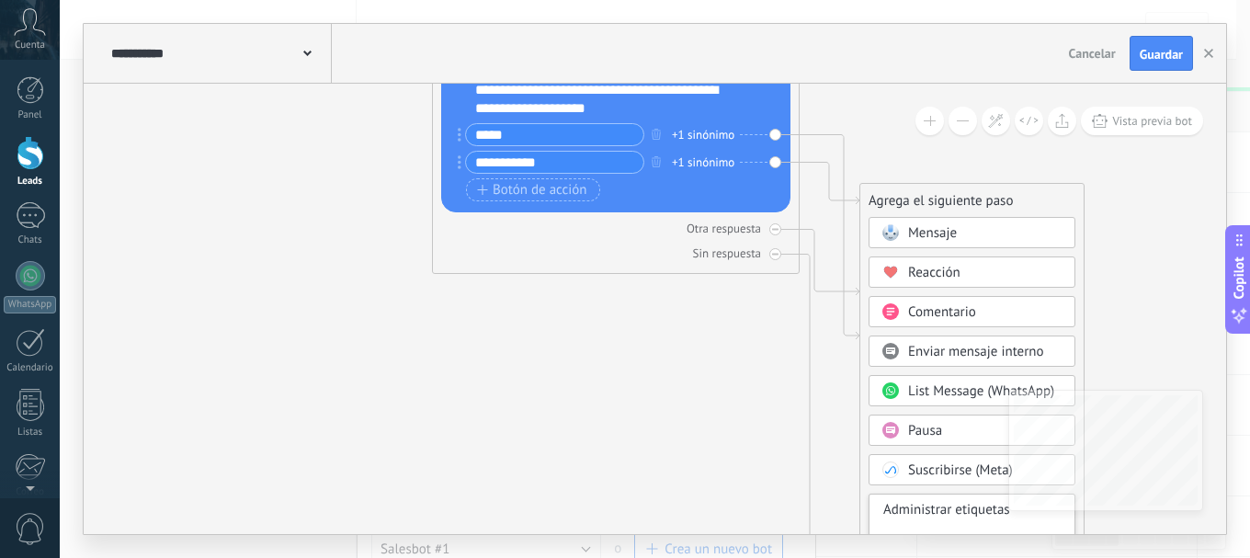
drag, startPoint x: 719, startPoint y: 311, endPoint x: 719, endPoint y: 330, distance: 19.3
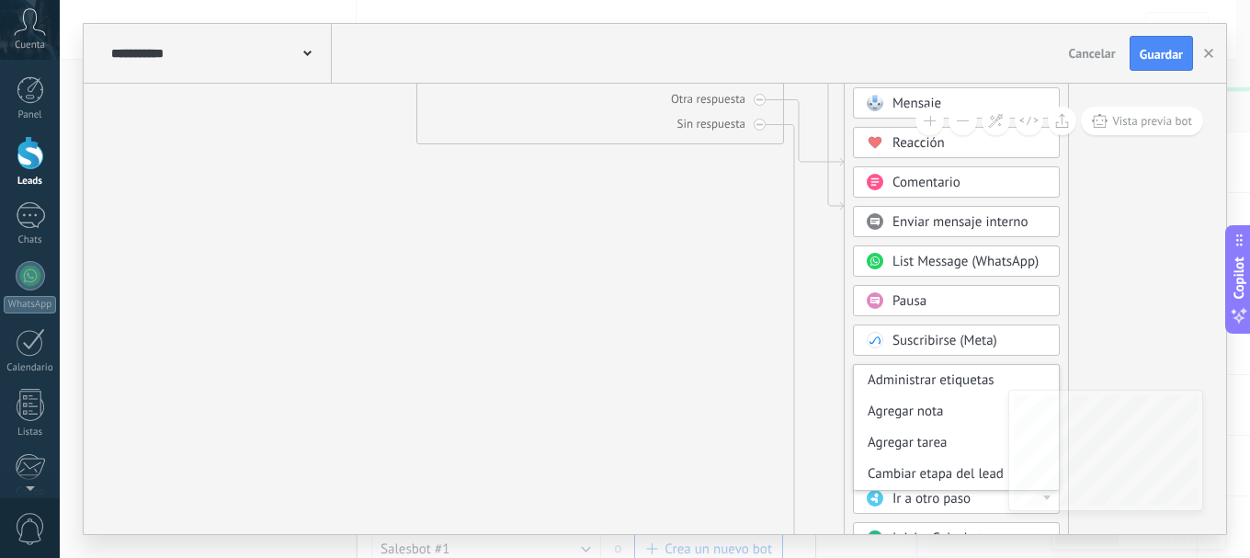
drag, startPoint x: 1140, startPoint y: 312, endPoint x: 1124, endPoint y: 174, distance: 138.8
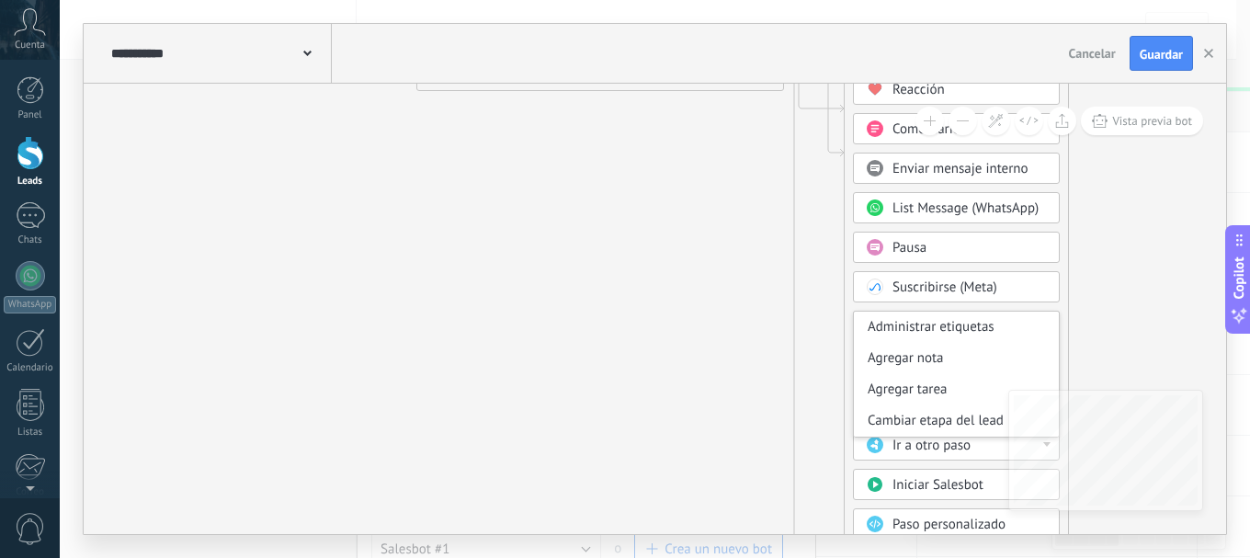
drag, startPoint x: 1093, startPoint y: 258, endPoint x: 1094, endPoint y: 185, distance: 73.5
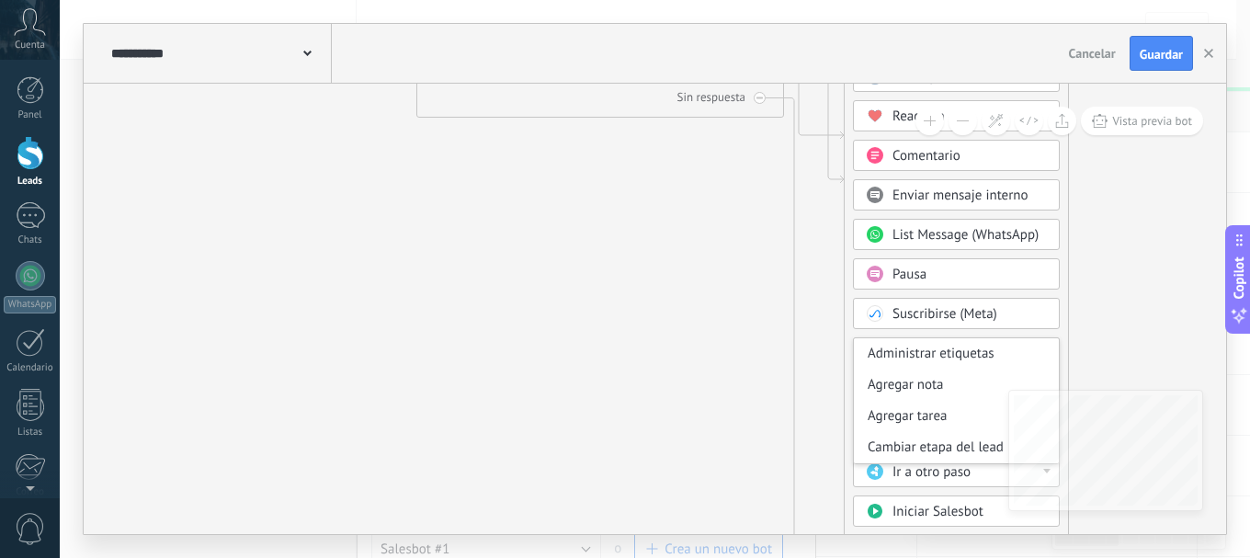
drag, startPoint x: 1094, startPoint y: 185, endPoint x: 1094, endPoint y: 211, distance: 26.6
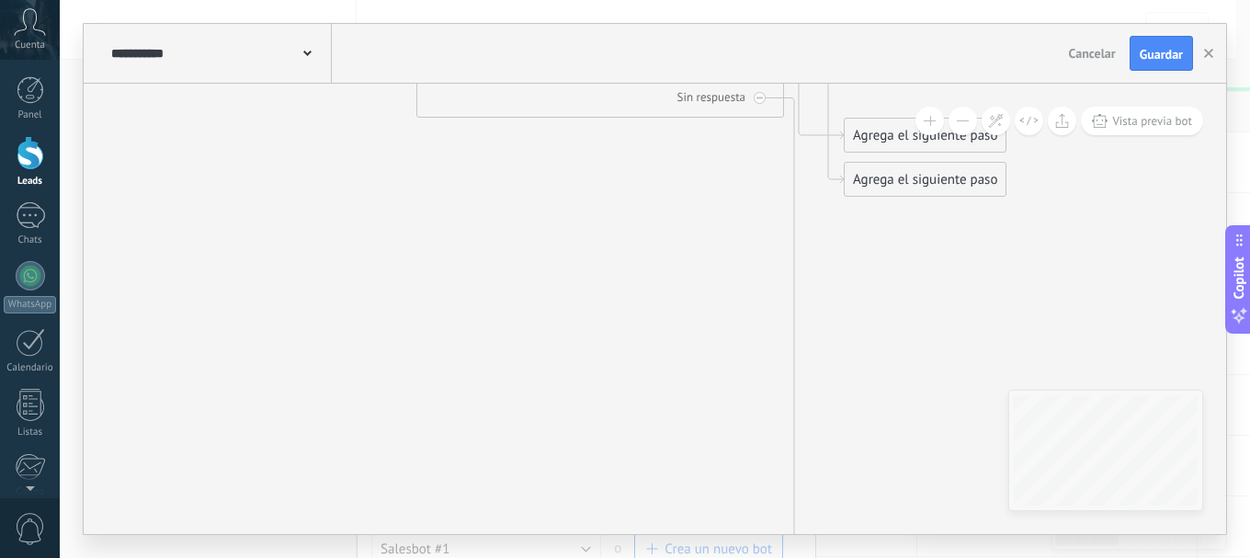
click at [976, 134] on div "Vista previa bot" at bounding box center [1057, 121] width 292 height 28
click at [950, 135] on div "Agrega el siguiente paso" at bounding box center [925, 135] width 161 height 30
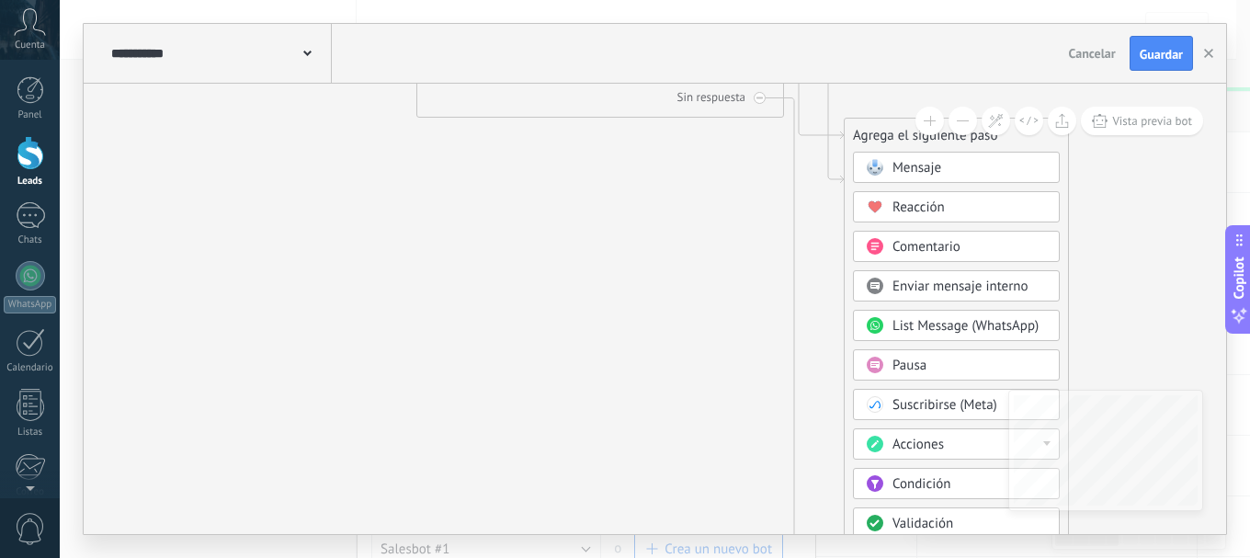
click at [889, 447] on span at bounding box center [874, 443] width 36 height 15
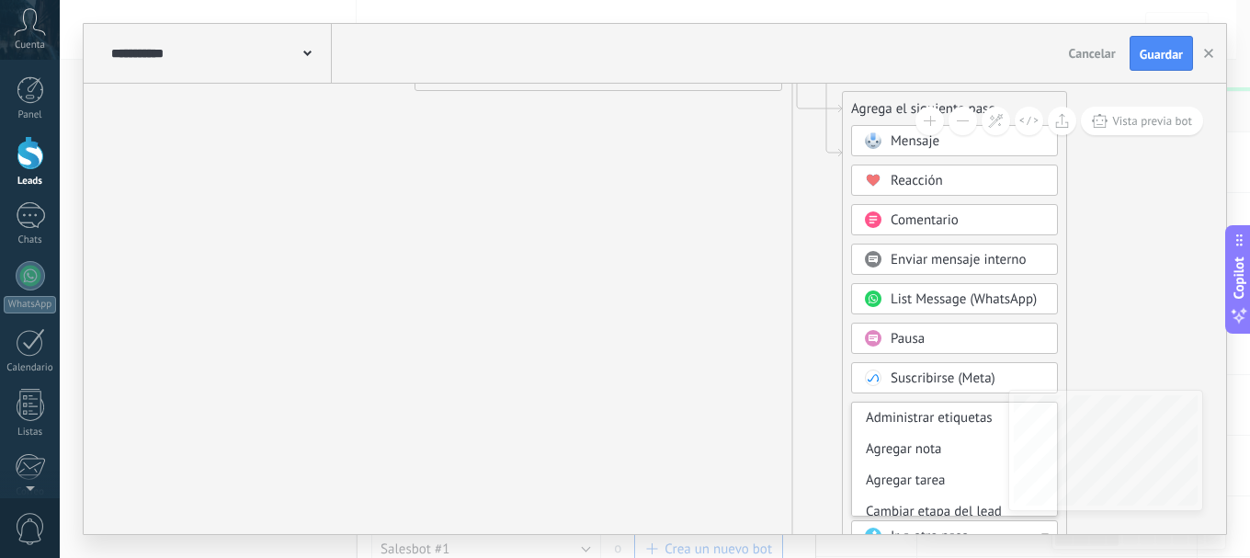
drag, startPoint x: 822, startPoint y: 392, endPoint x: 820, endPoint y: 336, distance: 56.1
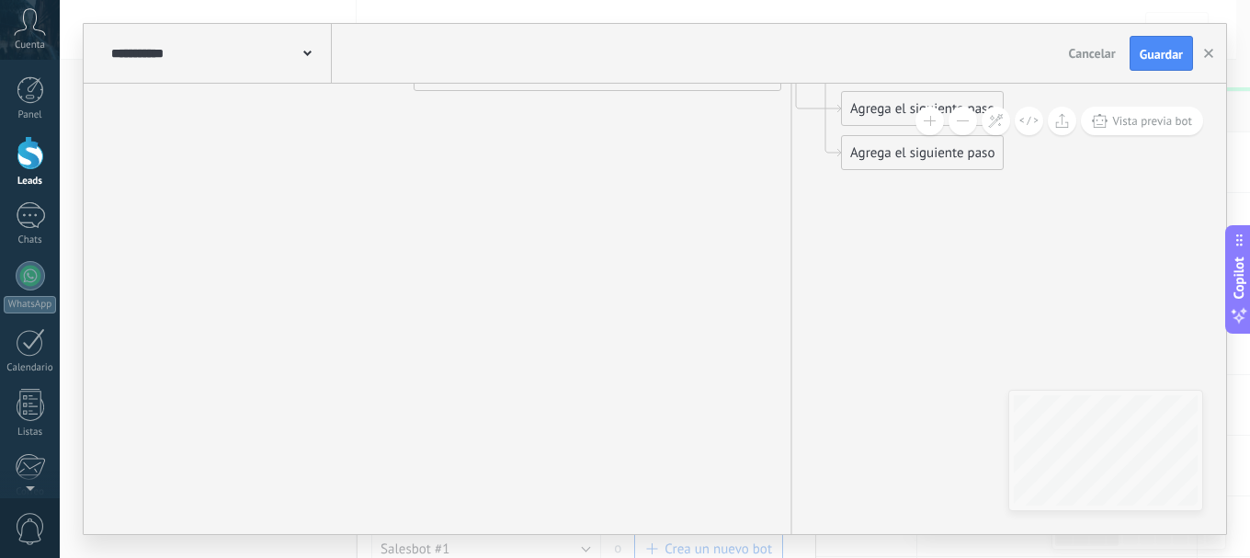
click at [879, 106] on div "Agrega el siguiente paso" at bounding box center [922, 109] width 161 height 30
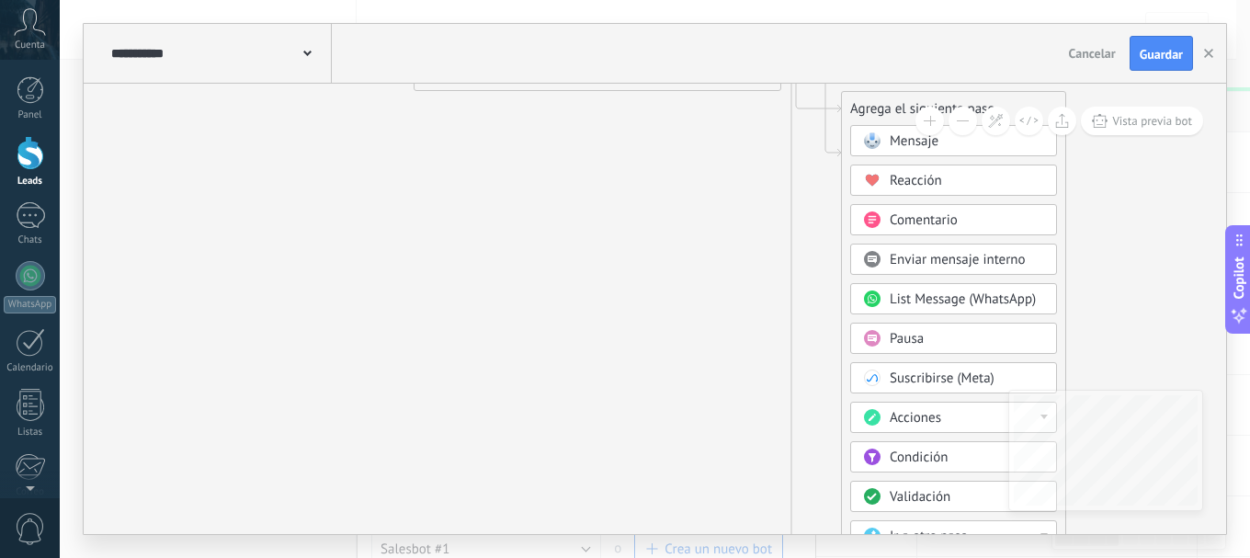
click at [915, 408] on div "Acciones" at bounding box center [953, 417] width 207 height 31
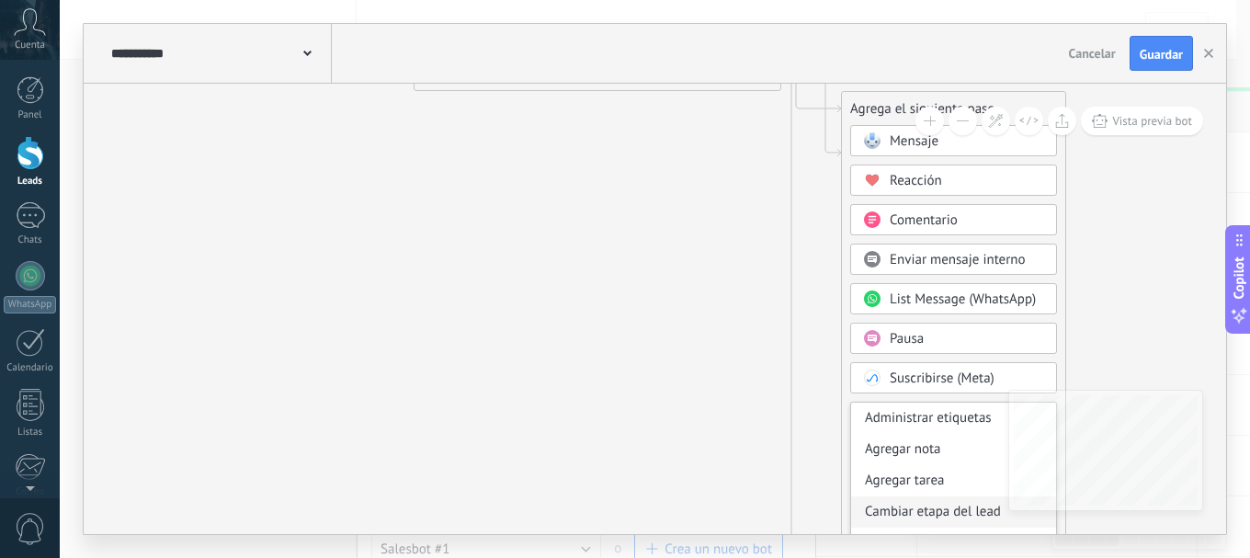
click at [979, 509] on div "Cambiar etapa del lead" at bounding box center [953, 511] width 205 height 31
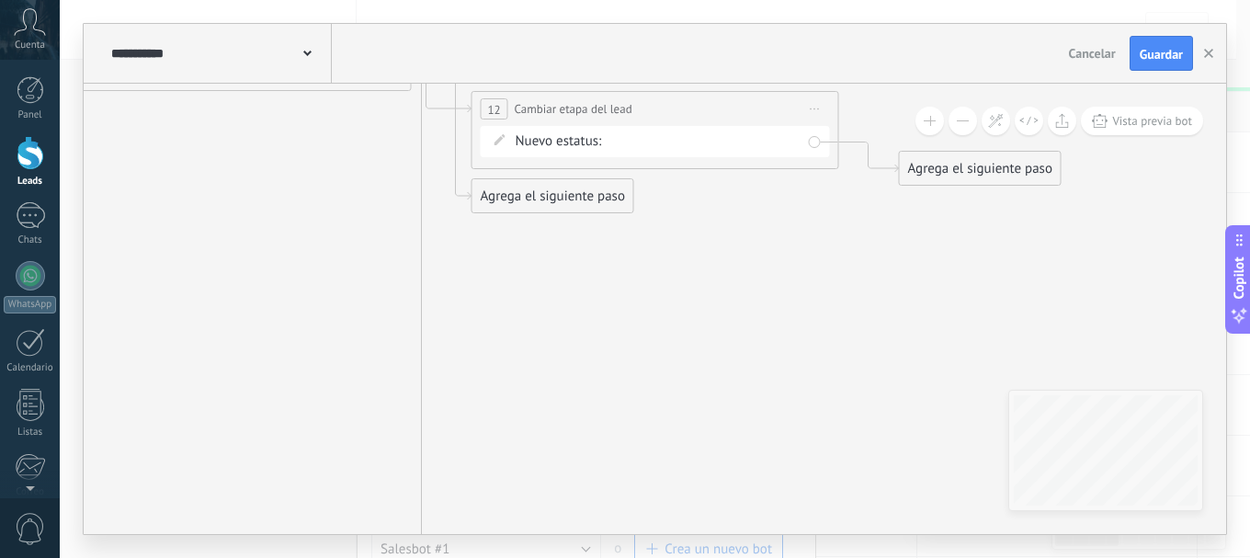
click at [0, 0] on div "NEQUI BANCOLOMBIA REMARKETING Propuesta enviada Negociación Compra completada S…" at bounding box center [0, 0] width 0 height 0
click at [0, 0] on label "NEQUI" at bounding box center [0, 0] width 0 height 0
click at [1013, 166] on div "Agrega el siguiente paso" at bounding box center [980, 168] width 161 height 30
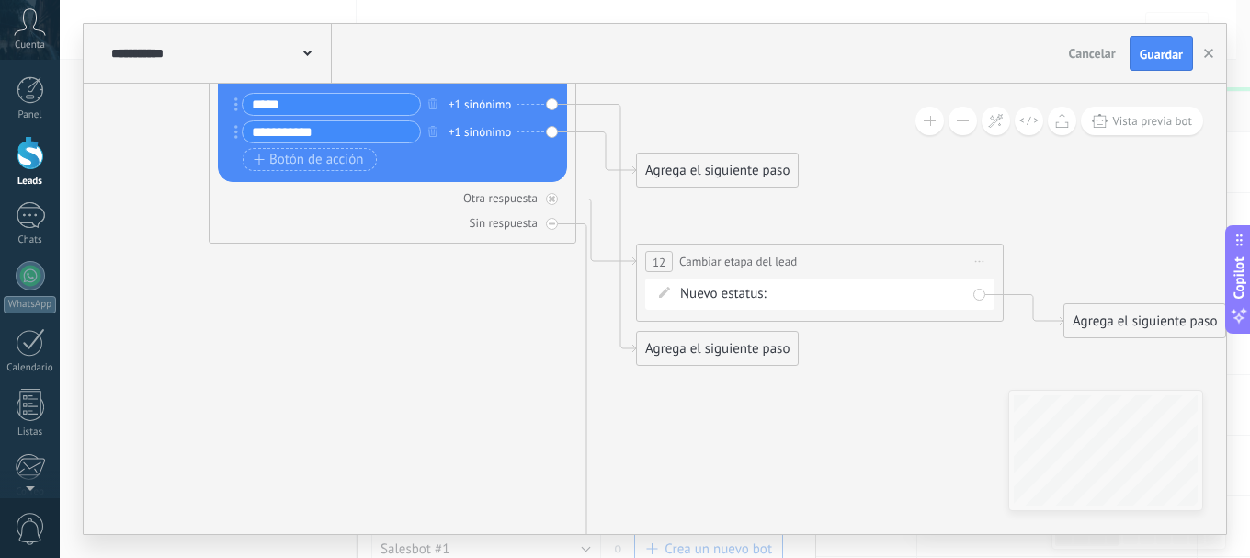
drag, startPoint x: 894, startPoint y: 257, endPoint x: 893, endPoint y: 162, distance: 95.6
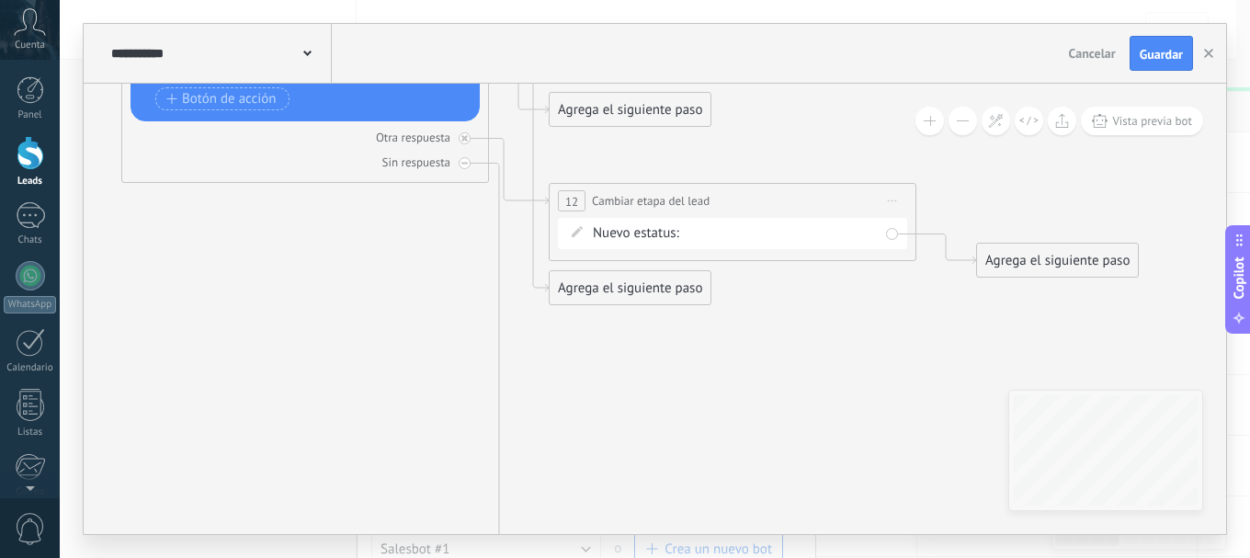
drag, startPoint x: 878, startPoint y: 219, endPoint x: 787, endPoint y: 179, distance: 99.2
click at [1040, 267] on div "Agrega el siguiente paso" at bounding box center [1057, 260] width 161 height 30
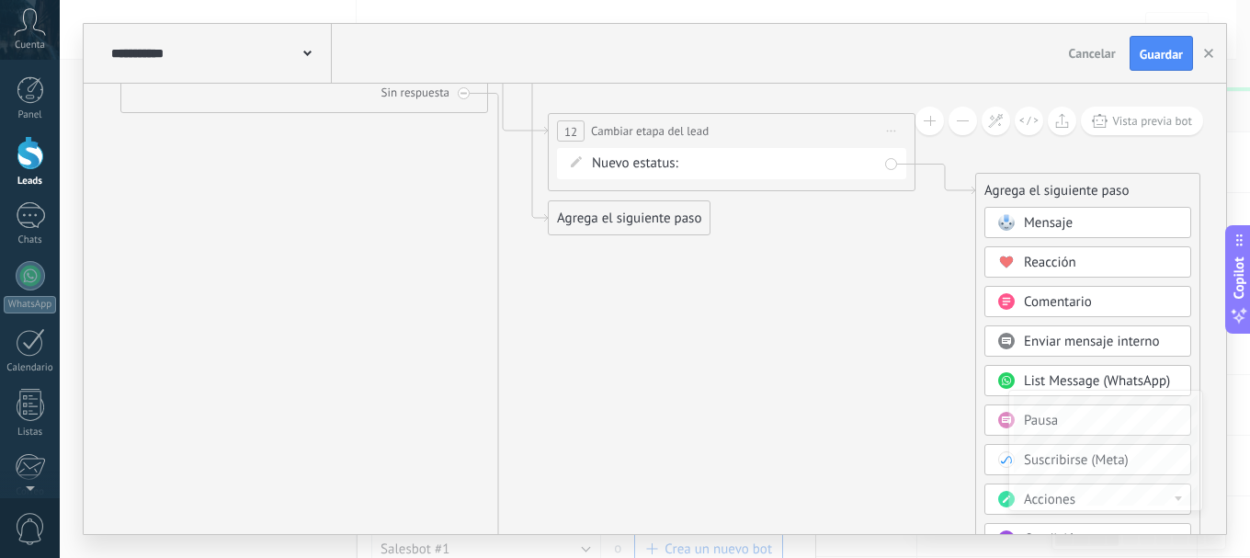
drag, startPoint x: 849, startPoint y: 361, endPoint x: 832, endPoint y: 217, distance: 145.3
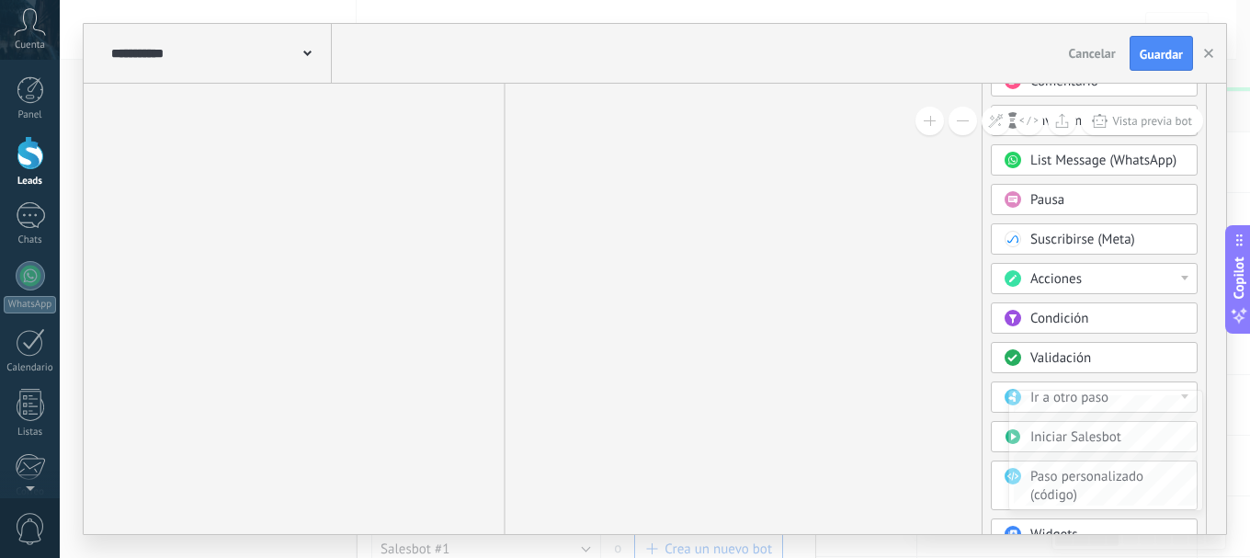
drag, startPoint x: 882, startPoint y: 353, endPoint x: 883, endPoint y: 250, distance: 102.9
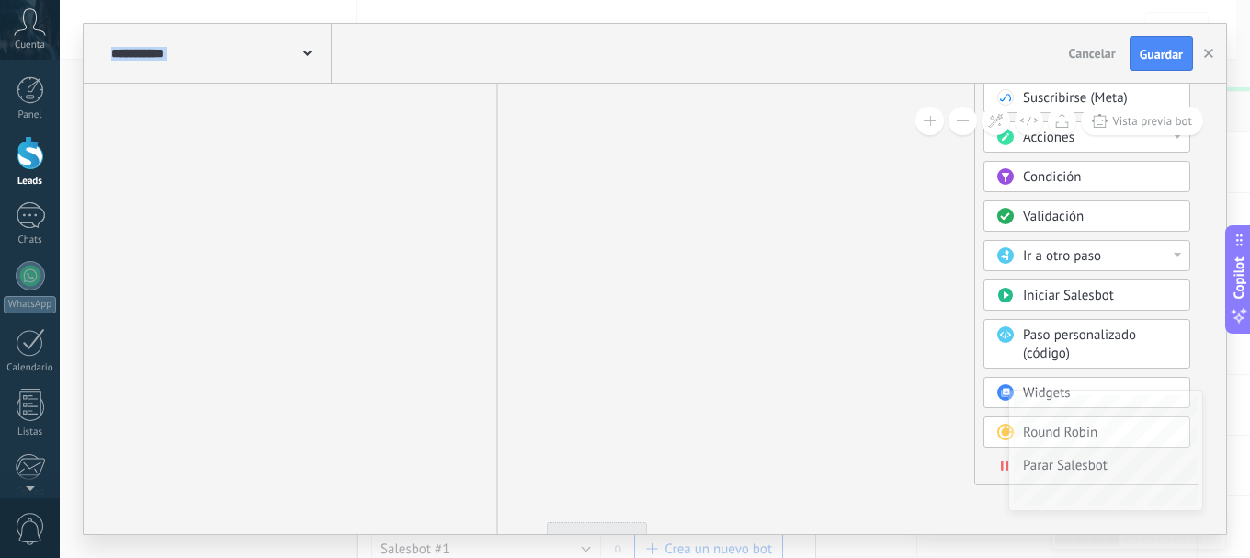
drag, startPoint x: 867, startPoint y: 347, endPoint x: 849, endPoint y: 288, distance: 62.2
click at [1007, 462] on icon at bounding box center [1006, 464] width 3 height 10
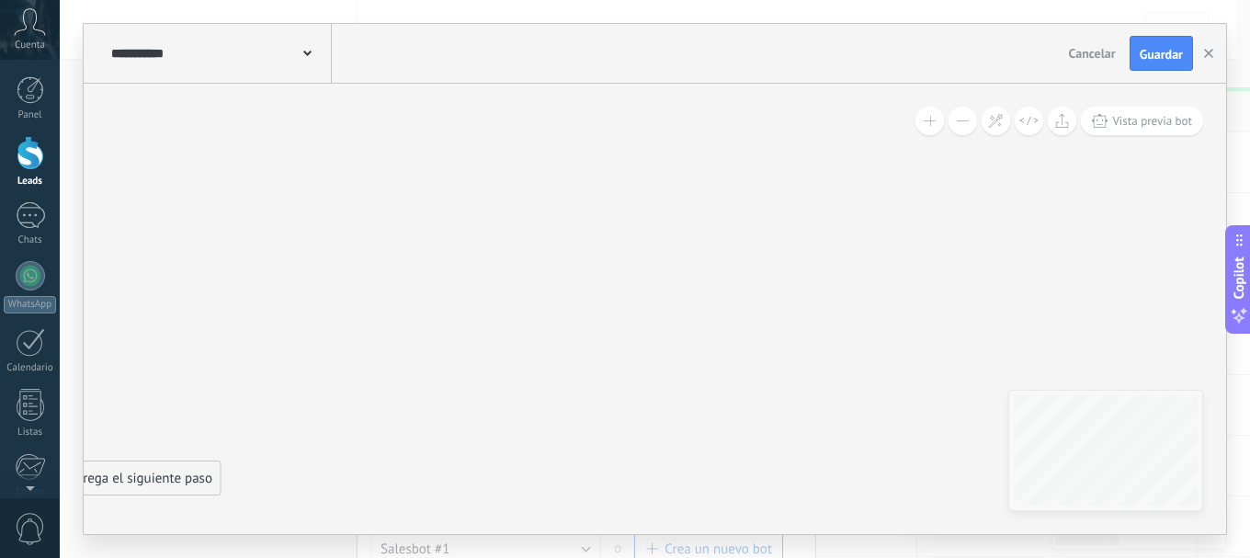
drag, startPoint x: 825, startPoint y: 416, endPoint x: 824, endPoint y: 353, distance: 63.4
drag, startPoint x: 824, startPoint y: 352, endPoint x: 817, endPoint y: 396, distance: 44.7
drag, startPoint x: 575, startPoint y: 307, endPoint x: 825, endPoint y: 323, distance: 250.4
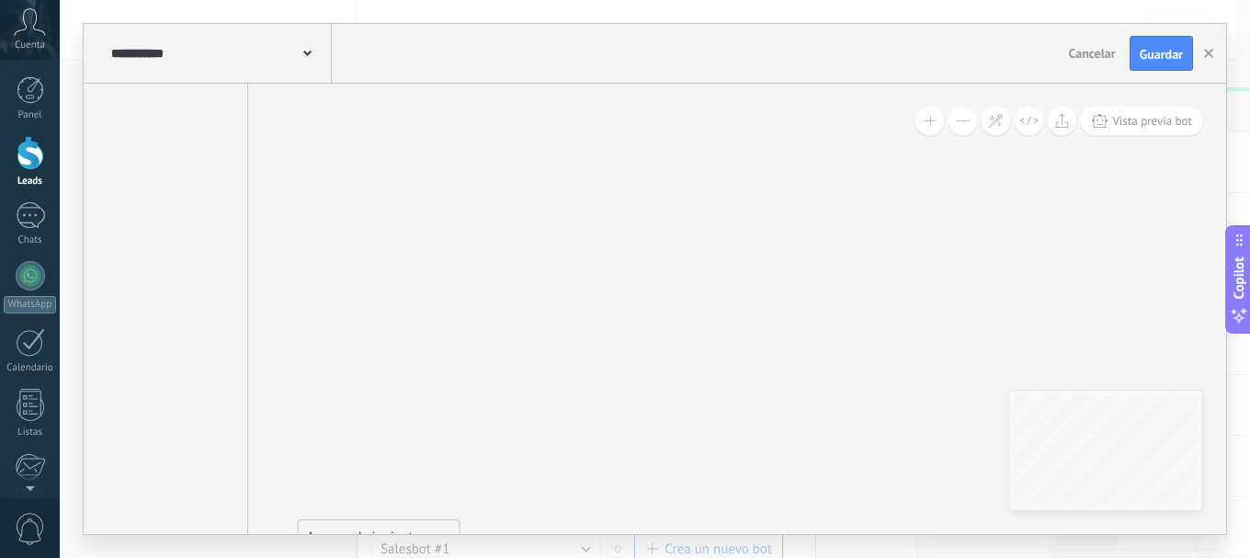
drag, startPoint x: 516, startPoint y: 320, endPoint x: 570, endPoint y: 291, distance: 61.2
drag, startPoint x: 570, startPoint y: 334, endPoint x: 576, endPoint y: 347, distance: 14.4
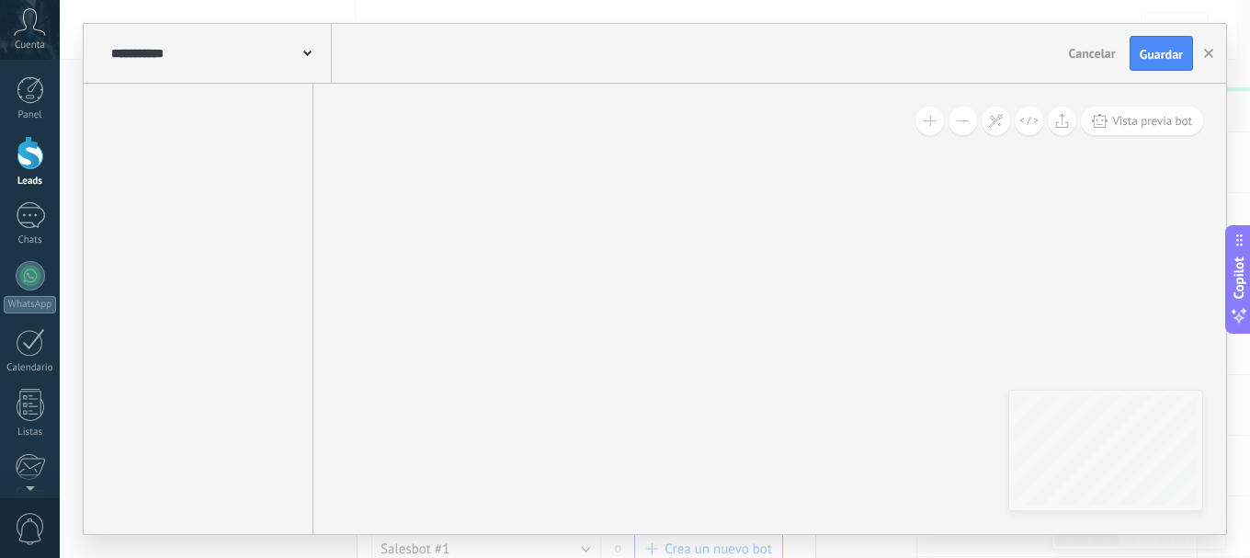
drag, startPoint x: 617, startPoint y: 345, endPoint x: 621, endPoint y: 391, distance: 46.2
drag, startPoint x: 656, startPoint y: 192, endPoint x: 633, endPoint y: 328, distance: 137.9
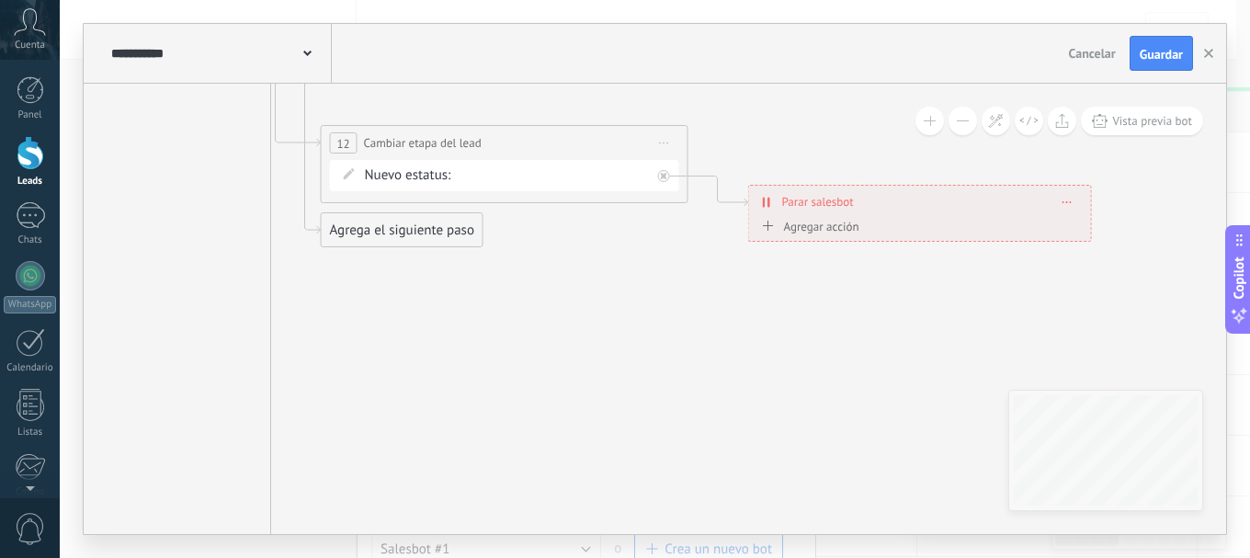
drag, startPoint x: 663, startPoint y: 194, endPoint x: 654, endPoint y: 233, distance: 40.4
click at [794, 228] on div "Agregar acción" at bounding box center [808, 227] width 102 height 14
click at [794, 228] on button "Conversación marcada como cerrada" at bounding box center [863, 226] width 230 height 33
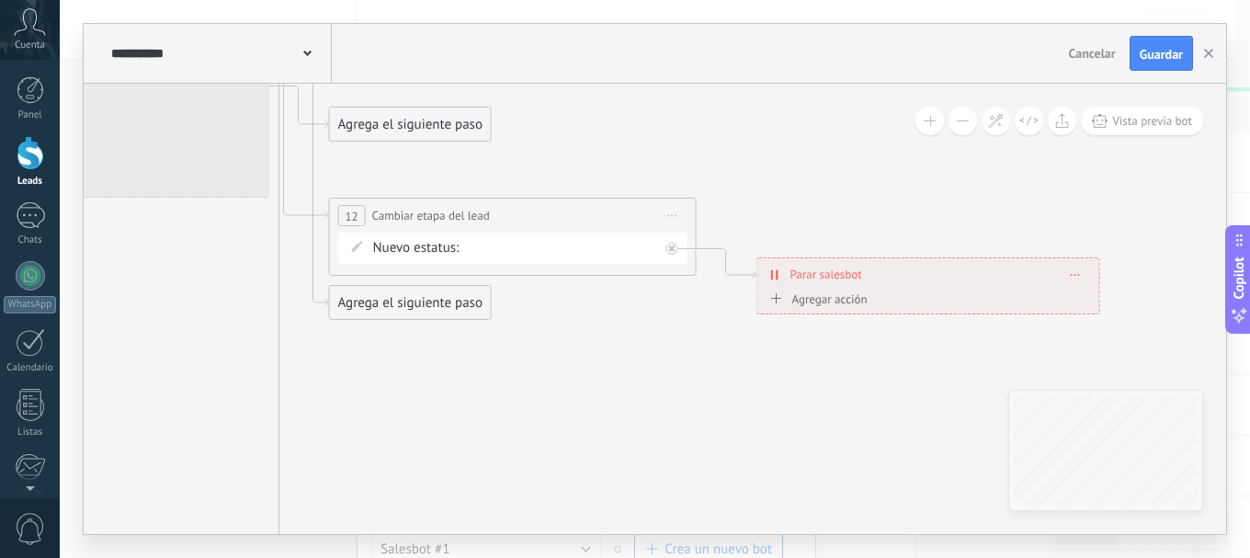
drag, startPoint x: 346, startPoint y: 274, endPoint x: 354, endPoint y: 348, distance: 74.9
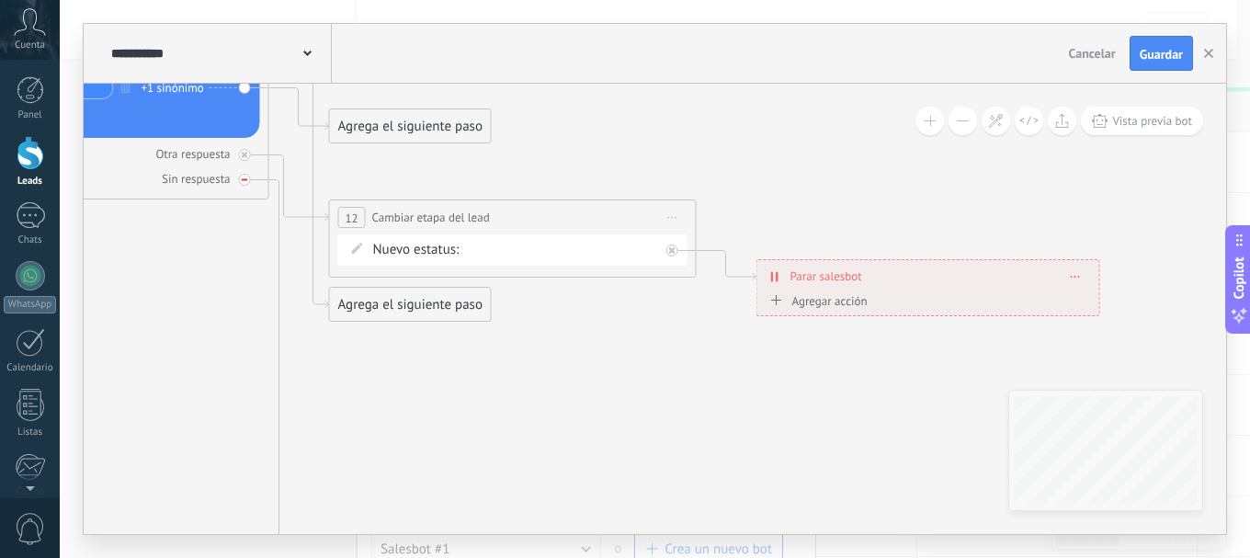
click at [245, 175] on div at bounding box center [245, 180] width 12 height 12
click at [373, 309] on div "Agrega el siguiente paso" at bounding box center [410, 304] width 161 height 30
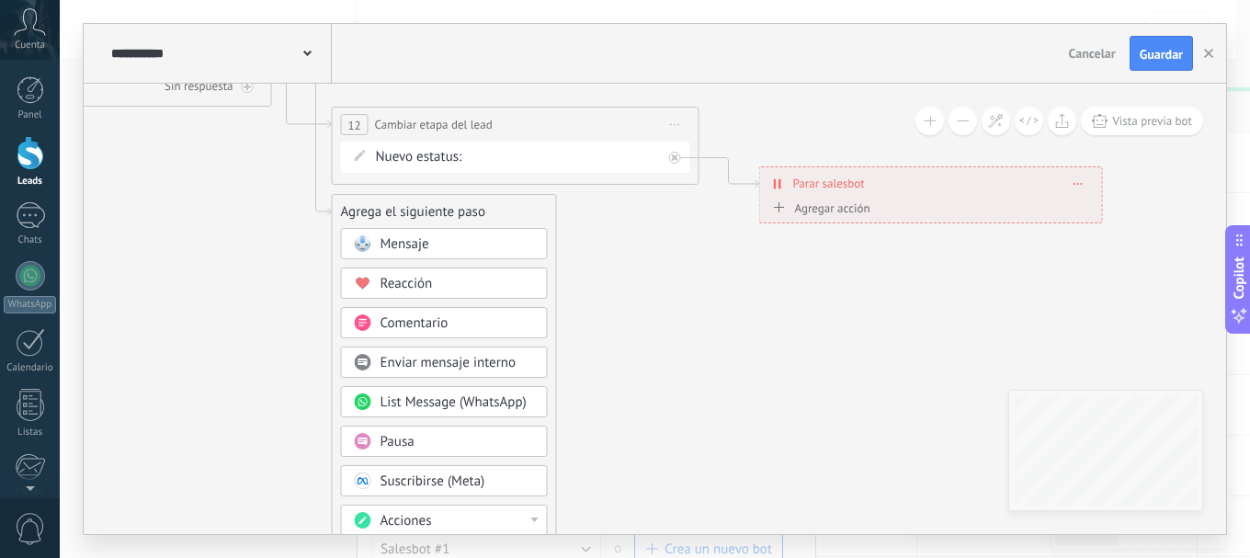
drag, startPoint x: 595, startPoint y: 375, endPoint x: 598, endPoint y: 282, distance: 92.9
click at [398, 440] on span "Pausa" at bounding box center [397, 441] width 34 height 17
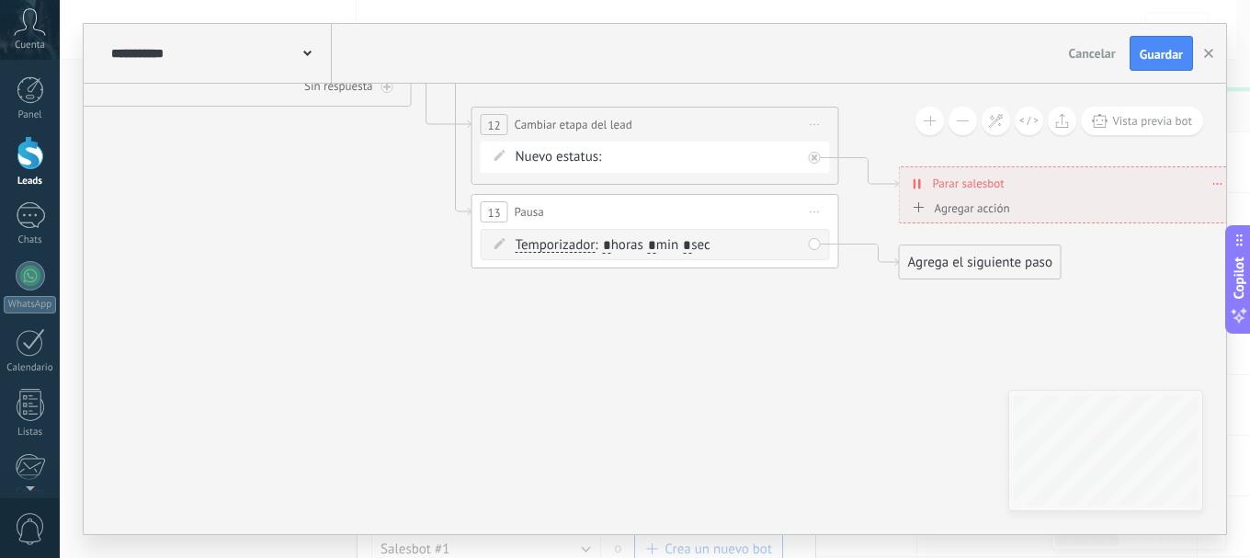
click at [610, 244] on input "*" at bounding box center [607, 246] width 8 height 15
click at [691, 244] on input "*" at bounding box center [687, 246] width 8 height 15
type input "*"
click at [1040, 266] on div "Agrega el siguiente paso" at bounding box center [980, 262] width 161 height 30
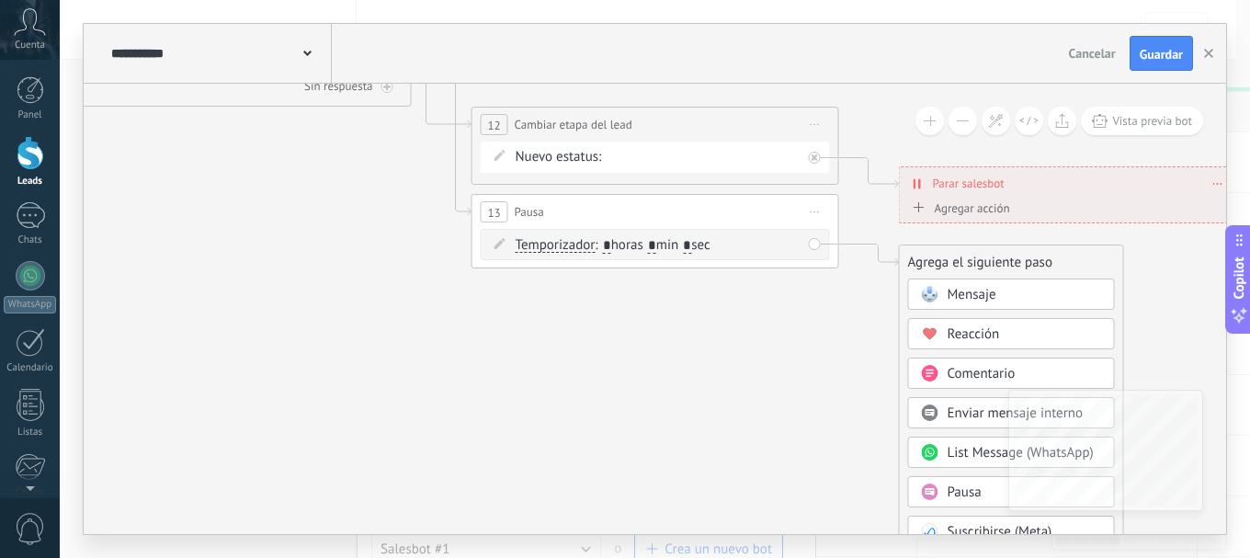
click at [1019, 302] on div "Mensaje" at bounding box center [1024, 295] width 154 height 18
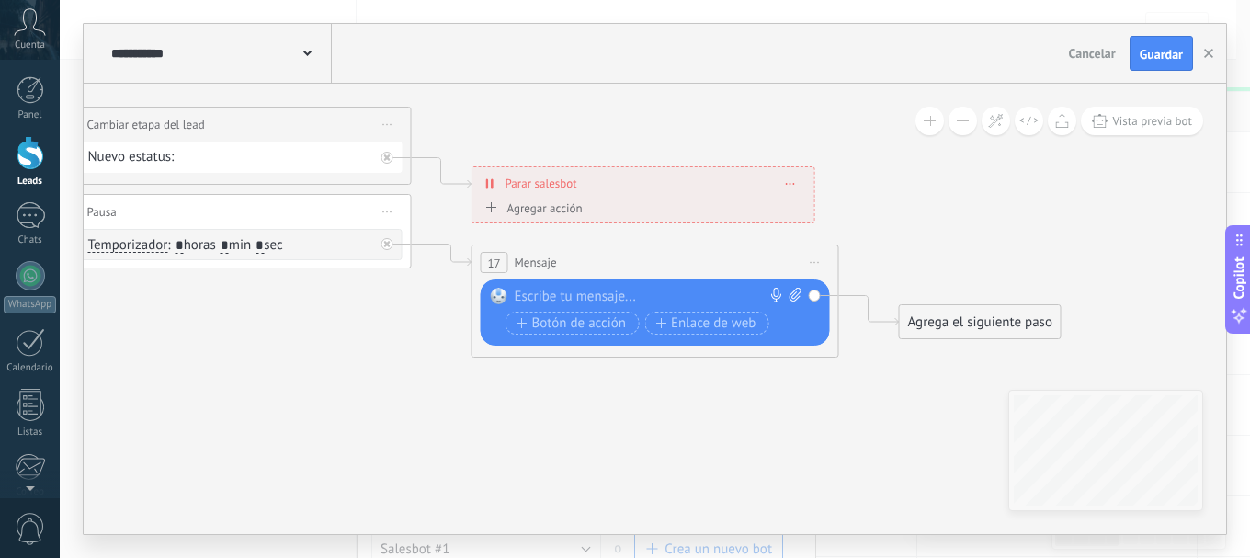
click at [526, 262] on span "Mensaje" at bounding box center [536, 262] width 42 height 17
click at [534, 300] on div at bounding box center [651, 297] width 273 height 18
paste div
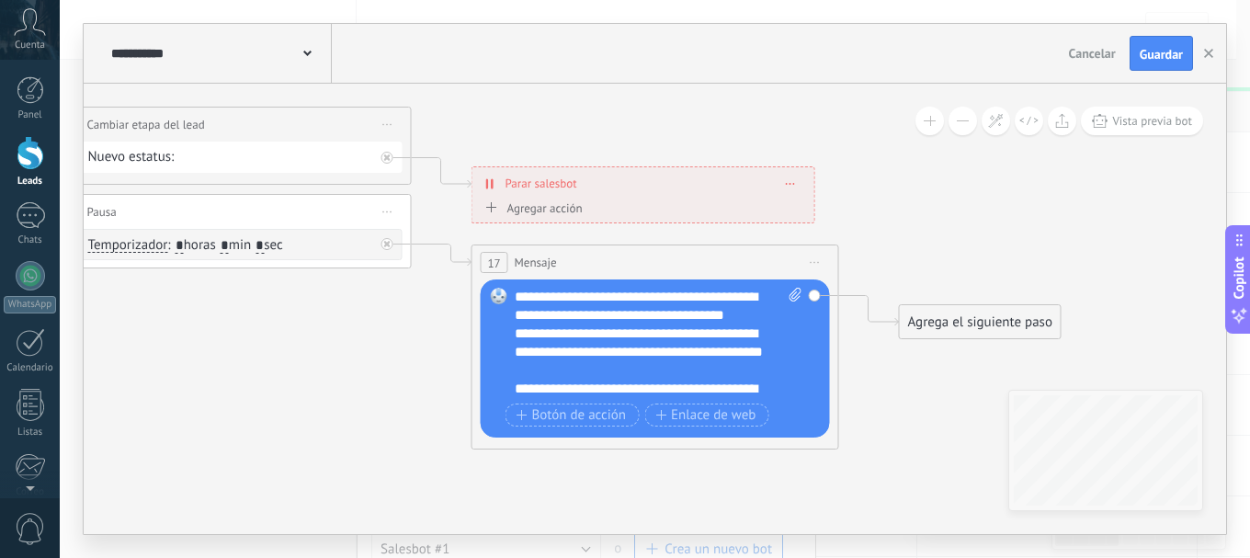
click at [1167, 43] on button "Guardar" at bounding box center [1160, 53] width 63 height 35
click at [999, 330] on div "Agrega el siguiente paso" at bounding box center [980, 322] width 161 height 30
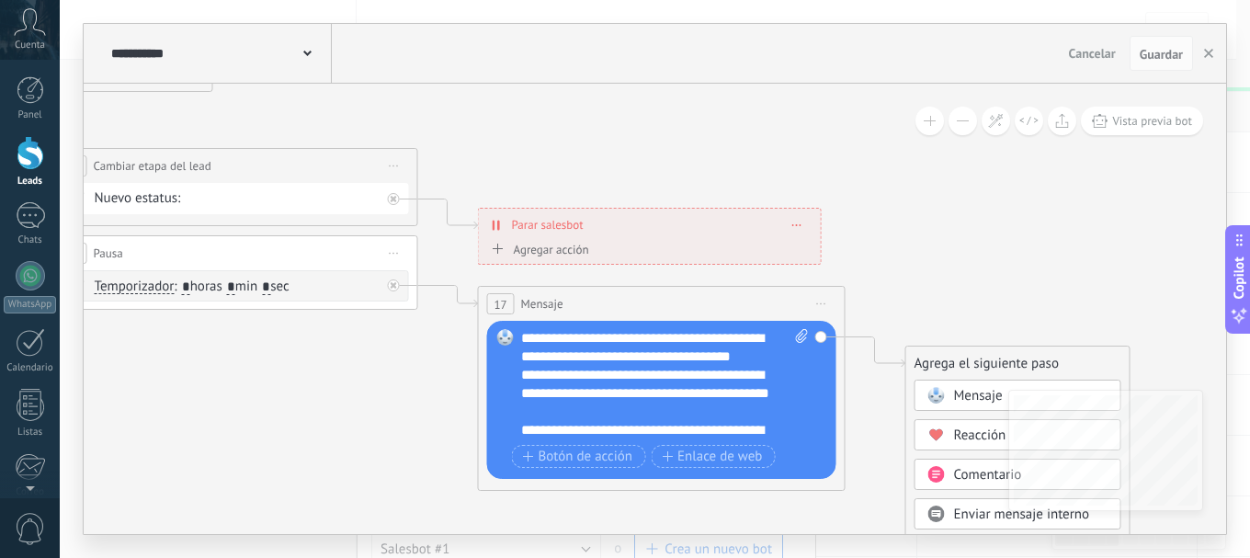
drag, startPoint x: 1129, startPoint y: 259, endPoint x: 1114, endPoint y: 173, distance: 87.8
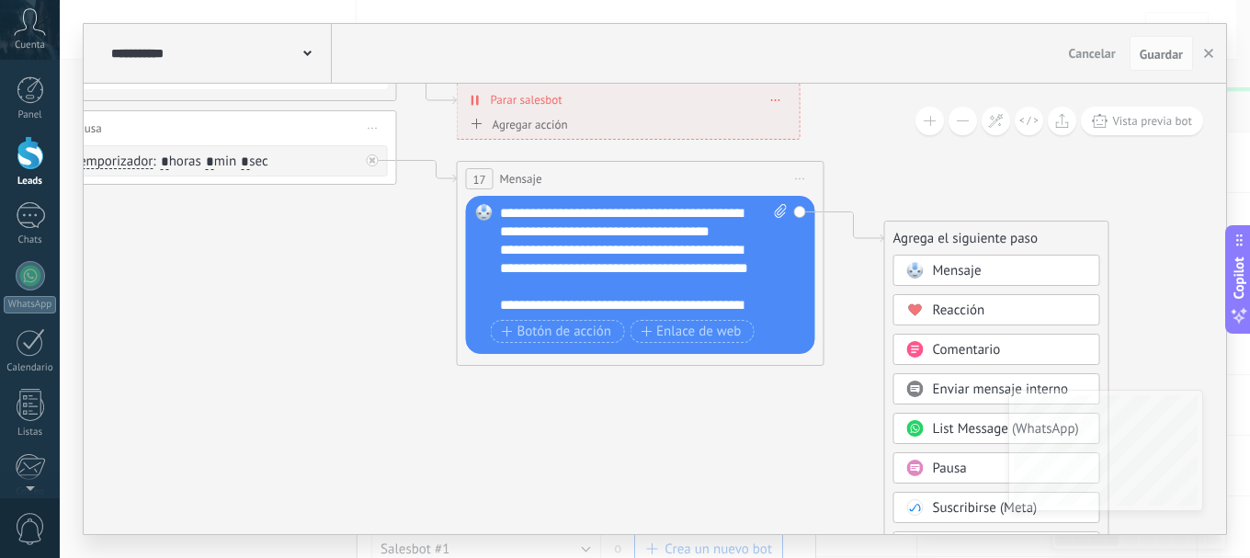
drag, startPoint x: 1105, startPoint y: 297, endPoint x: 1101, endPoint y: 211, distance: 85.6
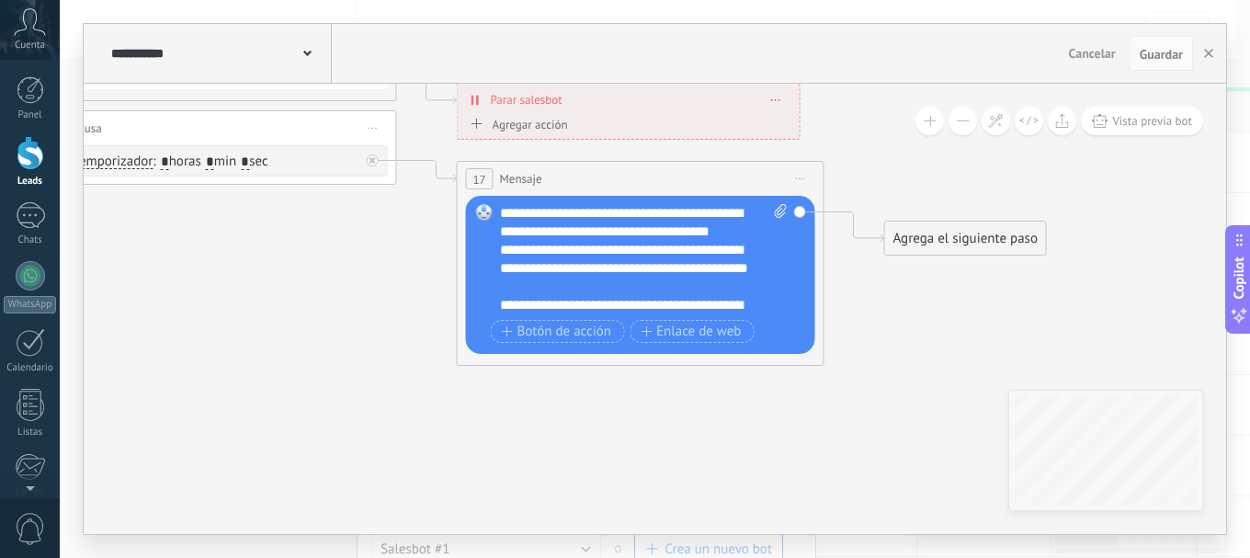
click at [981, 230] on div "Agrega el siguiente paso" at bounding box center [965, 238] width 161 height 30
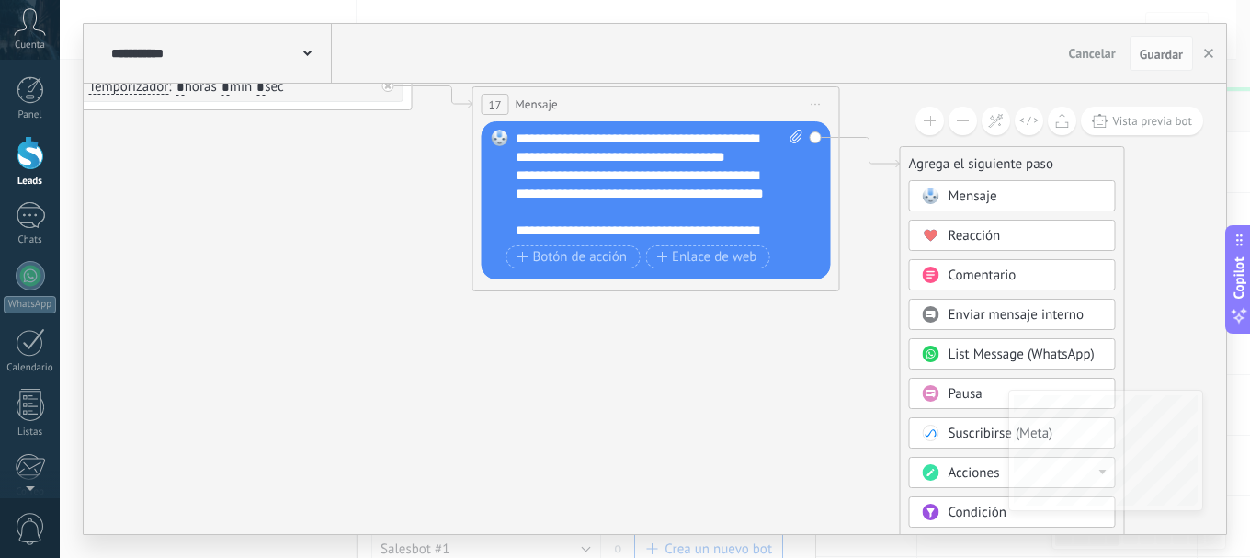
drag, startPoint x: 827, startPoint y: 384, endPoint x: 846, endPoint y: 280, distance: 105.6
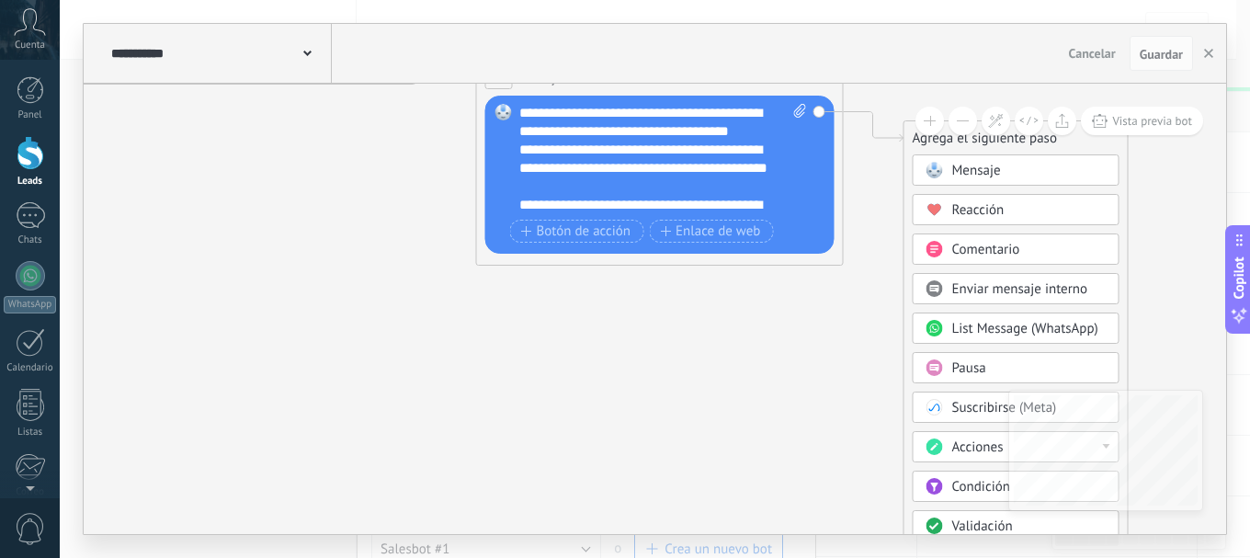
click at [972, 363] on span "Pausa" at bounding box center [969, 367] width 34 height 17
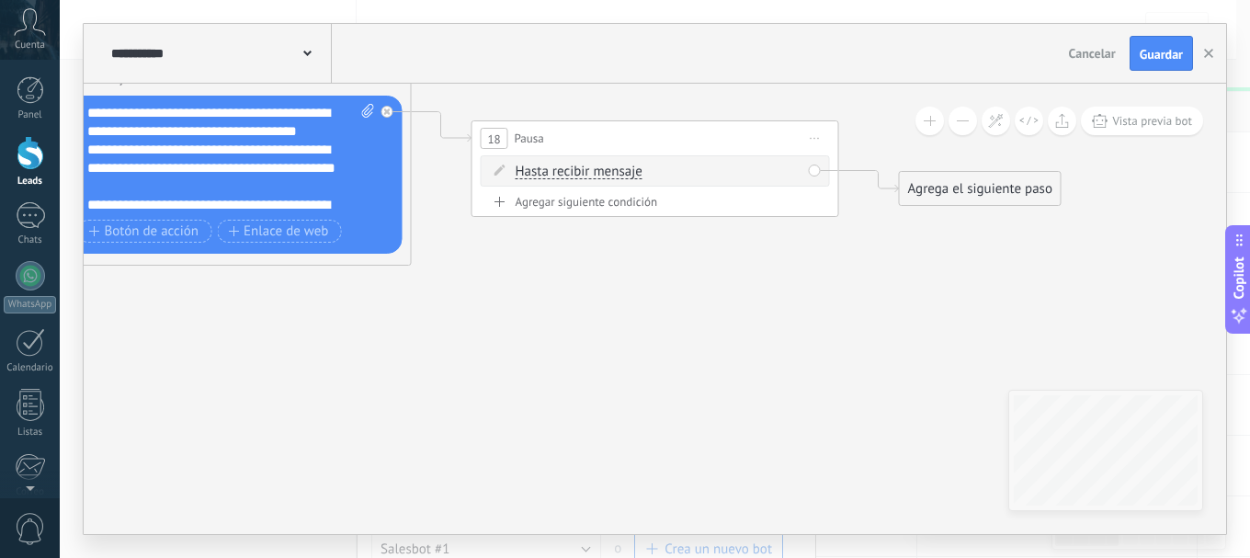
click at [586, 166] on span "Hasta recibir mensaje" at bounding box center [579, 171] width 127 height 15
click at [586, 166] on button "Hasta recibir mensaje" at bounding box center [621, 171] width 230 height 33
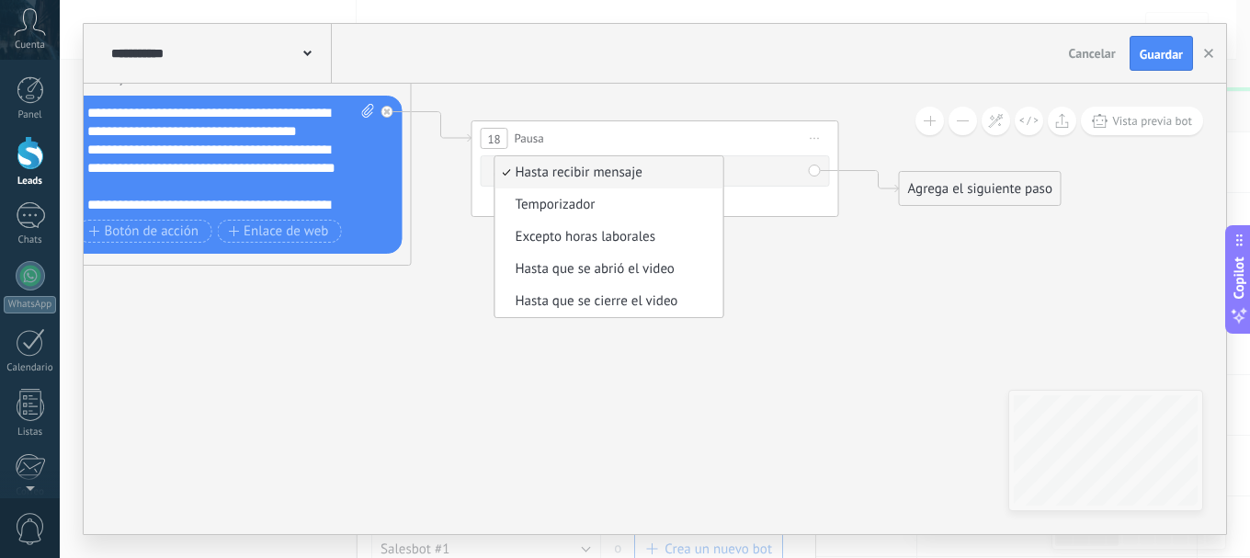
click at [588, 199] on span "Temporizador" at bounding box center [606, 205] width 222 height 18
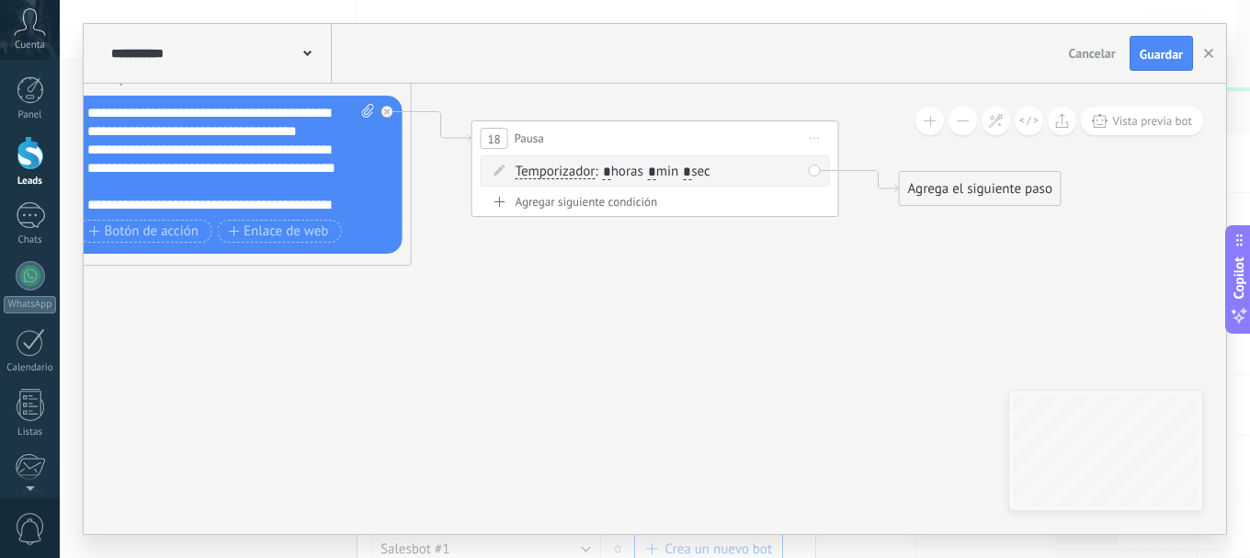
click at [611, 171] on input "*" at bounding box center [607, 172] width 8 height 15
type input "*"
click at [1149, 60] on span "Guardar" at bounding box center [1160, 54] width 43 height 13
click at [1144, 48] on span "Guardar" at bounding box center [1160, 54] width 43 height 13
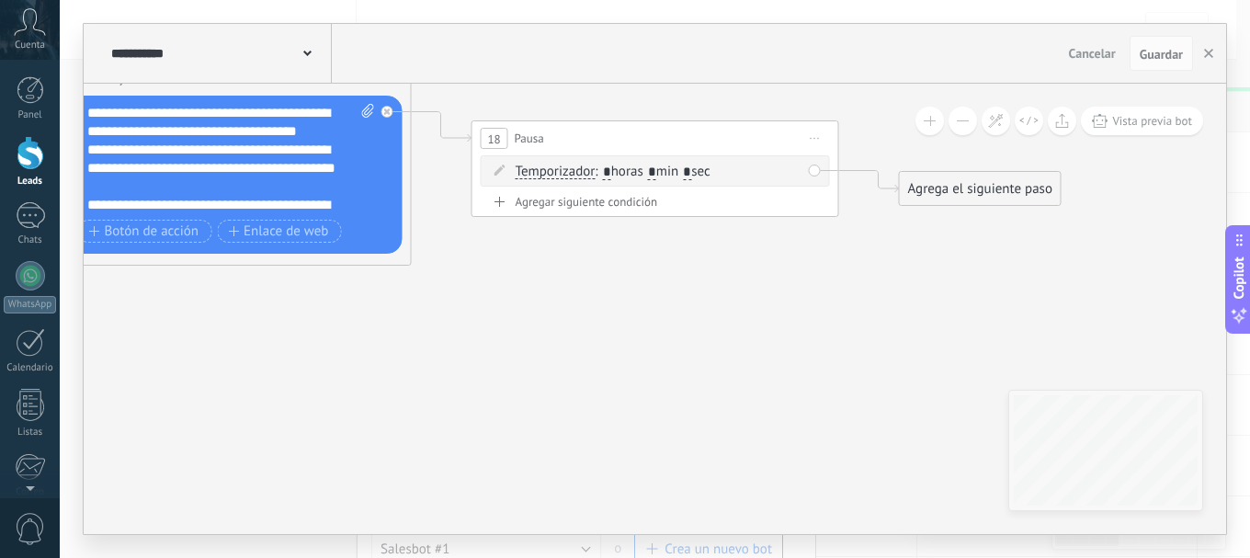
click at [31, 142] on div at bounding box center [31, 153] width 28 height 34
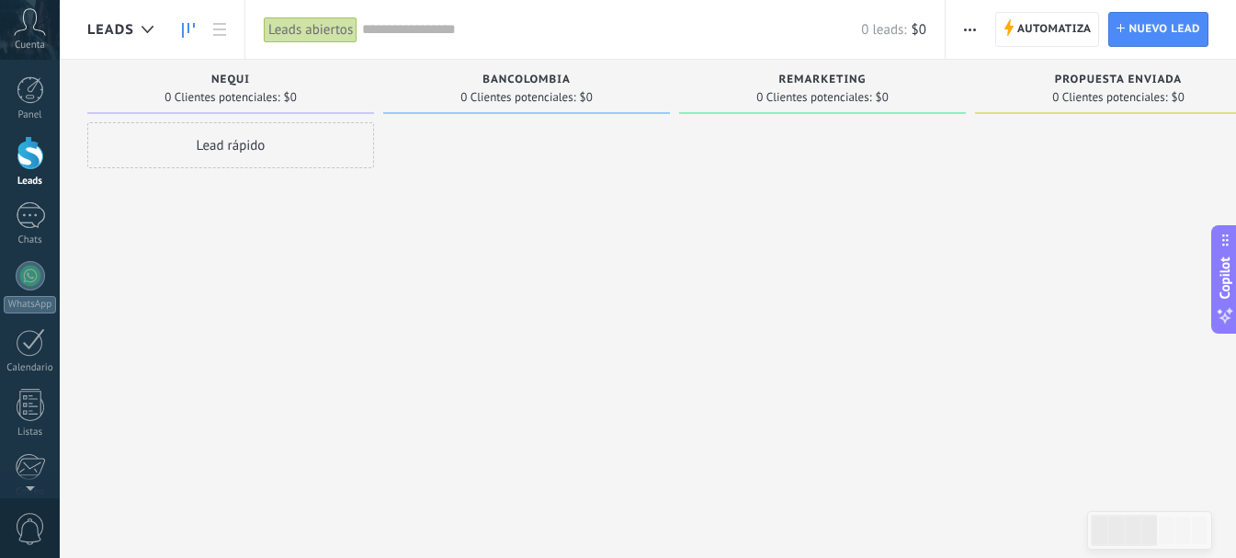
click at [30, 148] on div at bounding box center [31, 153] width 28 height 34
click at [250, 146] on div "Lead rápido" at bounding box center [230, 145] width 287 height 46
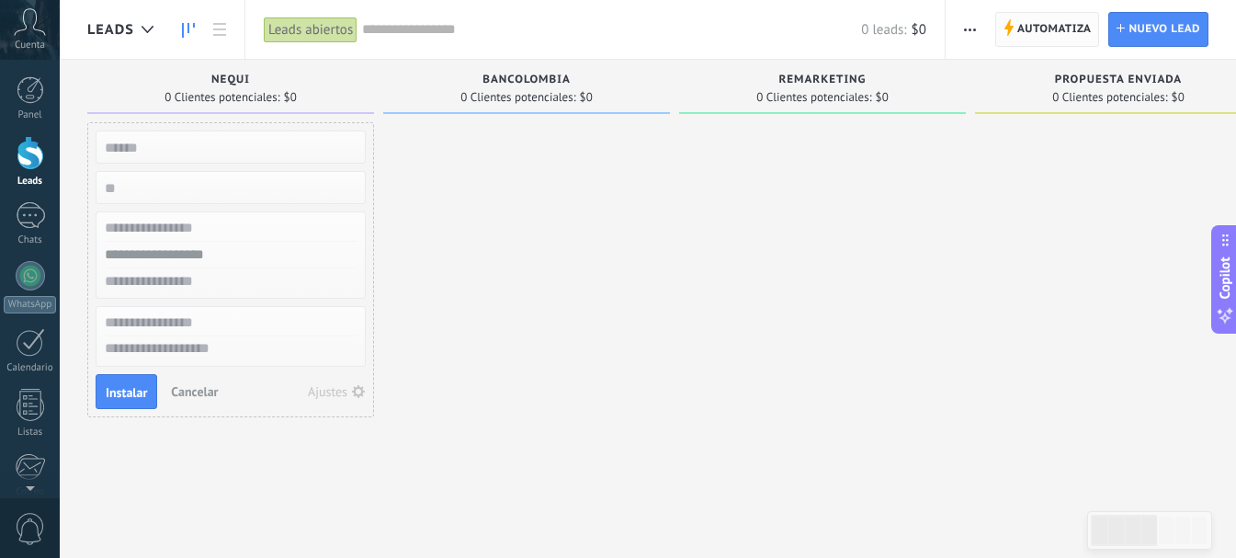
click at [1053, 20] on span "Automatiza" at bounding box center [1054, 29] width 74 height 33
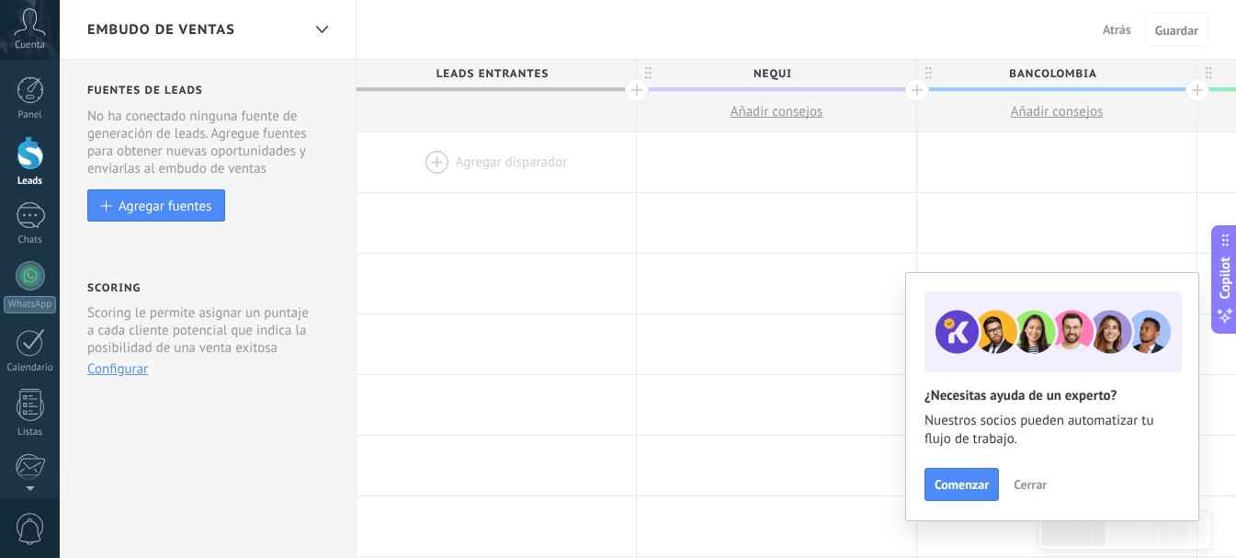
click at [425, 158] on div at bounding box center [496, 162] width 279 height 60
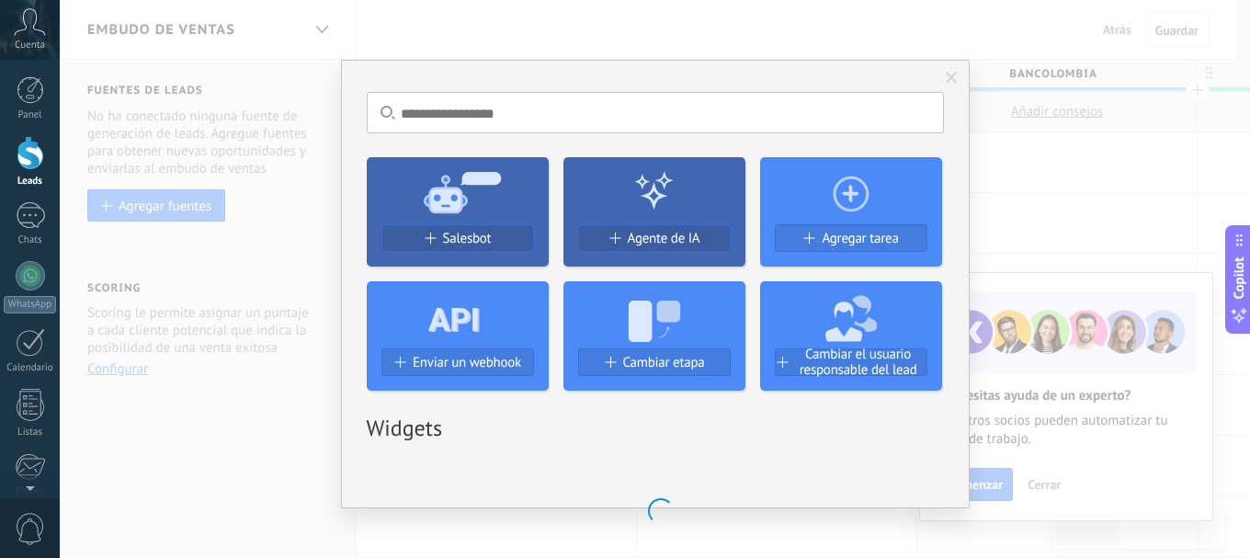
click at [467, 220] on icon at bounding box center [458, 191] width 182 height 66
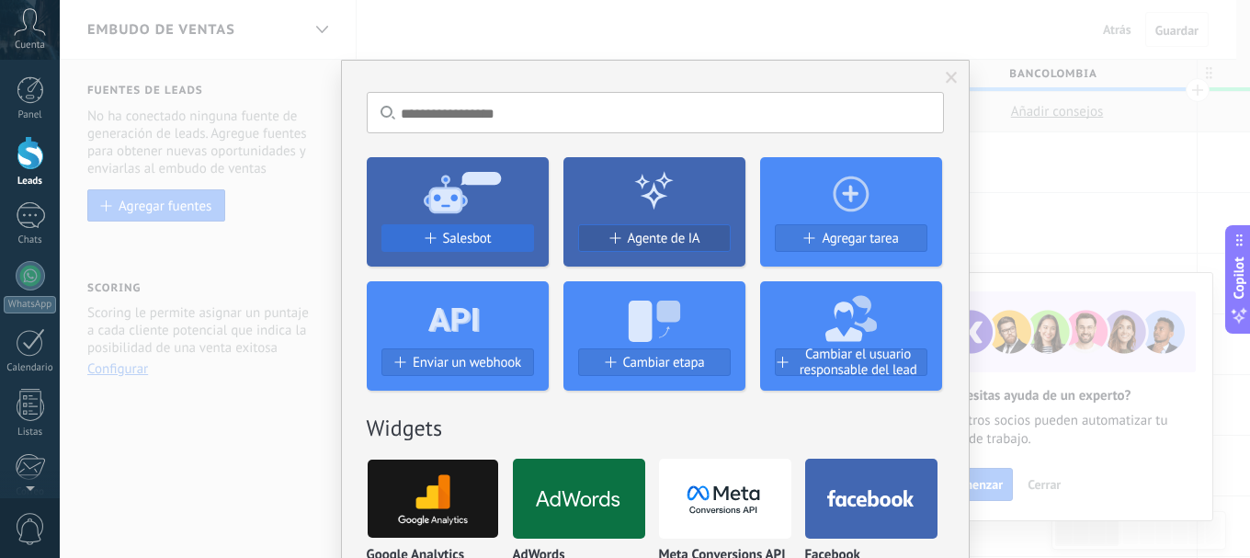
click at [474, 238] on span "Salesbot" at bounding box center [467, 239] width 49 height 16
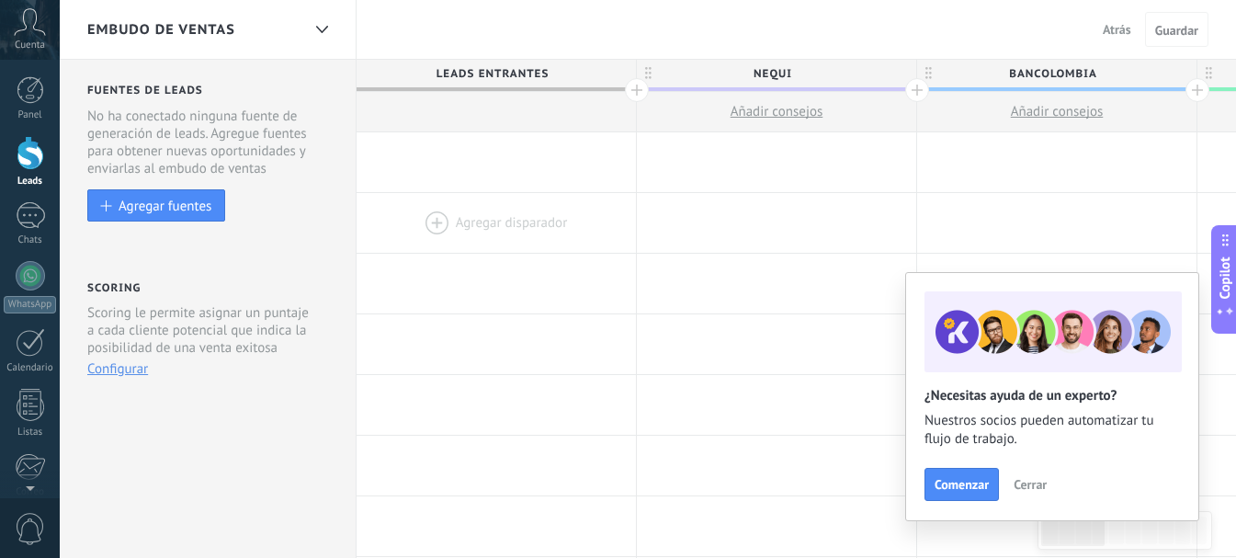
click at [430, 224] on div at bounding box center [496, 223] width 279 height 60
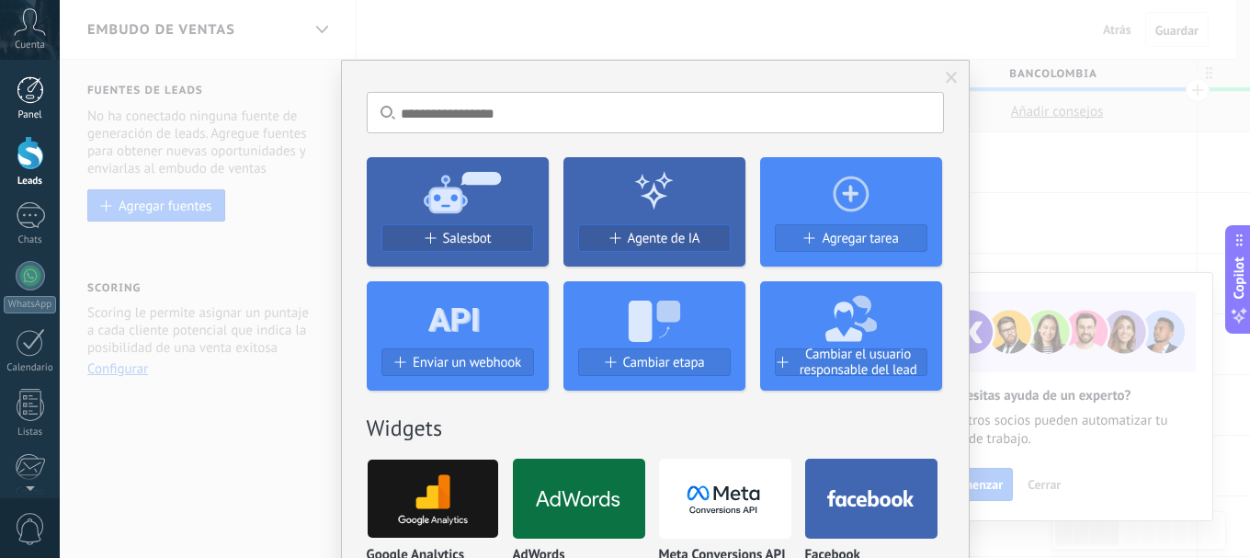
click at [27, 93] on div at bounding box center [31, 90] width 28 height 28
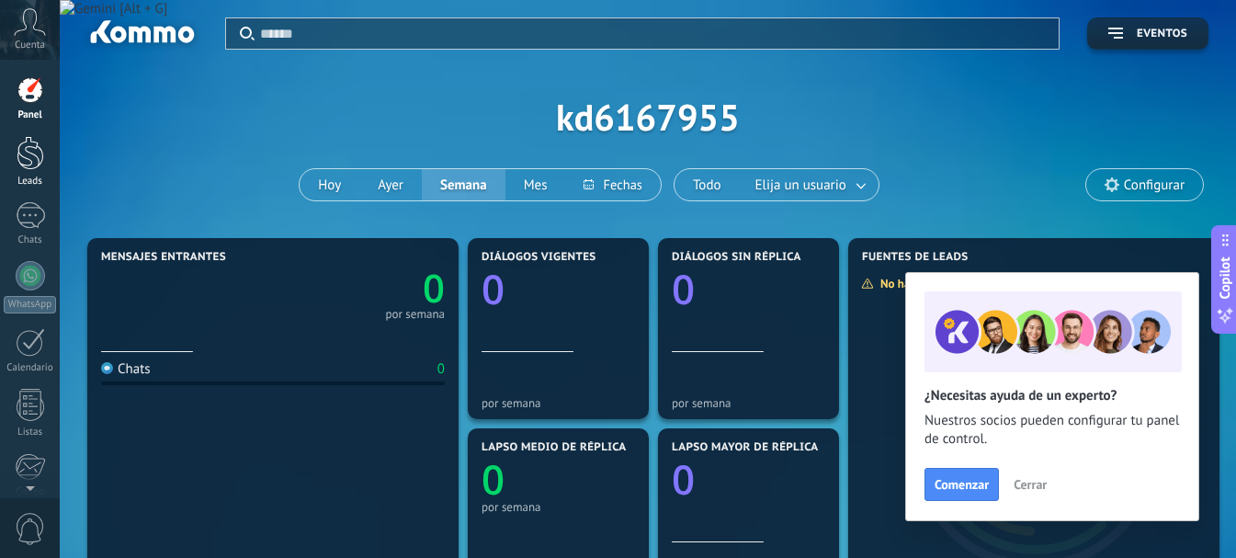
click at [28, 171] on link "Leads" at bounding box center [30, 161] width 60 height 51
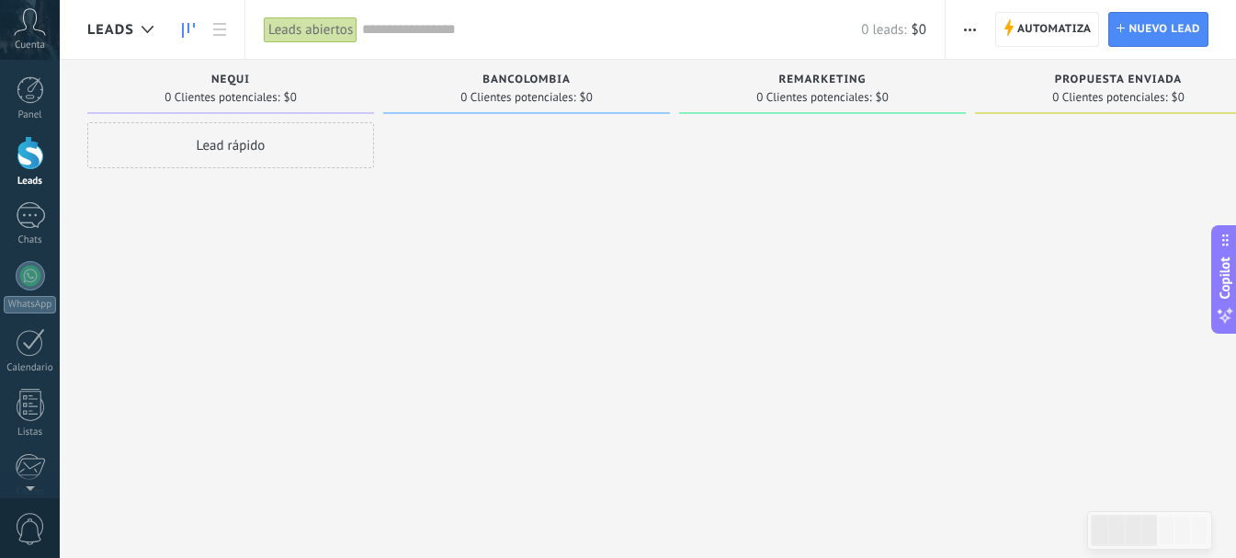
click at [37, 34] on icon at bounding box center [30, 22] width 32 height 28
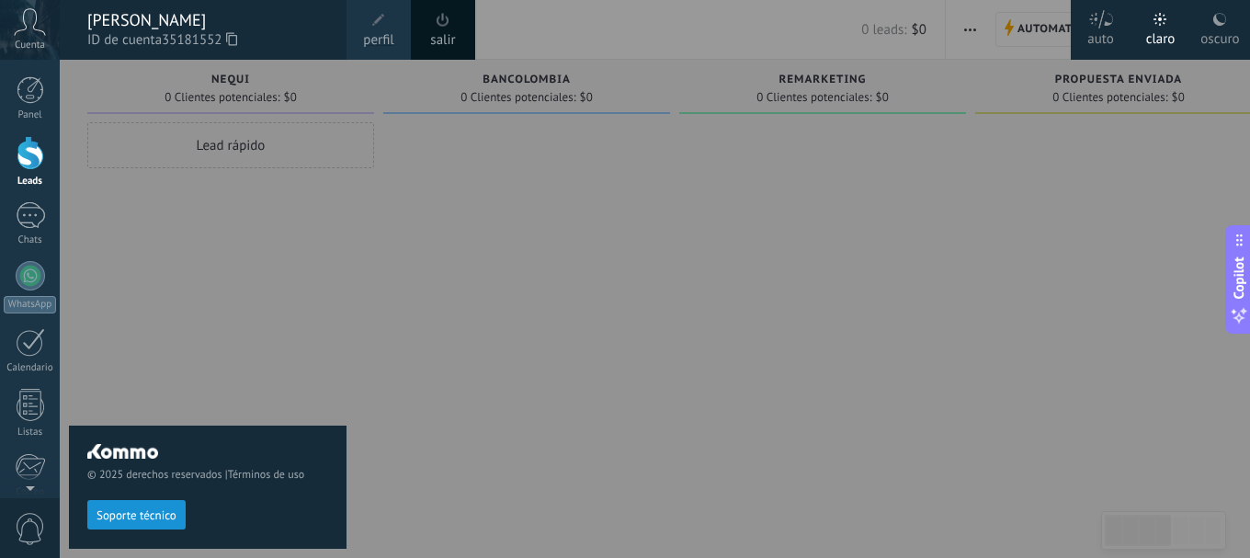
click at [390, 312] on div at bounding box center [685, 279] width 1250 height 558
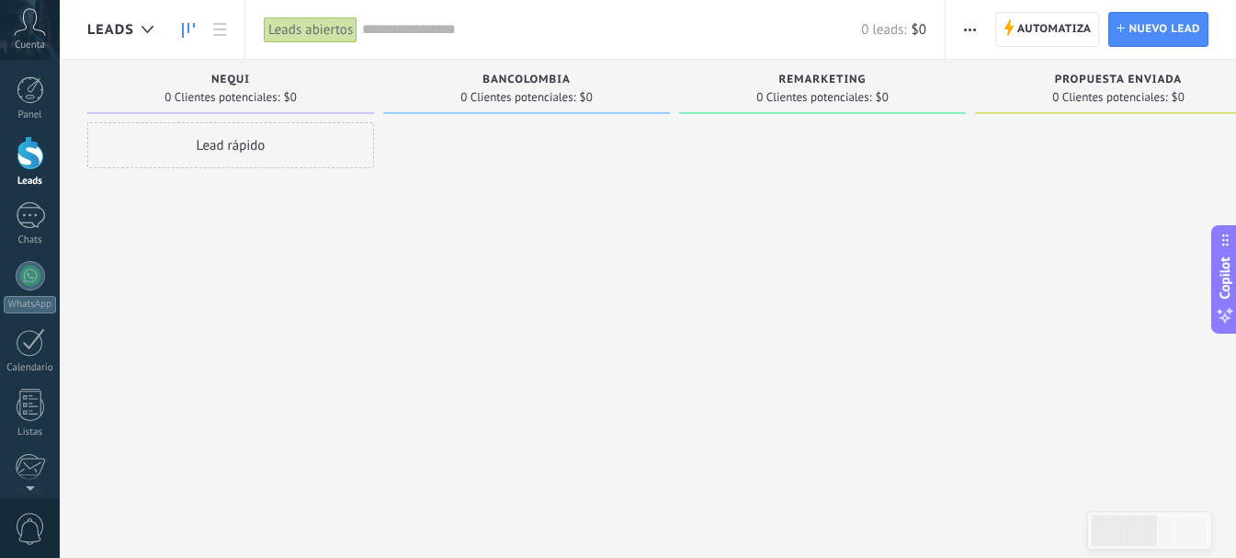
click at [271, 153] on div "Lead rápido" at bounding box center [230, 145] width 287 height 46
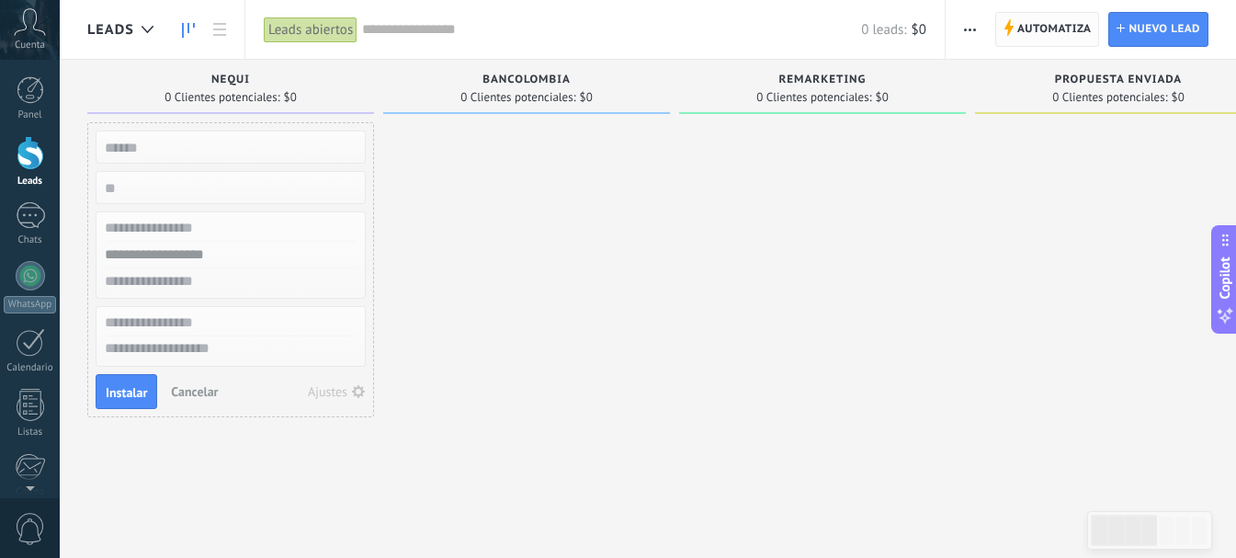
click at [1021, 24] on span "Automatiza" at bounding box center [1054, 29] width 74 height 33
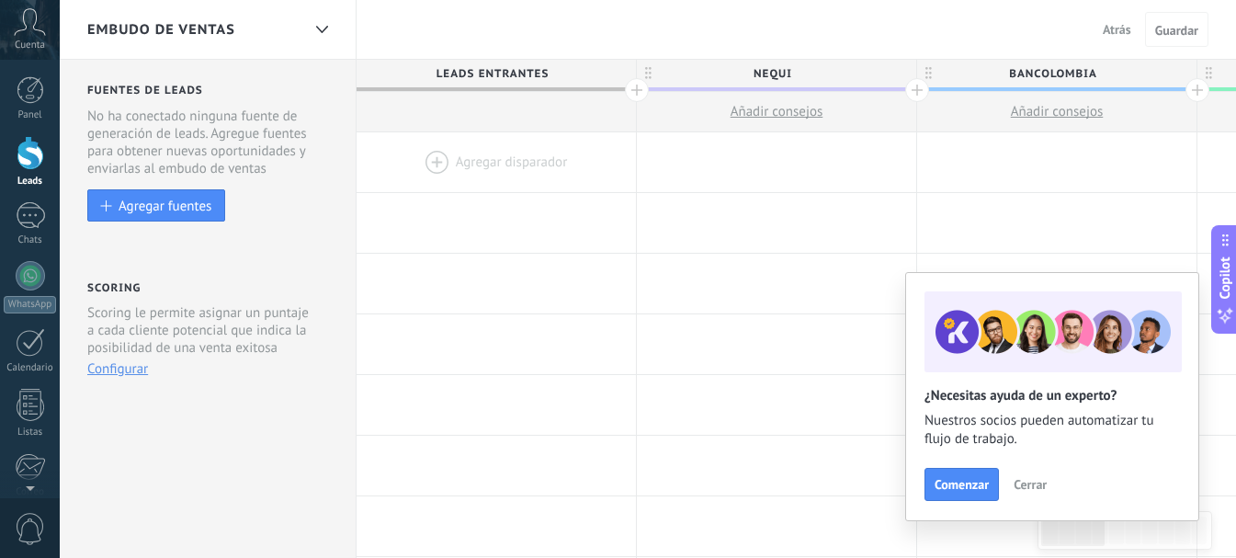
click at [1034, 476] on button "Cerrar" at bounding box center [1030, 484] width 50 height 28
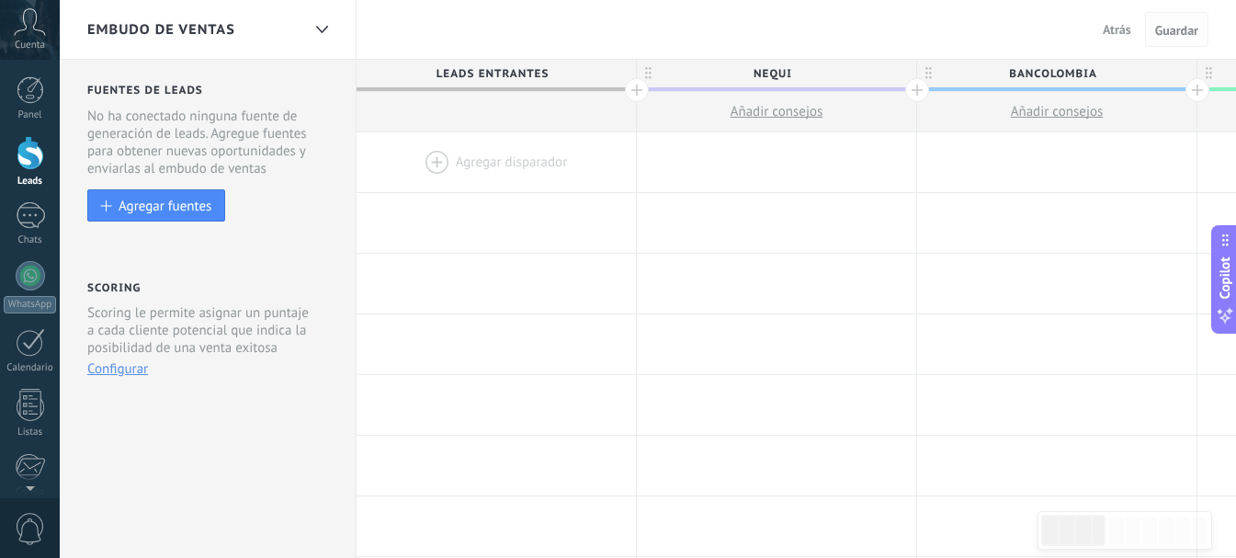
click at [1173, 24] on span "Guardar" at bounding box center [1176, 30] width 43 height 13
click at [326, 31] on icon at bounding box center [322, 29] width 12 height 7
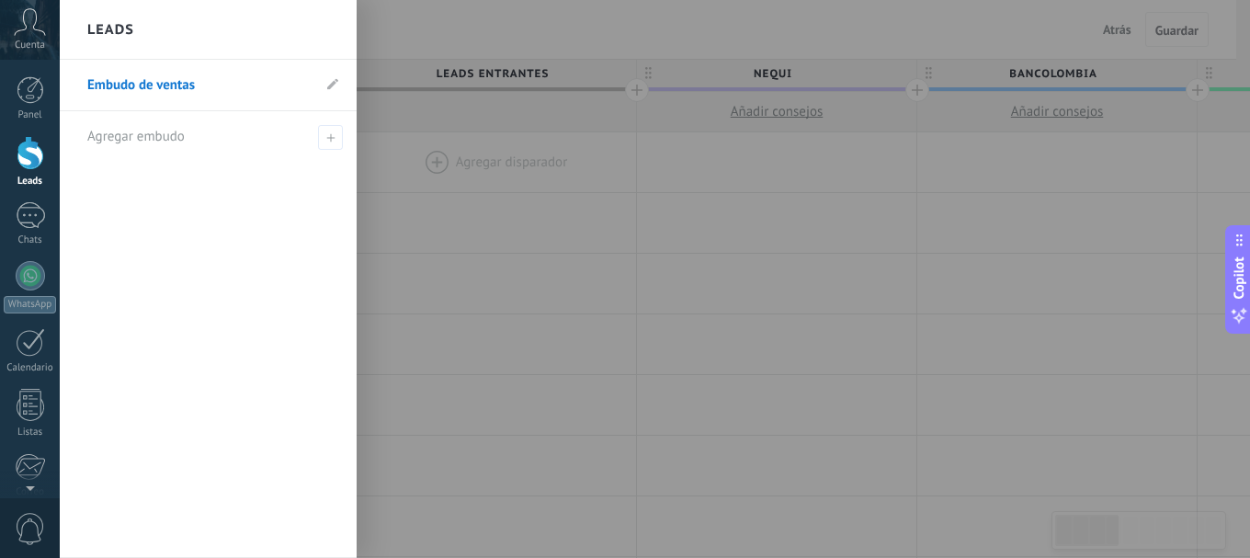
click at [26, 151] on div at bounding box center [31, 153] width 28 height 34
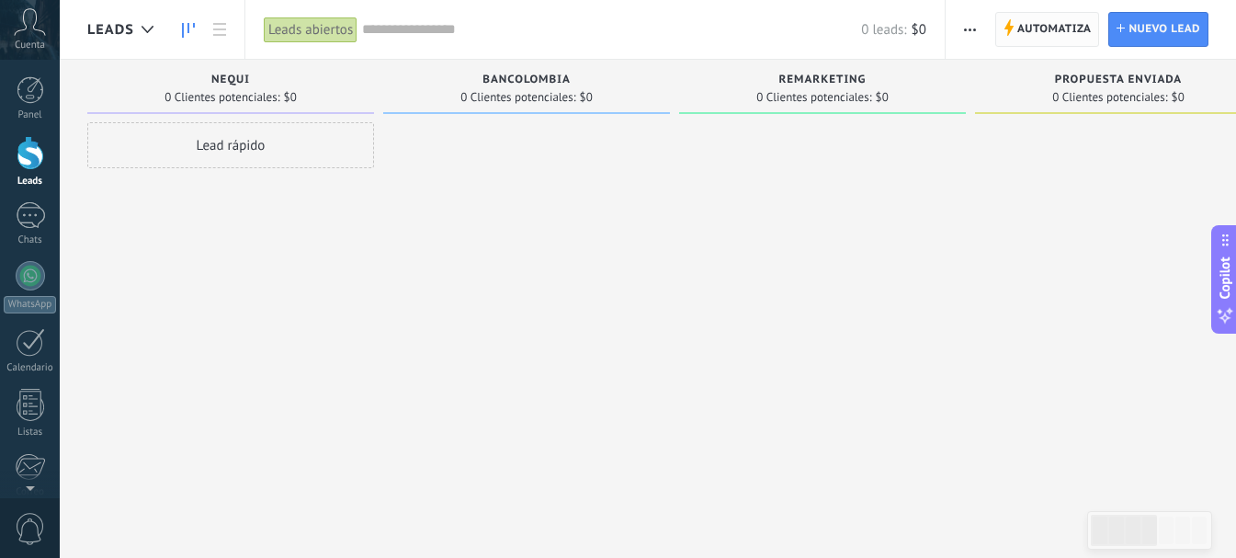
click at [1025, 32] on span "Automatiza" at bounding box center [1054, 29] width 74 height 33
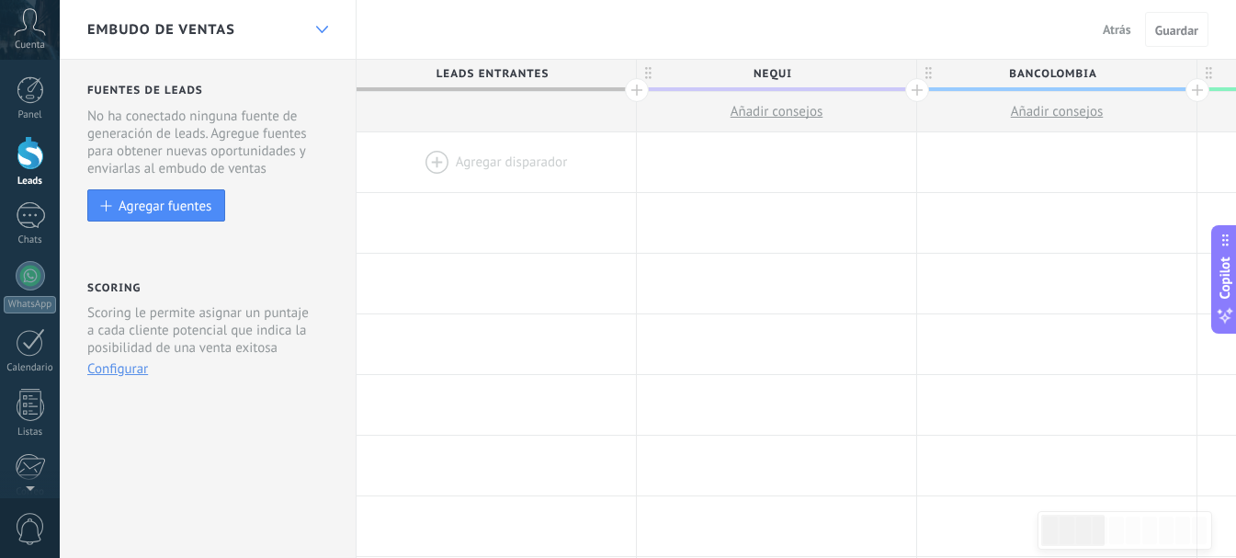
click at [322, 24] on div at bounding box center [321, 30] width 31 height 36
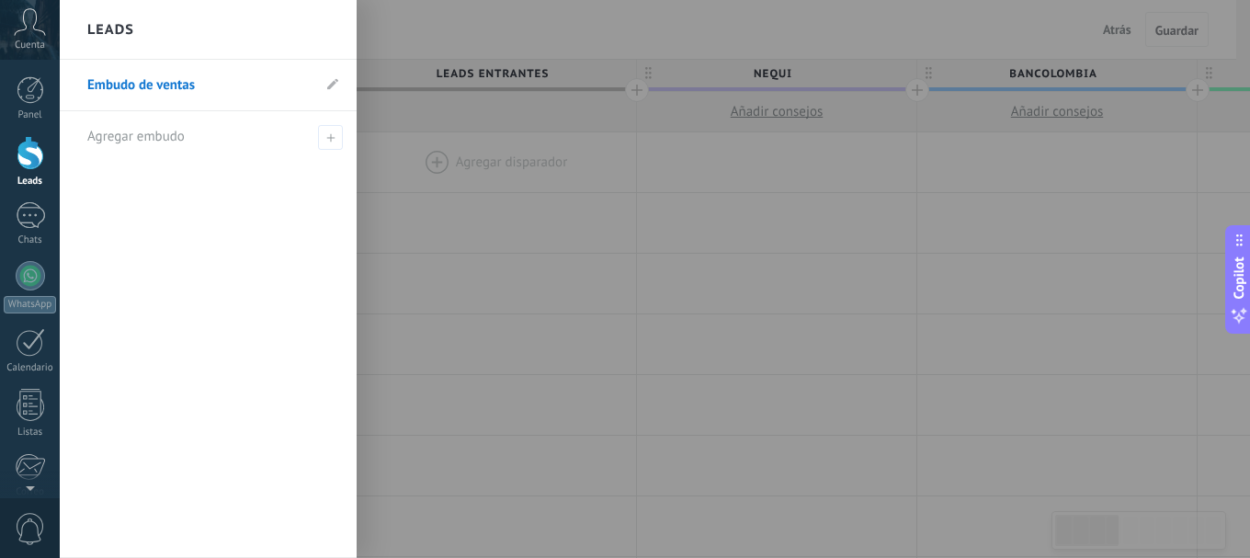
click at [290, 232] on div "Embudo de ventas Agregar embudo" at bounding box center [208, 309] width 297 height 498
click at [322, 128] on span at bounding box center [330, 137] width 25 height 25
click at [169, 311] on div "Embudo de ventas" at bounding box center [208, 309] width 297 height 498
click at [478, 63] on div at bounding box center [685, 279] width 1250 height 558
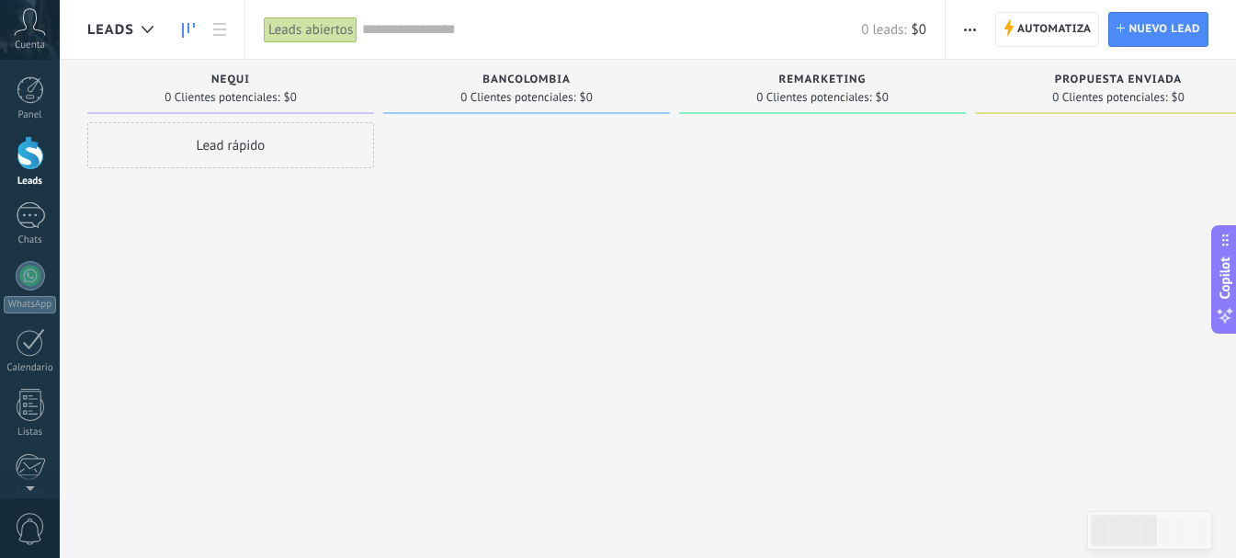
click at [300, 22] on div "Leads abiertos" at bounding box center [311, 30] width 94 height 27
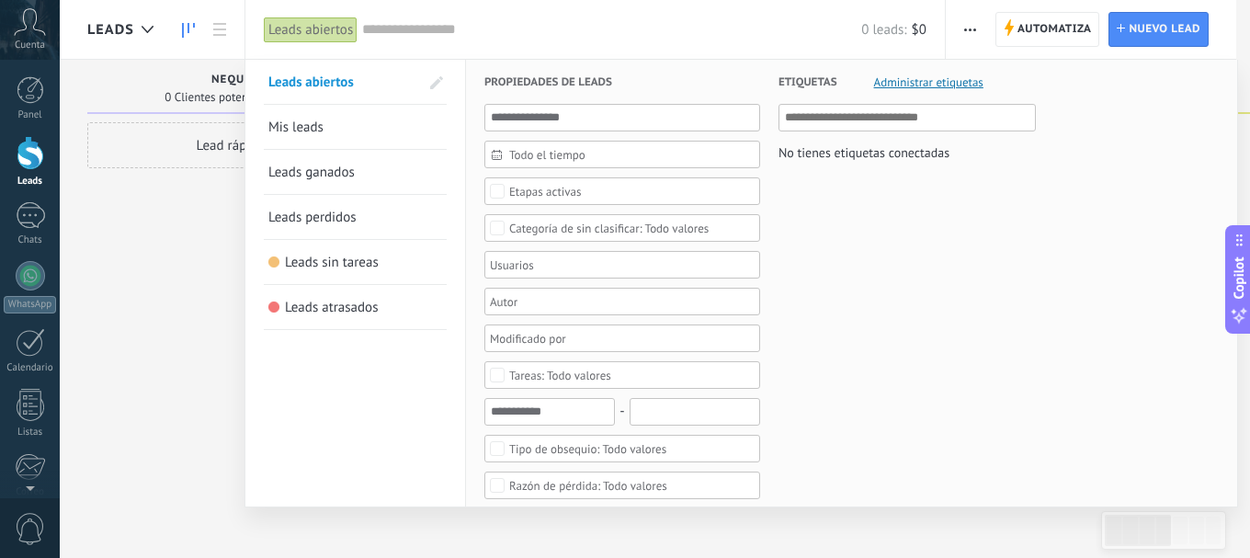
click at [339, 78] on span "Leads abiertos" at bounding box center [310, 82] width 85 height 17
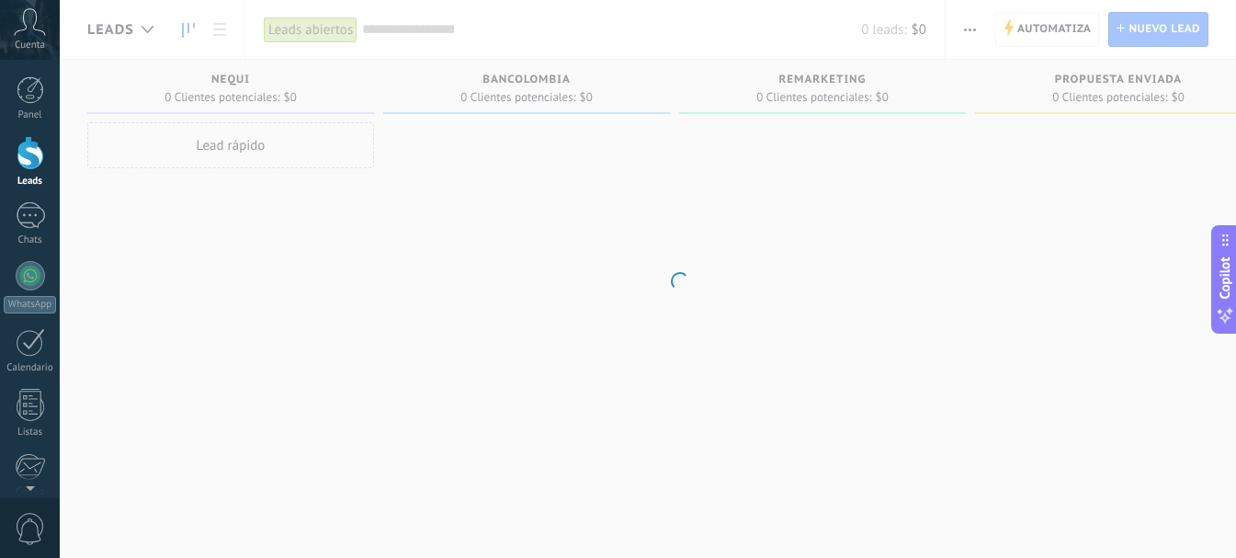
click at [316, 23] on body ".abccls-1,.abccls-2{fill-rule:evenodd}.abccls-2{fill:#fff} .abfcls-1{fill:none}…" at bounding box center [618, 279] width 1236 height 558
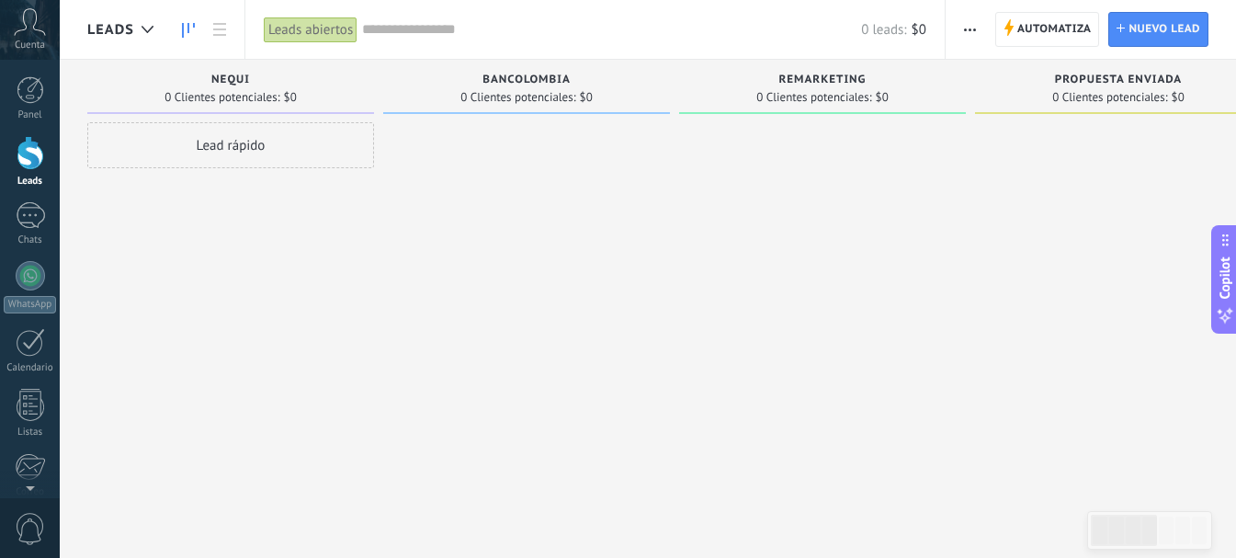
click at [316, 23] on div "Leads abiertos" at bounding box center [311, 30] width 94 height 27
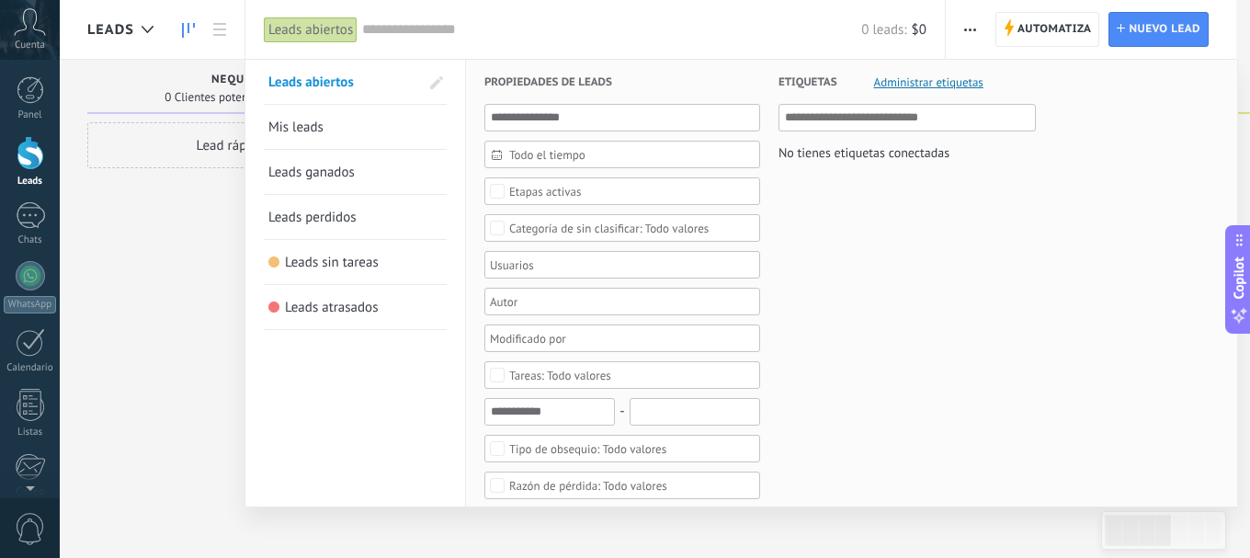
click at [316, 23] on div "Leads abiertos" at bounding box center [311, 30] width 94 height 27
click at [348, 153] on link "Leads ganados" at bounding box center [355, 172] width 174 height 44
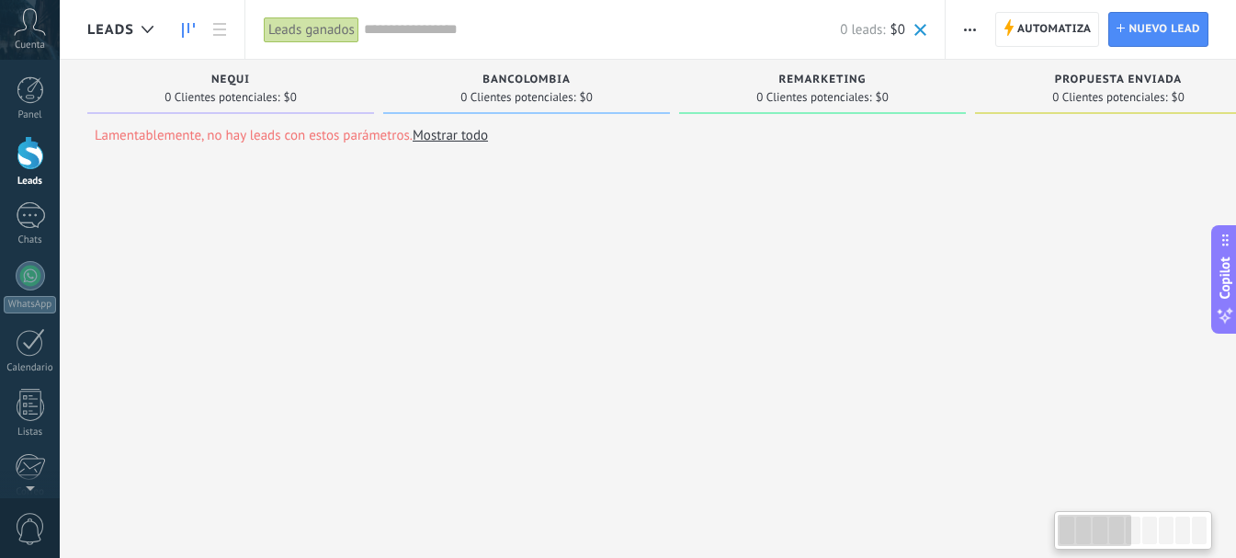
click at [441, 140] on link "Mostrar todo" at bounding box center [450, 135] width 75 height 17
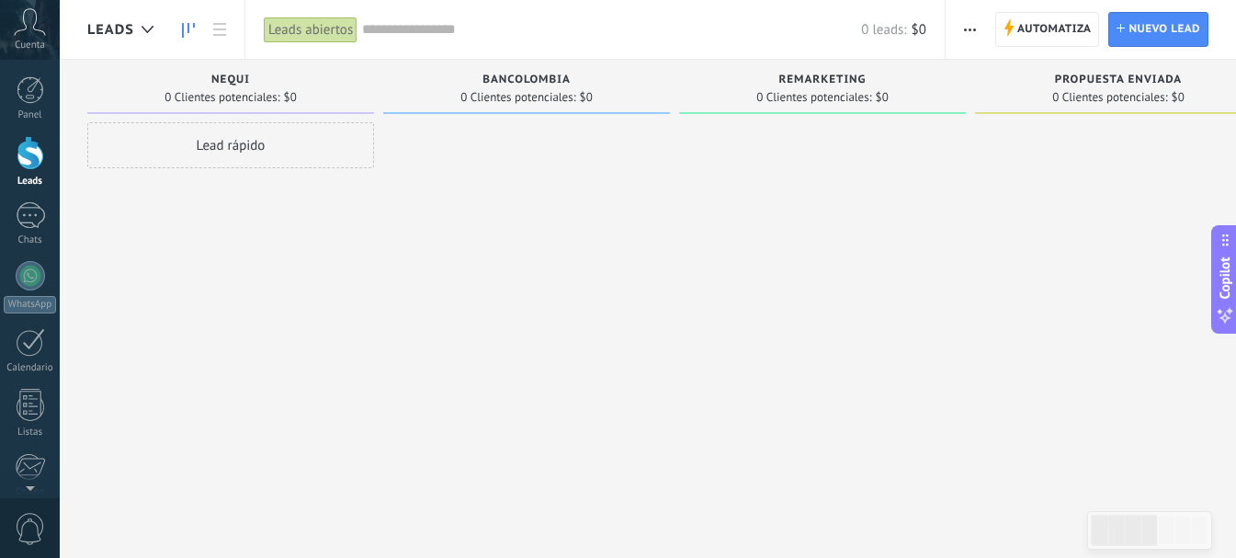
click at [254, 150] on div "Lead rápido" at bounding box center [230, 145] width 287 height 46
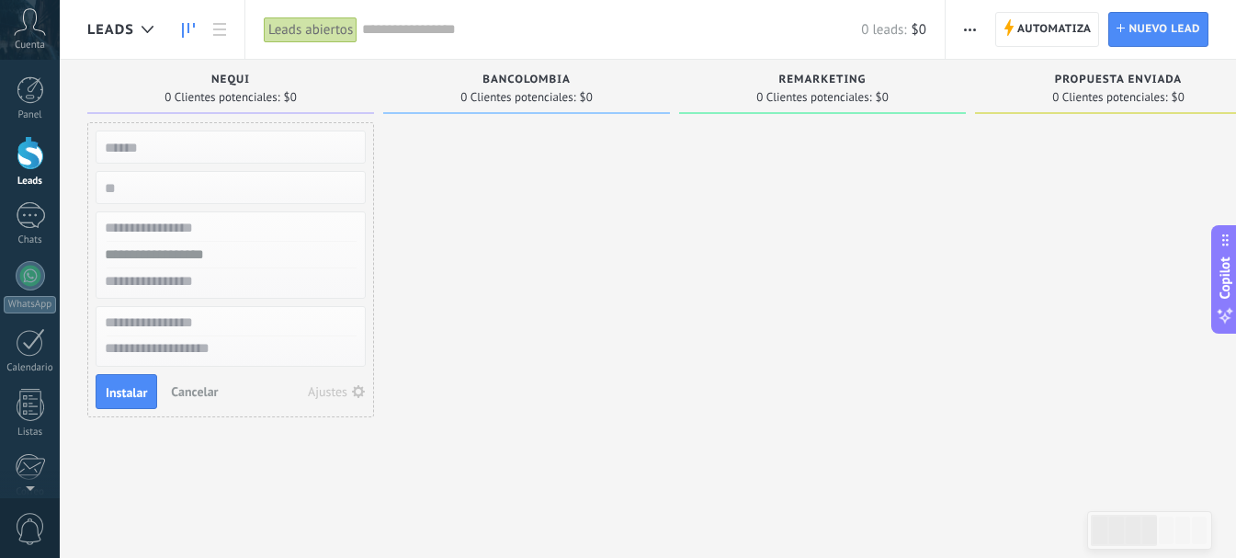
click at [564, 215] on div at bounding box center [526, 281] width 287 height 318
click at [1021, 16] on span "Automatiza" at bounding box center [1054, 29] width 74 height 33
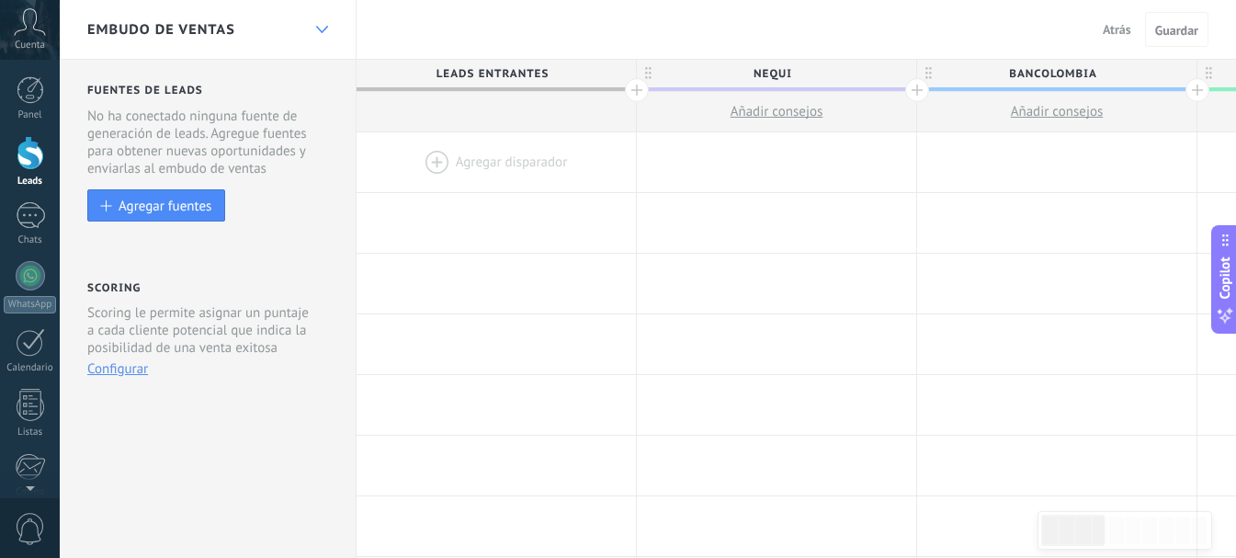
click at [325, 22] on div at bounding box center [321, 30] width 31 height 36
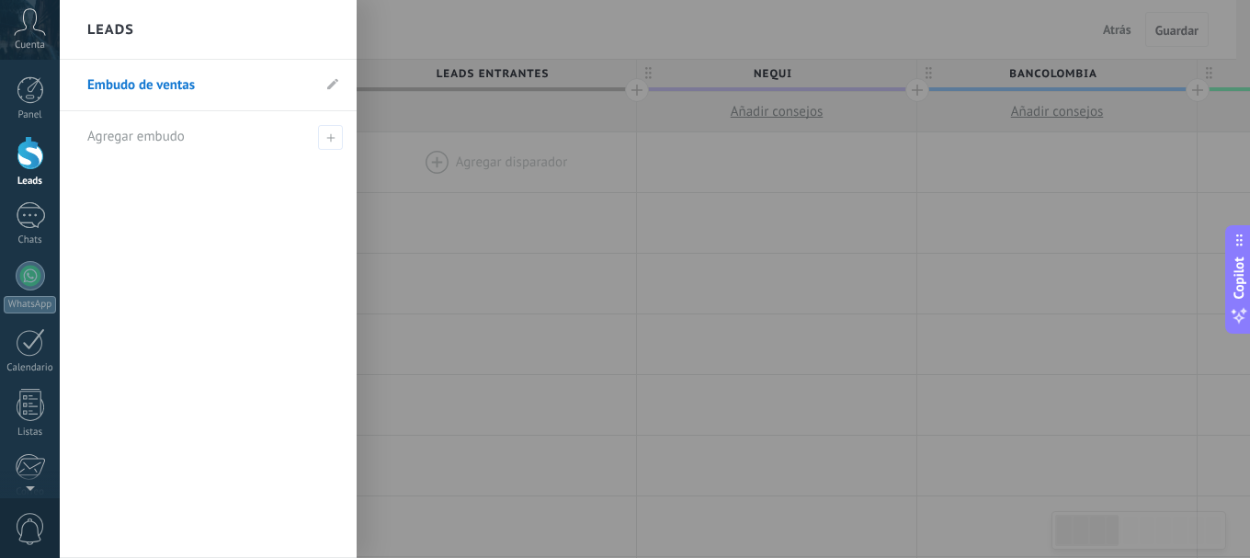
click at [447, 158] on div at bounding box center [685, 279] width 1250 height 558
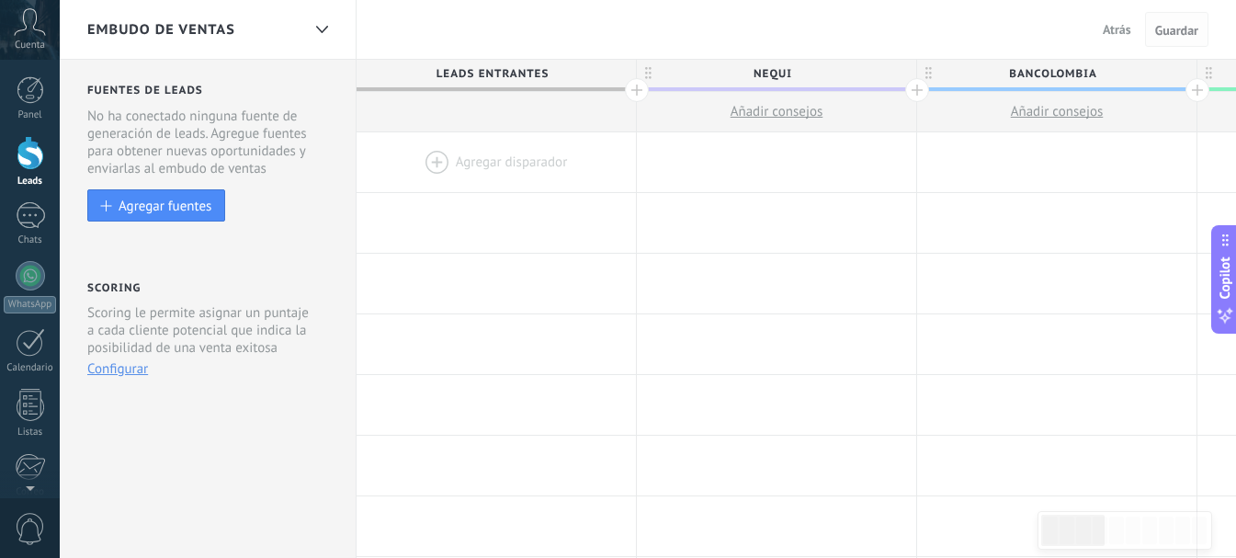
click at [1173, 28] on span "Guardar" at bounding box center [1176, 30] width 43 height 13
click at [470, 251] on div at bounding box center [496, 223] width 279 height 60
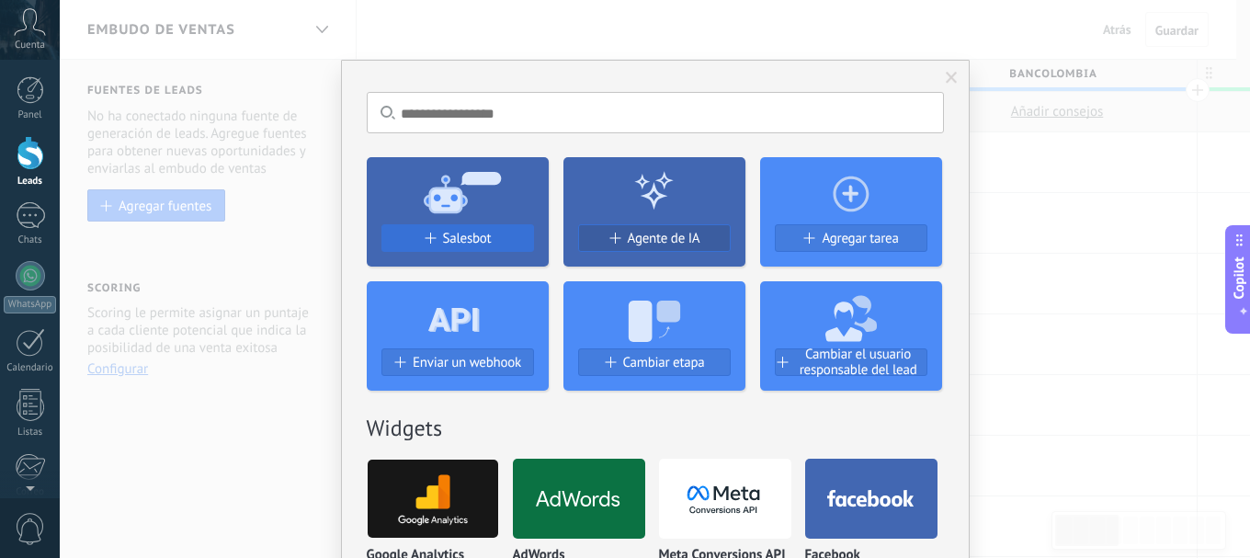
click at [431, 227] on button "Salesbot" at bounding box center [457, 238] width 153 height 28
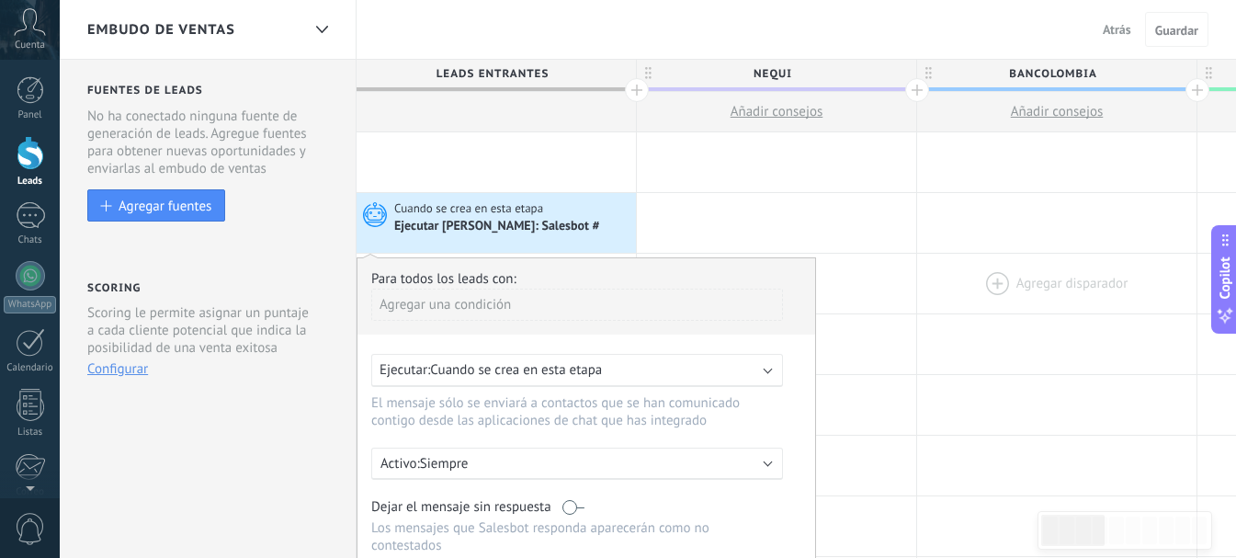
click at [922, 256] on div at bounding box center [1056, 284] width 279 height 60
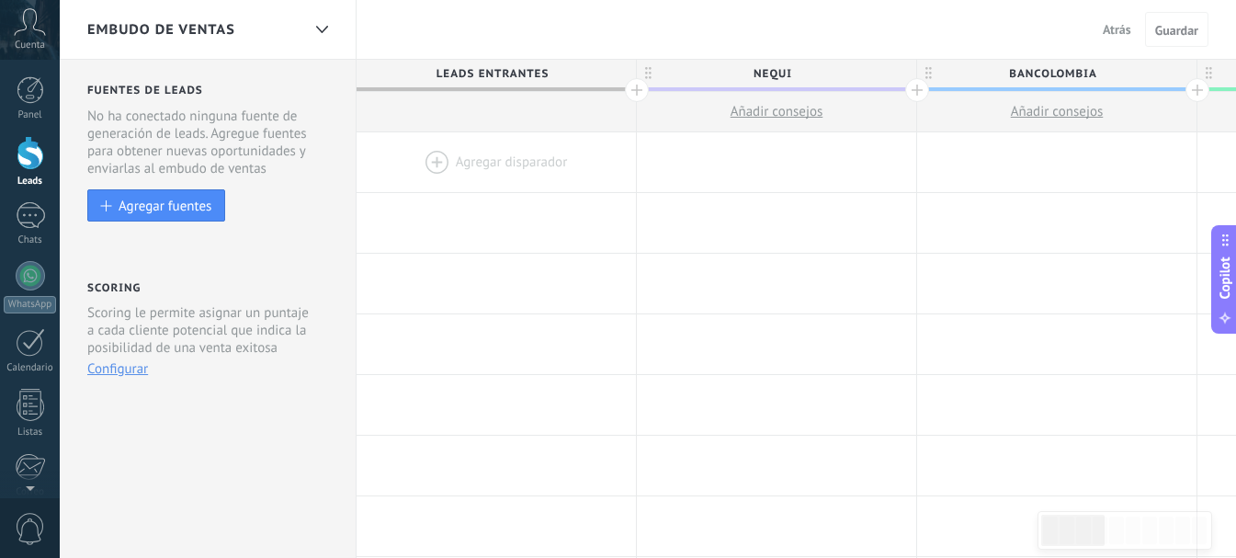
click at [117, 363] on button "Configurar" at bounding box center [117, 368] width 61 height 17
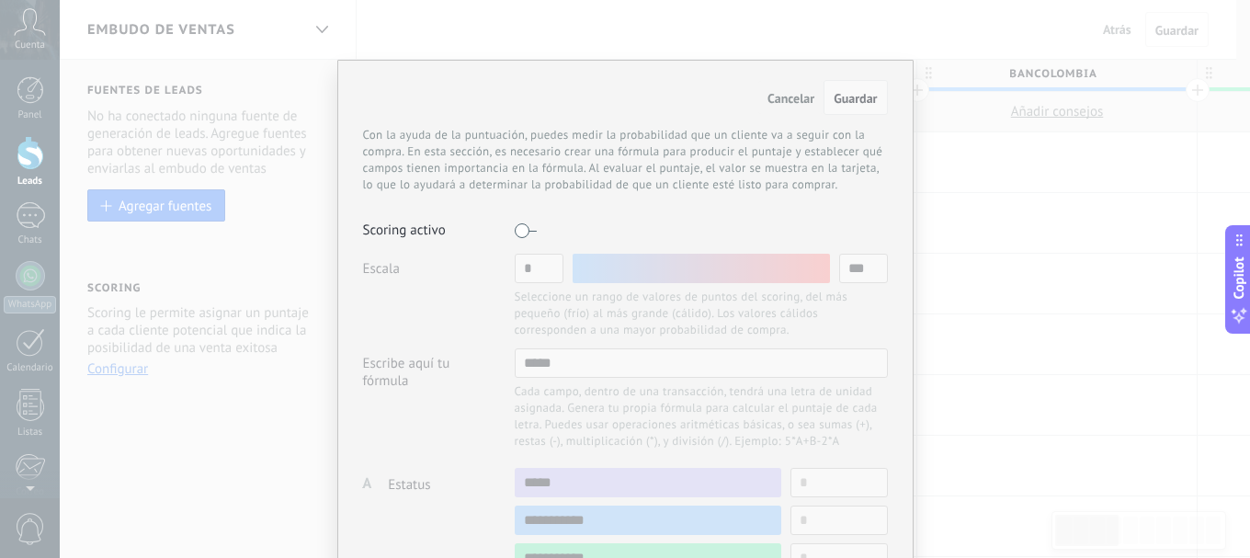
click at [845, 85] on button "Guardar" at bounding box center [854, 97] width 63 height 35
click at [859, 98] on span "Guardar" at bounding box center [854, 98] width 43 height 17
click at [1124, 233] on div "Cancelar Guardar Con la ayuda de la puntuación, puedes medir la probabilidad qu…" at bounding box center [625, 279] width 1250 height 558
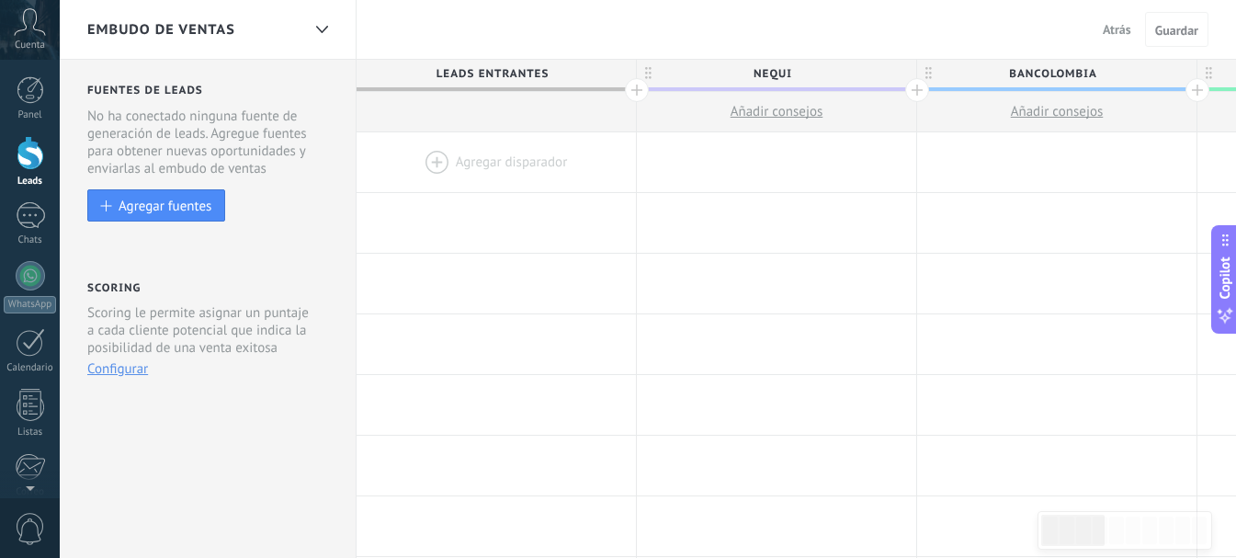
click at [493, 68] on span "Leads Entrantes" at bounding box center [492, 74] width 270 height 28
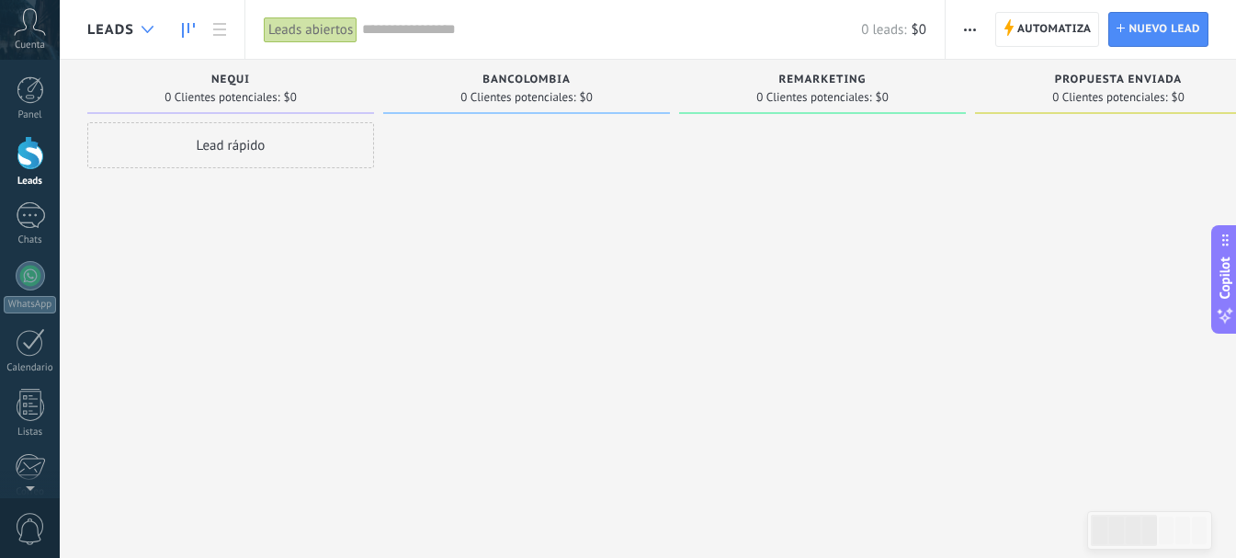
click at [140, 22] on div at bounding box center [147, 30] width 30 height 36
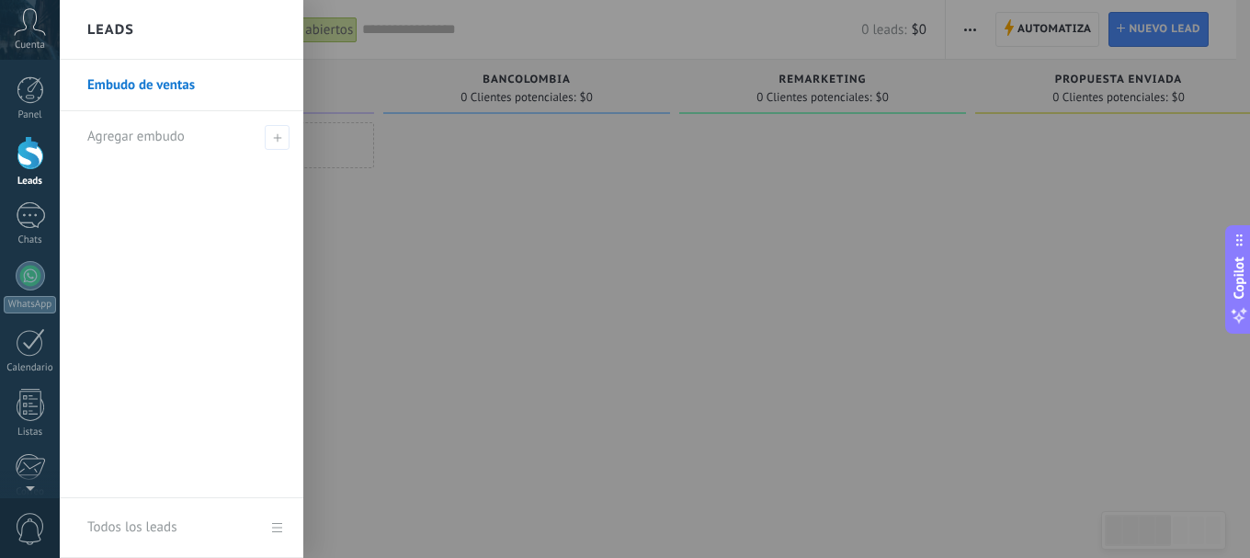
click at [205, 90] on link "Embudo de ventas" at bounding box center [186, 85] width 198 height 51
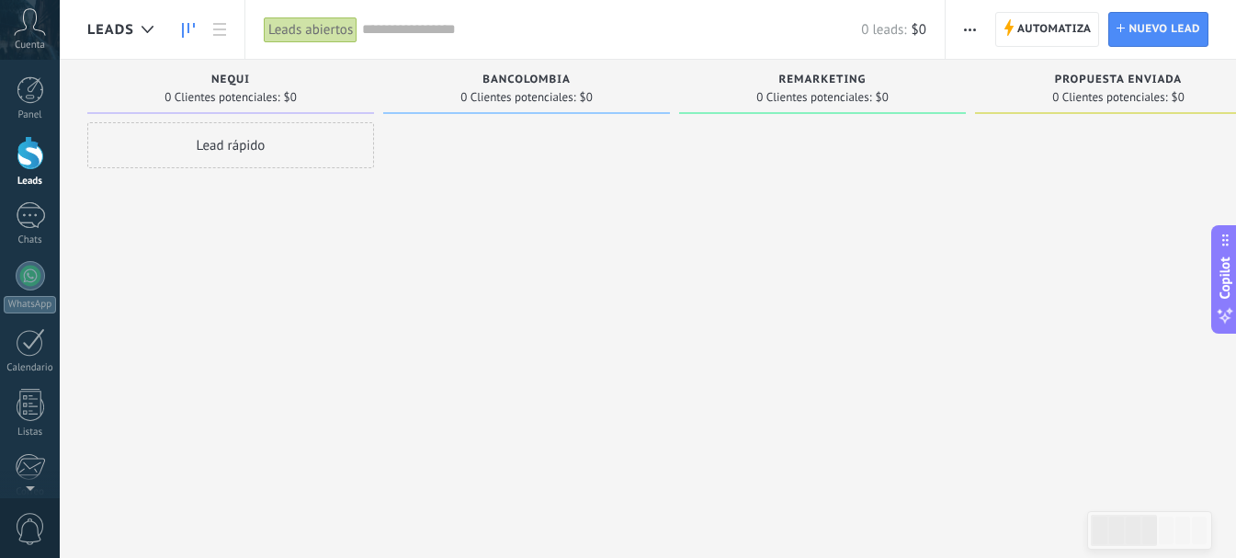
click at [231, 135] on div "Lead rápido" at bounding box center [230, 145] width 287 height 46
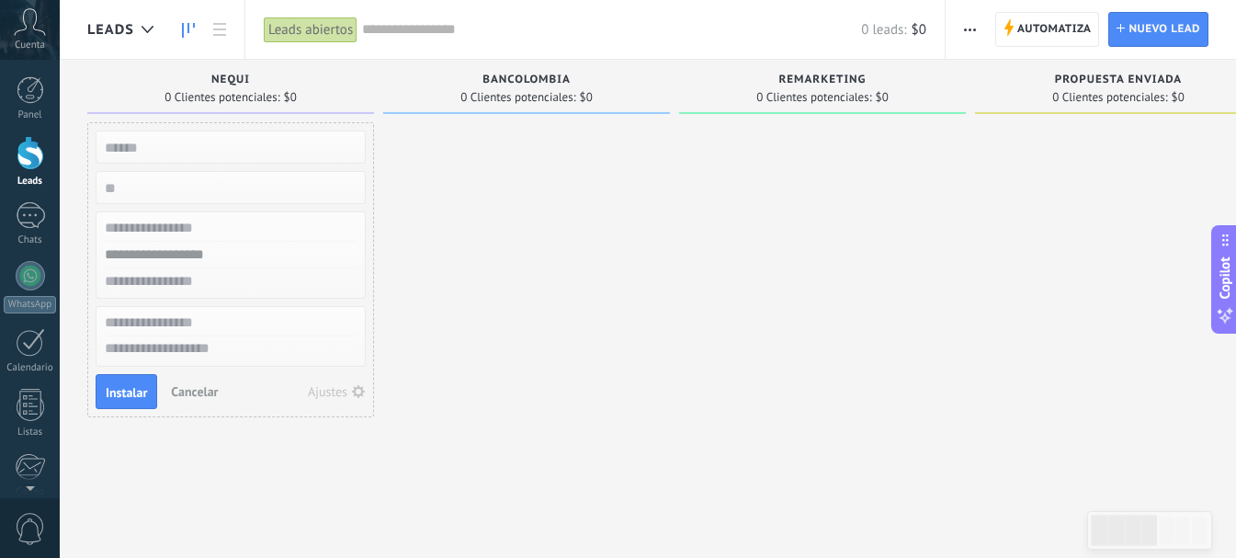
click at [567, 242] on div at bounding box center [526, 281] width 287 height 318
click at [1015, 19] on span "Automatiza Automatiza" at bounding box center [1047, 29] width 105 height 35
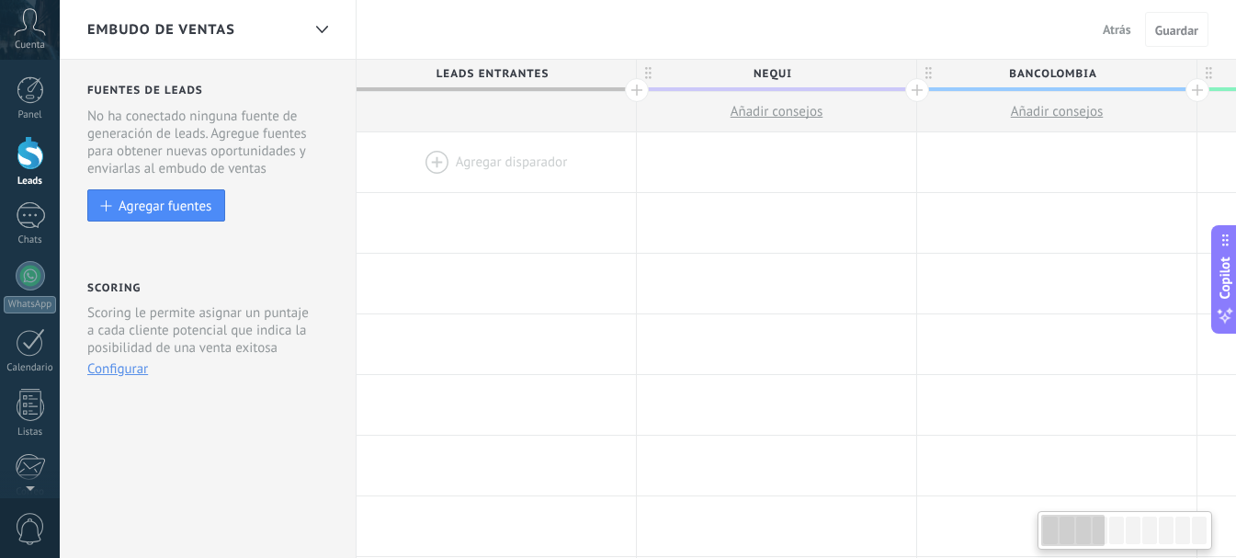
click at [1053, 528] on div at bounding box center [1072, 530] width 63 height 31
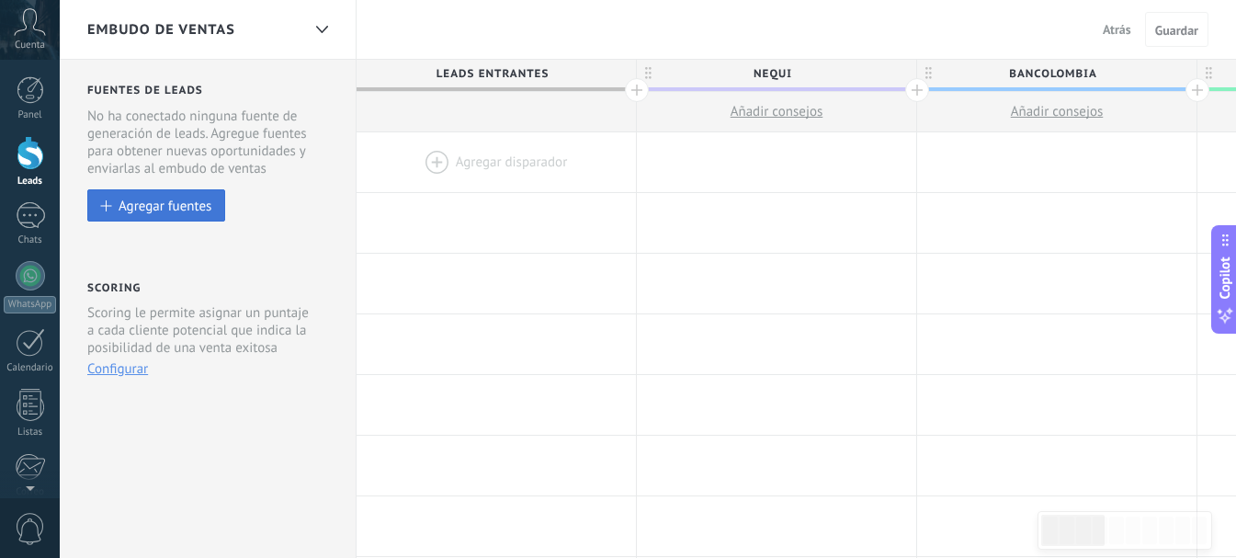
click at [188, 208] on div "Agregar fuentes" at bounding box center [165, 206] width 93 height 16
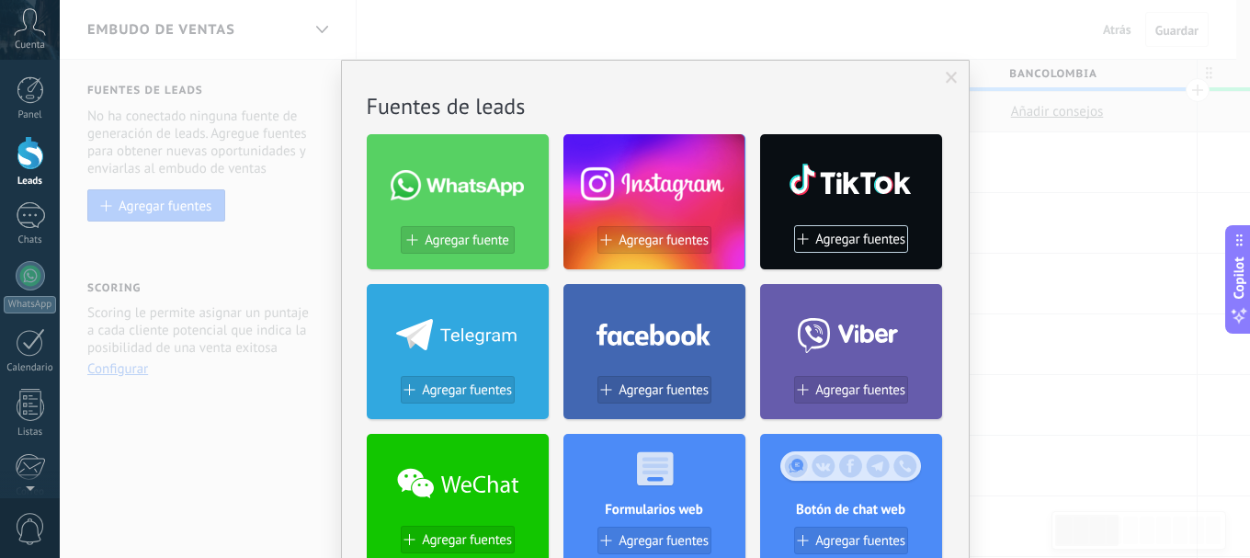
click at [1059, 257] on div "No hay resultados Fuentes de leads Agregar fuente Agregar fuentes Agregar fuent…" at bounding box center [655, 279] width 1190 height 558
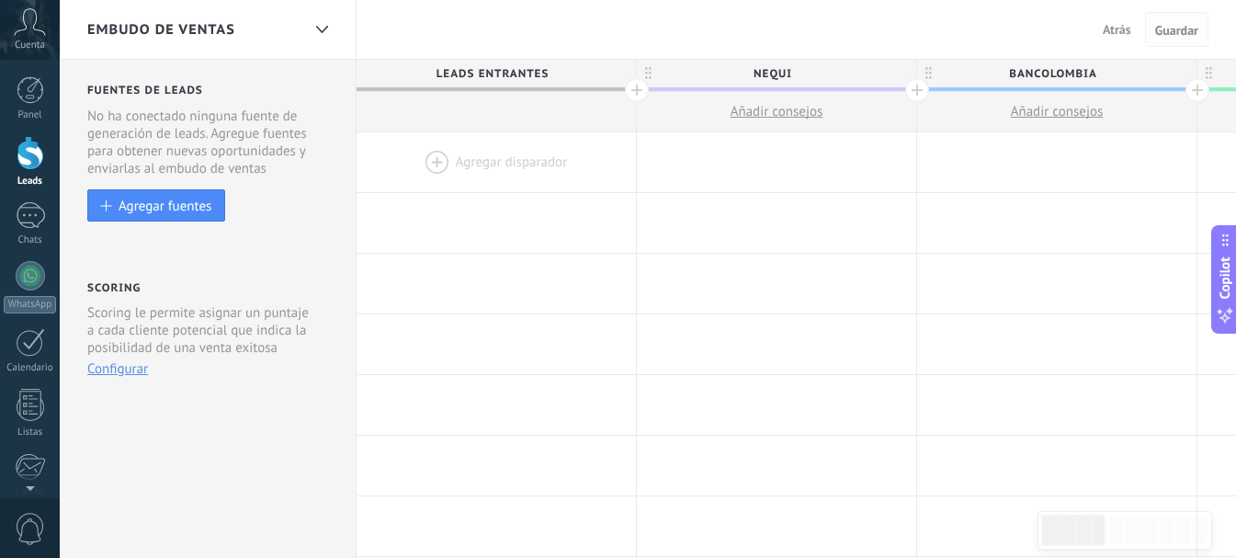
click at [1169, 33] on span "Guardar" at bounding box center [1176, 30] width 43 height 13
click at [323, 23] on div at bounding box center [321, 30] width 31 height 36
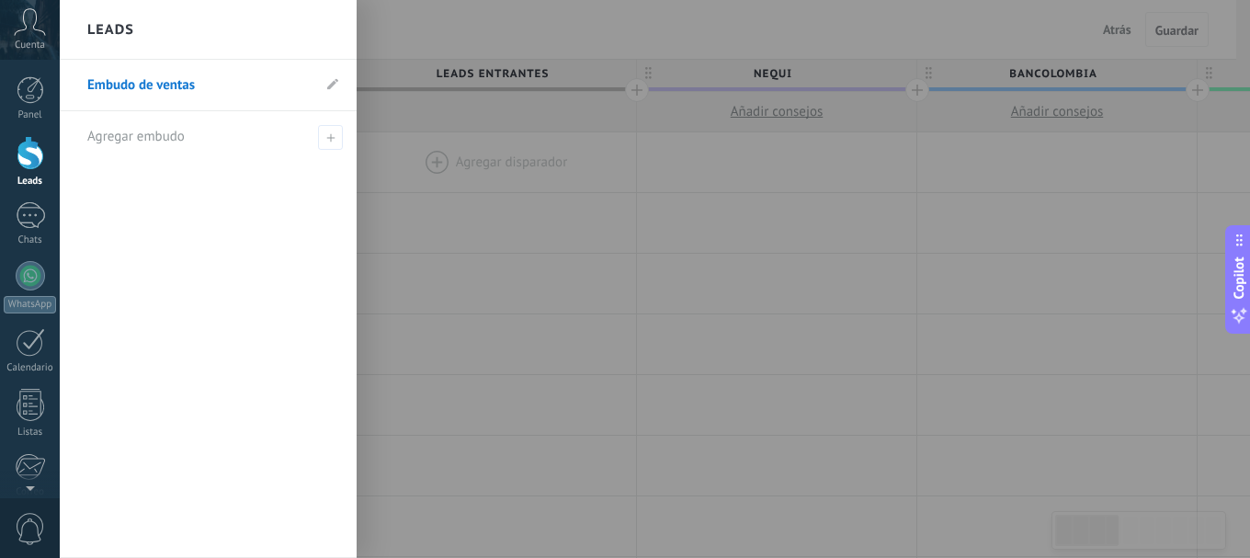
click at [185, 85] on link "Embudo de ventas" at bounding box center [198, 85] width 223 height 51
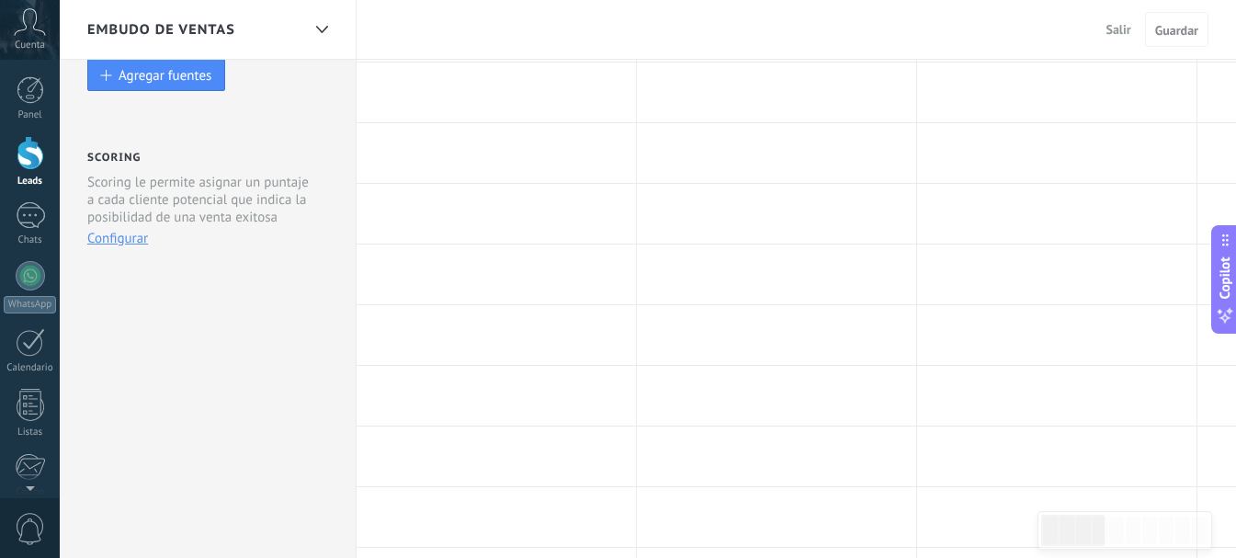
scroll to position [170, 0]
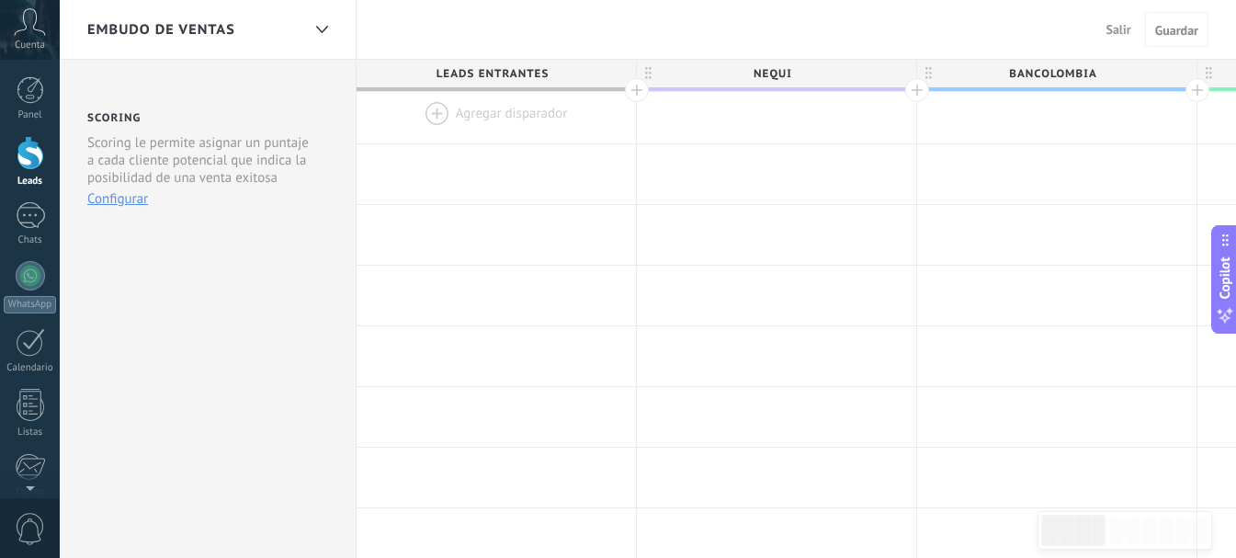
click at [489, 117] on div at bounding box center [496, 114] width 279 height 60
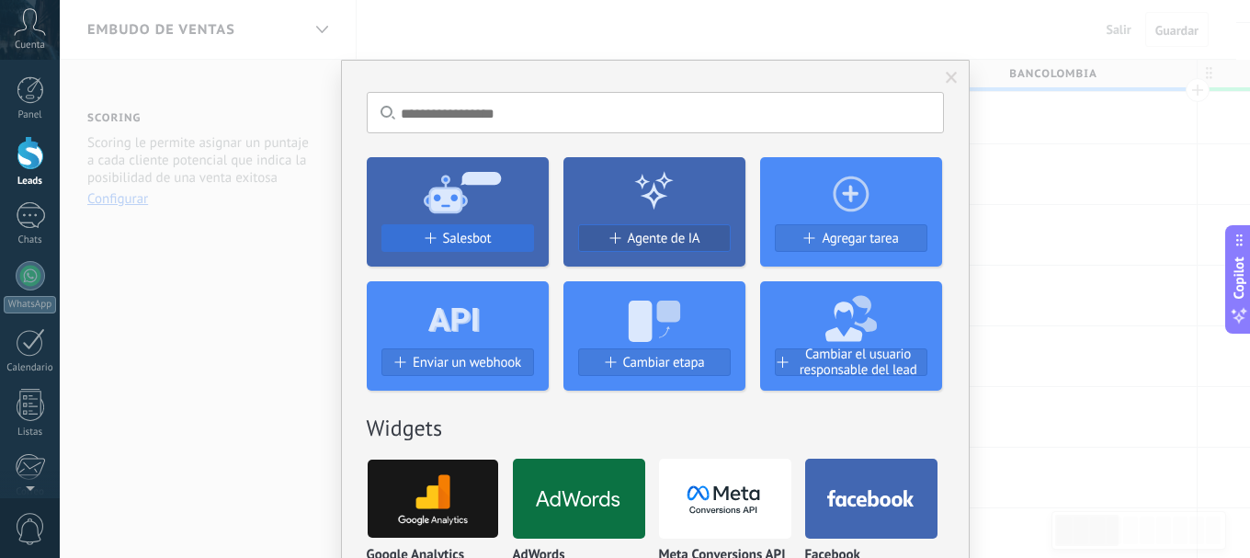
click at [448, 232] on span "Salesbot" at bounding box center [467, 239] width 49 height 16
